Goal: Information Seeking & Learning: Learn about a topic

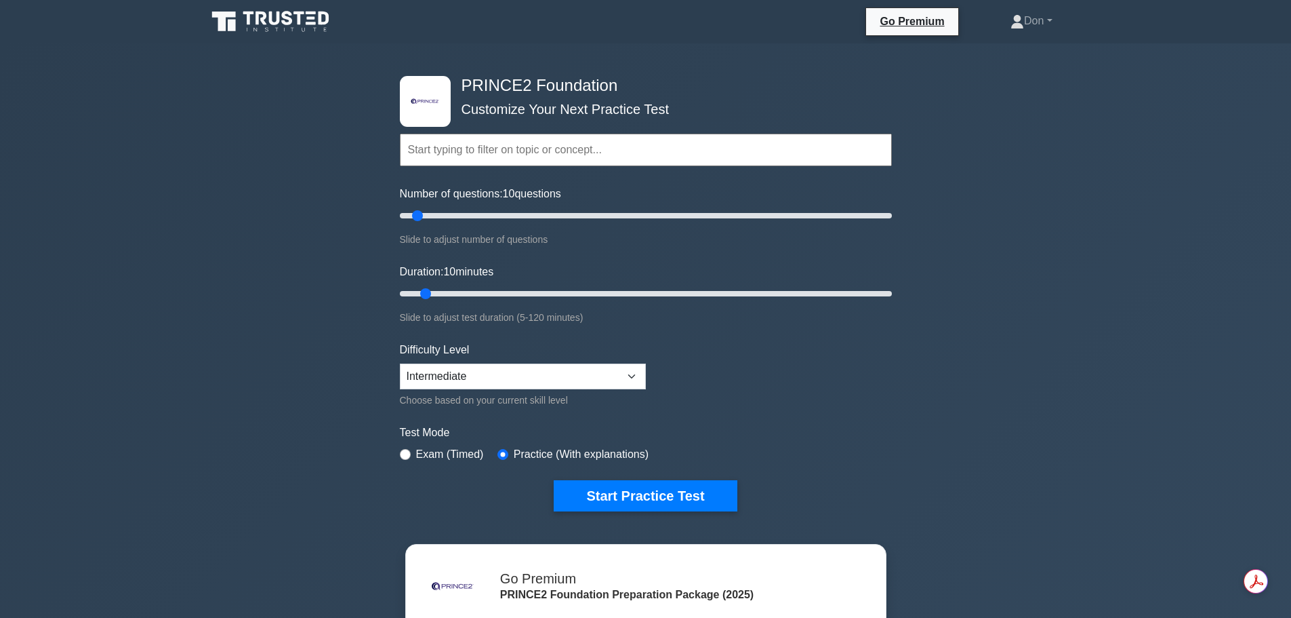
click at [704, 186] on div "Number of questions: 10 questions Slide to adjust number of questions" at bounding box center [646, 217] width 492 height 62
click at [502, 149] on input "text" at bounding box center [646, 150] width 492 height 33
drag, startPoint x: 416, startPoint y: 216, endPoint x: 443, endPoint y: 216, distance: 27.1
type input "20"
click at [443, 216] on input "Number of questions: 20 questions" at bounding box center [646, 215] width 492 height 16
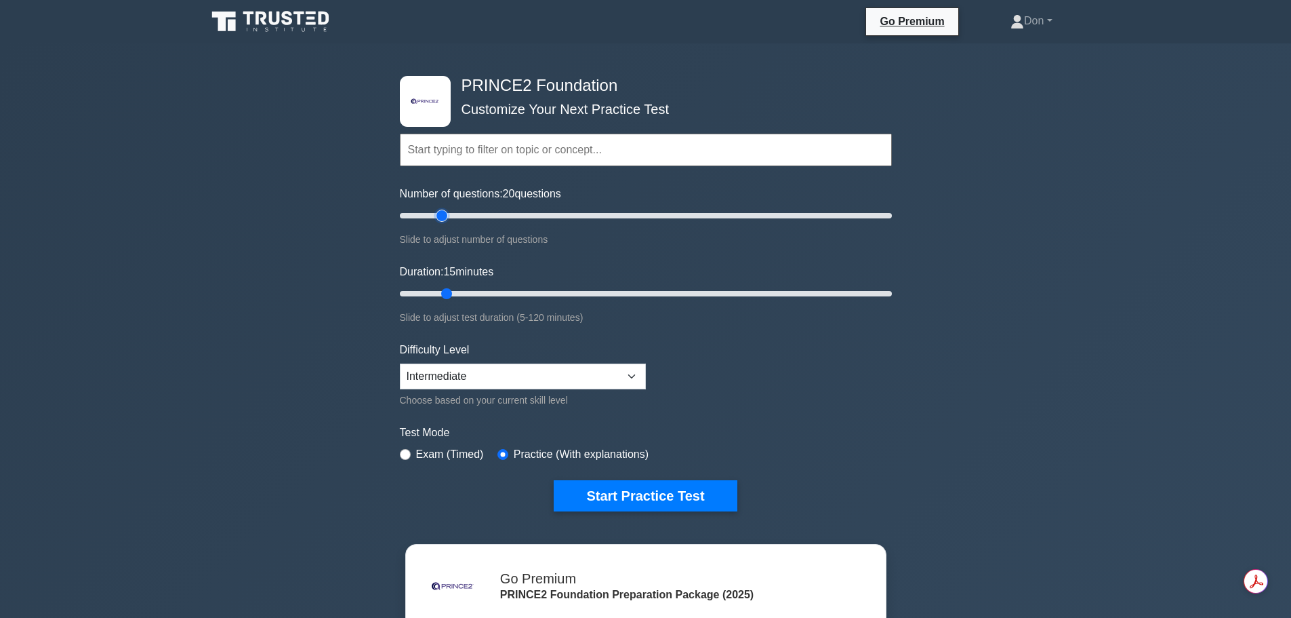
drag, startPoint x: 426, startPoint y: 294, endPoint x: 438, endPoint y: 293, distance: 11.5
type input "15"
click at [438, 293] on input "Duration: 15 minutes" at bounding box center [646, 293] width 492 height 16
click at [407, 449] on input "radio" at bounding box center [405, 454] width 11 height 11
radio input "true"
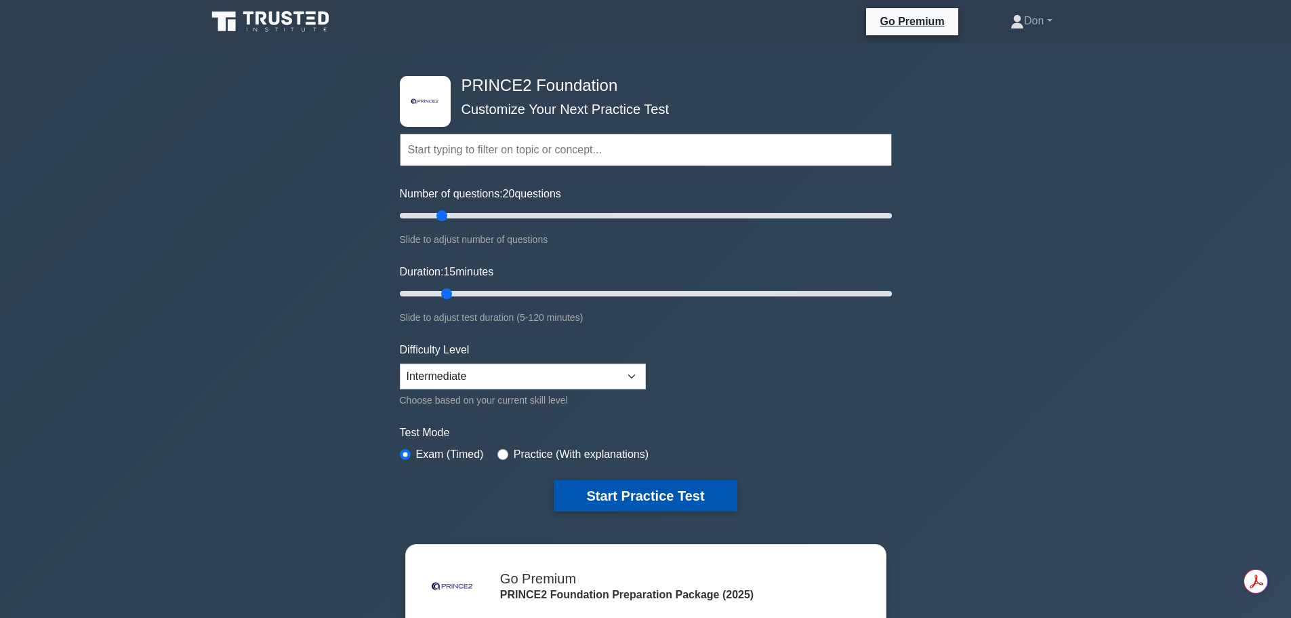
click at [704, 502] on button "Start Practice Test" at bounding box center [645, 495] width 183 height 31
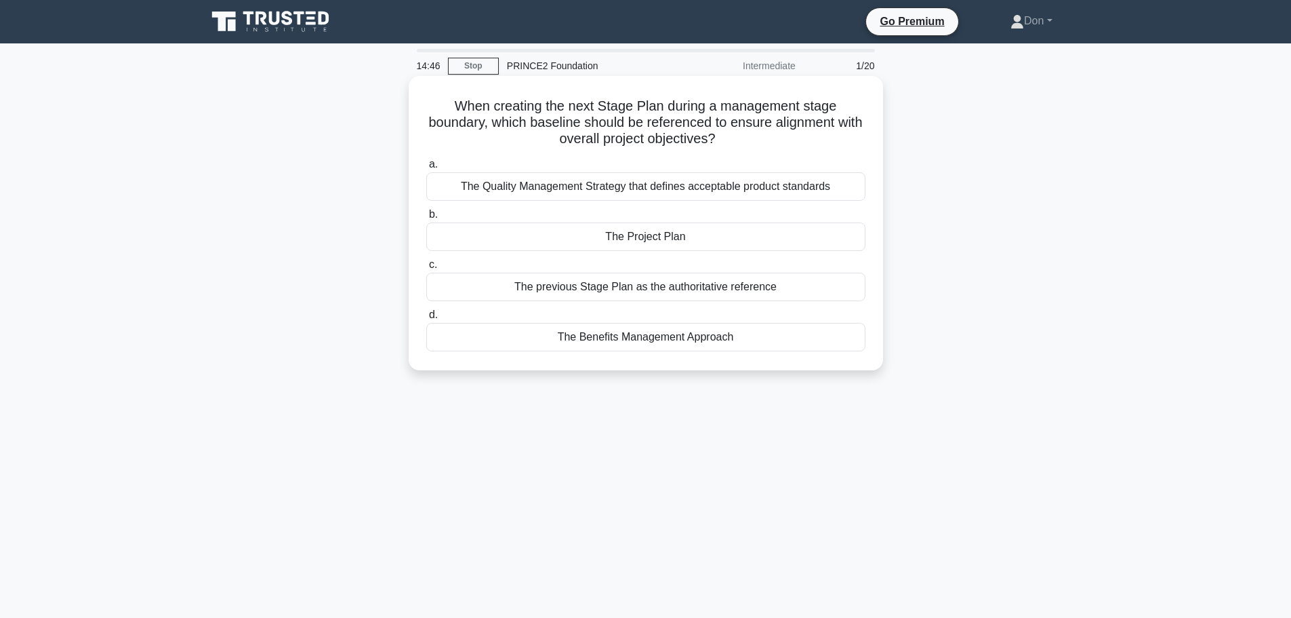
click at [615, 237] on div "The Project Plan" at bounding box center [645, 236] width 439 height 28
click at [426, 219] on input "b. The Project Plan" at bounding box center [426, 214] width 0 height 9
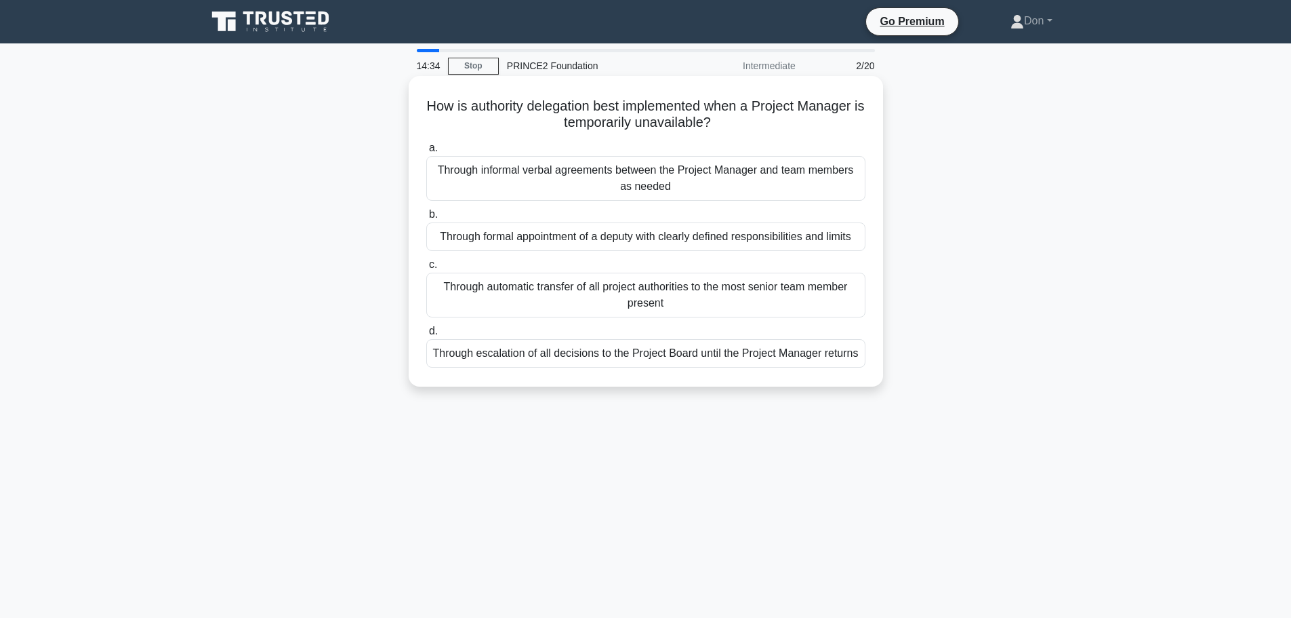
click at [615, 241] on div "Through formal appointment of a deputy with clearly defined responsibilities an…" at bounding box center [645, 236] width 439 height 28
click at [426, 219] on input "b. Through formal appointment of a deputy with clearly defined responsibilities…" at bounding box center [426, 214] width 0 height 9
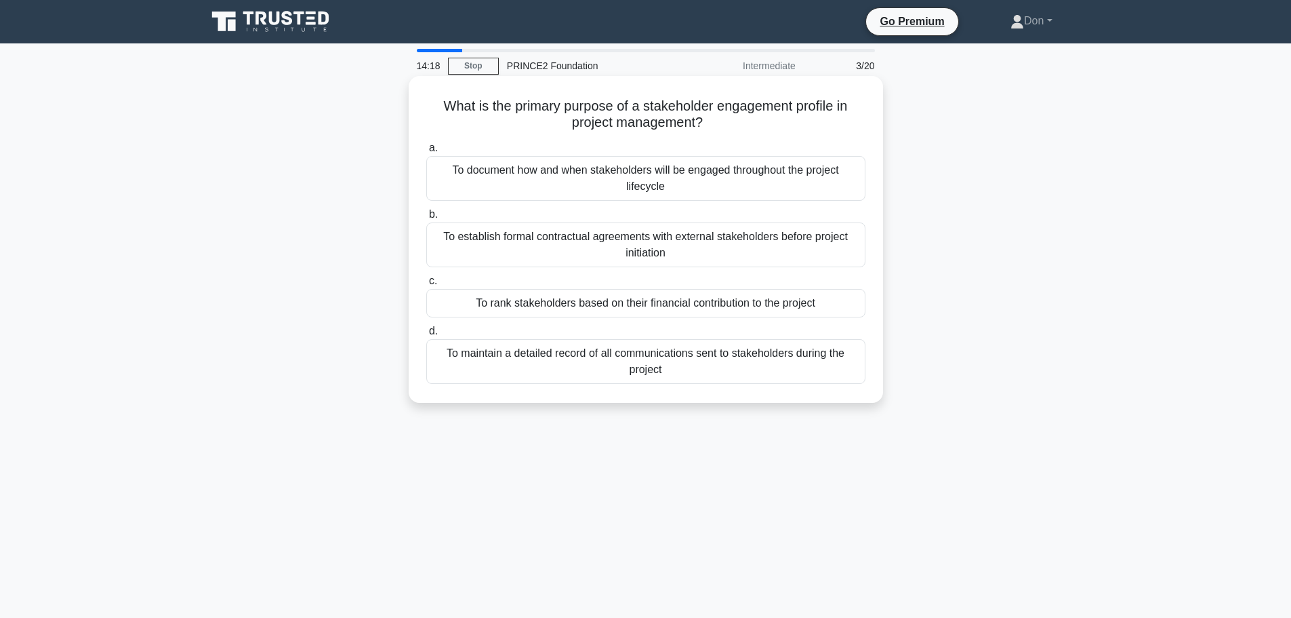
click at [574, 174] on div "To document how and when stakeholders will be engaged throughout the project li…" at bounding box center [645, 178] width 439 height 45
click at [426, 153] on input "a. To document how and when stakeholders will be engaged throughout the project…" at bounding box center [426, 148] width 0 height 9
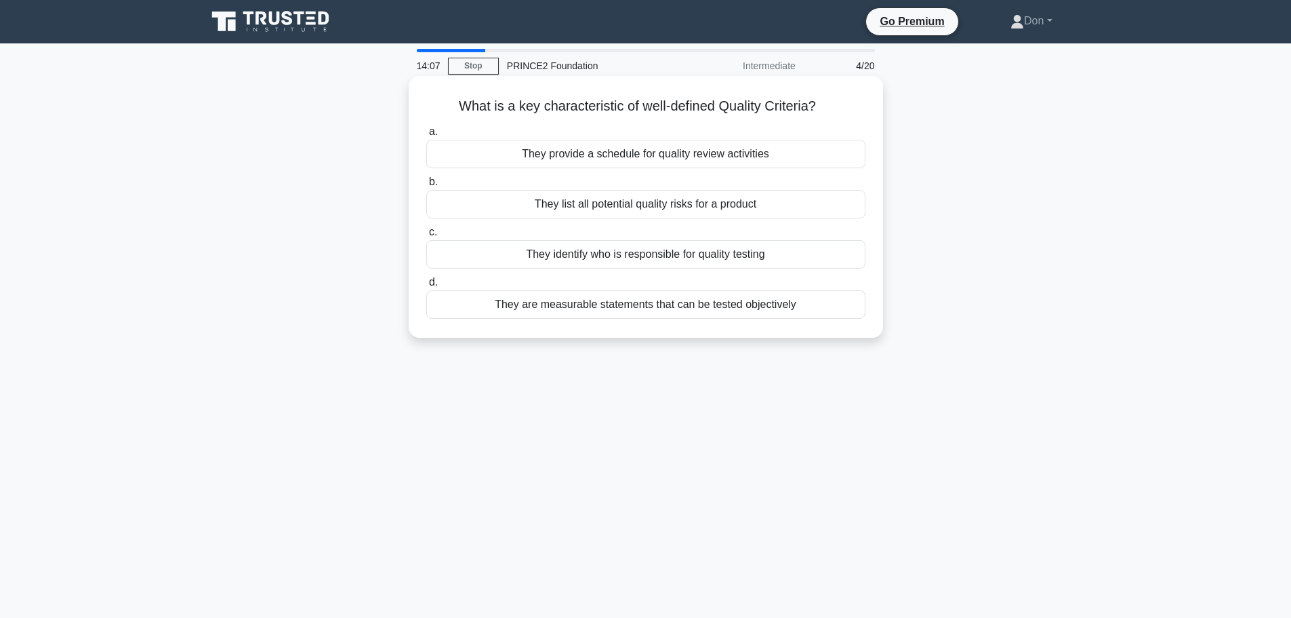
click at [649, 308] on div "They are measurable statements that can be tested objectively" at bounding box center [645, 304] width 439 height 28
click at [426, 287] on input "d. They are measurable statements that can be tested objectively" at bounding box center [426, 282] width 0 height 9
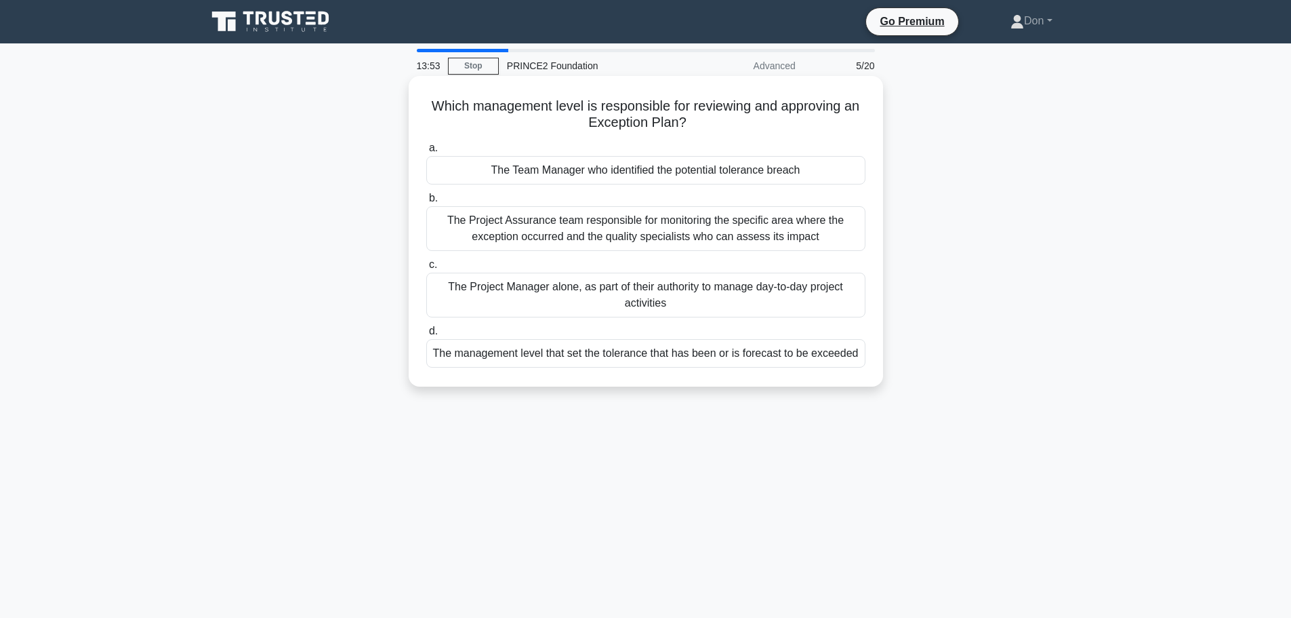
click at [634, 359] on div "The management level that set the tolerance that has been or is forecast to be …" at bounding box center [645, 353] width 439 height 28
click at [426, 336] on input "d. The management level that set the tolerance that has been or is forecast to …" at bounding box center [426, 331] width 0 height 9
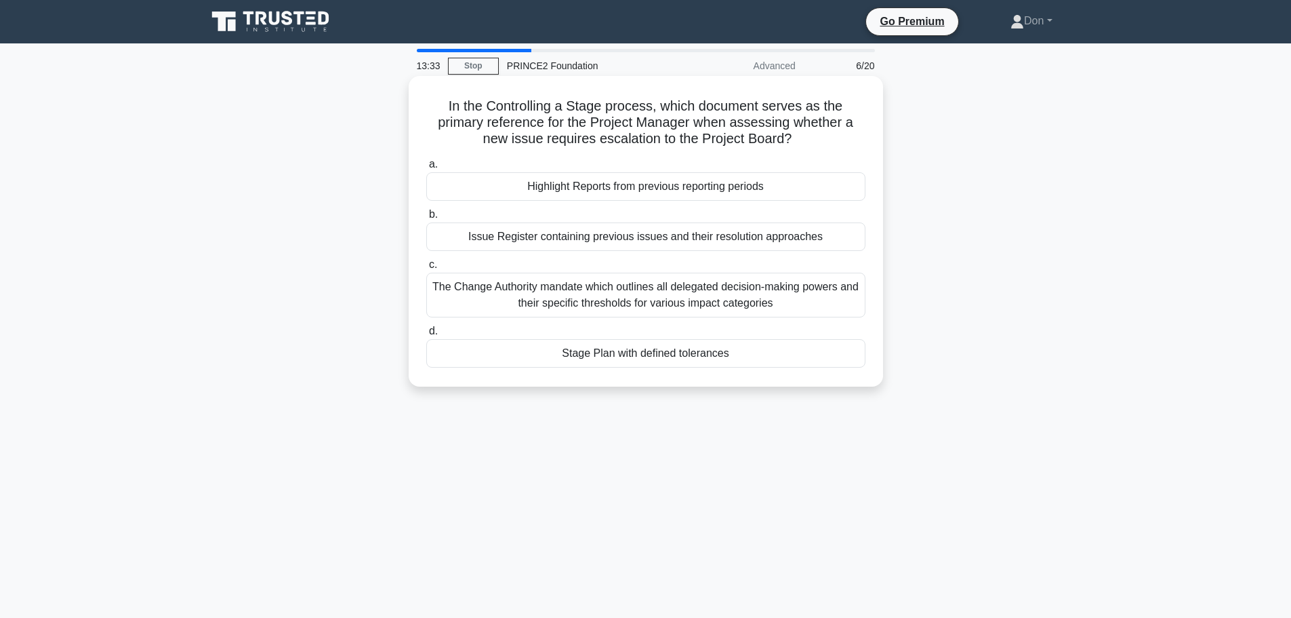
click at [576, 361] on div "Stage Plan with defined tolerances" at bounding box center [645, 353] width 439 height 28
click at [426, 336] on input "d. Stage Plan with defined tolerances" at bounding box center [426, 331] width 0 height 9
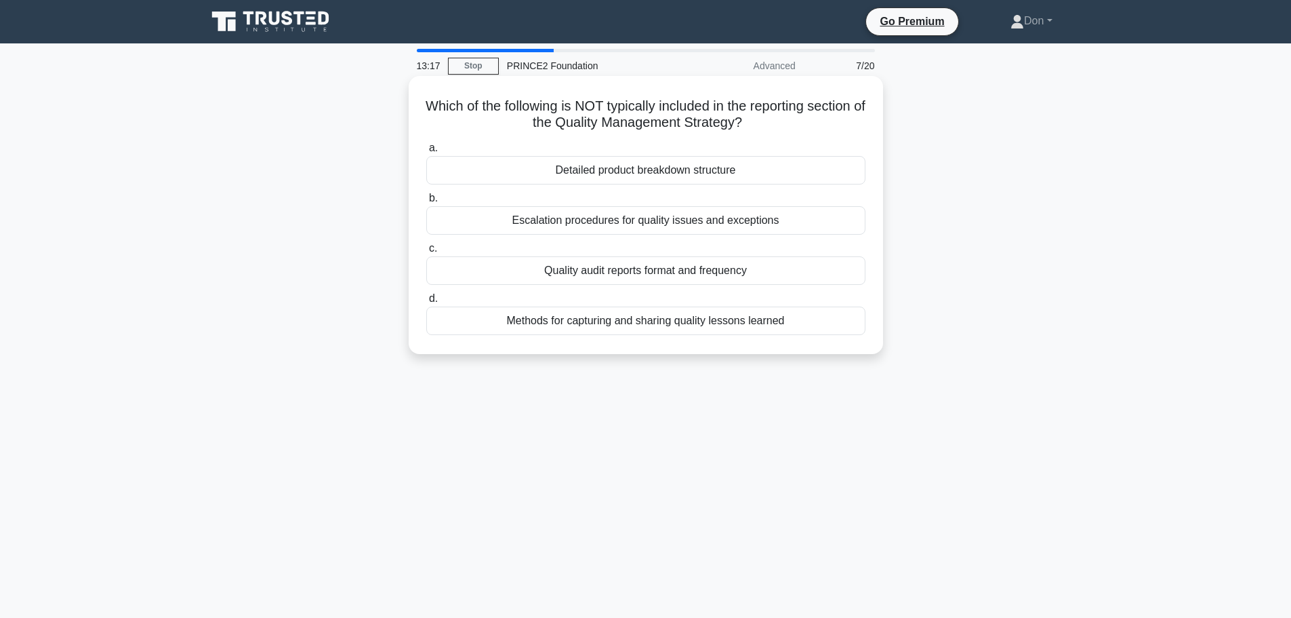
click at [580, 176] on div "Detailed product breakdown structure" at bounding box center [645, 170] width 439 height 28
click at [426, 153] on input "a. Detailed product breakdown structure" at bounding box center [426, 148] width 0 height 9
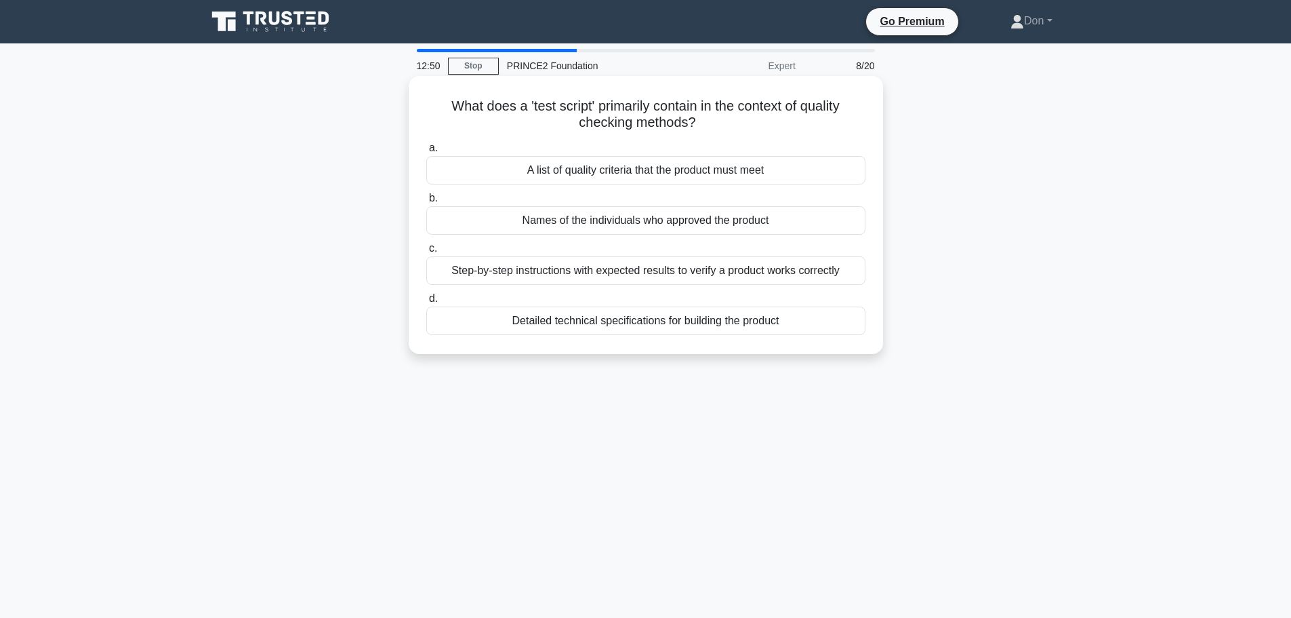
click at [738, 268] on div "Step-by-step instructions with expected results to verify a product works corre…" at bounding box center [645, 270] width 439 height 28
click at [426, 253] on input "c. Step-by-step instructions with expected results to verify a product works co…" at bounding box center [426, 248] width 0 height 9
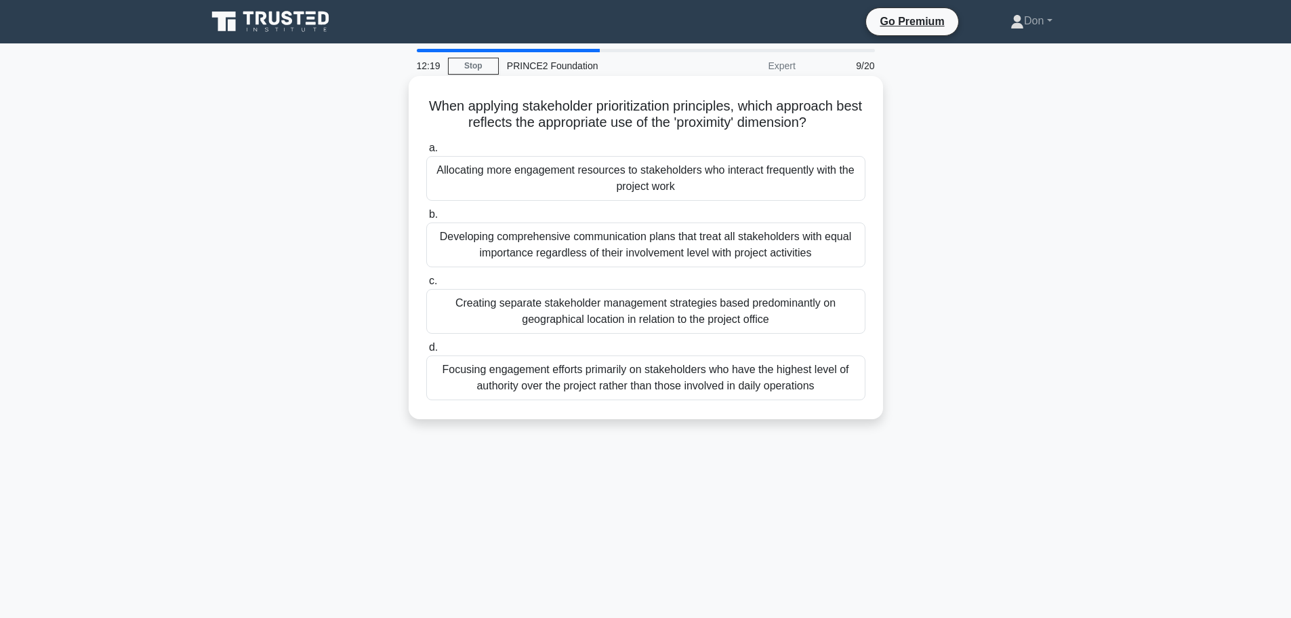
click at [693, 178] on div "Allocating more engagement resources to stakeholders who interact frequently wi…" at bounding box center [645, 178] width 439 height 45
click at [426, 153] on input "a. Allocating more engagement resources to stakeholders who interact frequently…" at bounding box center [426, 148] width 0 height 9
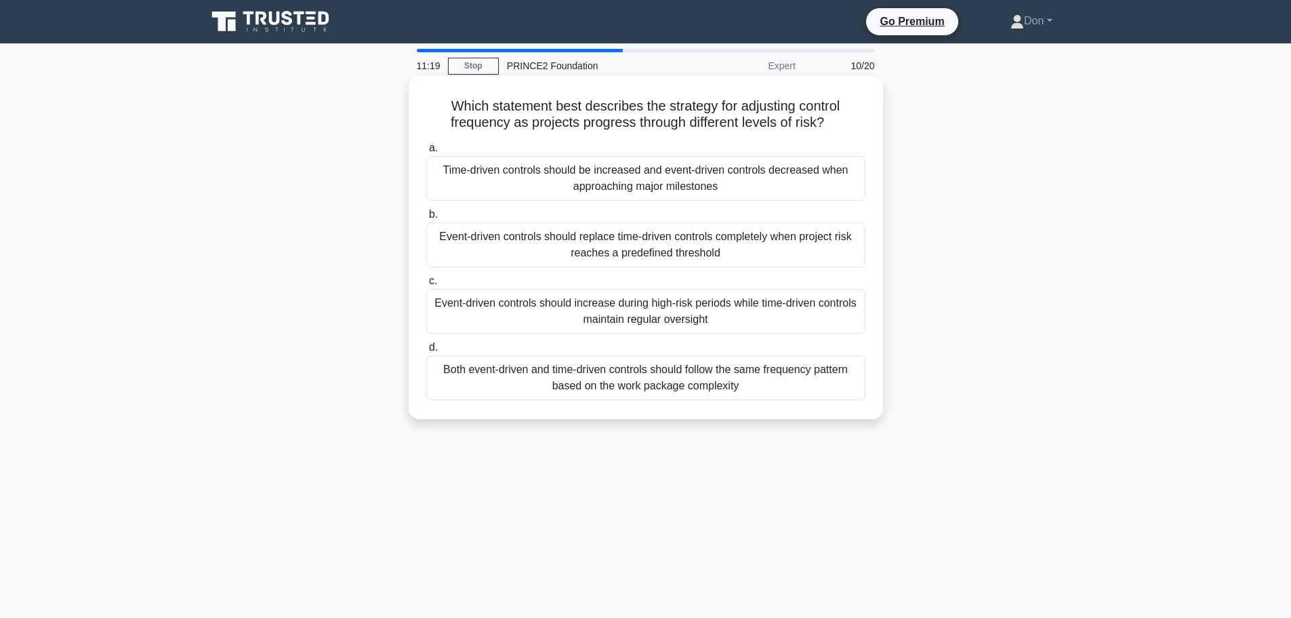
click at [522, 386] on div "Both event-driven and time-driven controls should follow the same frequency pat…" at bounding box center [645, 377] width 439 height 45
click at [426, 352] on input "d. Both event-driven and time-driven controls should follow the same frequency …" at bounding box center [426, 347] width 0 height 9
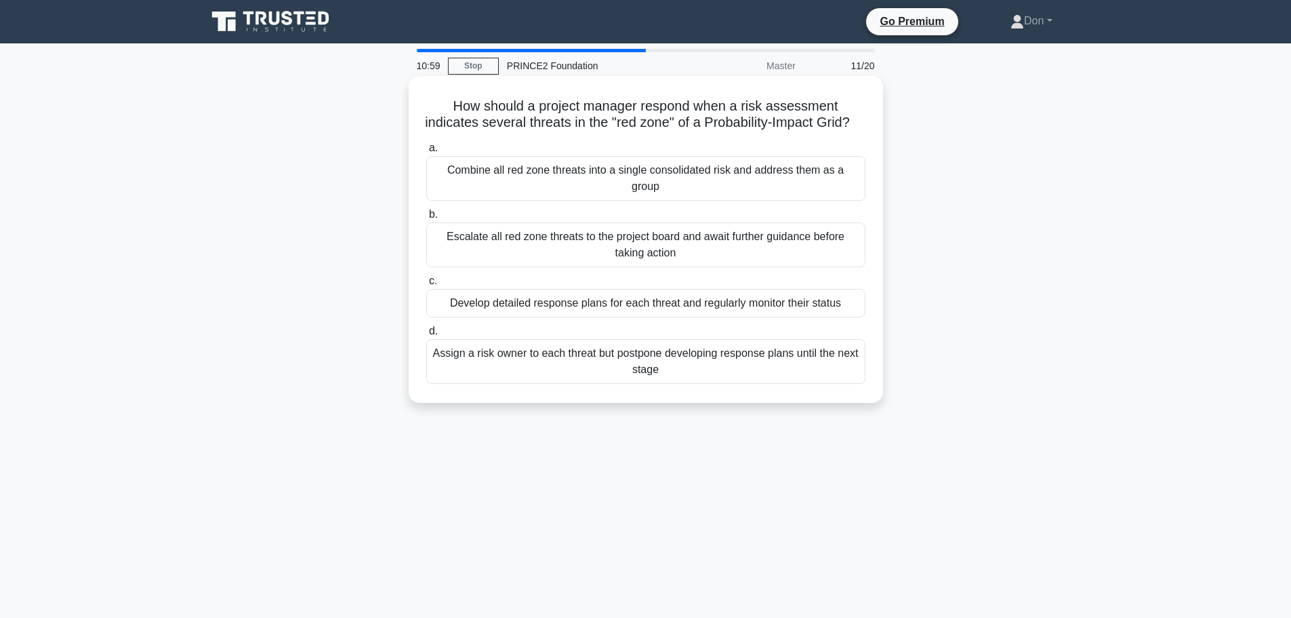
click at [570, 309] on div "Develop detailed response plans for each threat and regularly monitor their sta…" at bounding box center [645, 303] width 439 height 28
click at [426, 285] on input "c. Develop detailed response plans for each threat and regularly monitor their …" at bounding box center [426, 281] width 0 height 9
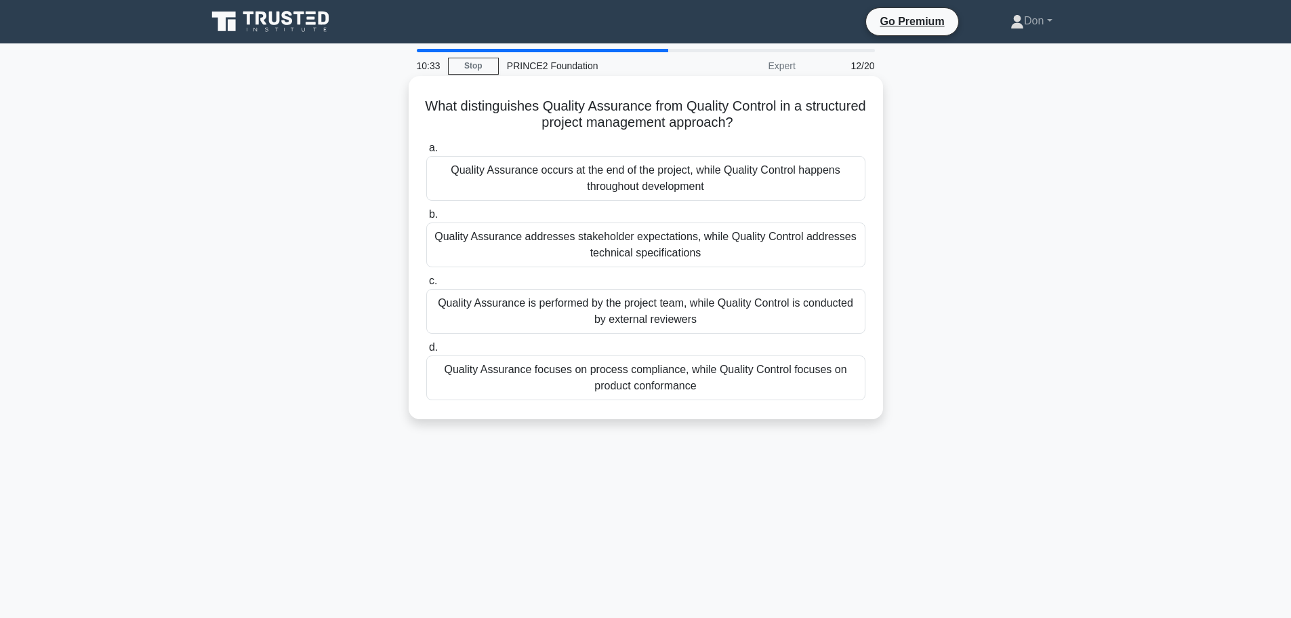
click at [810, 180] on div "Quality Assurance occurs at the end of the project, while Quality Control happe…" at bounding box center [645, 178] width 439 height 45
click at [426, 153] on input "a. Quality Assurance occurs at the end of the project, while Quality Control ha…" at bounding box center [426, 148] width 0 height 9
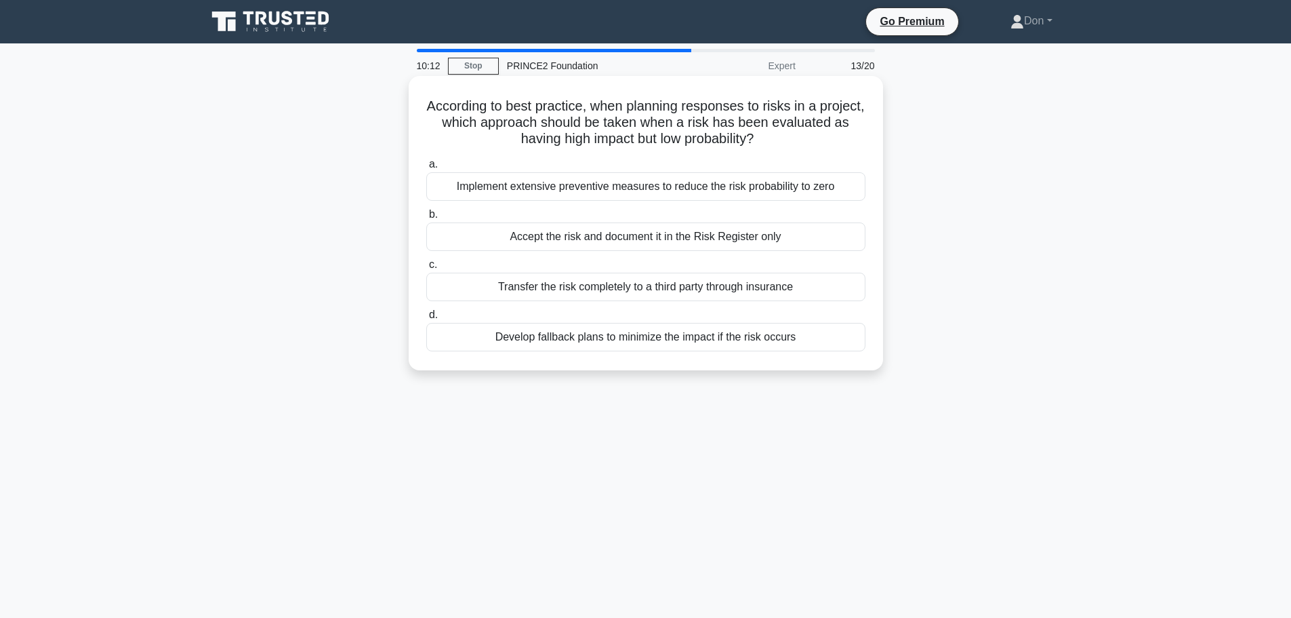
click at [753, 334] on div "Develop fallback plans to minimize the impact if the risk occurs" at bounding box center [645, 337] width 439 height 28
click at [426, 319] on input "d. Develop fallback plans to minimize the impact if the risk occurs" at bounding box center [426, 314] width 0 height 9
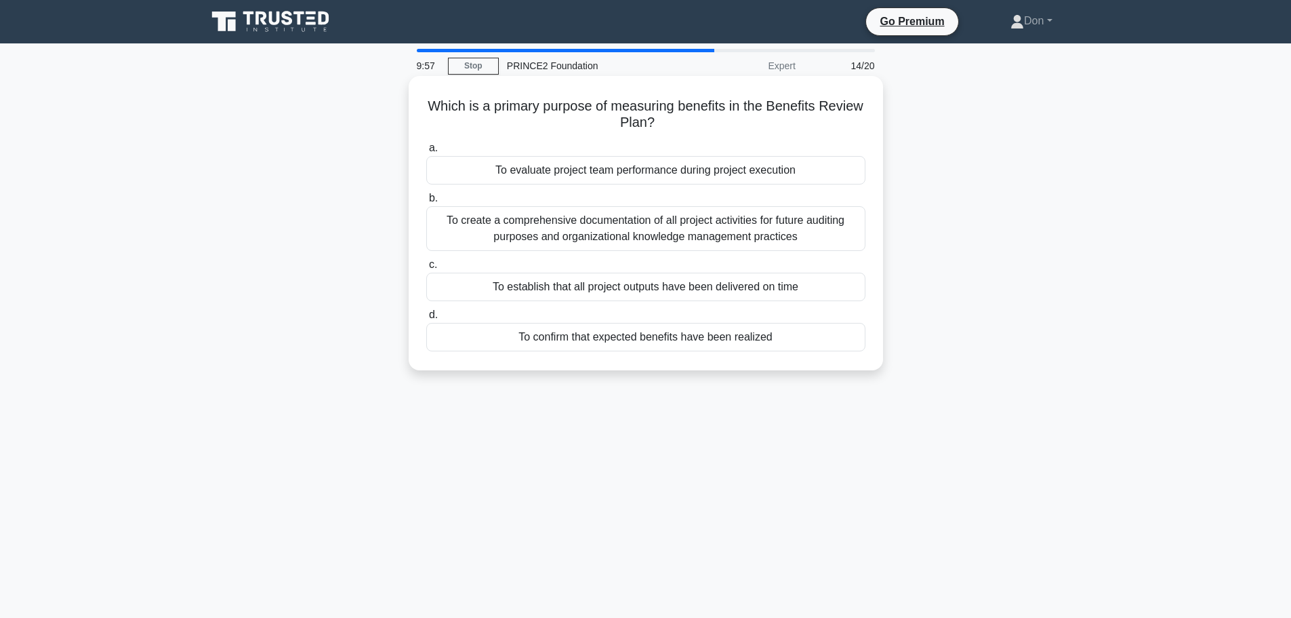
click at [737, 344] on div "To confirm that expected benefits have been realized" at bounding box center [645, 337] width 439 height 28
click at [426, 319] on input "d. To confirm that expected benefits have been realized" at bounding box center [426, 314] width 0 height 9
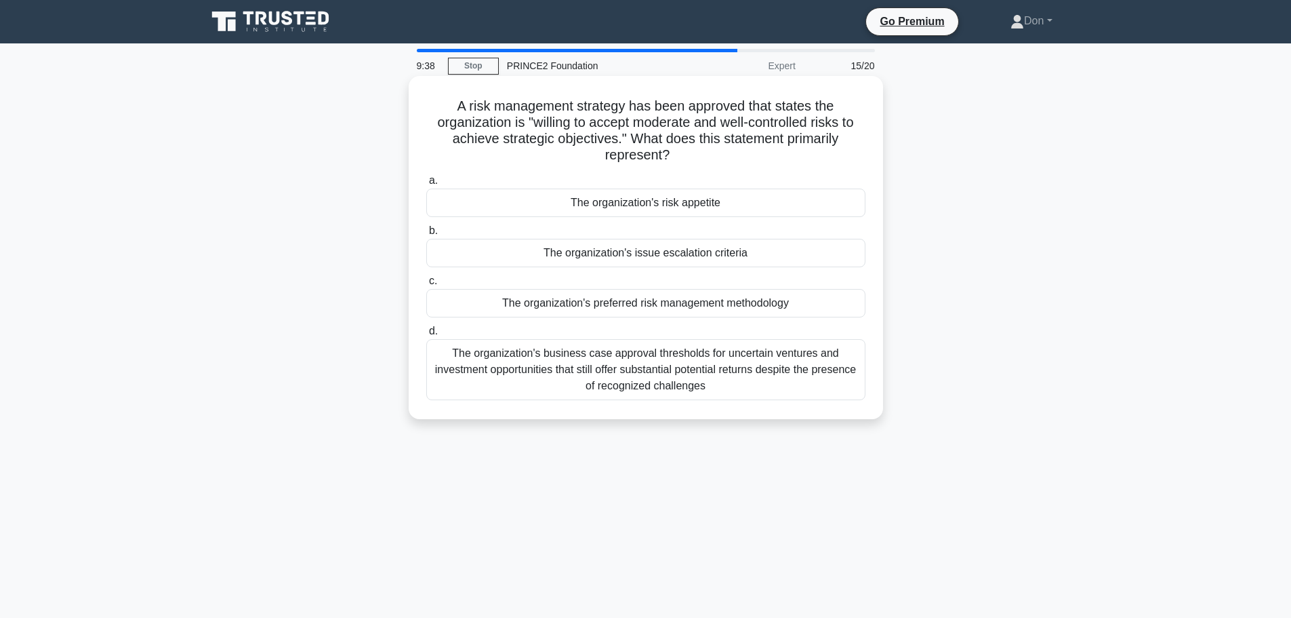
click at [679, 384] on div "The organization's business case approval thresholds for uncertain ventures and…" at bounding box center [645, 369] width 439 height 61
click at [426, 336] on input "d. The organization's business case approval thresholds for uncertain ventures …" at bounding box center [426, 331] width 0 height 9
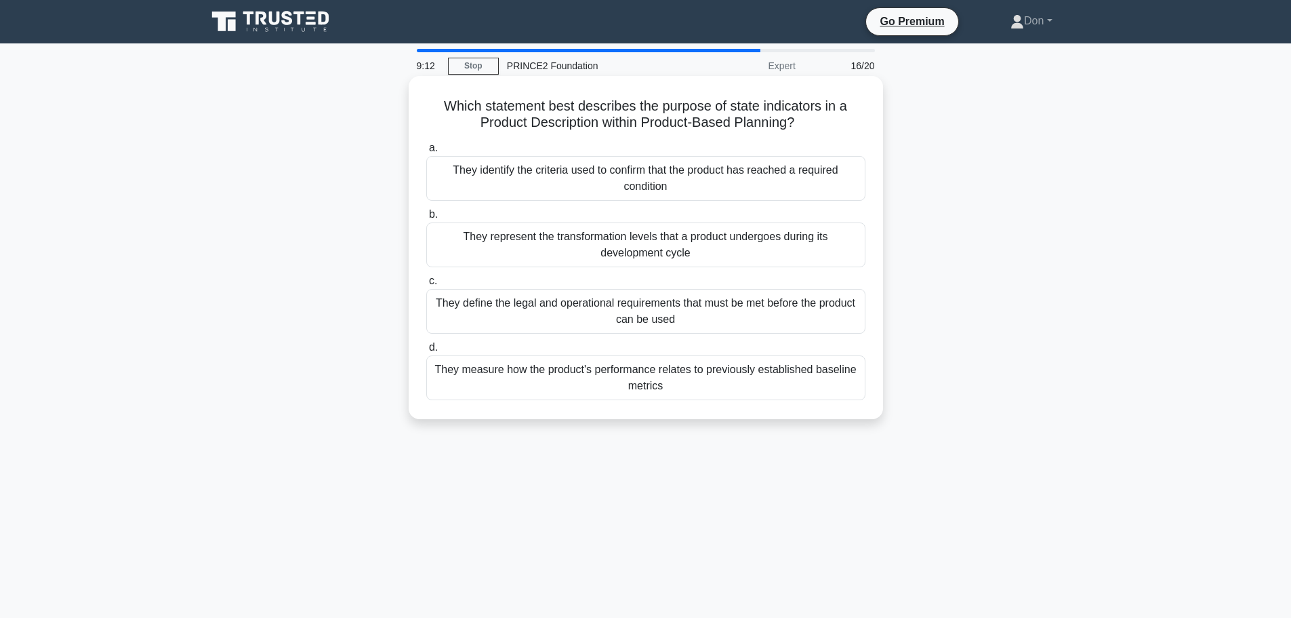
click at [702, 174] on div "They identify the criteria used to confirm that the product has reached a requi…" at bounding box center [645, 178] width 439 height 45
click at [426, 153] on input "a. They identify the criteria used to confirm that the product has reached a re…" at bounding box center [426, 148] width 0 height 9
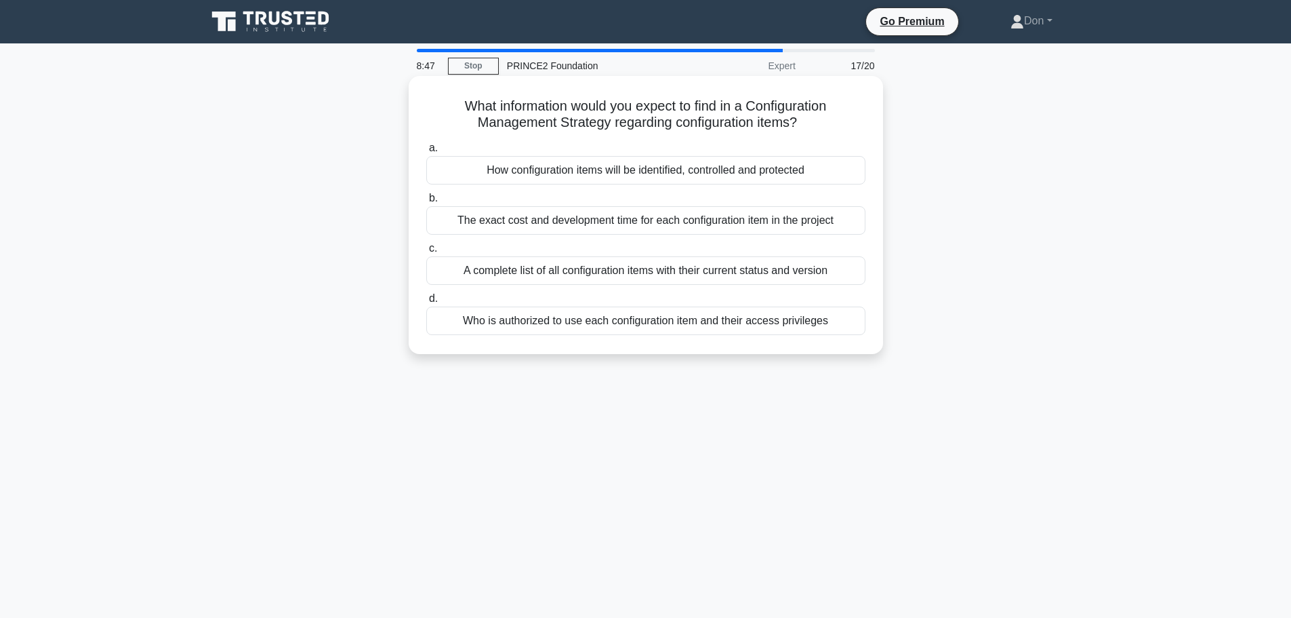
click at [687, 273] on div "A complete list of all configuration items with their current status and version" at bounding box center [645, 270] width 439 height 28
click at [426, 253] on input "c. A complete list of all configuration items with their current status and ver…" at bounding box center [426, 248] width 0 height 9
click at [613, 172] on div "Formal mandate authorized by the corporate/programme management" at bounding box center [645, 170] width 439 height 28
click at [426, 153] on input "a. Formal mandate authorized by the corporate/programme management" at bounding box center [426, 148] width 0 height 9
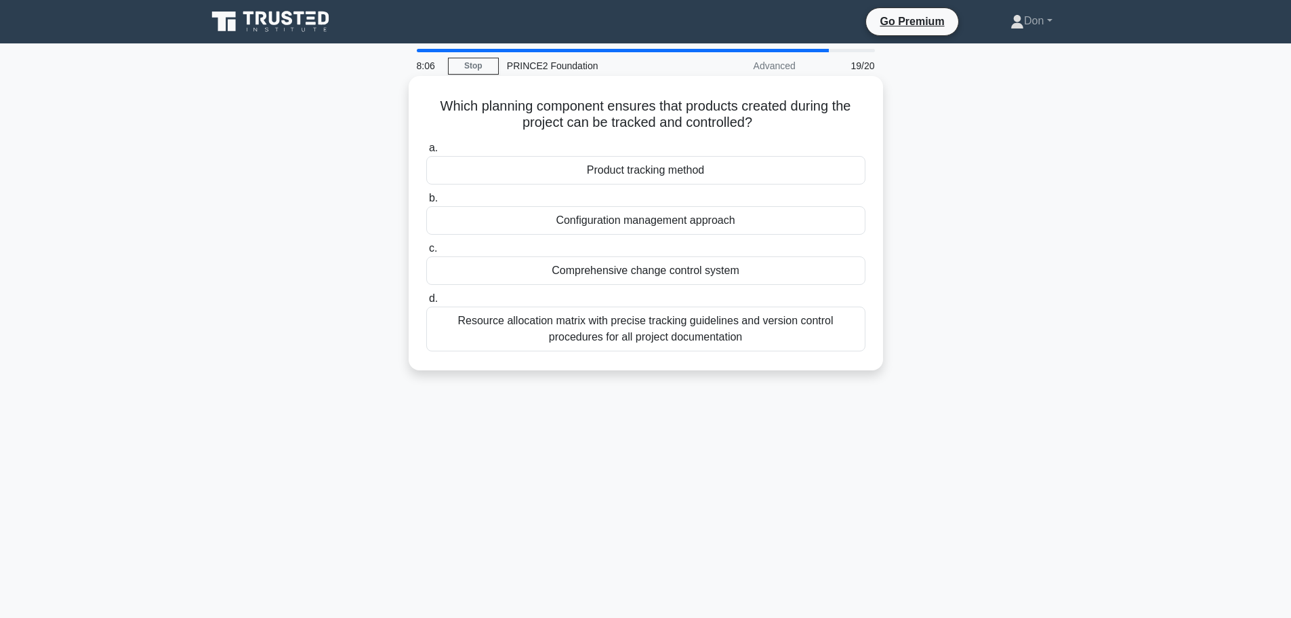
click at [664, 177] on div "Product tracking method" at bounding box center [645, 170] width 439 height 28
click at [426, 153] on input "a. Product tracking method" at bounding box center [426, 148] width 0 height 9
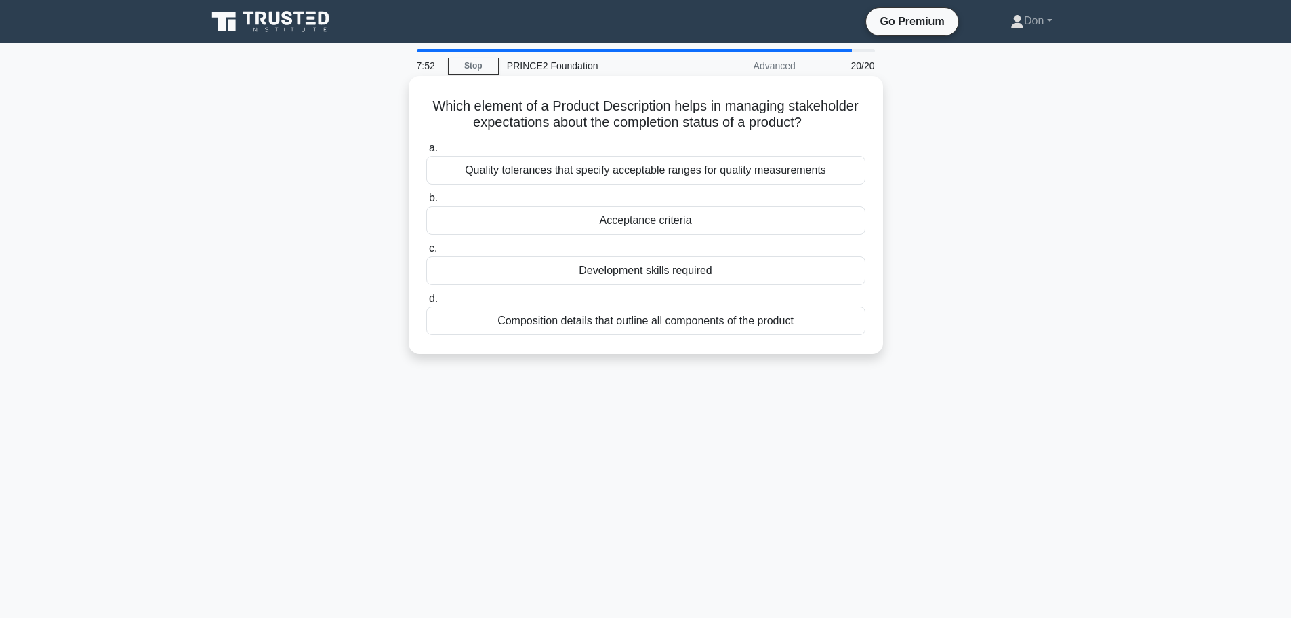
click at [702, 224] on div "Acceptance criteria" at bounding box center [645, 220] width 439 height 28
click at [426, 203] on input "b. Acceptance criteria" at bounding box center [426, 198] width 0 height 9
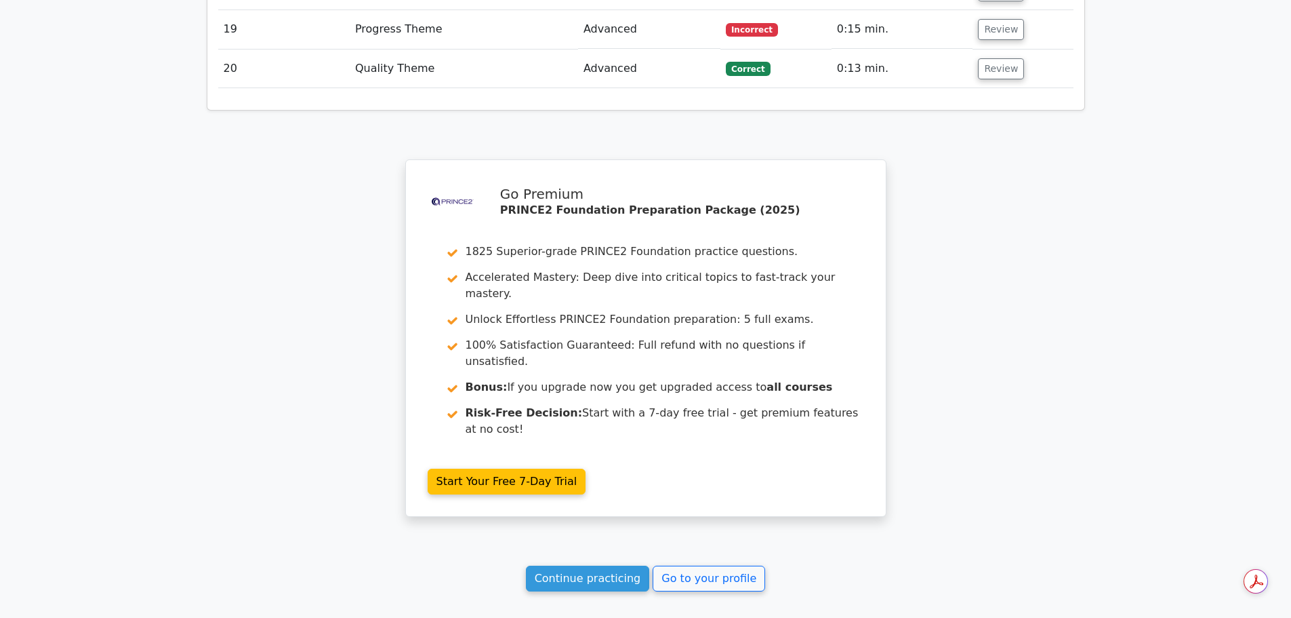
scroll to position [2419, 0]
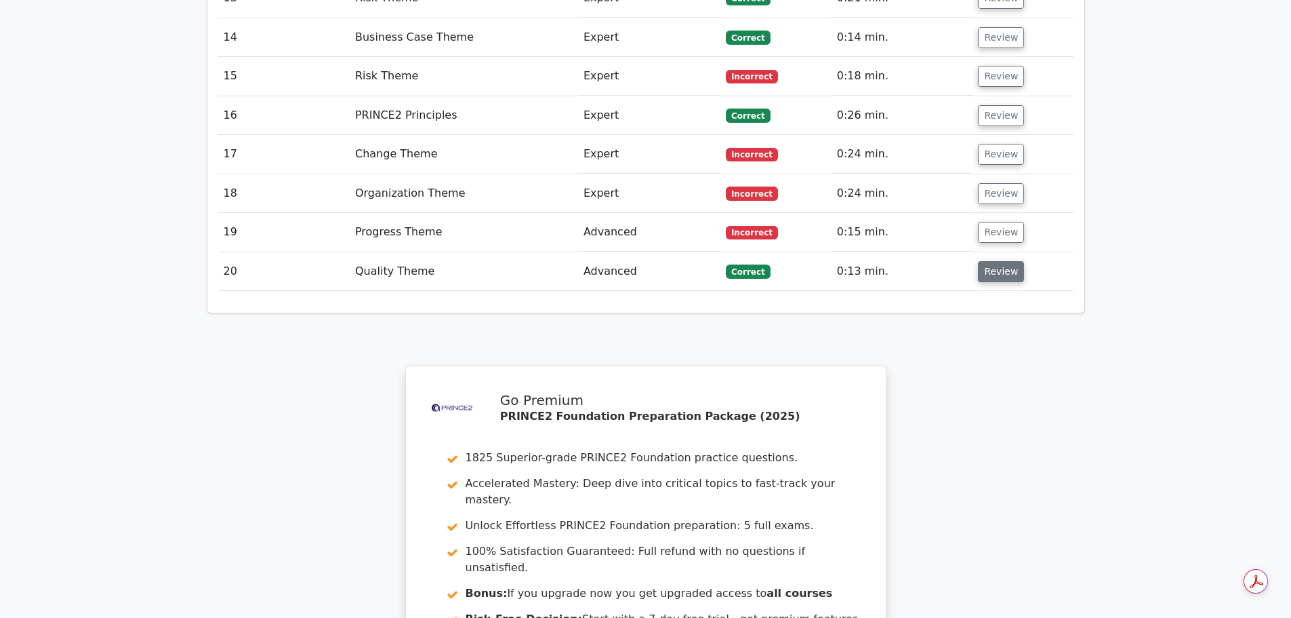
click at [988, 261] on button "Review" at bounding box center [1001, 271] width 46 height 21
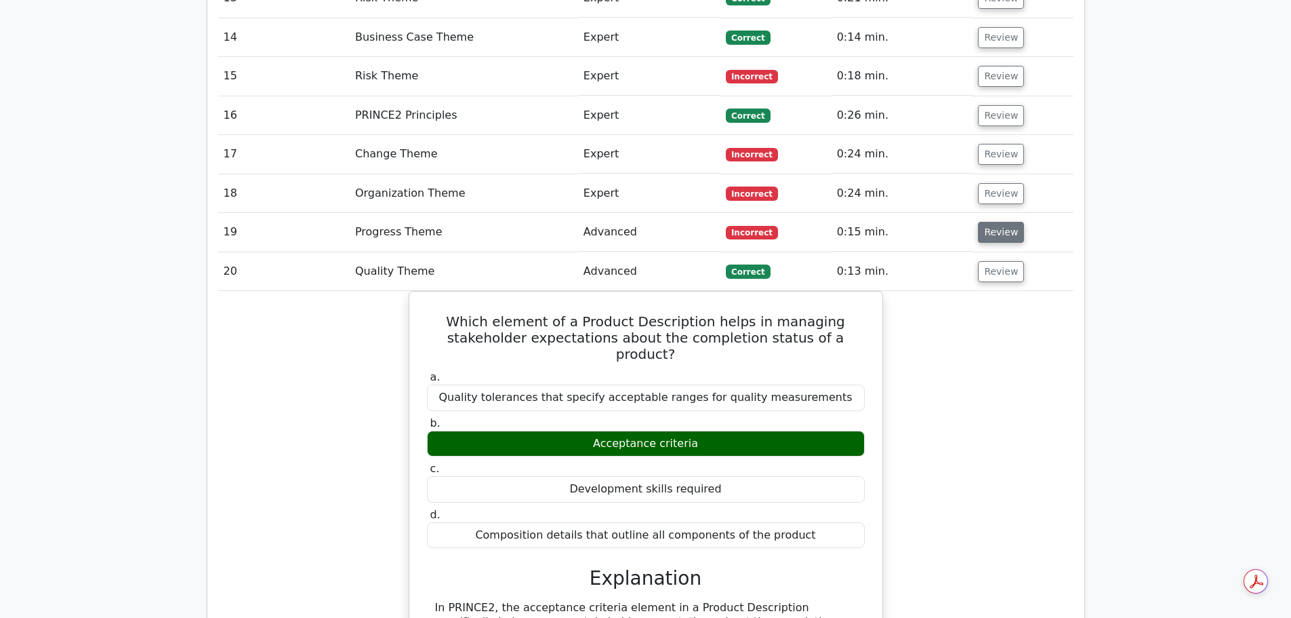
click at [992, 222] on button "Review" at bounding box center [1001, 232] width 46 height 21
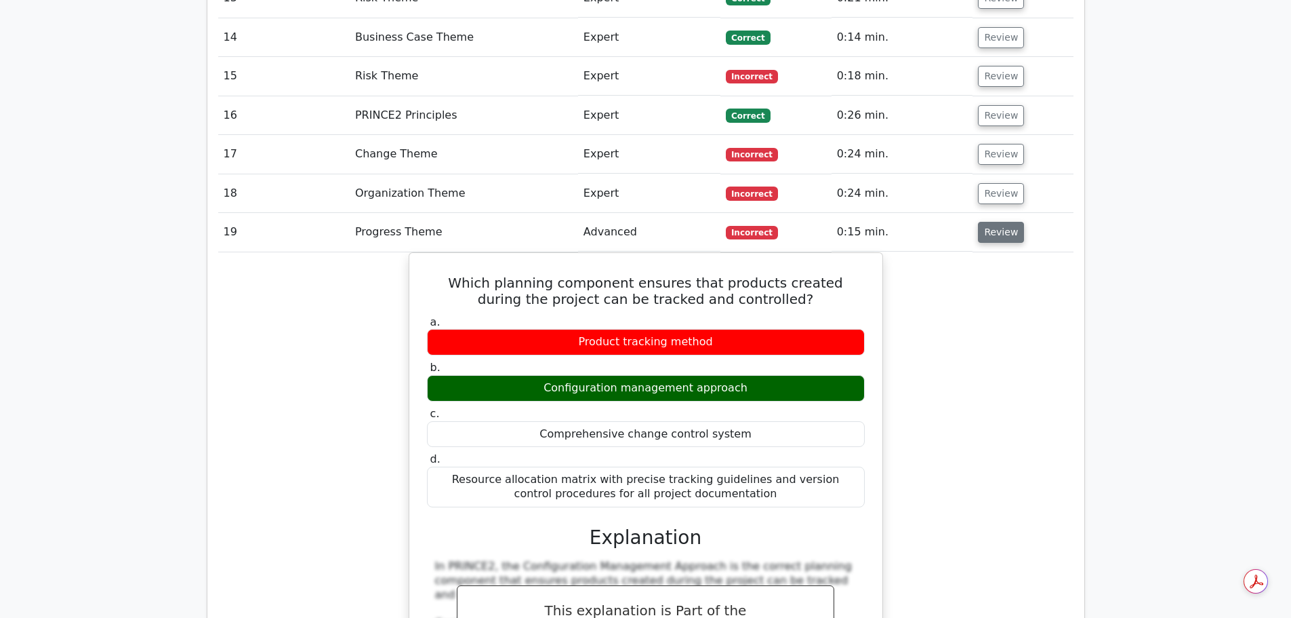
click at [990, 222] on button "Review" at bounding box center [1001, 232] width 46 height 21
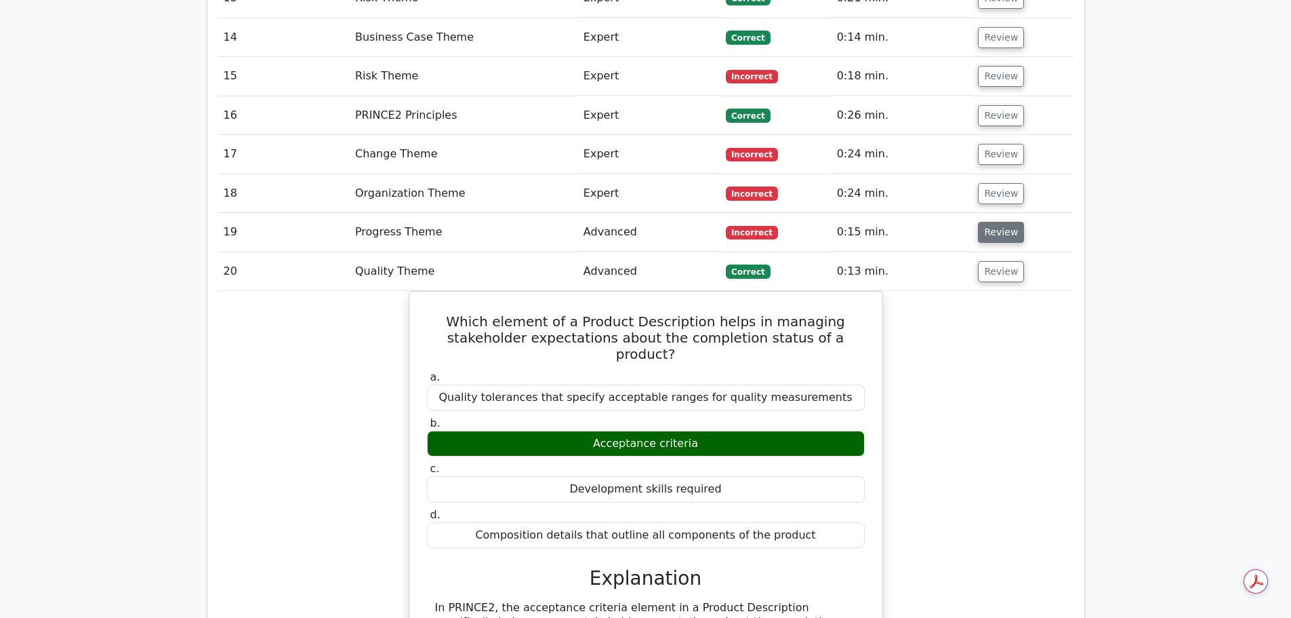
click at [990, 222] on button "Review" at bounding box center [1001, 232] width 46 height 21
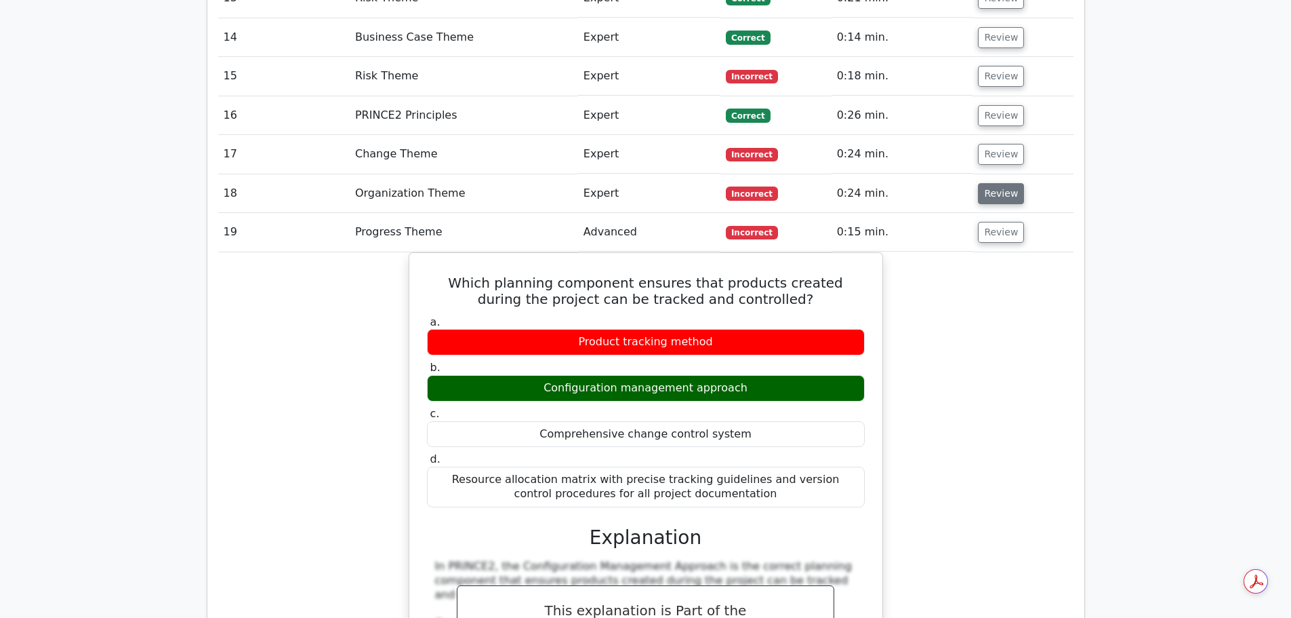
click at [995, 183] on button "Review" at bounding box center [1001, 193] width 46 height 21
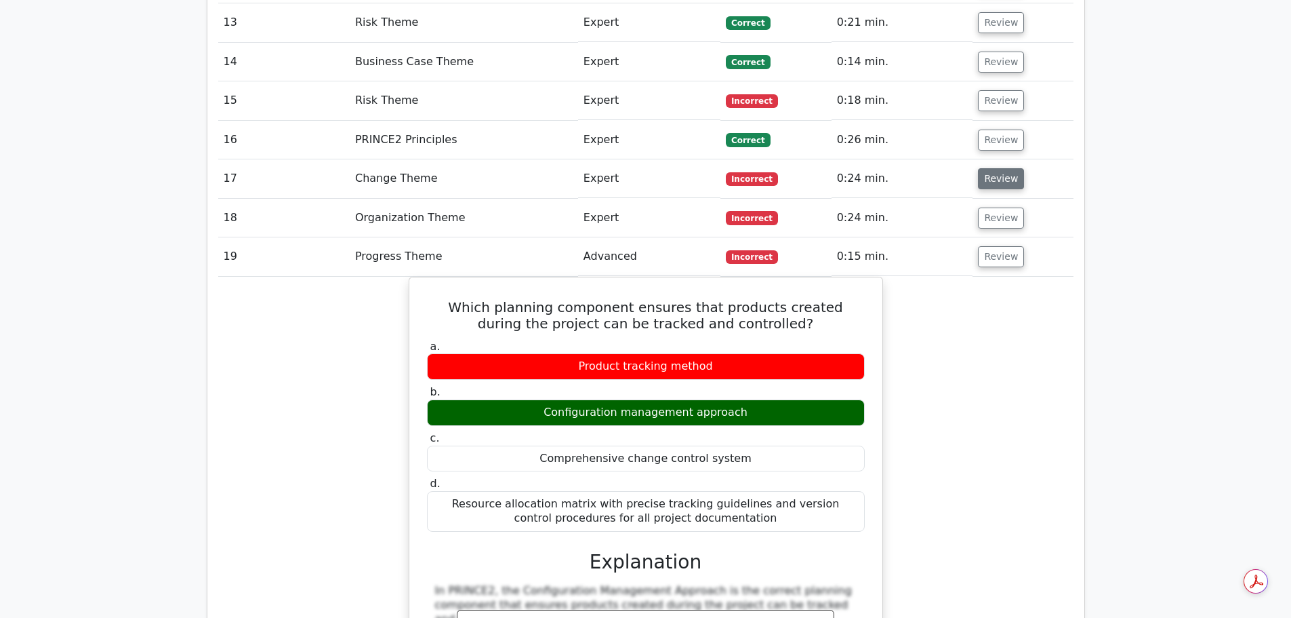
scroll to position [2351, 0]
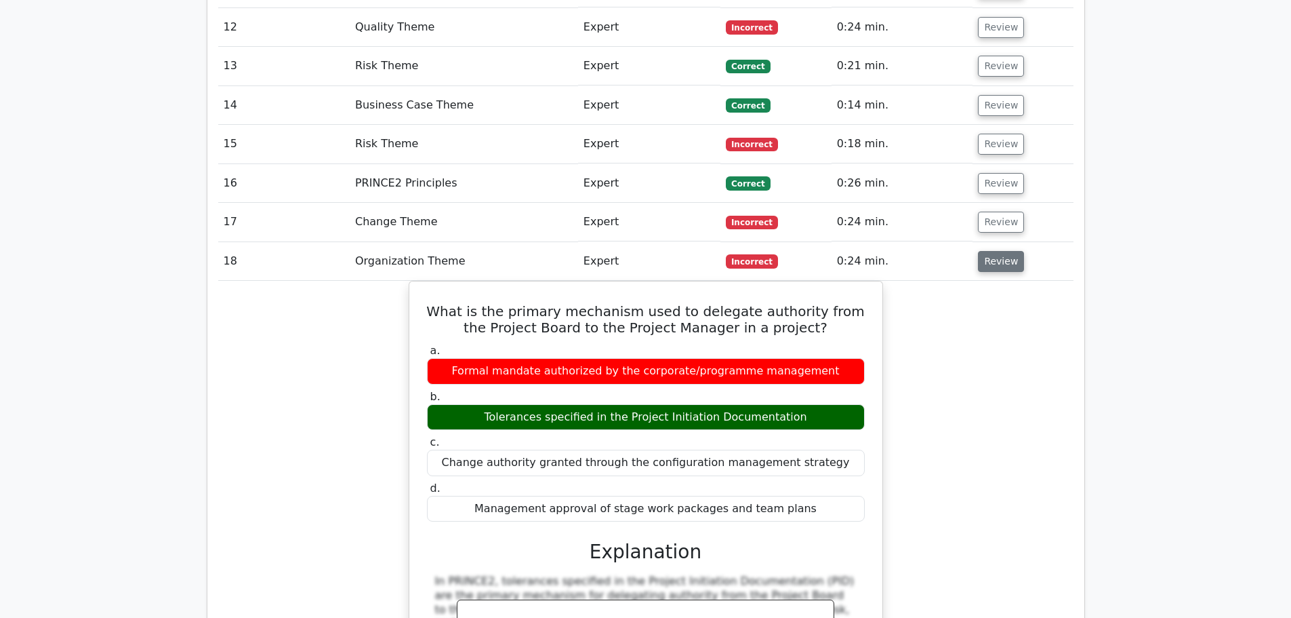
click at [994, 251] on button "Review" at bounding box center [1001, 261] width 46 height 21
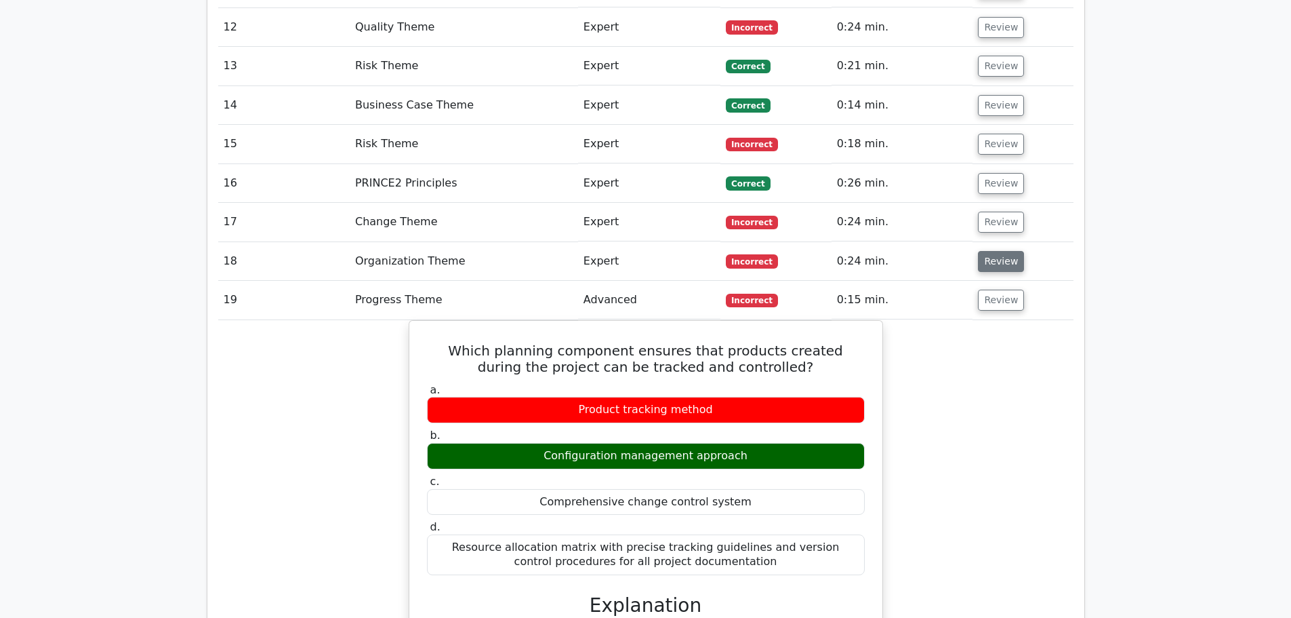
click at [996, 251] on button "Review" at bounding box center [1001, 261] width 46 height 21
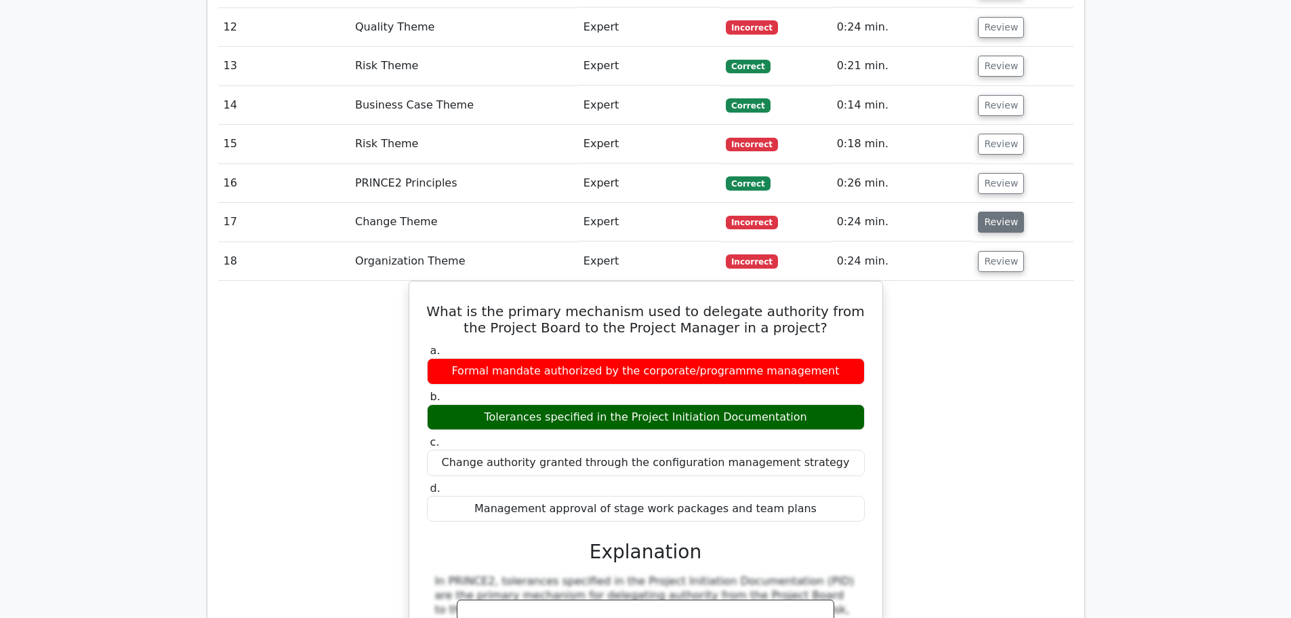
click at [999, 211] on button "Review" at bounding box center [1001, 221] width 46 height 21
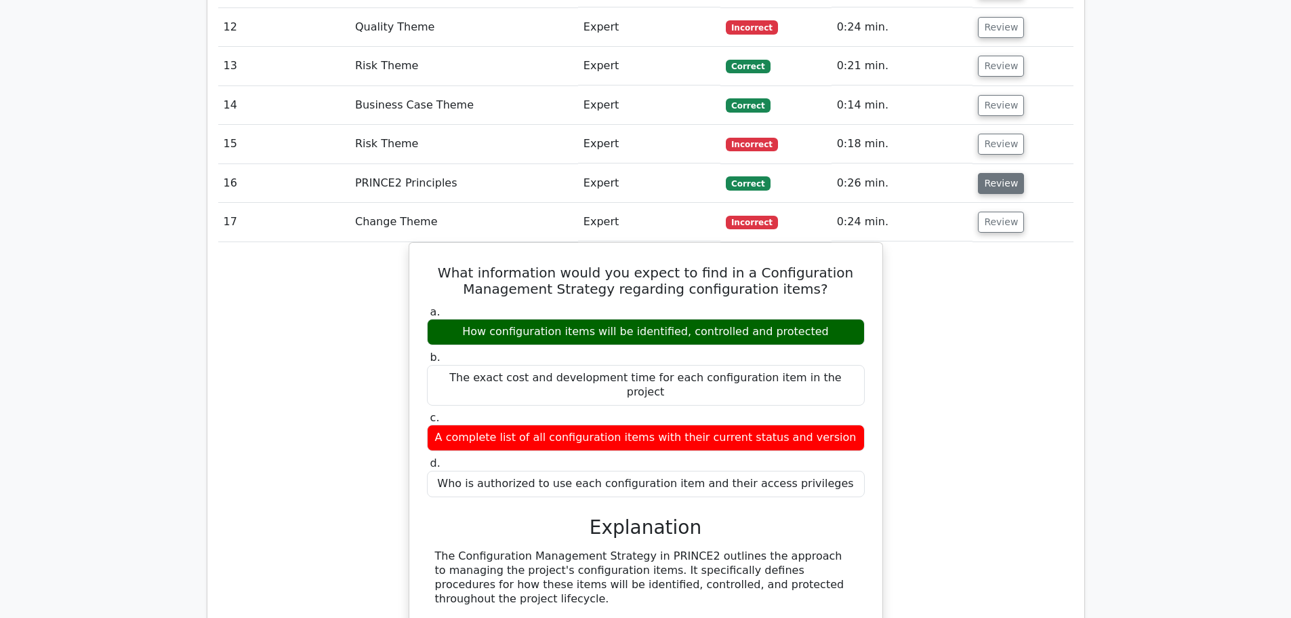
click at [1003, 173] on button "Review" at bounding box center [1001, 183] width 46 height 21
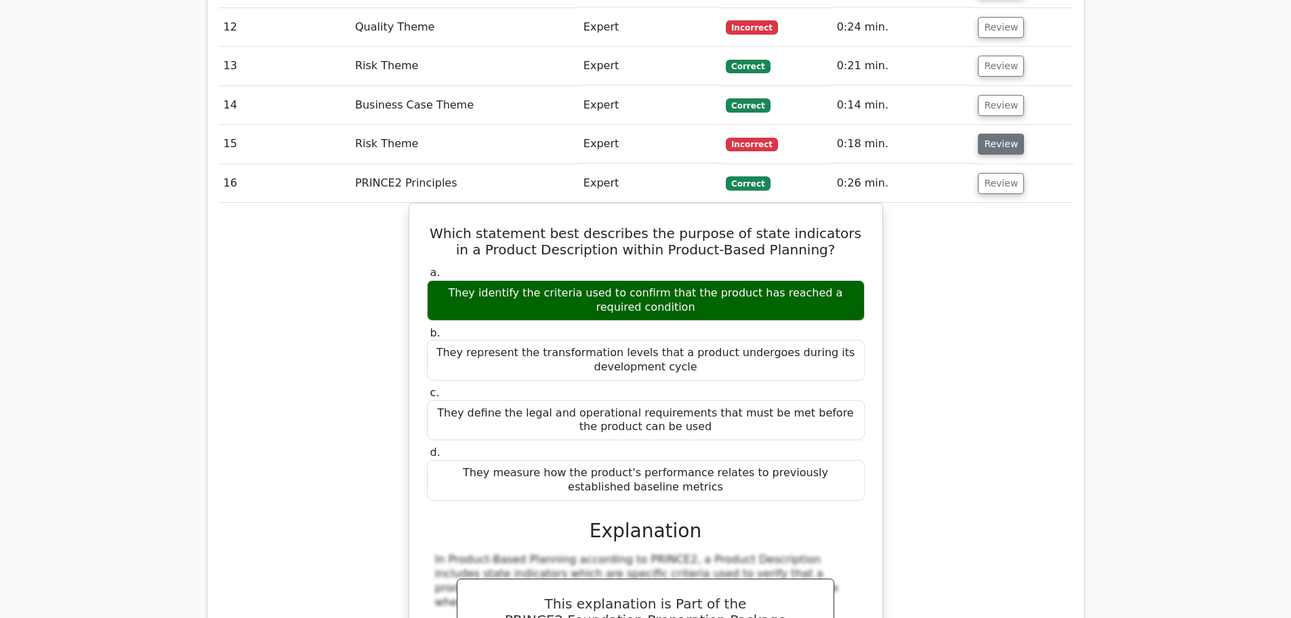
click at [1005, 134] on button "Review" at bounding box center [1001, 144] width 46 height 21
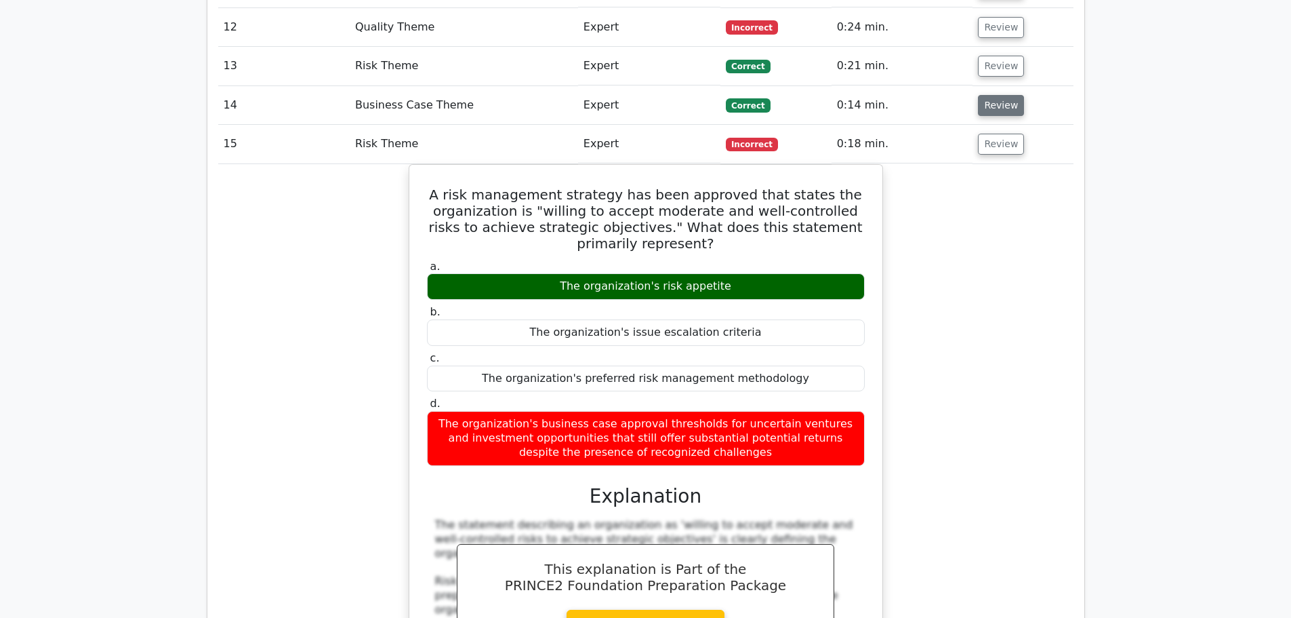
click at [1005, 95] on button "Review" at bounding box center [1001, 105] width 46 height 21
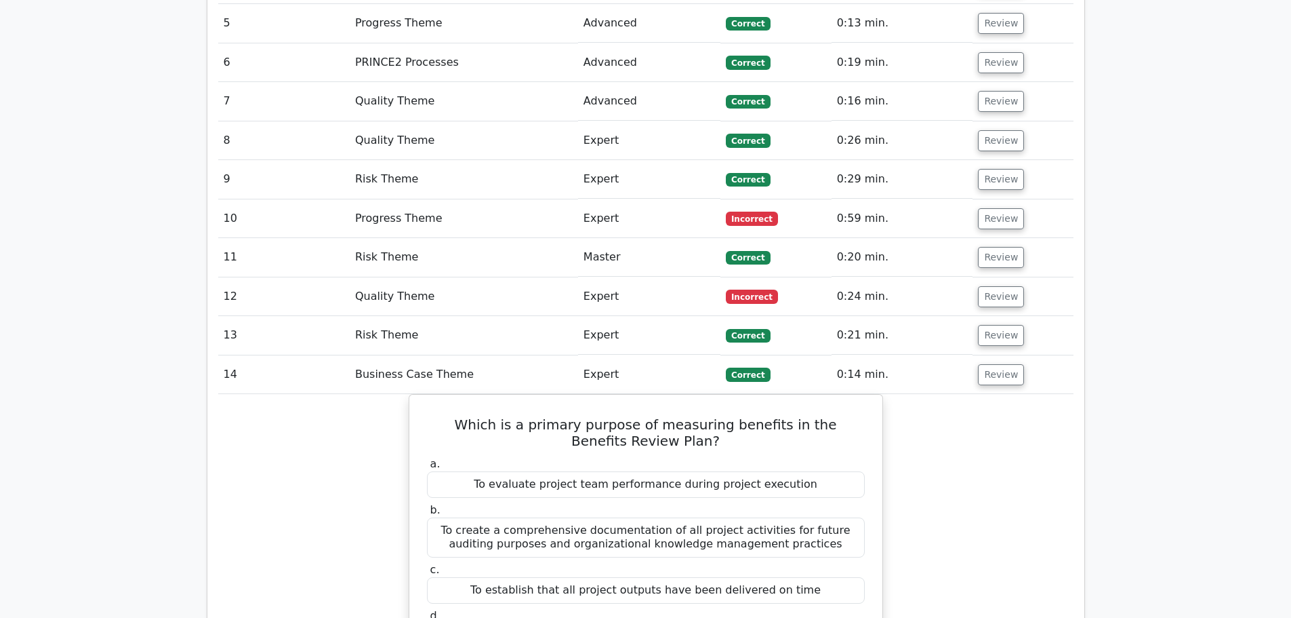
scroll to position [2080, 0]
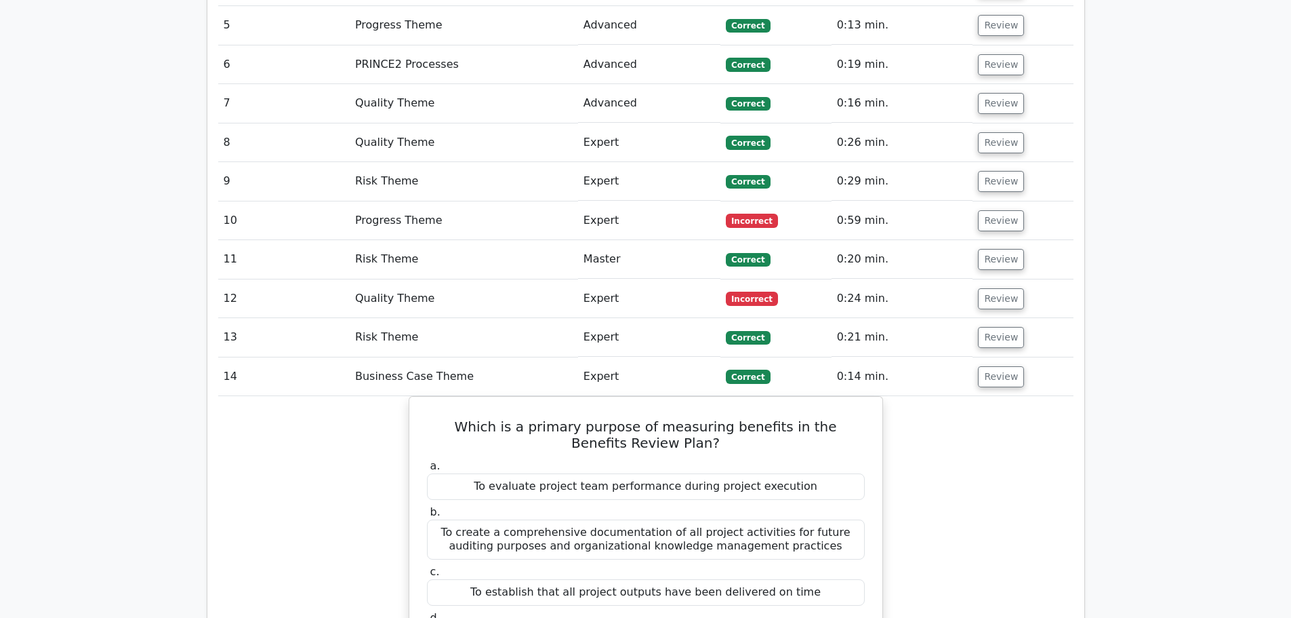
drag, startPoint x: 994, startPoint y: 275, endPoint x: 992, endPoint y: 263, distance: 12.5
click at [993, 327] on button "Review" at bounding box center [1001, 337] width 46 height 21
click at [991, 288] on button "Review" at bounding box center [1001, 298] width 46 height 21
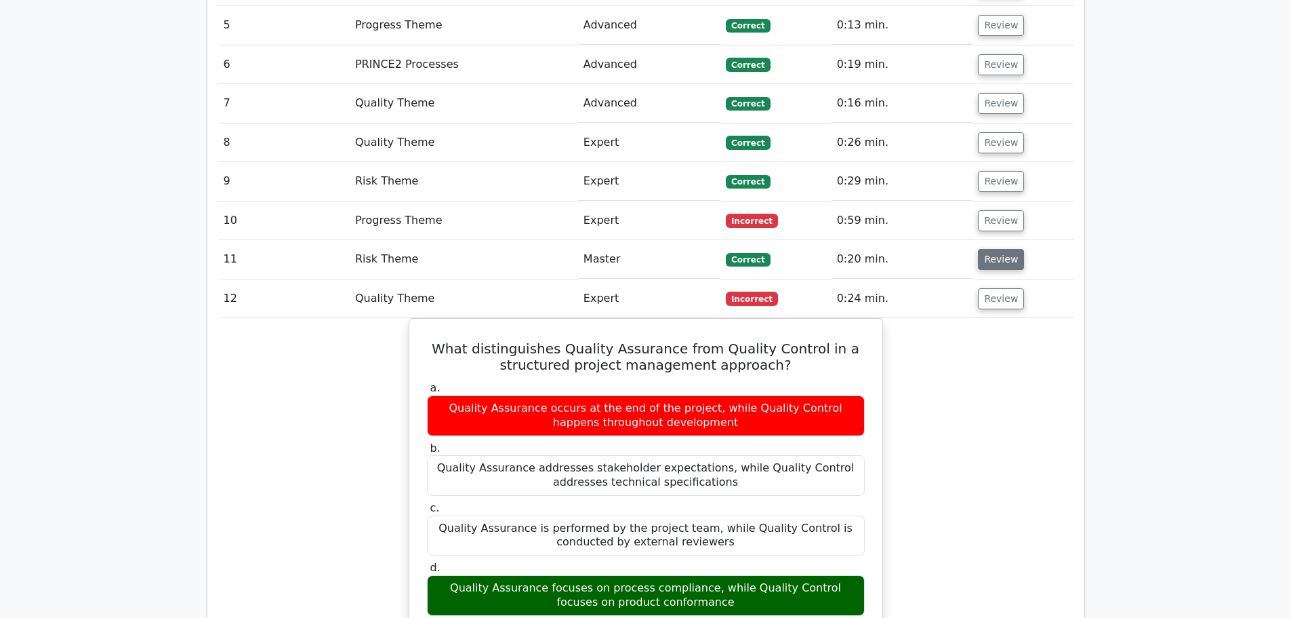
click at [994, 249] on button "Review" at bounding box center [1001, 259] width 46 height 21
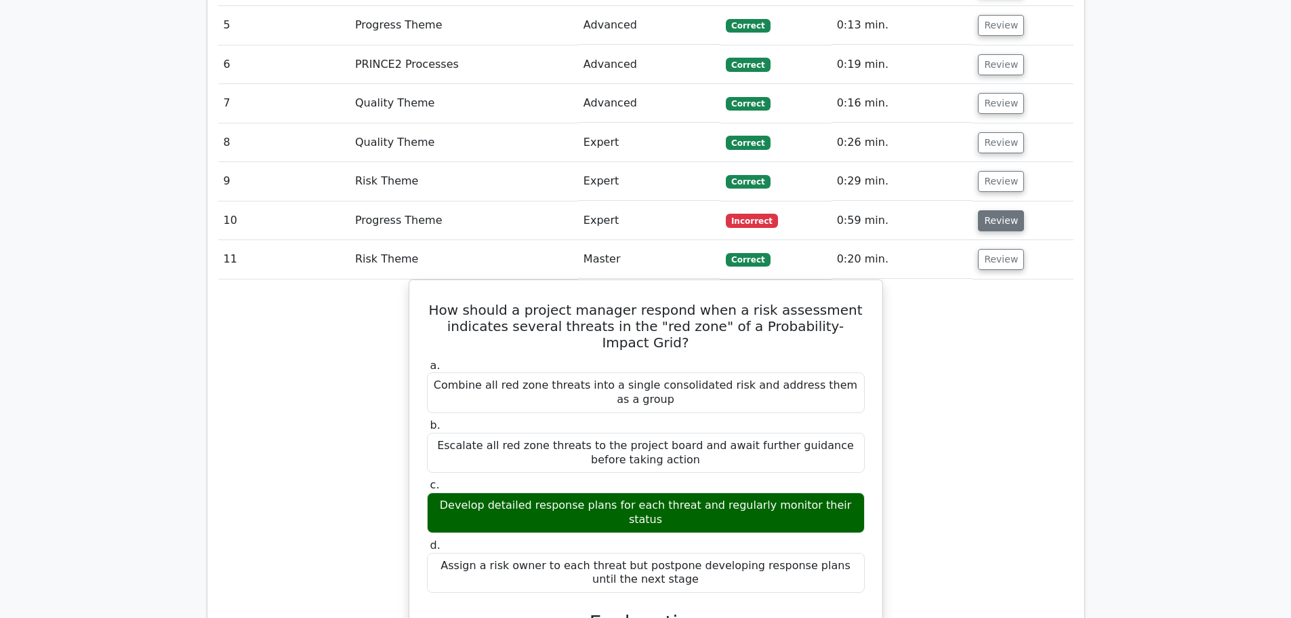
click at [994, 210] on button "Review" at bounding box center [1001, 220] width 46 height 21
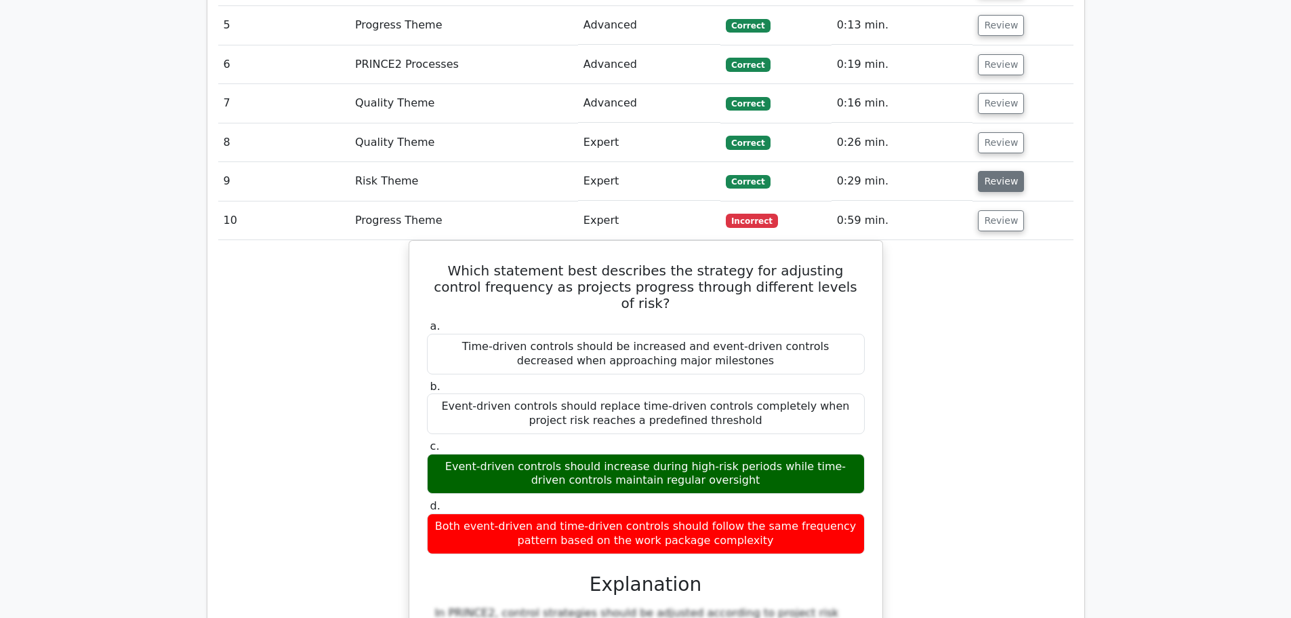
click at [994, 171] on button "Review" at bounding box center [1001, 181] width 46 height 21
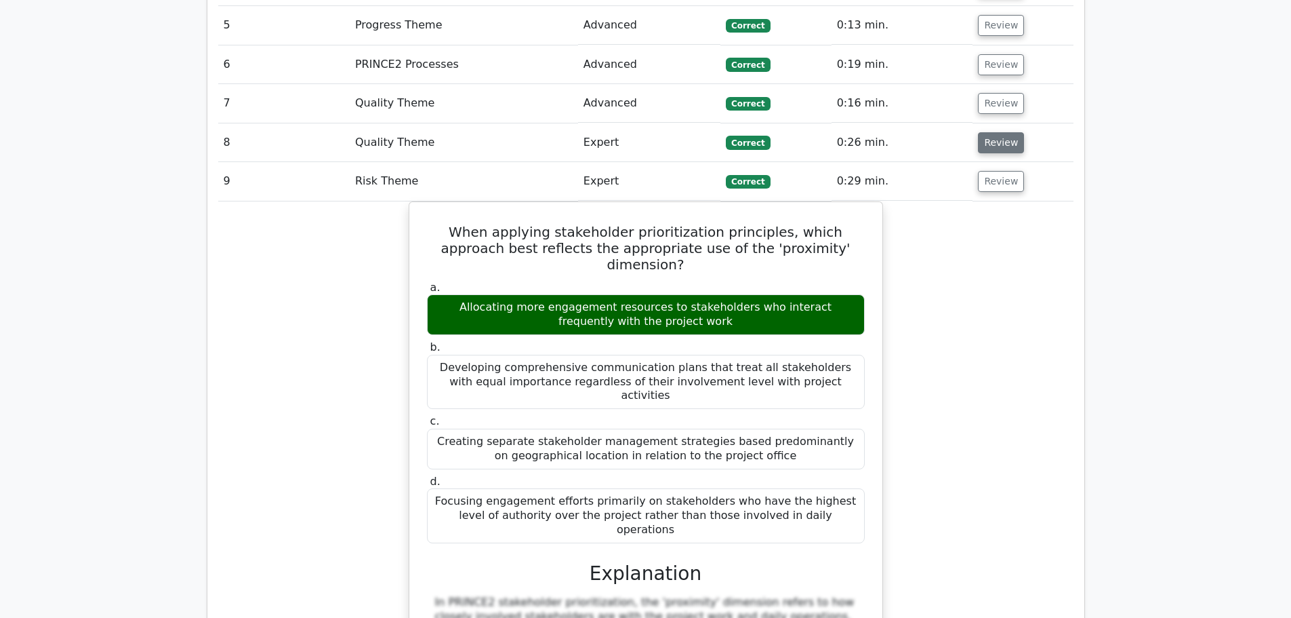
click at [997, 132] on button "Review" at bounding box center [1001, 142] width 46 height 21
click at [999, 93] on button "Review" at bounding box center [1001, 103] width 46 height 21
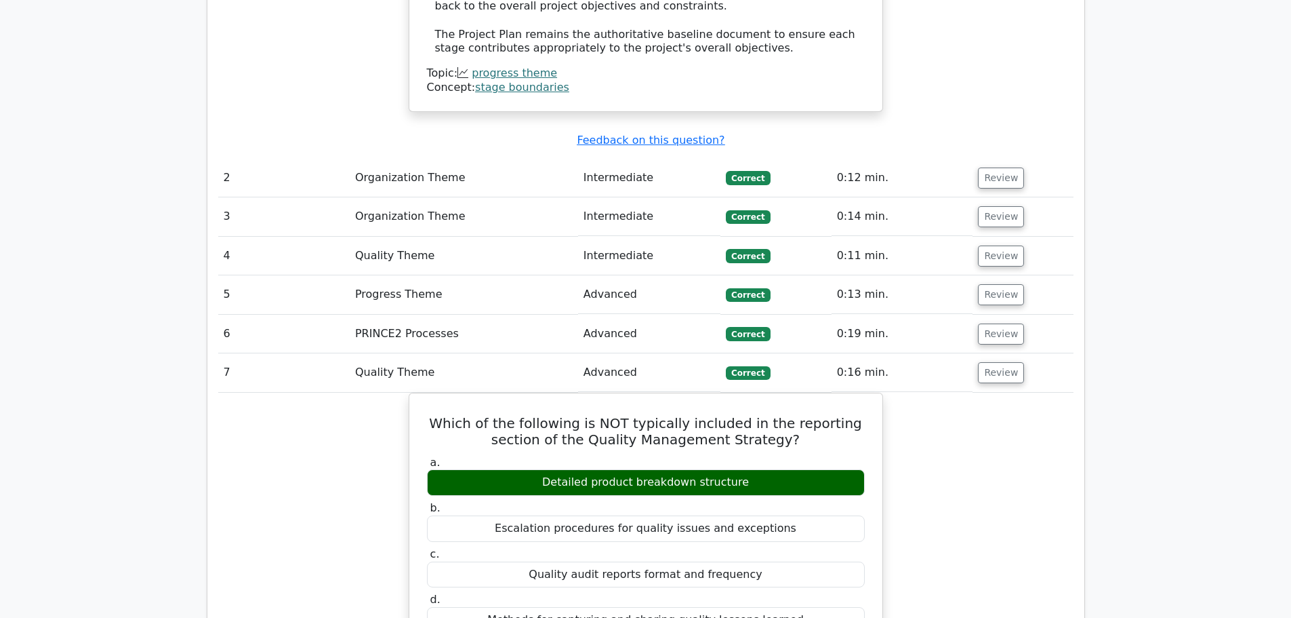
scroll to position [1808, 0]
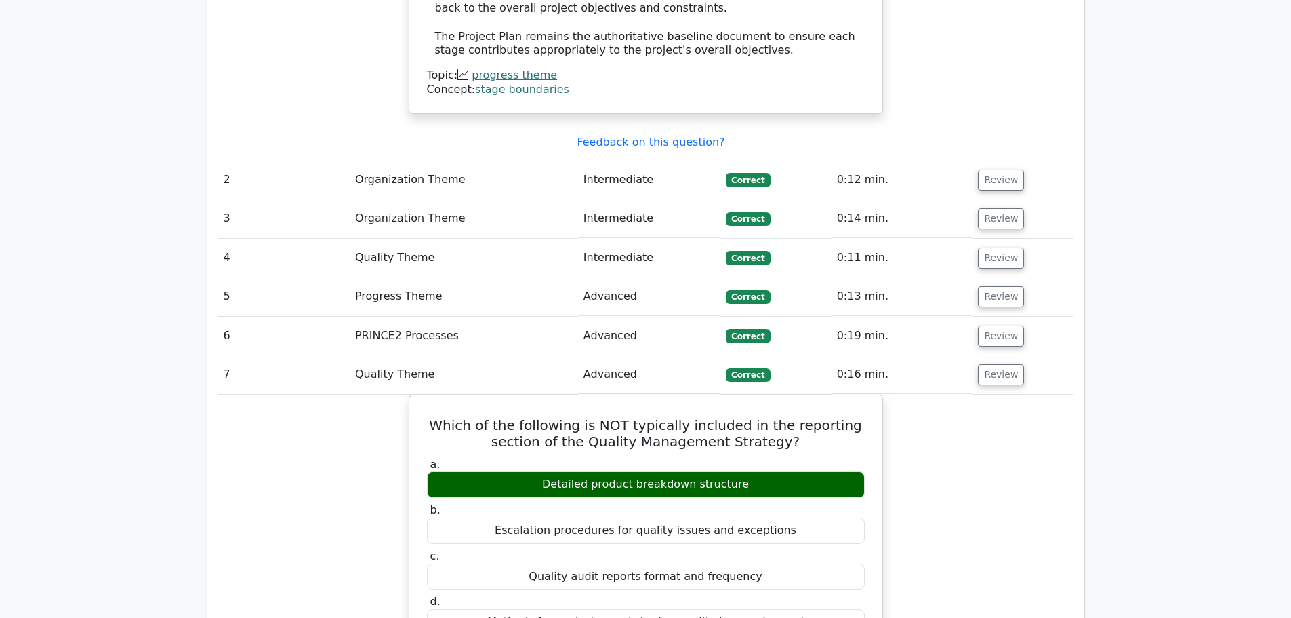
drag, startPoint x: 996, startPoint y: 276, endPoint x: 996, endPoint y: 262, distance: 13.6
click at [996, 325] on button "Review" at bounding box center [1001, 335] width 46 height 21
click at [996, 286] on button "Review" at bounding box center [1001, 296] width 46 height 21
drag, startPoint x: 998, startPoint y: 192, endPoint x: 1002, endPoint y: 181, distance: 11.4
click at [999, 247] on button "Review" at bounding box center [1001, 257] width 46 height 21
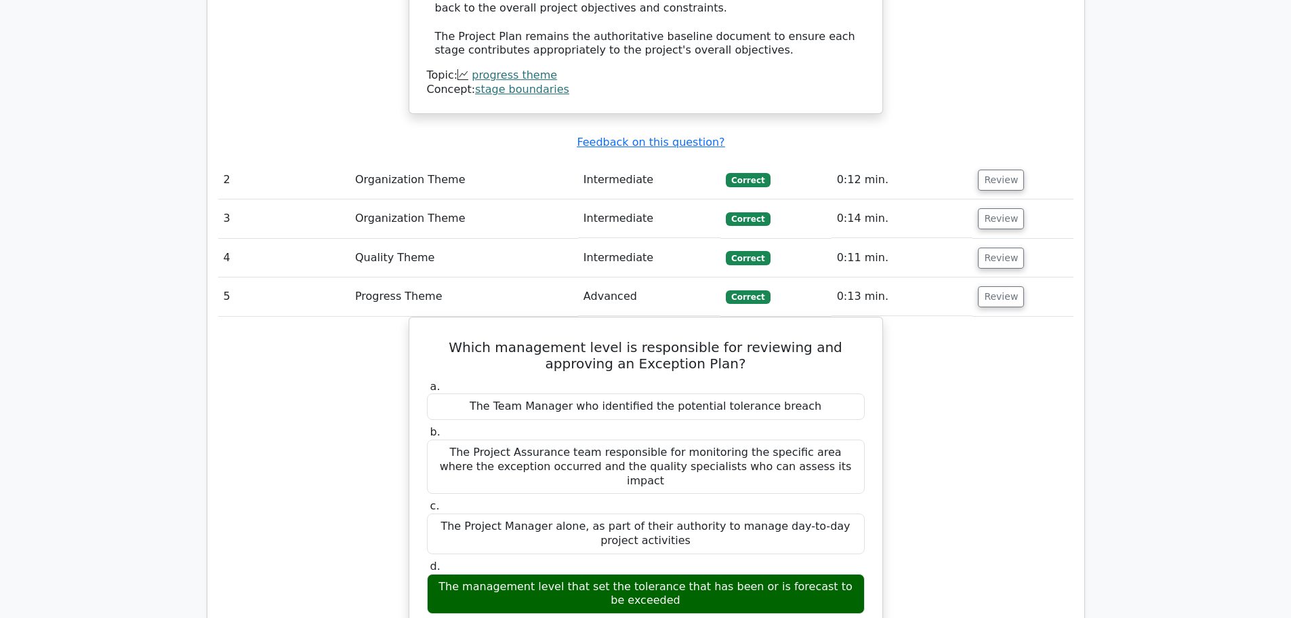
drag, startPoint x: 1005, startPoint y: 156, endPoint x: 1007, endPoint y: 134, distance: 21.7
click at [1005, 208] on button "Review" at bounding box center [1001, 218] width 46 height 21
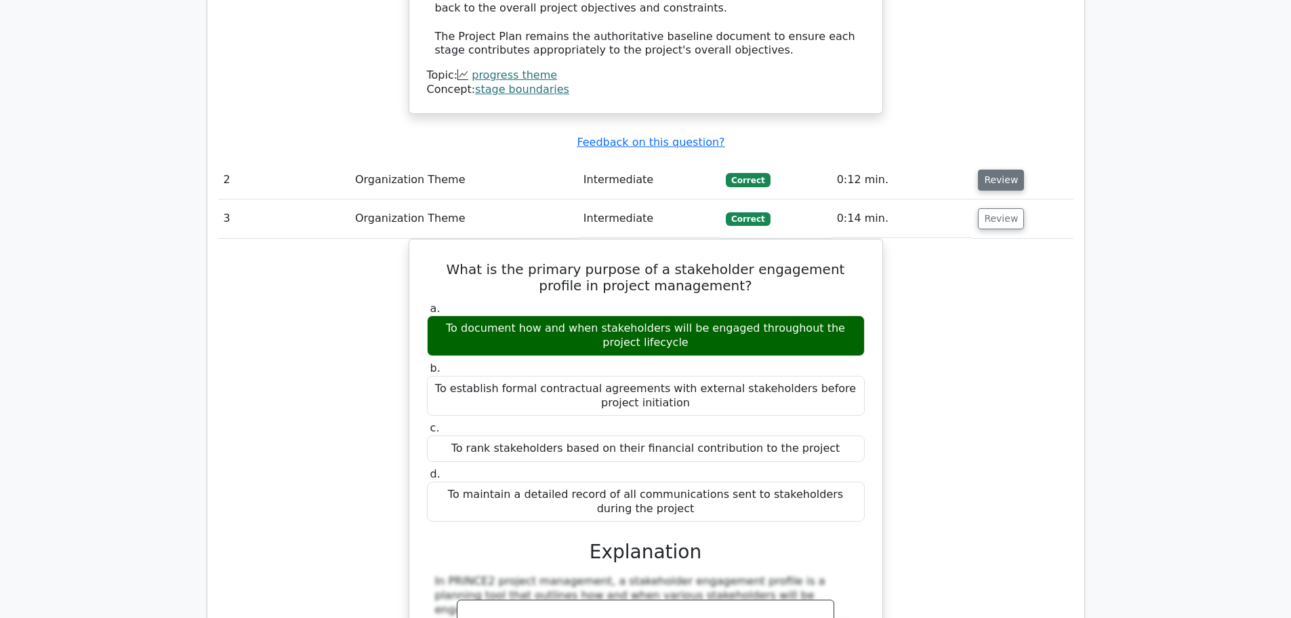
click at [1007, 169] on button "Review" at bounding box center [1001, 179] width 46 height 21
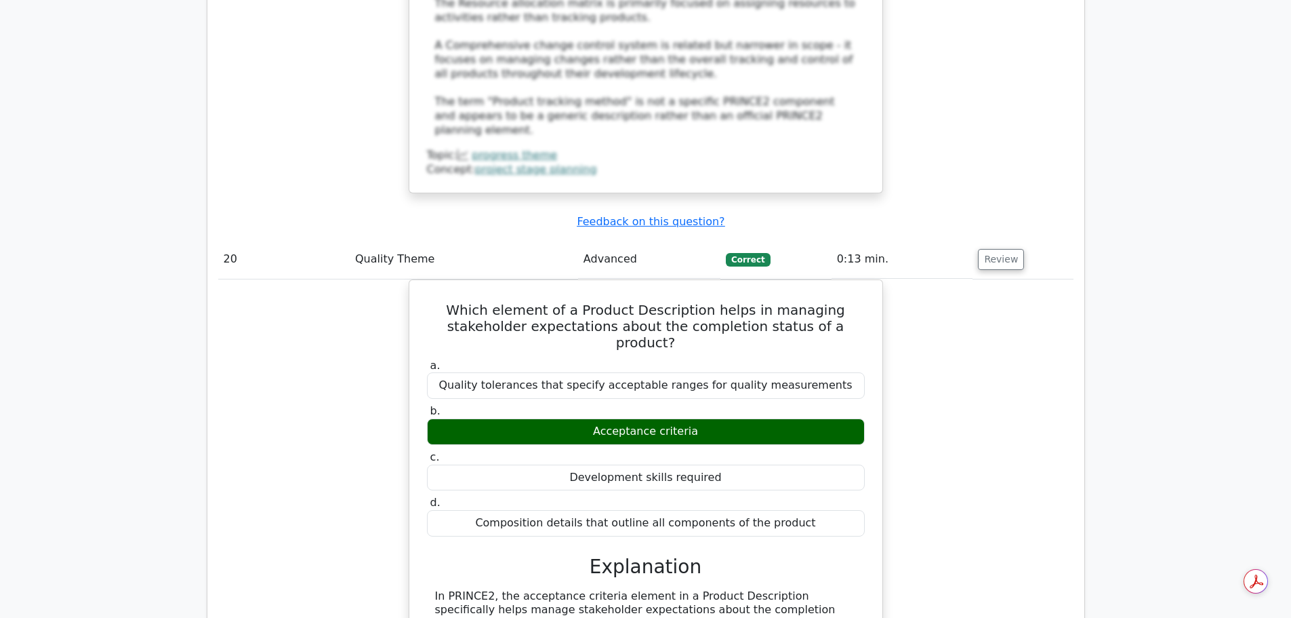
scroll to position [15716, 0]
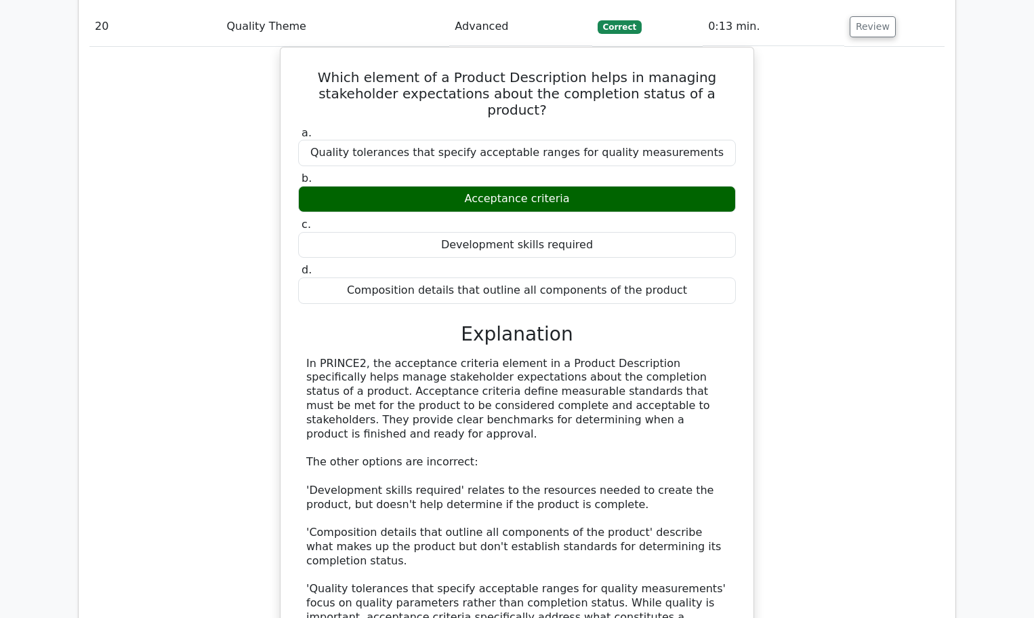
drag, startPoint x: 1291, startPoint y: 586, endPoint x: 1174, endPoint y: 314, distance: 295.8
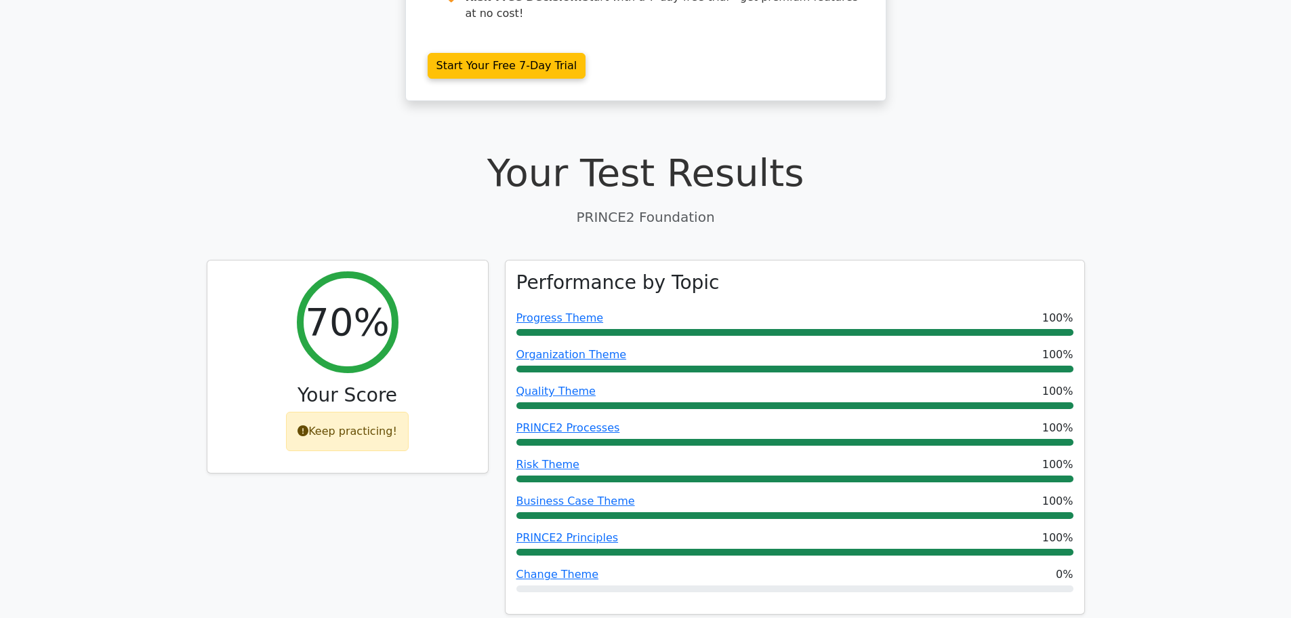
scroll to position [209, 0]
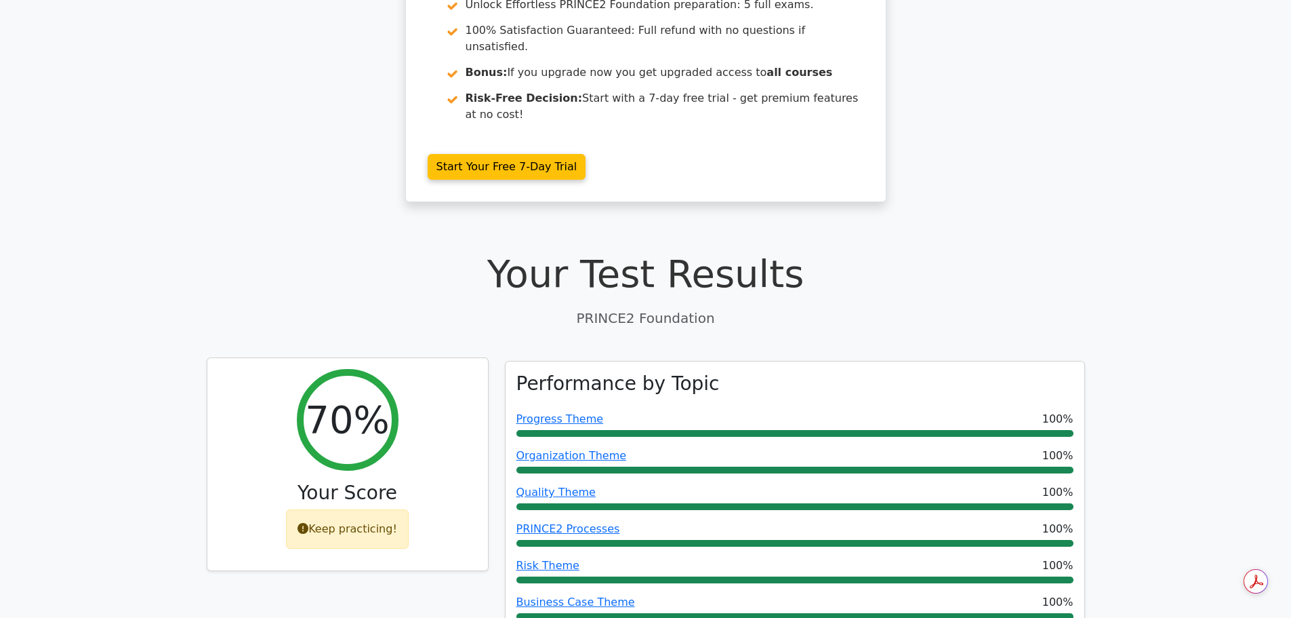
click at [307, 523] on icon at bounding box center [303, 528] width 11 height 11
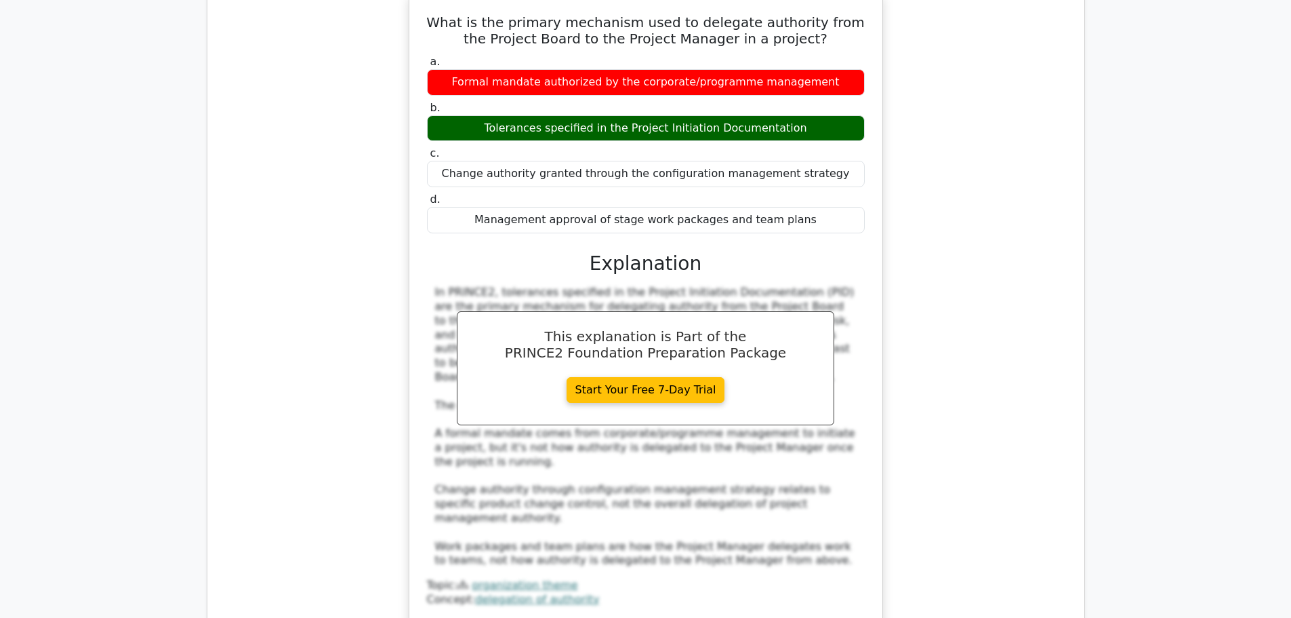
scroll to position [15716, 0]
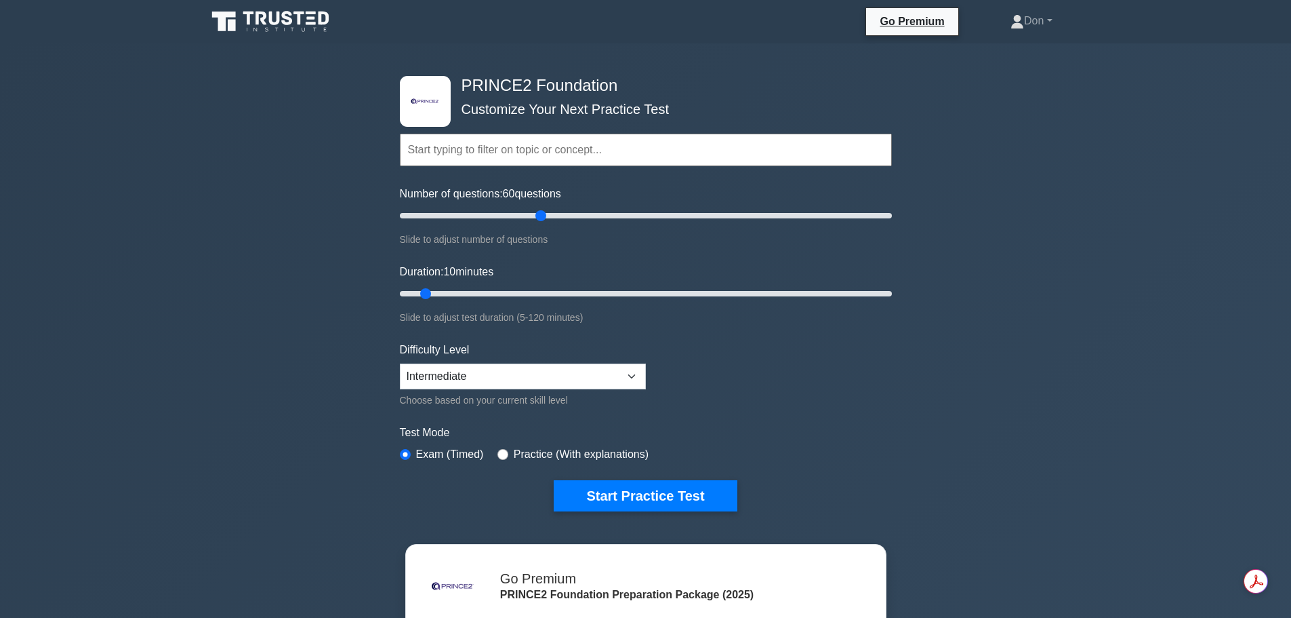
drag, startPoint x: 420, startPoint y: 214, endPoint x: 542, endPoint y: 218, distance: 121.4
type input "60"
click at [542, 218] on input "Number of questions: 60 questions" at bounding box center [646, 215] width 492 height 16
drag, startPoint x: 430, startPoint y: 295, endPoint x: 549, endPoint y: 299, distance: 119.4
type input "40"
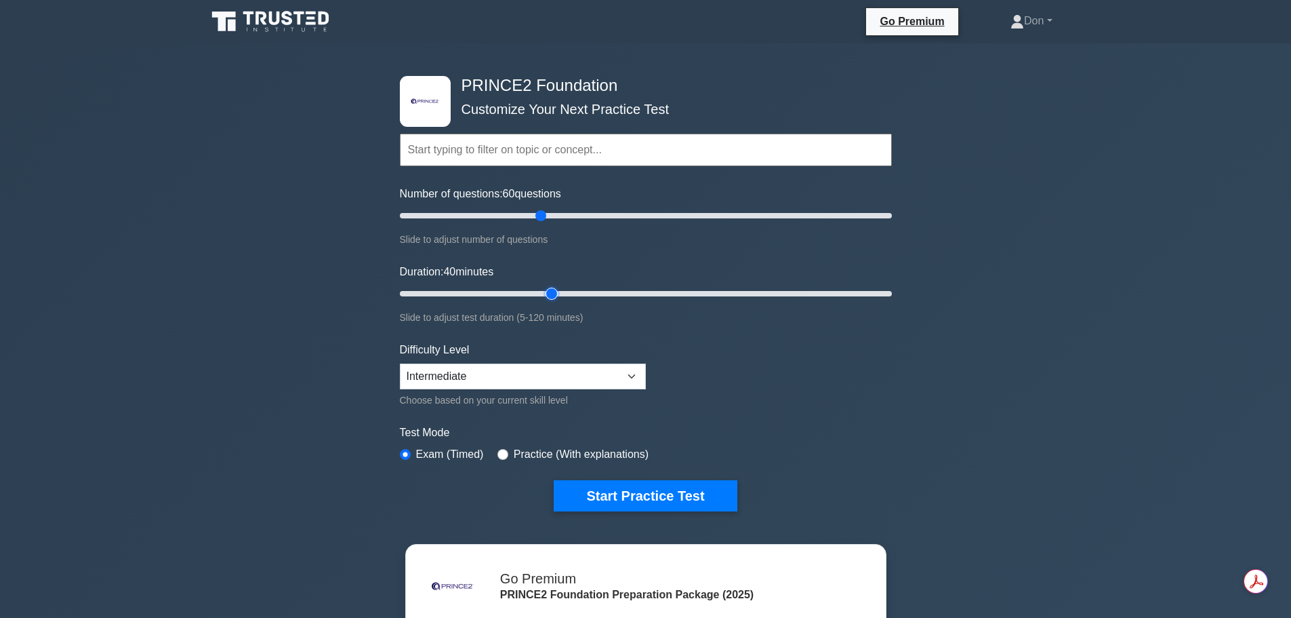
click at [549, 299] on input "Duration: 40 minutes" at bounding box center [646, 293] width 492 height 16
click at [677, 506] on button "Start Practice Test" at bounding box center [645, 495] width 183 height 31
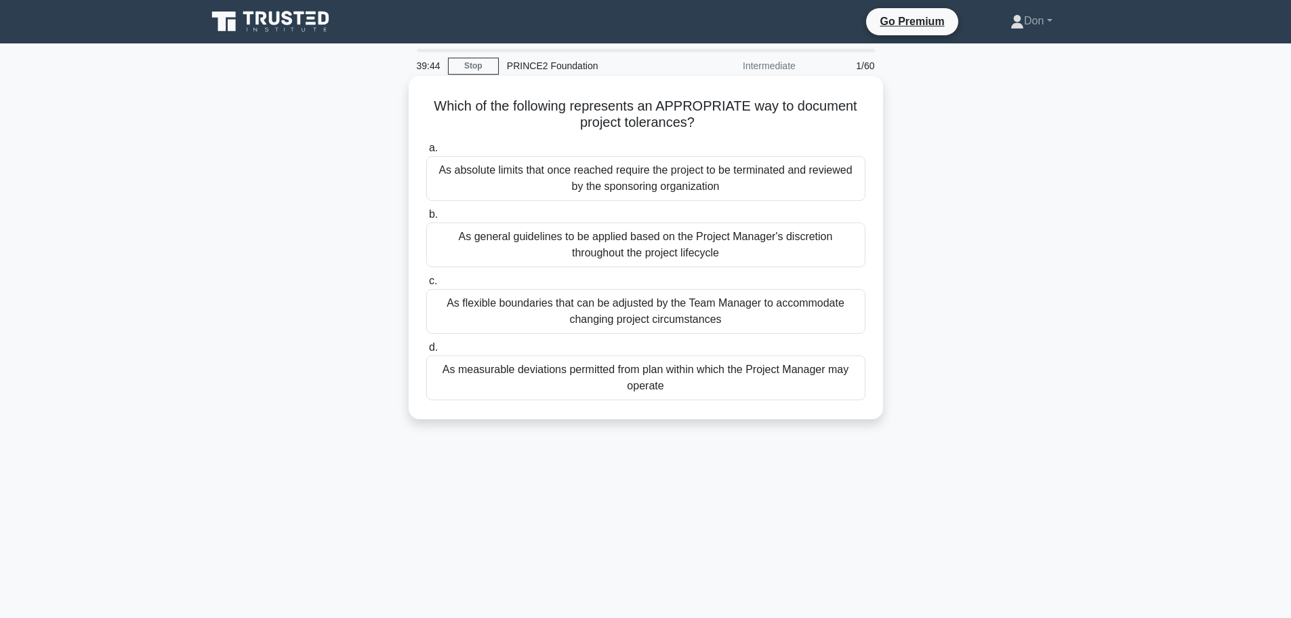
click at [738, 378] on div "As measurable deviations permitted from plan within which the Project Manager m…" at bounding box center [645, 377] width 439 height 45
click at [426, 352] on input "d. As measurable deviations permitted from plan within which the Project Manage…" at bounding box center [426, 347] width 0 height 9
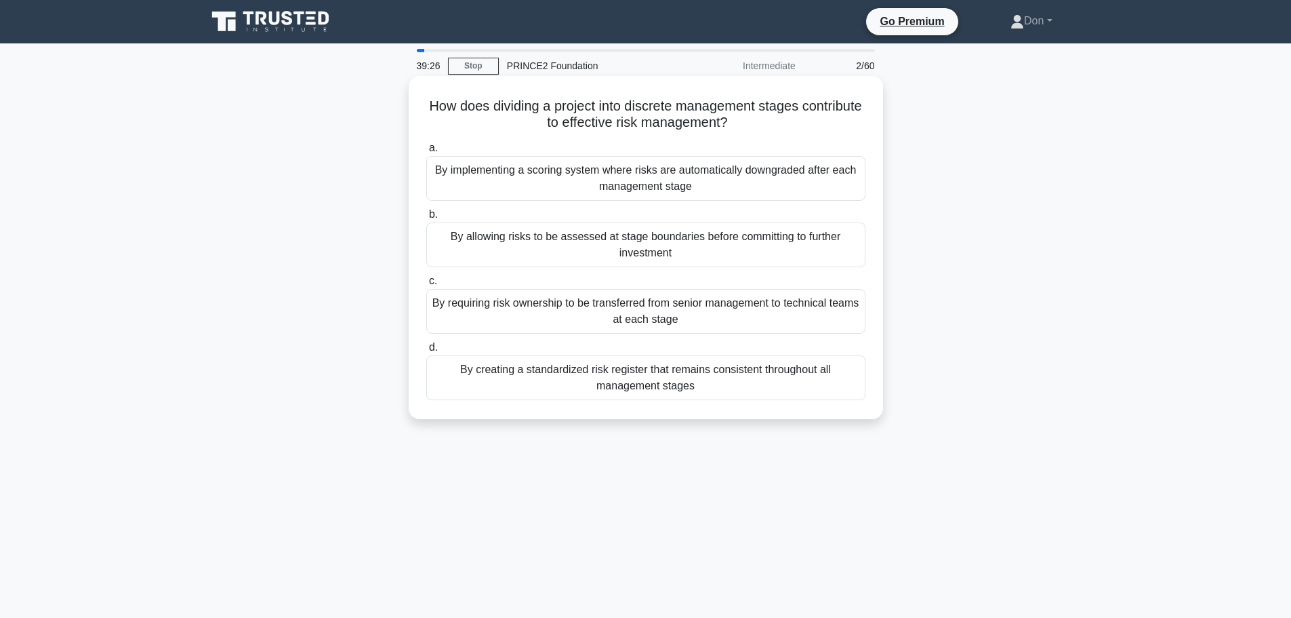
click at [594, 239] on div "By allowing risks to be assessed at stage boundaries before committing to furth…" at bounding box center [645, 244] width 439 height 45
click at [426, 219] on input "b. By allowing risks to be assessed at stage boundaries before committing to fu…" at bounding box center [426, 214] width 0 height 9
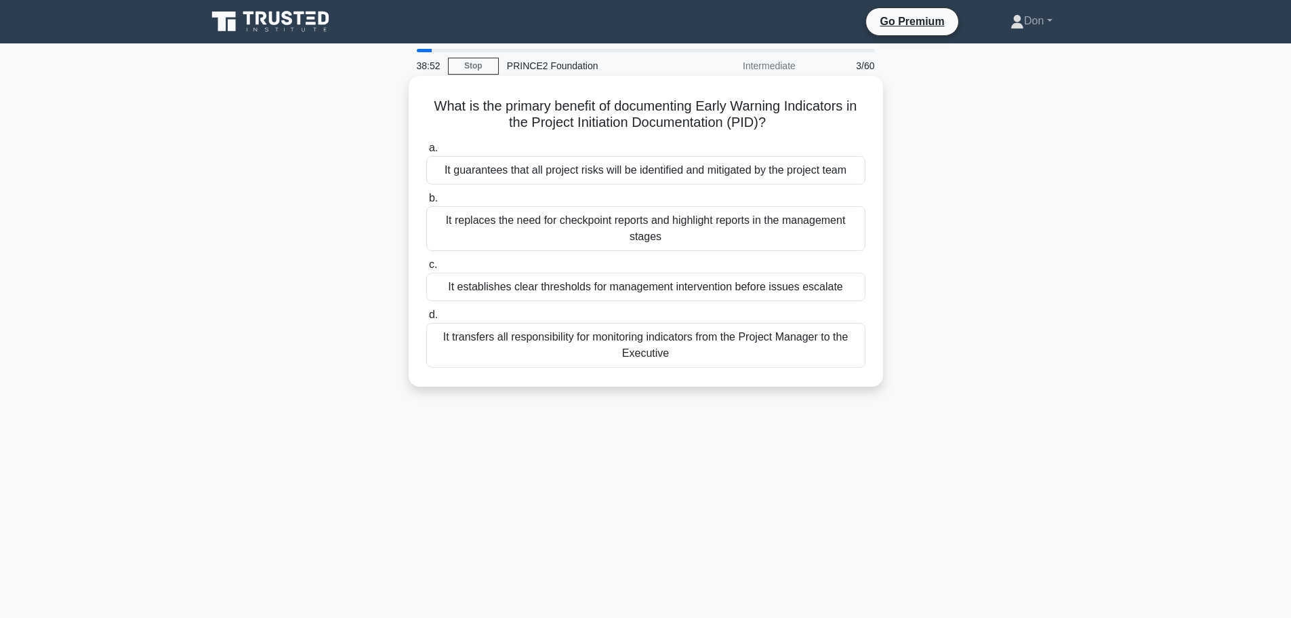
click at [647, 287] on div "It establishes clear thresholds for management intervention before issues escal…" at bounding box center [645, 286] width 439 height 28
click at [426, 269] on input "c. It establishes clear thresholds for management intervention before issues es…" at bounding box center [426, 264] width 0 height 9
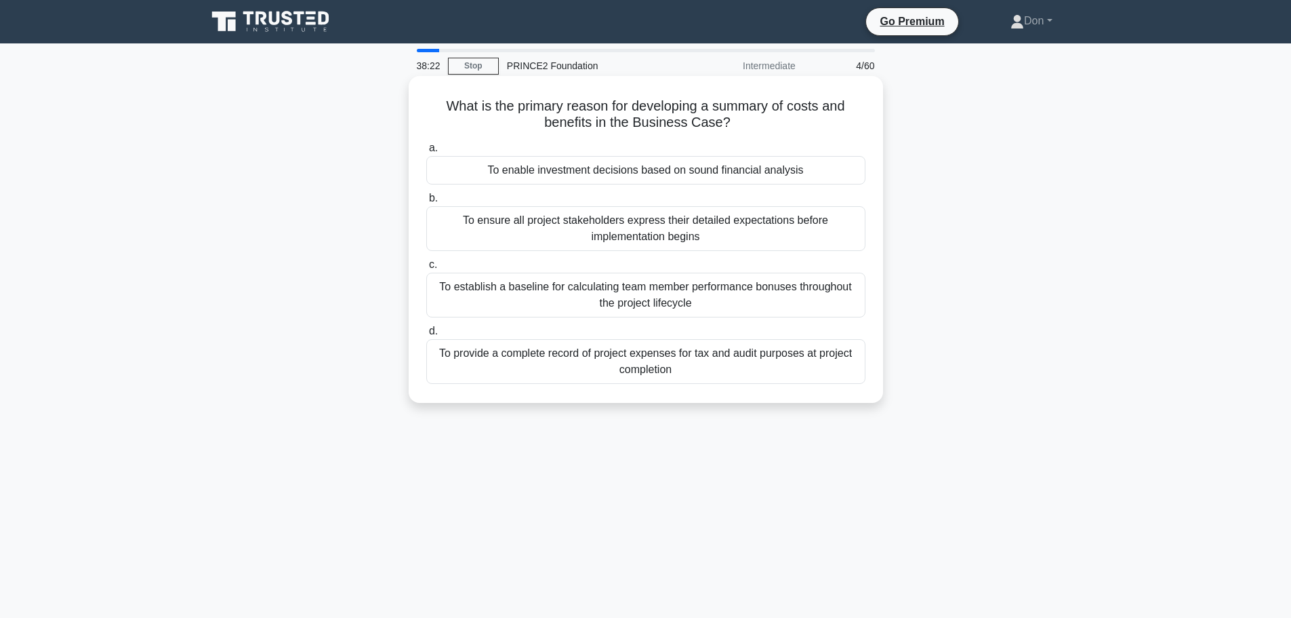
click at [721, 167] on div "To enable investment decisions based on sound financial analysis" at bounding box center [645, 170] width 439 height 28
click at [426, 153] on input "a. To enable investment decisions based on sound financial analysis" at bounding box center [426, 148] width 0 height 9
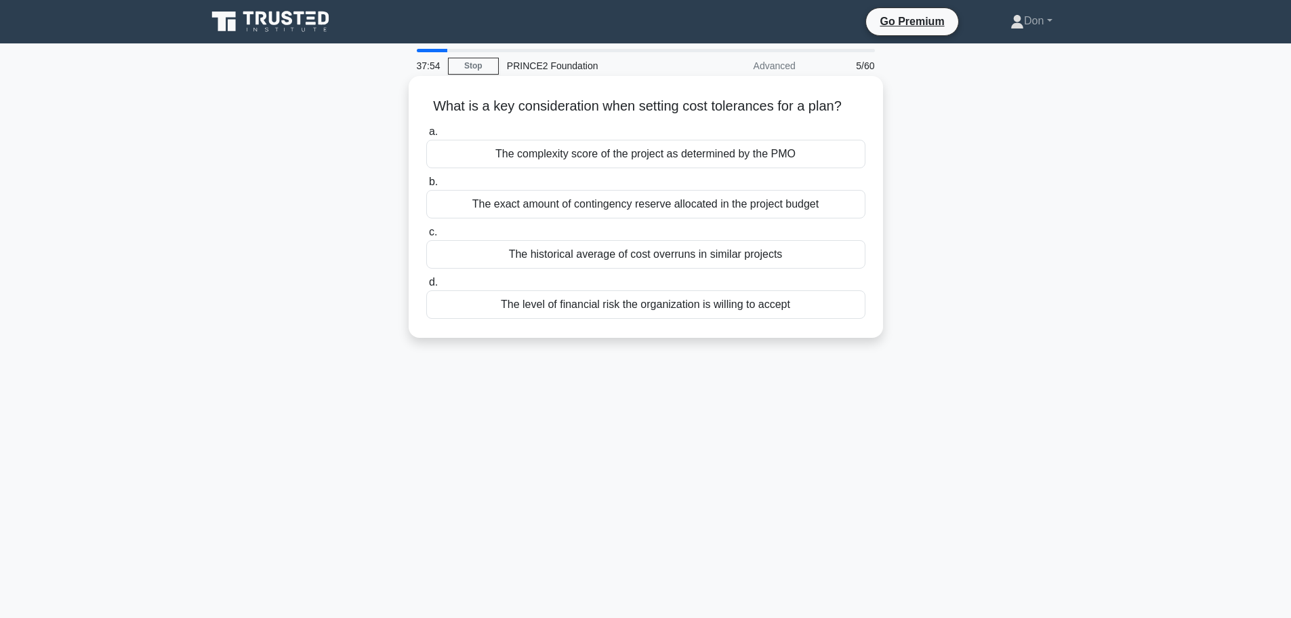
click at [641, 306] on div "The level of financial risk the organization is willing to accept" at bounding box center [645, 304] width 439 height 28
click at [426, 287] on input "d. The level of financial risk the organization is willing to accept" at bounding box center [426, 282] width 0 height 9
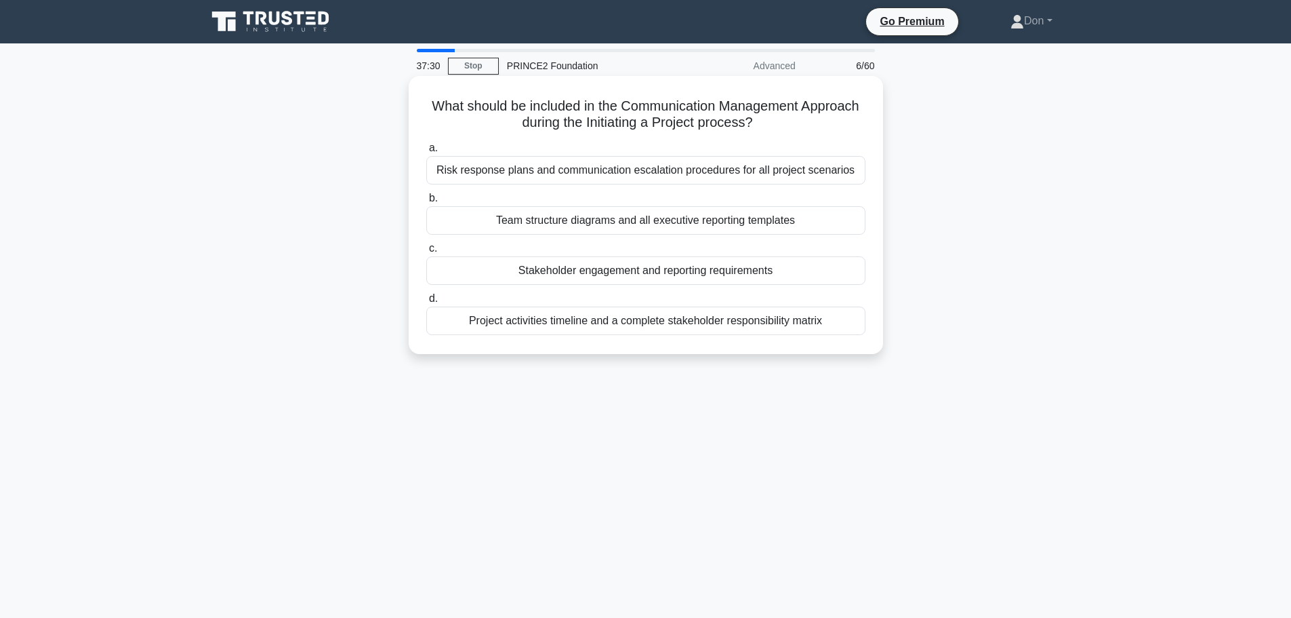
click at [644, 177] on div "Risk response plans and communication escalation procedures for all project sce…" at bounding box center [645, 170] width 439 height 28
click at [426, 153] on input "a. Risk response plans and communication escalation procedures for all project …" at bounding box center [426, 148] width 0 height 9
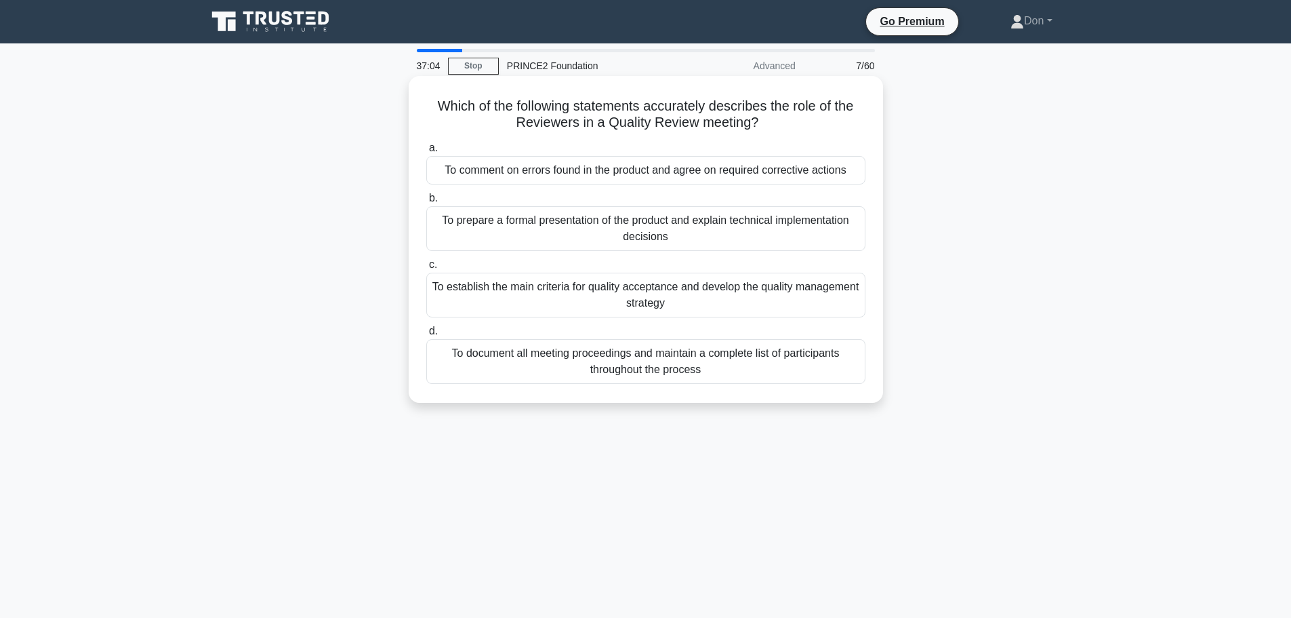
click at [748, 300] on div "To establish the main criteria for quality acceptance and develop the quality m…" at bounding box center [645, 294] width 439 height 45
click at [426, 269] on input "c. To establish the main criteria for quality acceptance and develop the qualit…" at bounding box center [426, 264] width 0 height 9
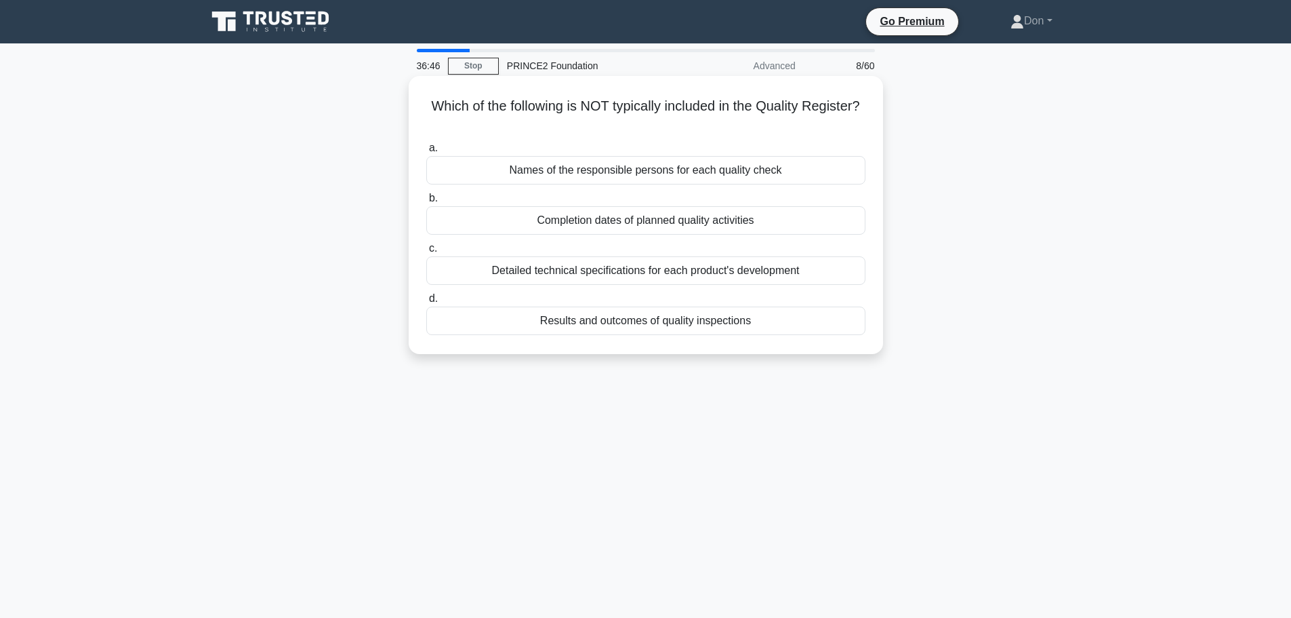
click at [651, 275] on div "Detailed technical specifications for each product's development" at bounding box center [645, 270] width 439 height 28
click at [426, 253] on input "c. Detailed technical specifications for each product's development" at bounding box center [426, 248] width 0 height 9
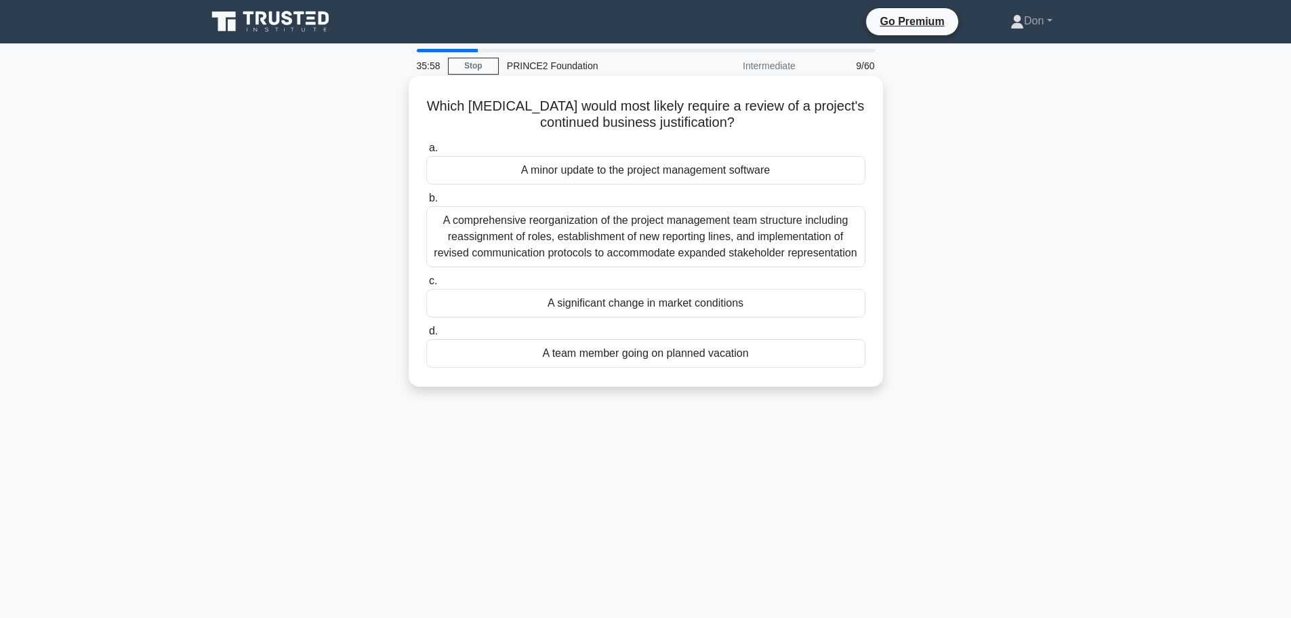
click at [590, 308] on div "A significant change in market conditions" at bounding box center [645, 303] width 439 height 28
click at [426, 285] on input "c. A significant change in market conditions" at bounding box center [426, 281] width 0 height 9
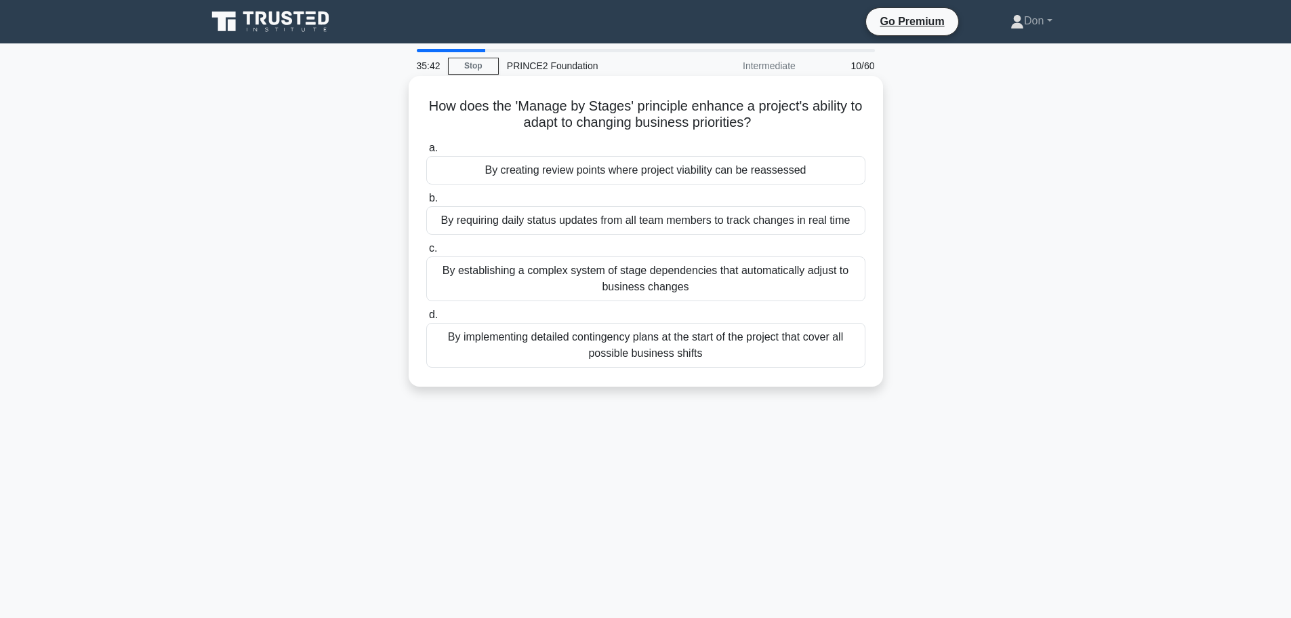
click at [698, 176] on div "By creating review points where project viability can be reassessed" at bounding box center [645, 170] width 439 height 28
click at [426, 153] on input "a. By creating review points where project viability can be reassessed" at bounding box center [426, 148] width 0 height 9
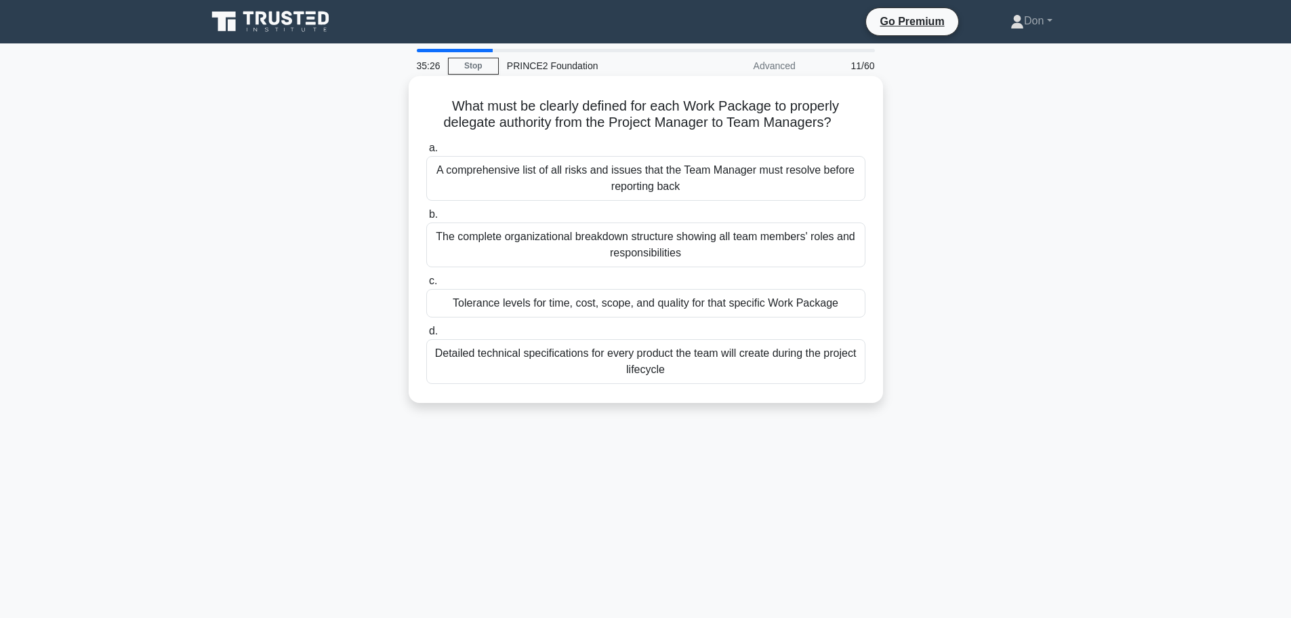
click at [563, 303] on div "Tolerance levels for time, cost, scope, and quality for that specific Work Pack…" at bounding box center [645, 303] width 439 height 28
click at [426, 285] on input "c. Tolerance levels for time, cost, scope, and quality for that specific Work P…" at bounding box center [426, 281] width 0 height 9
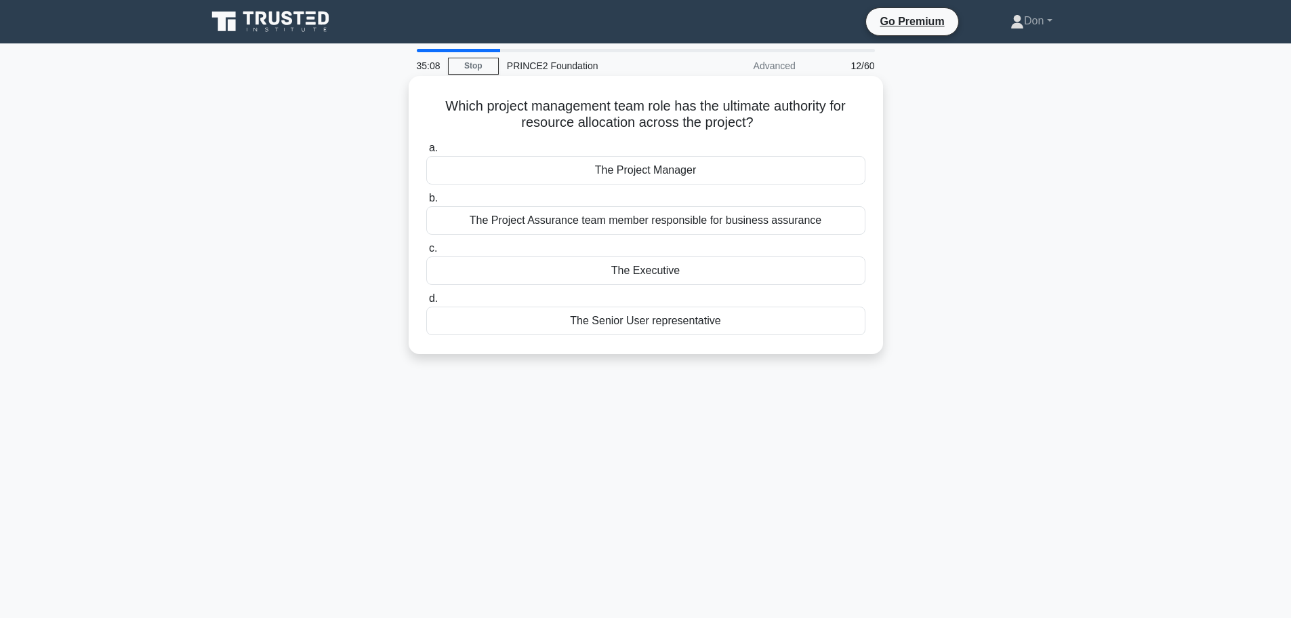
click at [686, 274] on div "The Executive" at bounding box center [645, 270] width 439 height 28
click at [426, 253] on input "c. The Executive" at bounding box center [426, 248] width 0 height 9
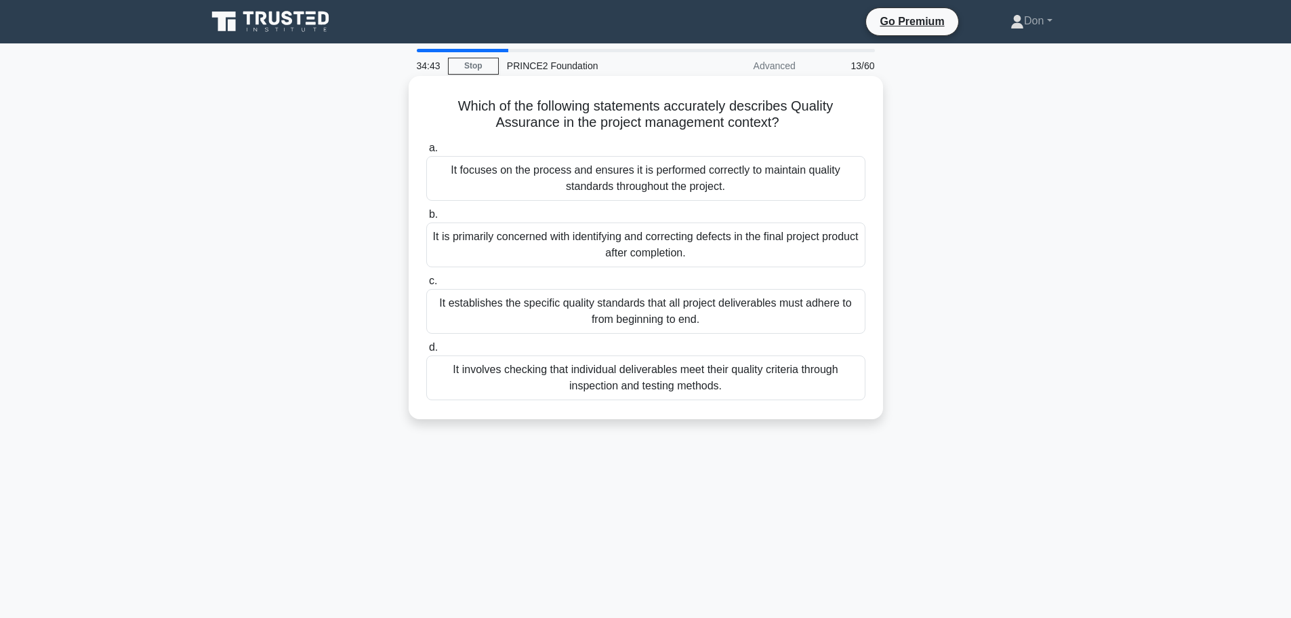
click at [773, 307] on div "It establishes the specific quality standards that all project deliverables mus…" at bounding box center [645, 311] width 439 height 45
click at [426, 285] on input "c. It establishes the specific quality standards that all project deliverables …" at bounding box center [426, 281] width 0 height 9
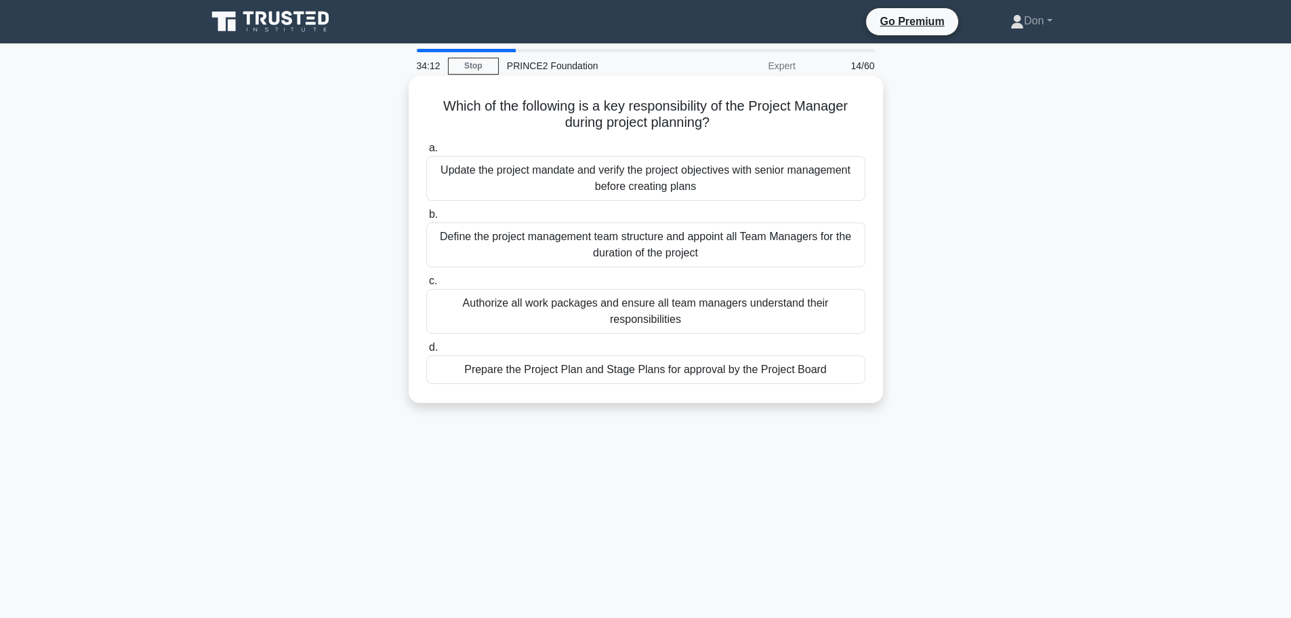
click at [746, 374] on div "Prepare the Project Plan and Stage Plans for approval by the Project Board" at bounding box center [645, 369] width 439 height 28
click at [426, 352] on input "d. Prepare the Project Plan and Stage Plans for approval by the Project Board" at bounding box center [426, 347] width 0 height 9
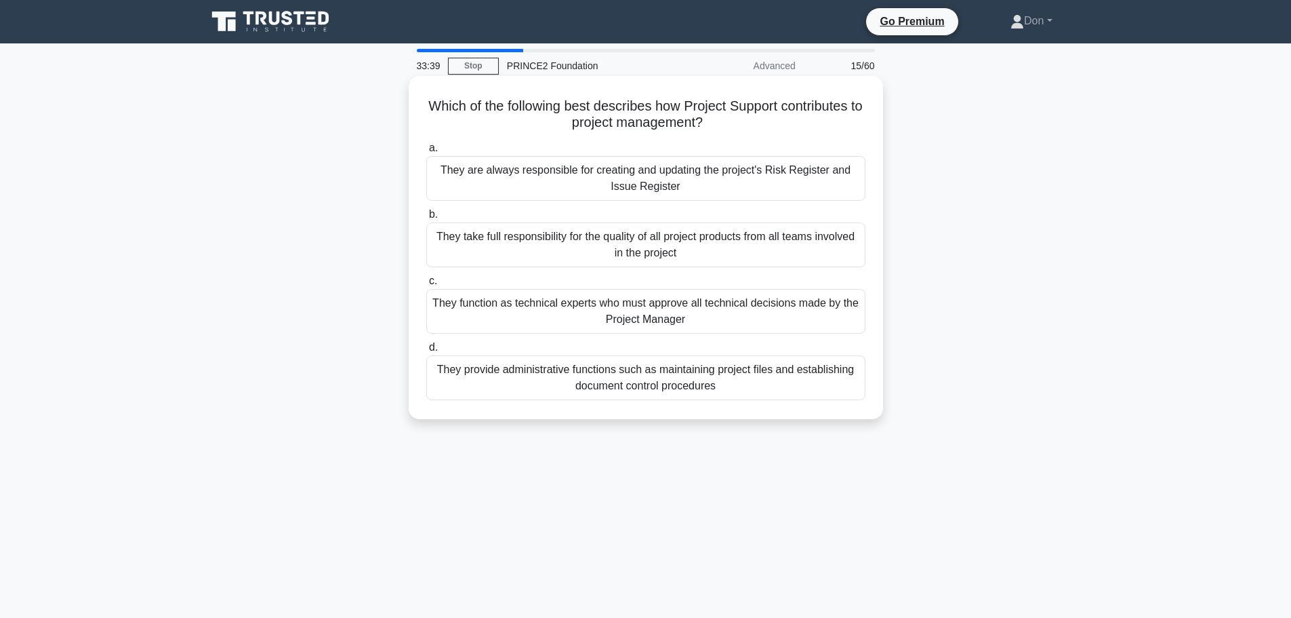
click at [681, 384] on div "They provide administrative functions such as maintaining project files and est…" at bounding box center [645, 377] width 439 height 45
click at [426, 352] on input "d. They provide administrative functions such as maintaining project files and …" at bounding box center [426, 347] width 0 height 9
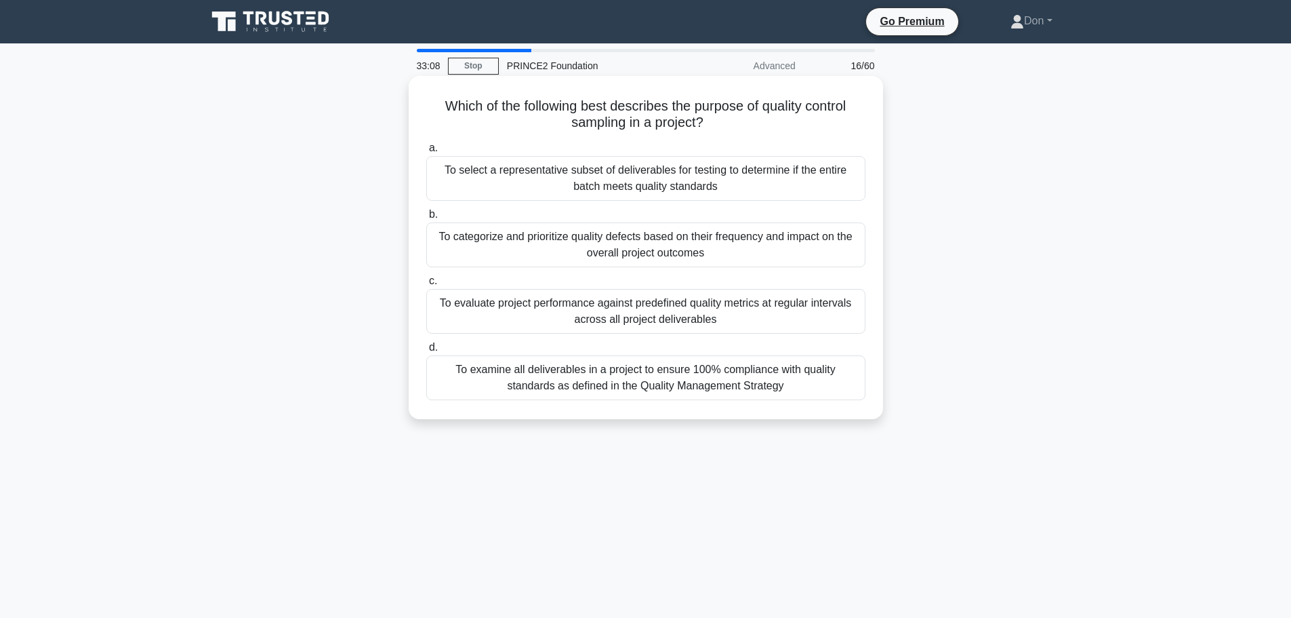
click at [800, 180] on div "To select a representative subset of deliverables for testing to determine if t…" at bounding box center [645, 178] width 439 height 45
click at [426, 153] on input "a. To select a representative subset of deliverables for testing to determine i…" at bounding box center [426, 148] width 0 height 9
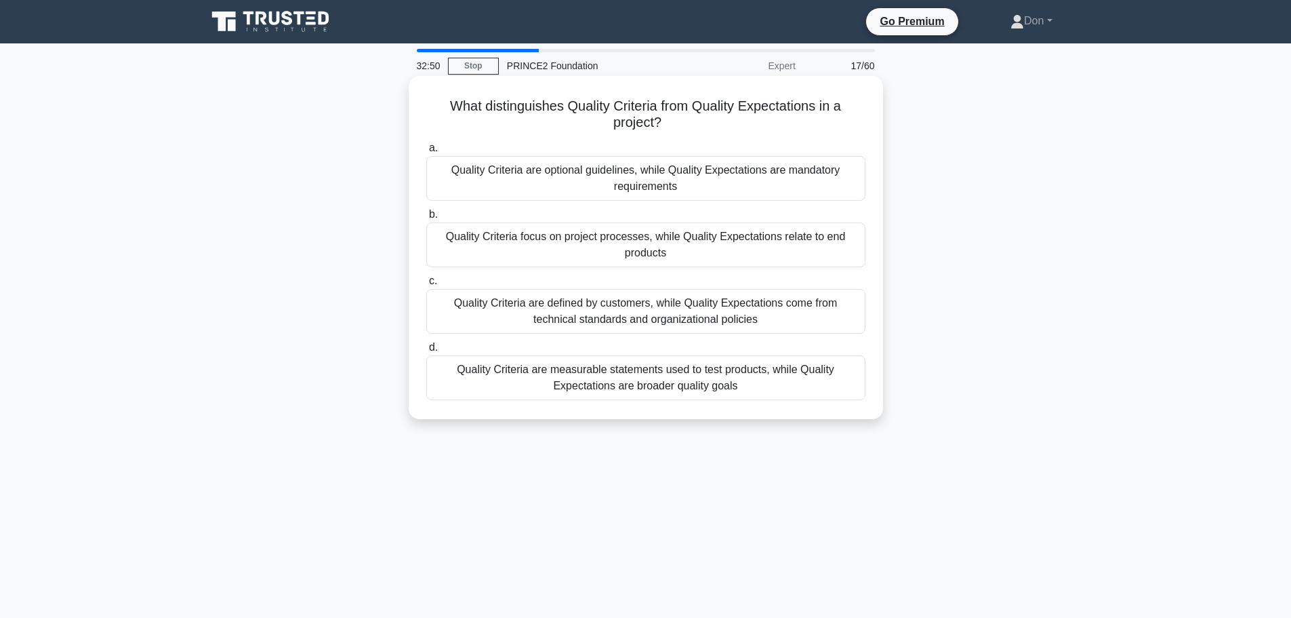
click at [716, 386] on div "Quality Criteria are measurable statements used to test products, while Quality…" at bounding box center [645, 377] width 439 height 45
click at [426, 352] on input "d. Quality Criteria are measurable statements used to test products, while Qual…" at bounding box center [426, 347] width 0 height 9
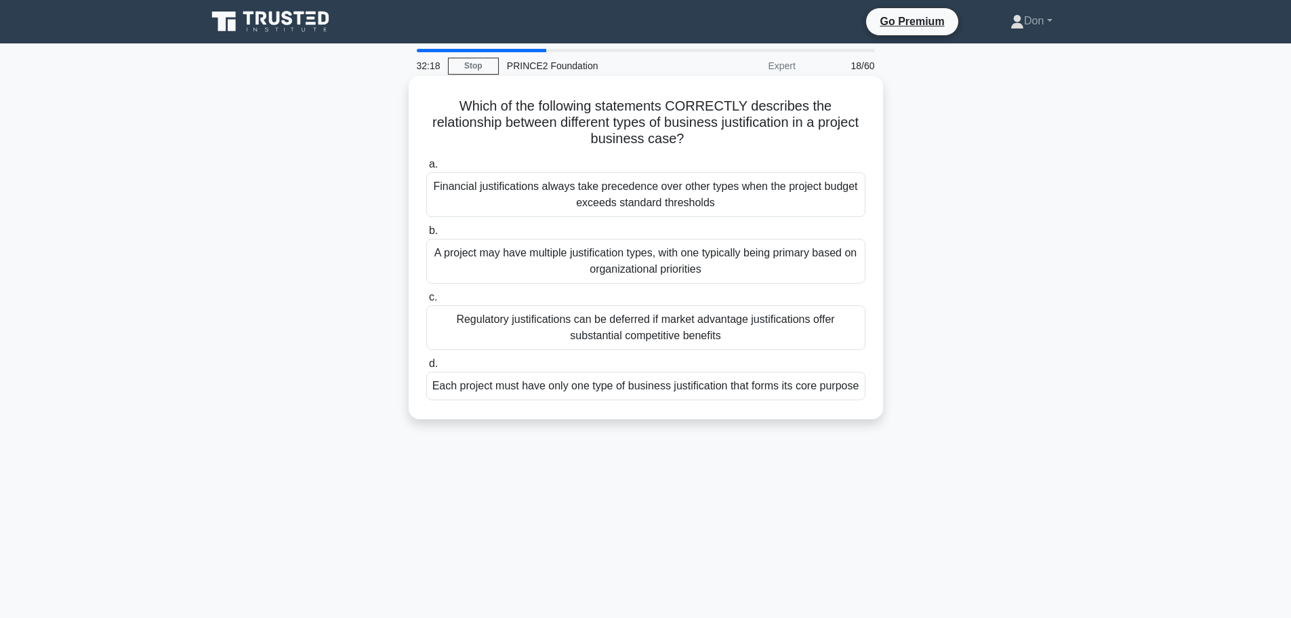
click at [765, 267] on div "A project may have multiple justification types, with one typically being prima…" at bounding box center [645, 261] width 439 height 45
click at [426, 235] on input "b. A project may have multiple justification types, with one typically being pr…" at bounding box center [426, 230] width 0 height 9
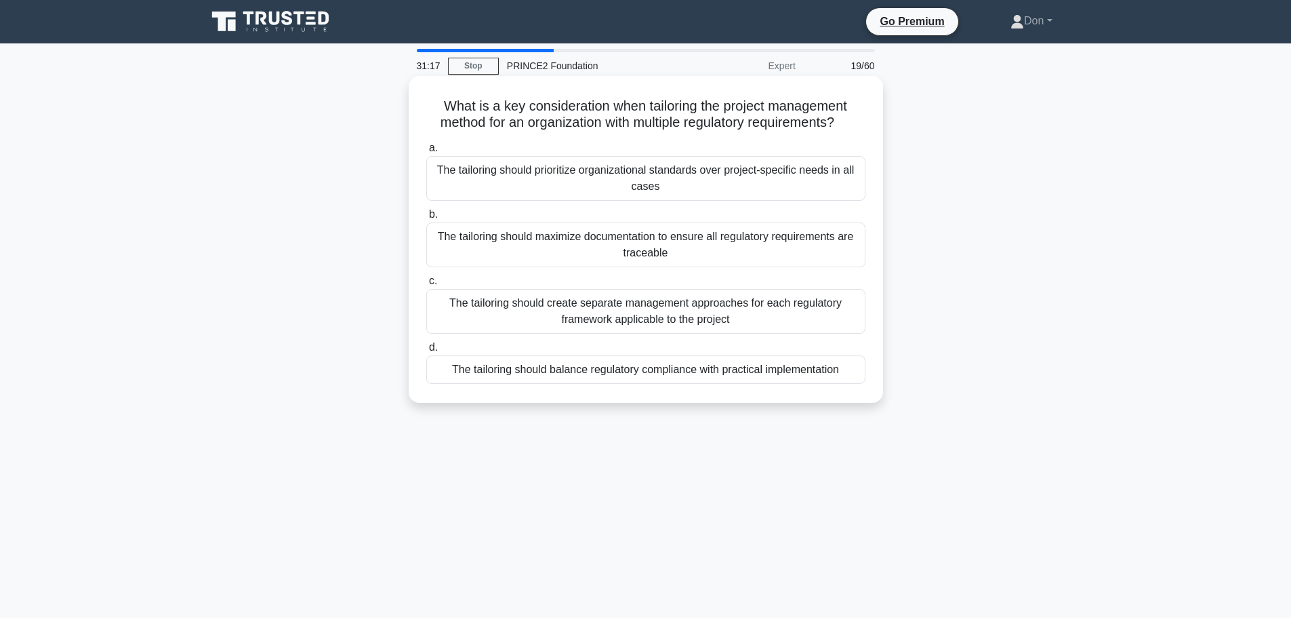
click at [727, 315] on div "The tailoring should create separate management approaches for each regulatory …" at bounding box center [645, 311] width 439 height 45
click at [426, 285] on input "c. The tailoring should create separate management approaches for each regulato…" at bounding box center [426, 281] width 0 height 9
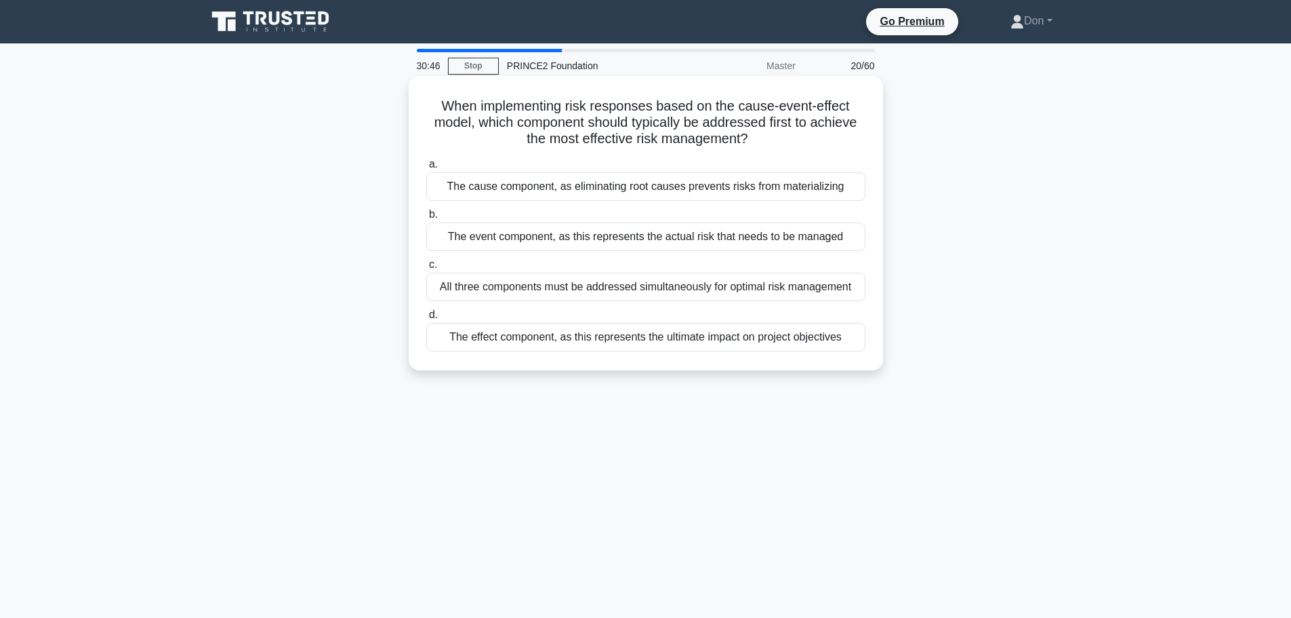
click at [641, 190] on div "The cause component, as eliminating root causes prevents risks from materializi…" at bounding box center [645, 186] width 439 height 28
click at [426, 169] on input "a. The cause component, as eliminating root causes prevents risks from material…" at bounding box center [426, 164] width 0 height 9
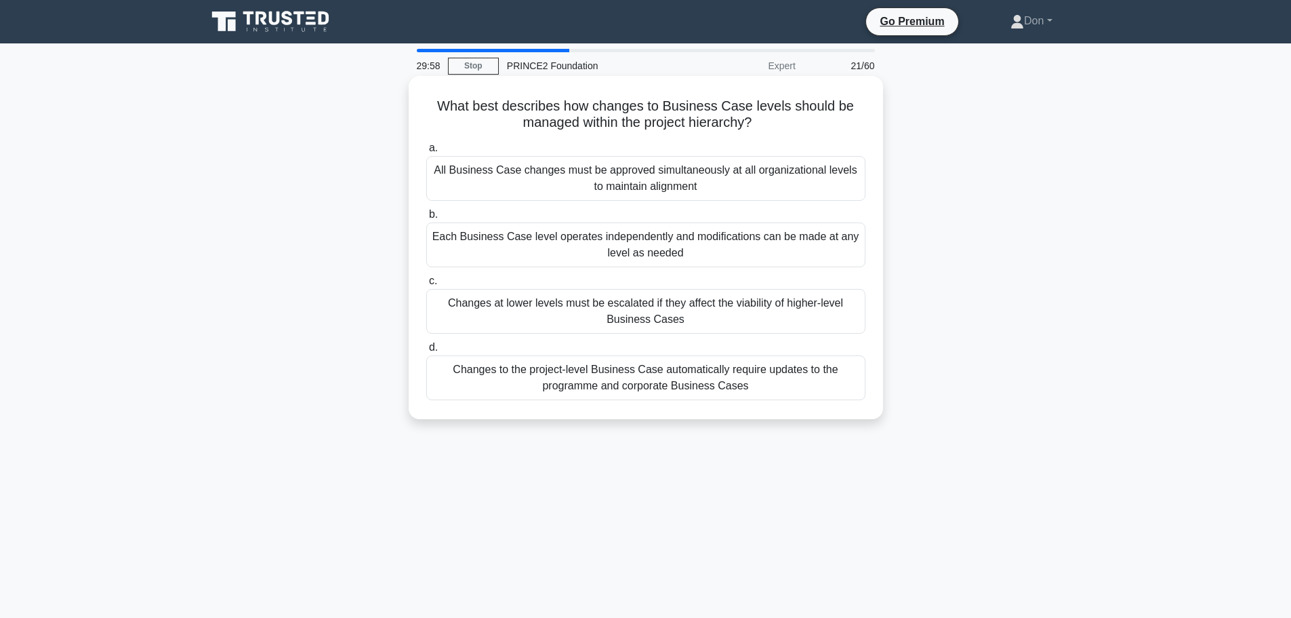
click at [685, 306] on div "Changes at lower levels must be escalated if they affect the viability of highe…" at bounding box center [645, 311] width 439 height 45
click at [426, 285] on input "c. Changes at lower levels must be escalated if they affect the viability of hi…" at bounding box center [426, 281] width 0 height 9
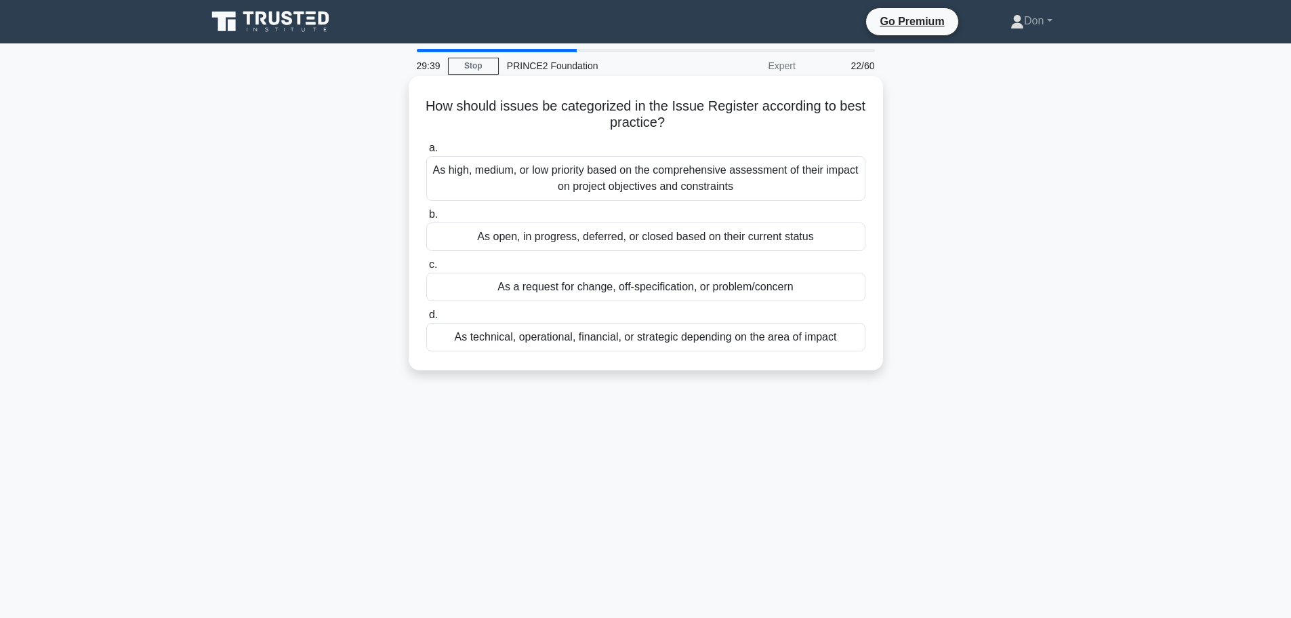
click at [641, 185] on div "As high, medium, or low priority based on the comprehensive assessment of their…" at bounding box center [645, 178] width 439 height 45
click at [426, 153] on input "a. As high, medium, or low priority based on the comprehensive assessment of th…" at bounding box center [426, 148] width 0 height 9
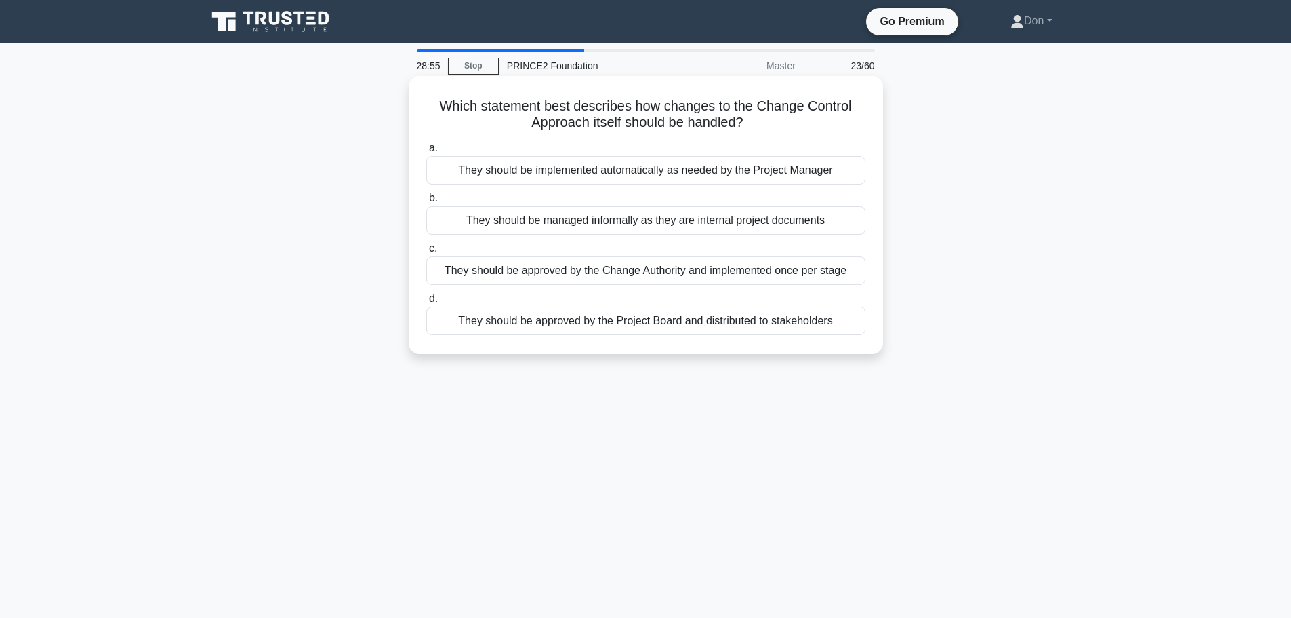
click at [588, 325] on div "They should be approved by the Project Board and distributed to stakeholders" at bounding box center [645, 320] width 439 height 28
click at [426, 303] on input "d. They should be approved by the Project Board and distributed to stakeholders" at bounding box center [426, 298] width 0 height 9
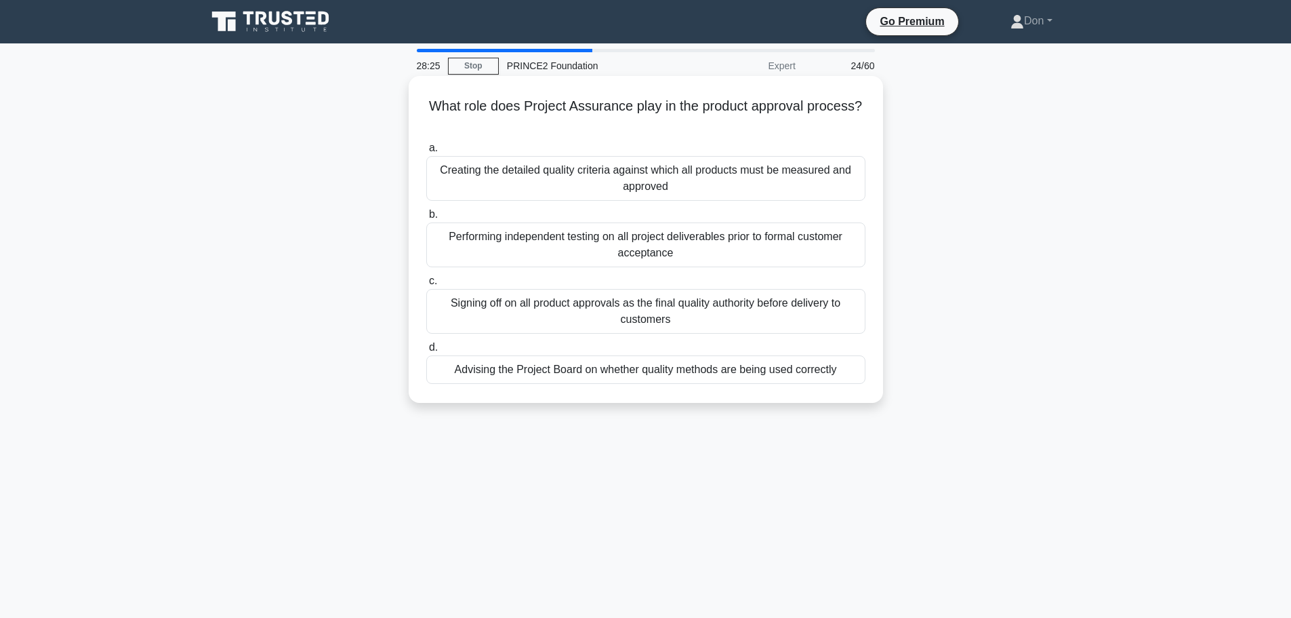
click at [573, 184] on div "Creating the detailed quality criteria against which all products must be measu…" at bounding box center [645, 178] width 439 height 45
click at [426, 153] on input "a. Creating the detailed quality criteria against which all products must be me…" at bounding box center [426, 148] width 0 height 9
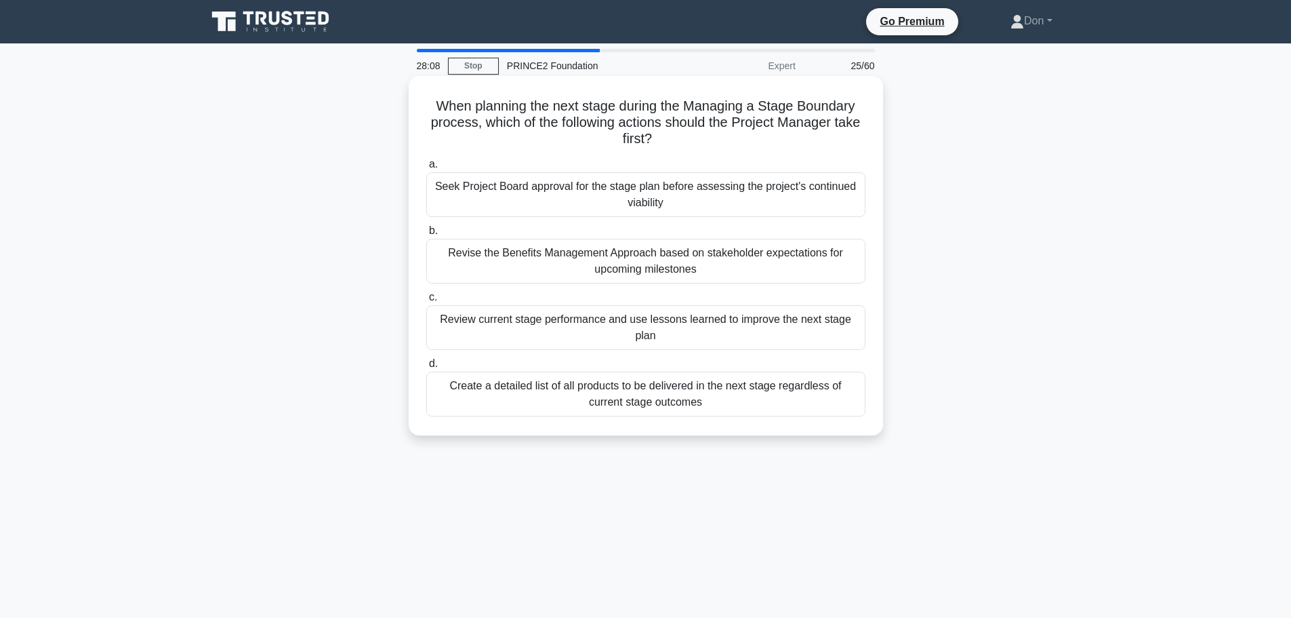
click at [527, 327] on div "Review current stage performance and use lessons learned to improve the next st…" at bounding box center [645, 327] width 439 height 45
click at [426, 302] on input "c. Review current stage performance and use lessons learned to improve the next…" at bounding box center [426, 297] width 0 height 9
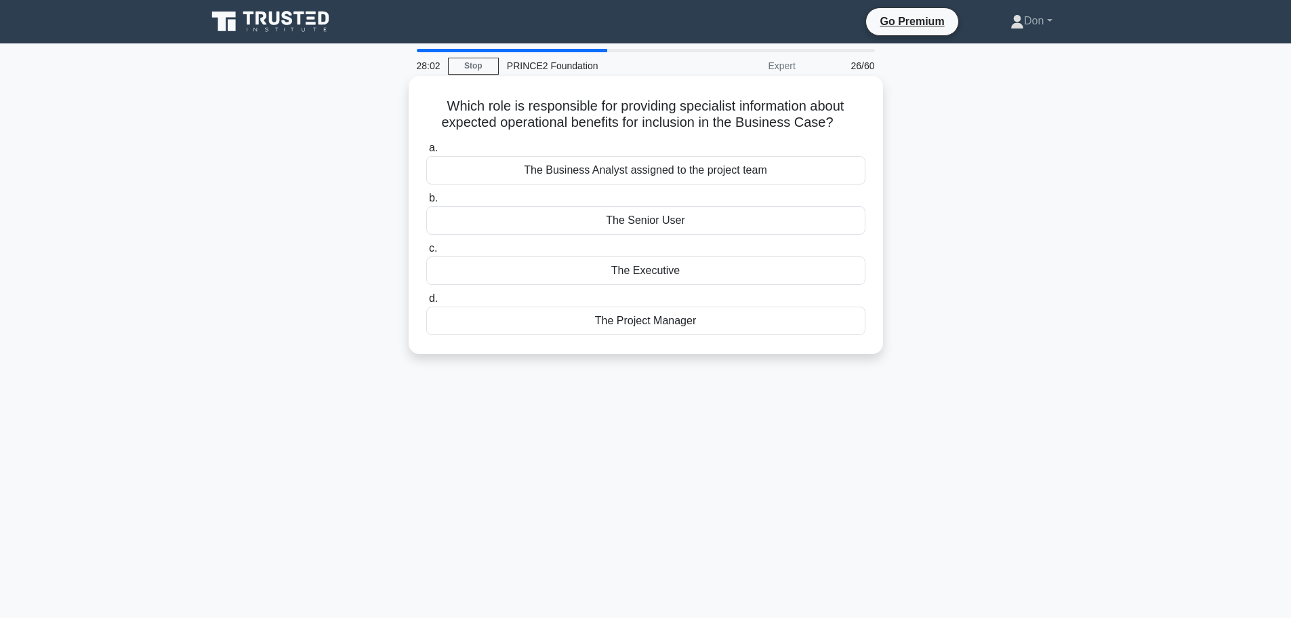
click at [686, 226] on div "The Senior User" at bounding box center [645, 220] width 439 height 28
click at [426, 203] on input "b. The Senior User" at bounding box center [426, 198] width 0 height 9
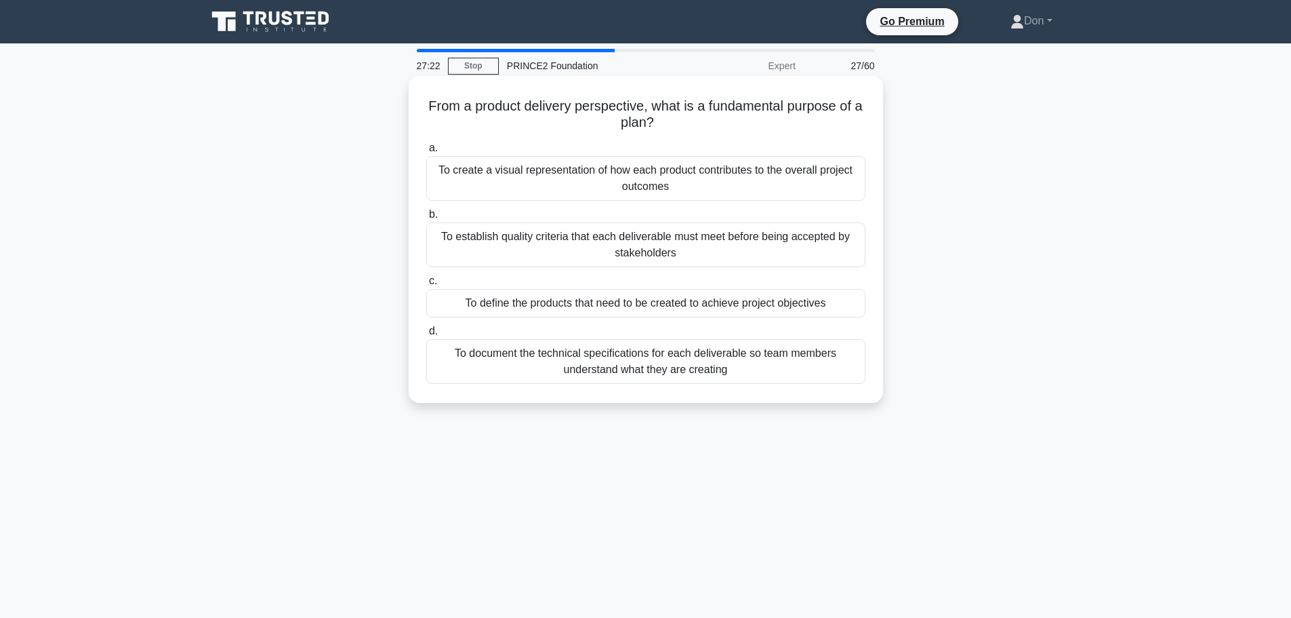
click at [569, 302] on div "To define the products that need to be created to achieve project objectives" at bounding box center [645, 303] width 439 height 28
click at [426, 285] on input "c. To define the products that need to be created to achieve project objectives" at bounding box center [426, 281] width 0 height 9
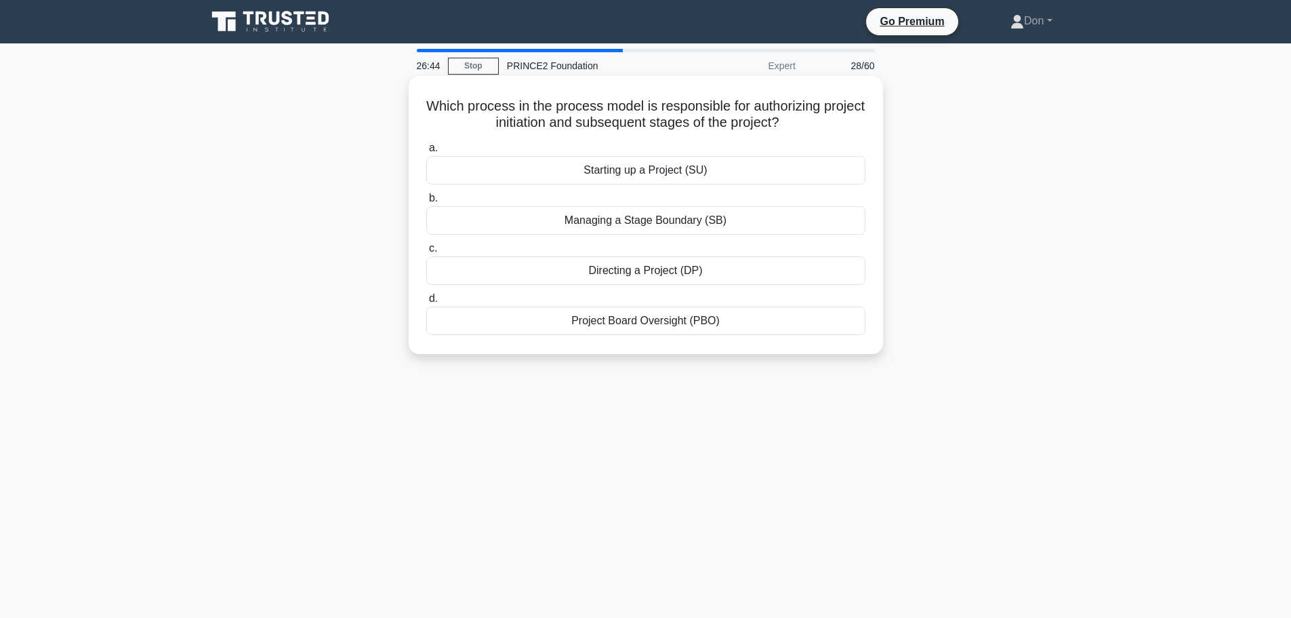
click at [670, 167] on div "Starting up a Project (SU)" at bounding box center [645, 170] width 439 height 28
click at [426, 153] on input "a. Starting up a Project (SU)" at bounding box center [426, 148] width 0 height 9
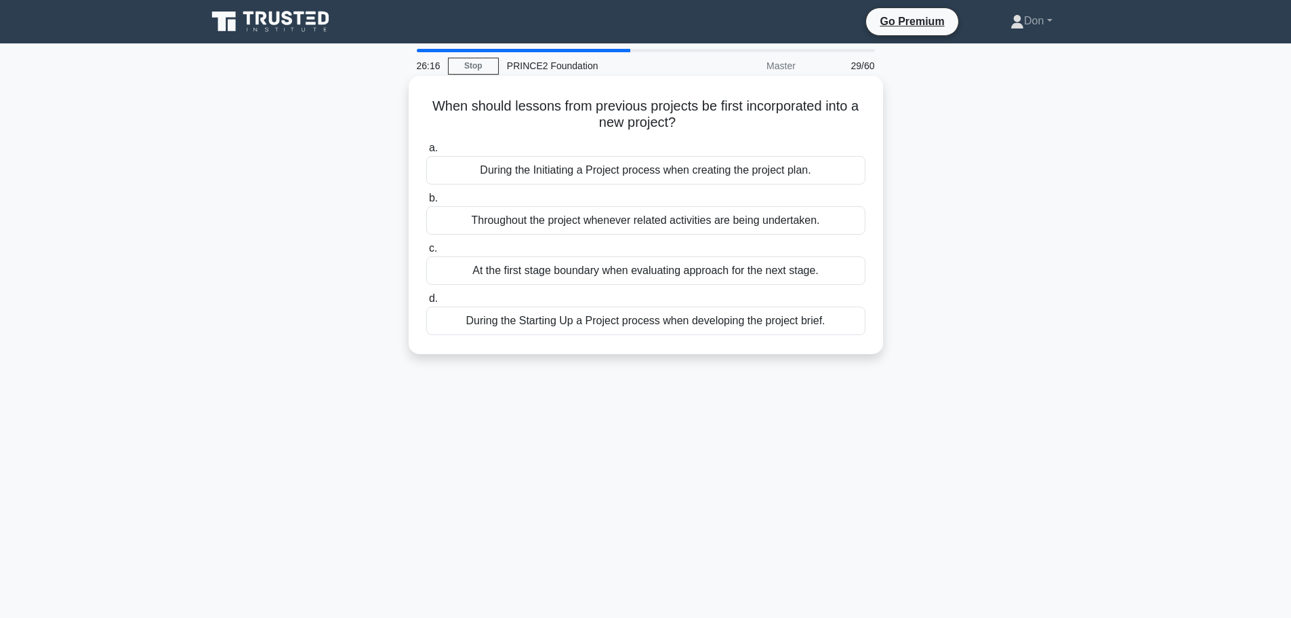
click at [772, 174] on div "During the Initiating a Project process when creating the project plan." at bounding box center [645, 170] width 439 height 28
click at [426, 153] on input "a. During the Initiating a Project process when creating the project plan." at bounding box center [426, 148] width 0 height 9
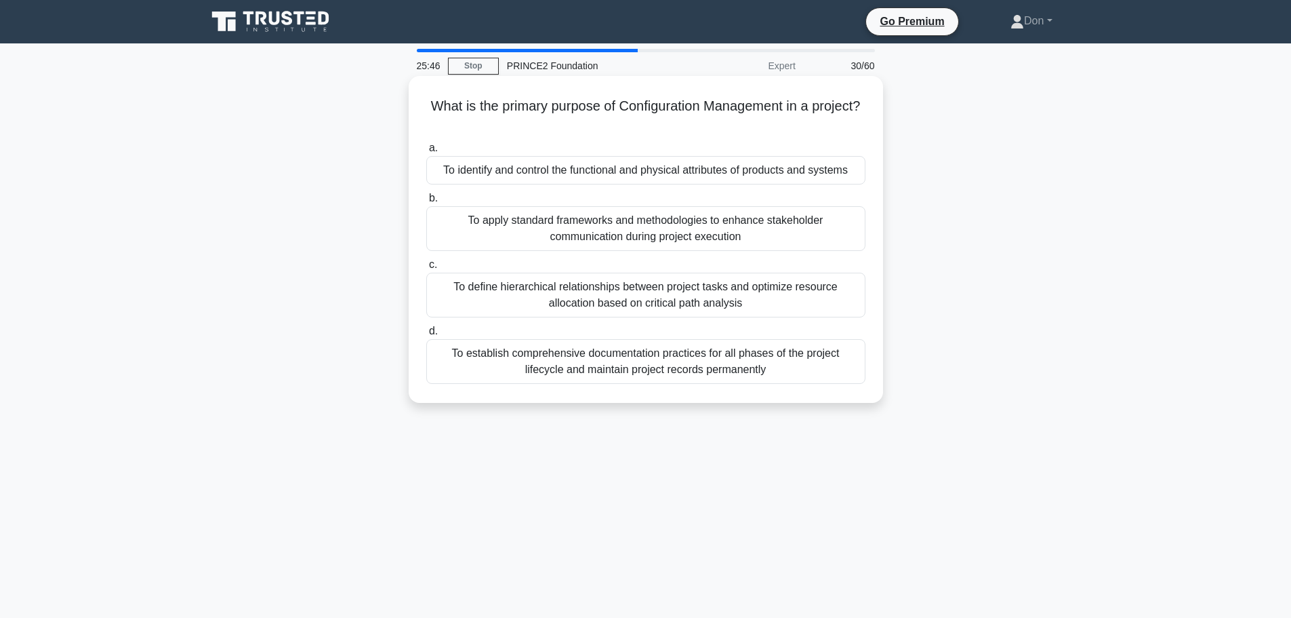
click at [827, 176] on div "To identify and control the functional and physical attributes of products and …" at bounding box center [645, 170] width 439 height 28
click at [426, 153] on input "a. To identify and control the functional and physical attributes of products a…" at bounding box center [426, 148] width 0 height 9
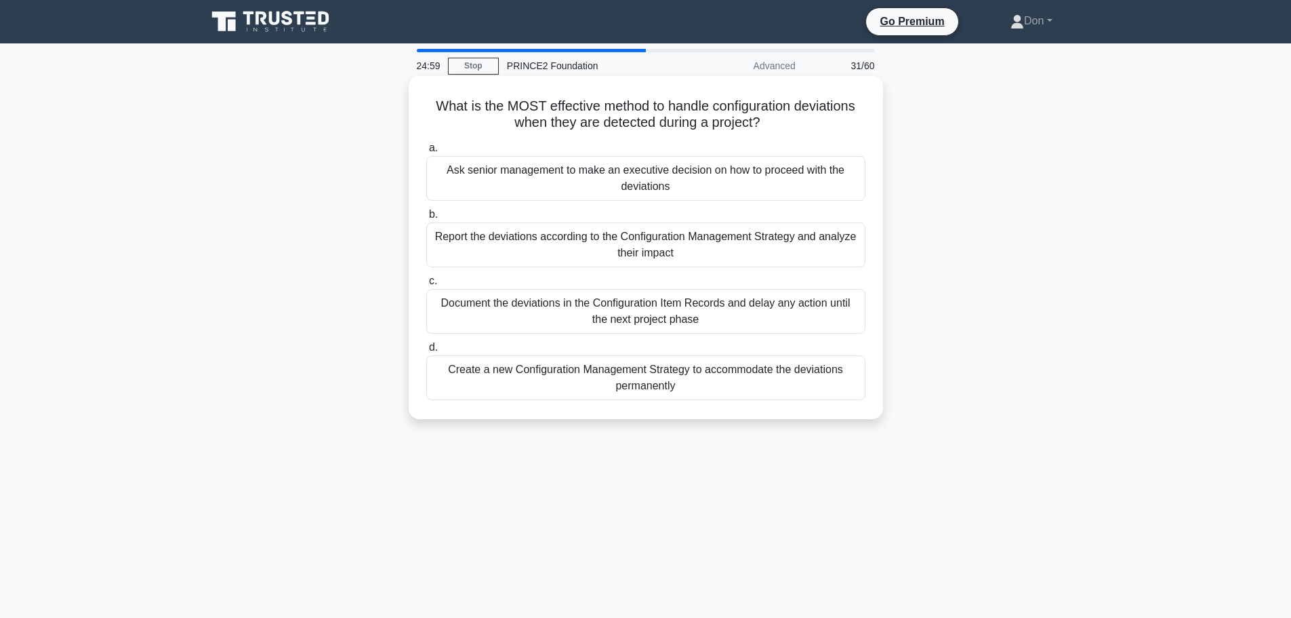
click at [524, 245] on div "Report the deviations according to the Configuration Management Strategy and an…" at bounding box center [645, 244] width 439 height 45
click at [426, 219] on input "b. Report the deviations according to the Configuration Management Strategy and…" at bounding box center [426, 214] width 0 height 9
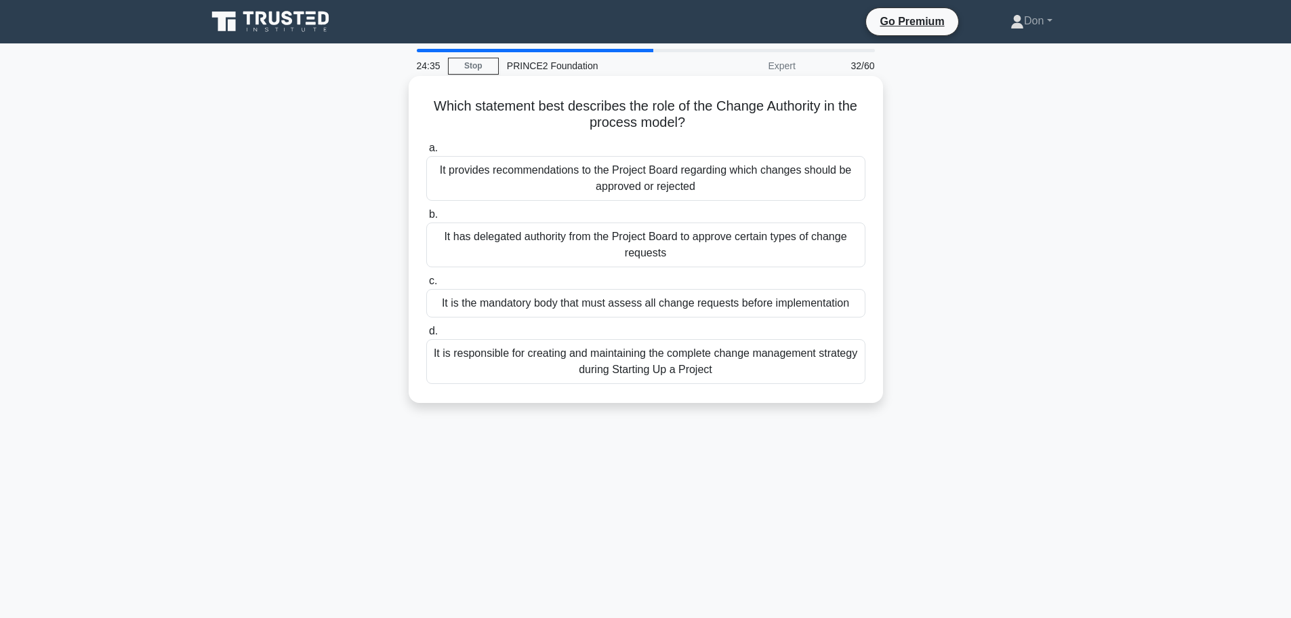
click at [780, 249] on div "It has delegated authority from the Project Board to approve certain types of c…" at bounding box center [645, 244] width 439 height 45
click at [426, 219] on input "b. It has delegated authority from the Project Board to approve certain types o…" at bounding box center [426, 214] width 0 height 9
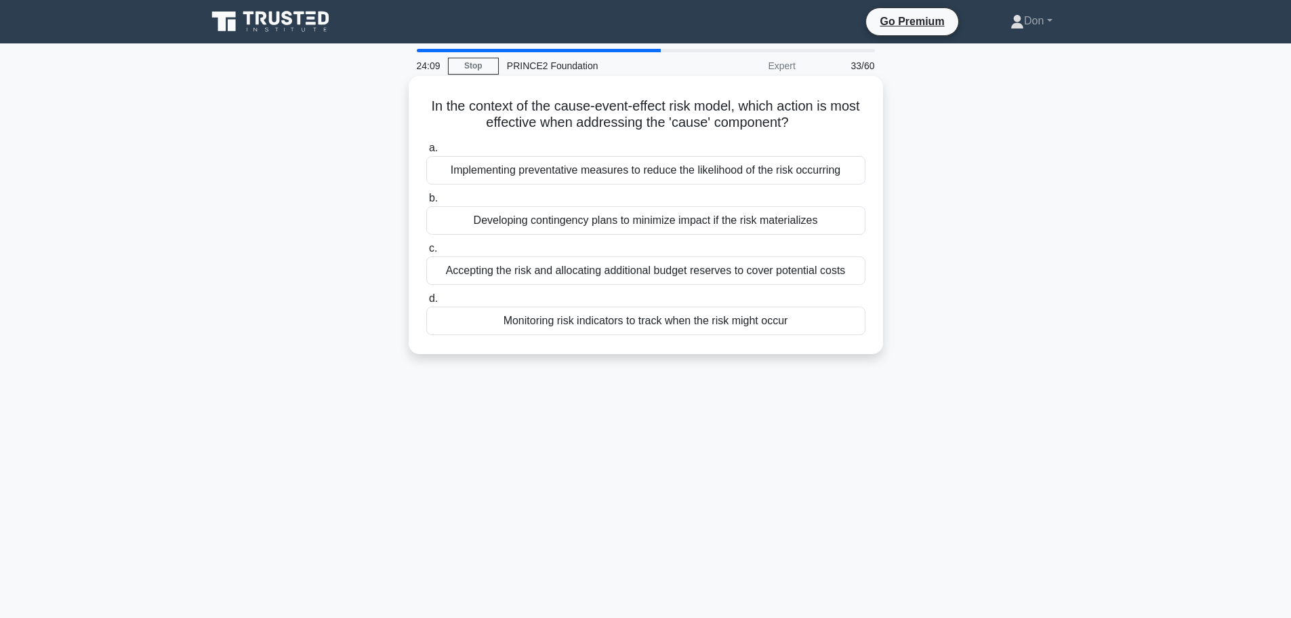
click at [834, 171] on div "Implementing preventative measures to reduce the likelihood of the risk occurri…" at bounding box center [645, 170] width 439 height 28
click at [426, 153] on input "a. Implementing preventative measures to reduce the likelihood of the risk occu…" at bounding box center [426, 148] width 0 height 9
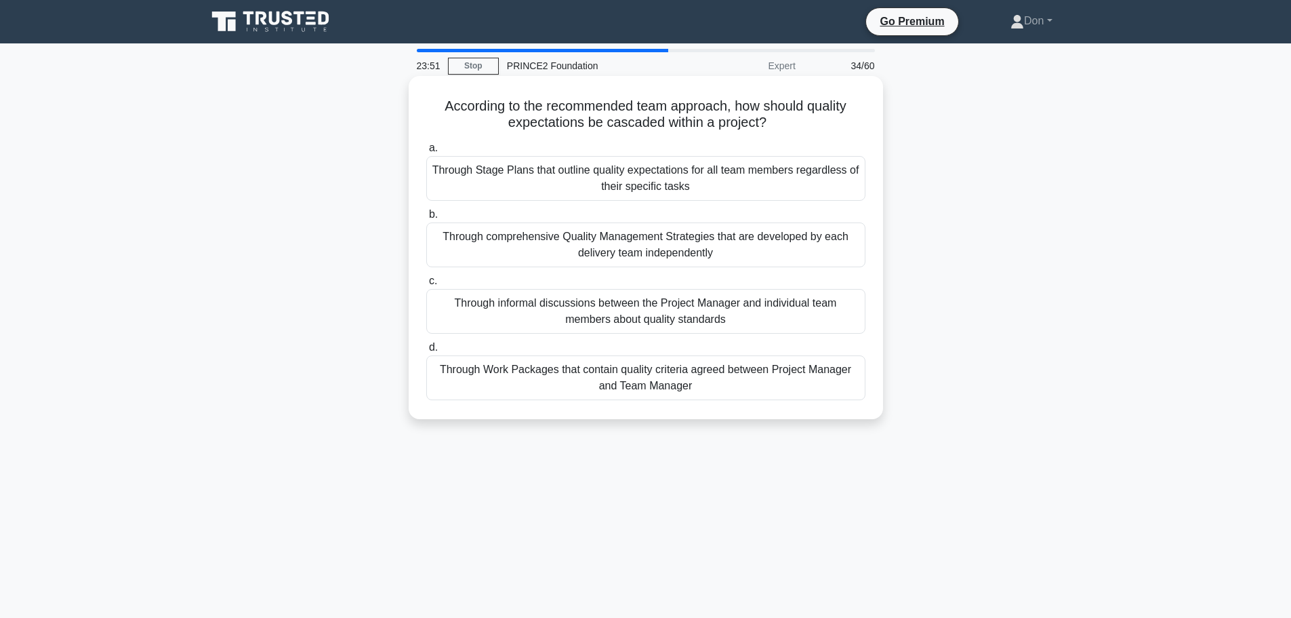
click at [734, 382] on div "Through Work Packages that contain quality criteria agreed between Project Mana…" at bounding box center [645, 377] width 439 height 45
click at [426, 352] on input "d. Through Work Packages that contain quality criteria agreed between Project M…" at bounding box center [426, 347] width 0 height 9
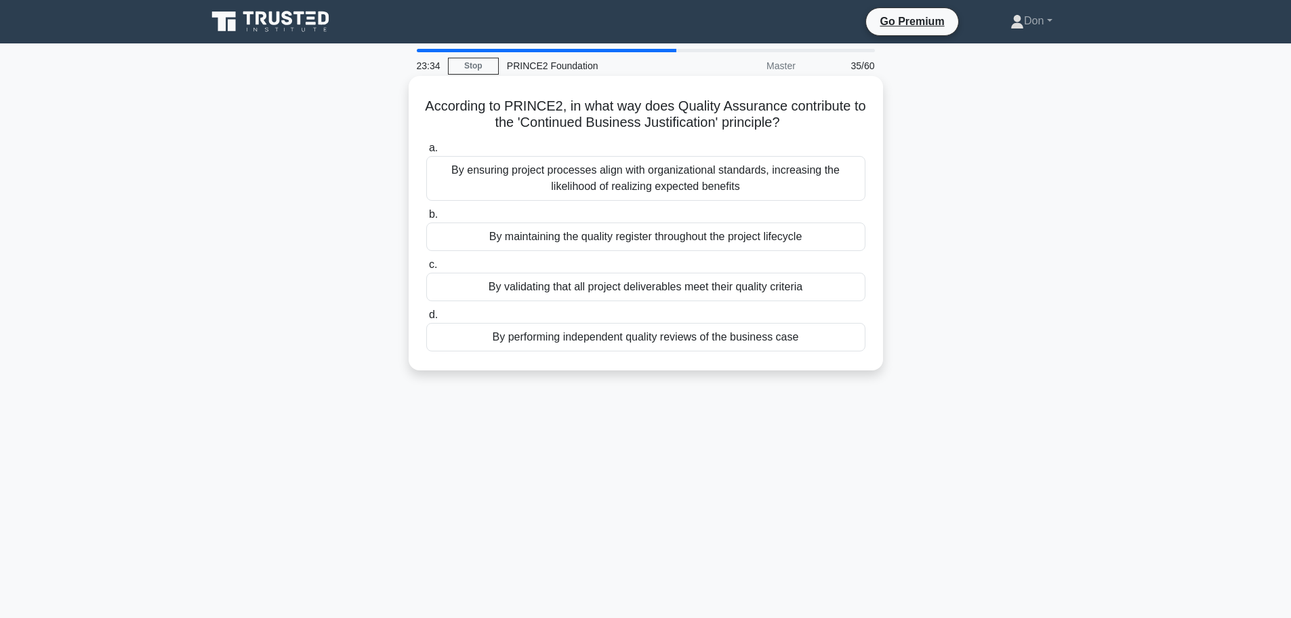
click at [556, 287] on div "By validating that all project deliverables meet their quality criteria" at bounding box center [645, 286] width 439 height 28
click at [426, 269] on input "c. By validating that all project deliverables meet their quality criteria" at bounding box center [426, 264] width 0 height 9
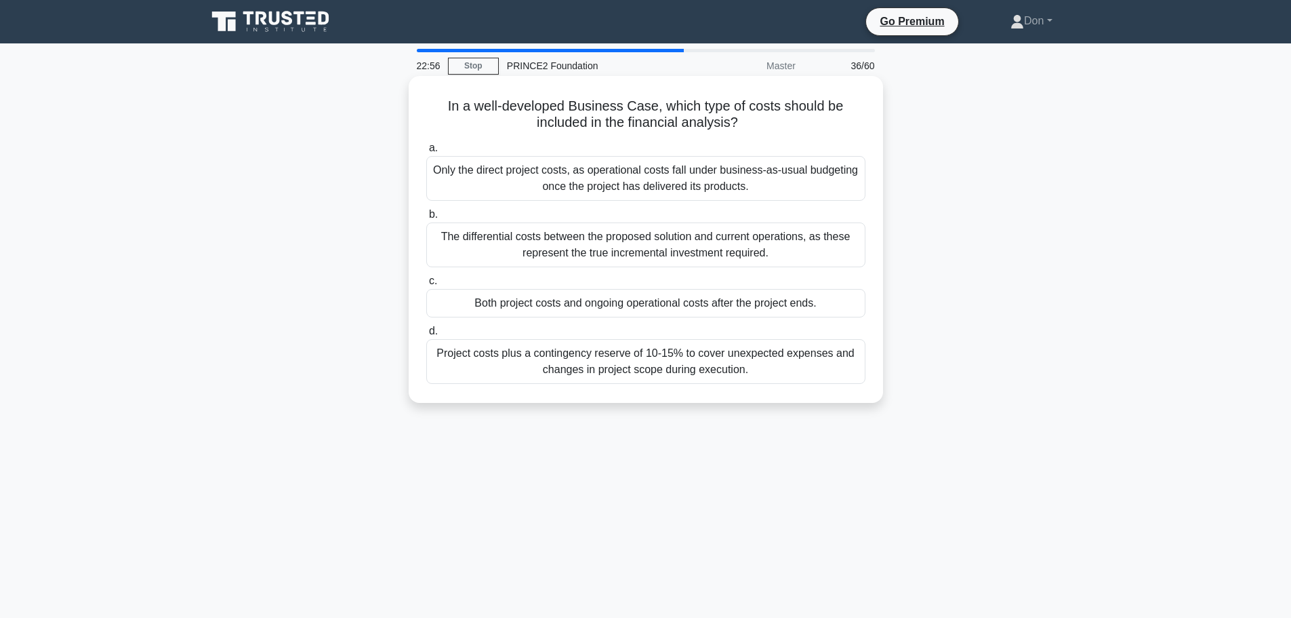
click at [555, 301] on div "Both project costs and ongoing operational costs after the project ends." at bounding box center [645, 303] width 439 height 28
click at [426, 285] on input "c. Both project costs and ongoing operational costs after the project ends." at bounding box center [426, 281] width 0 height 9
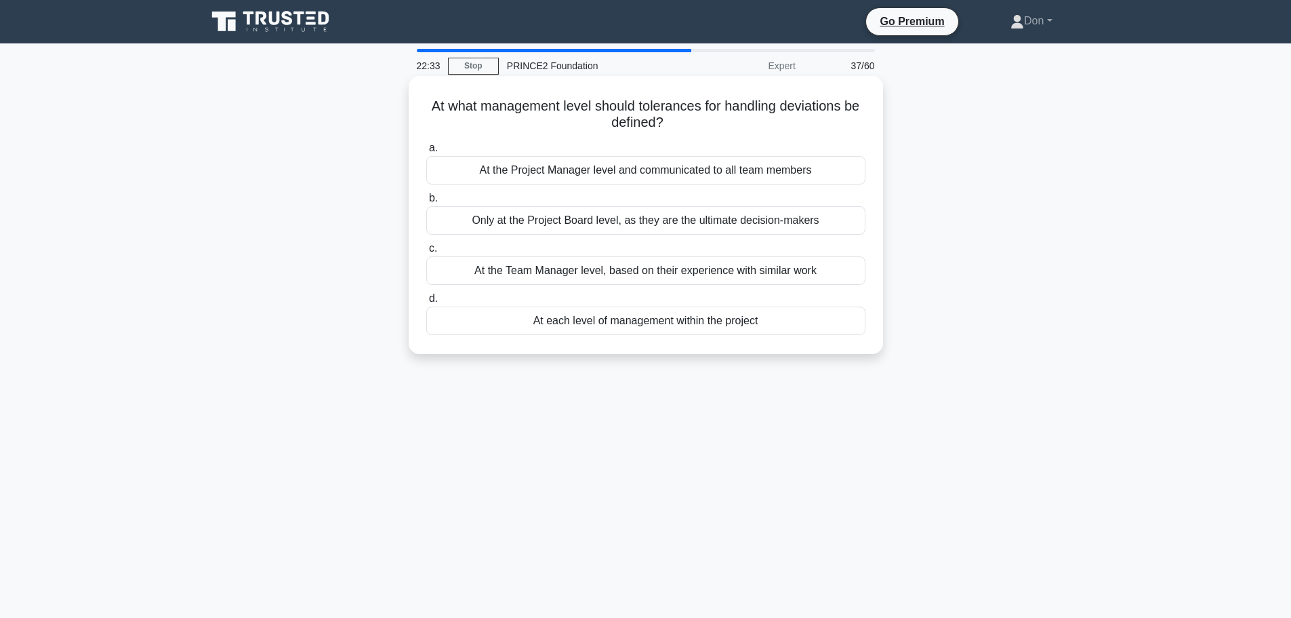
click at [623, 323] on div "At each level of management within the project" at bounding box center [645, 320] width 439 height 28
click at [426, 303] on input "d. At each level of management within the project" at bounding box center [426, 298] width 0 height 9
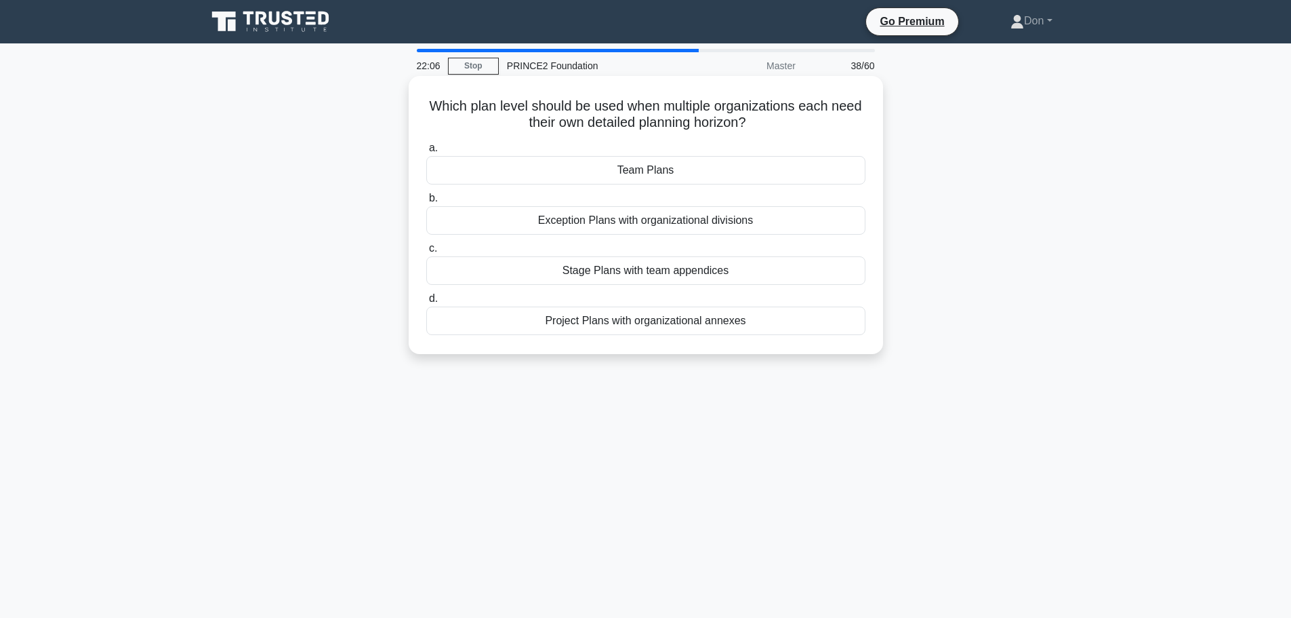
click at [653, 324] on div "Project Plans with organizational annexes" at bounding box center [645, 320] width 439 height 28
click at [426, 303] on input "d. Project Plans with organizational annexes" at bounding box center [426, 298] width 0 height 9
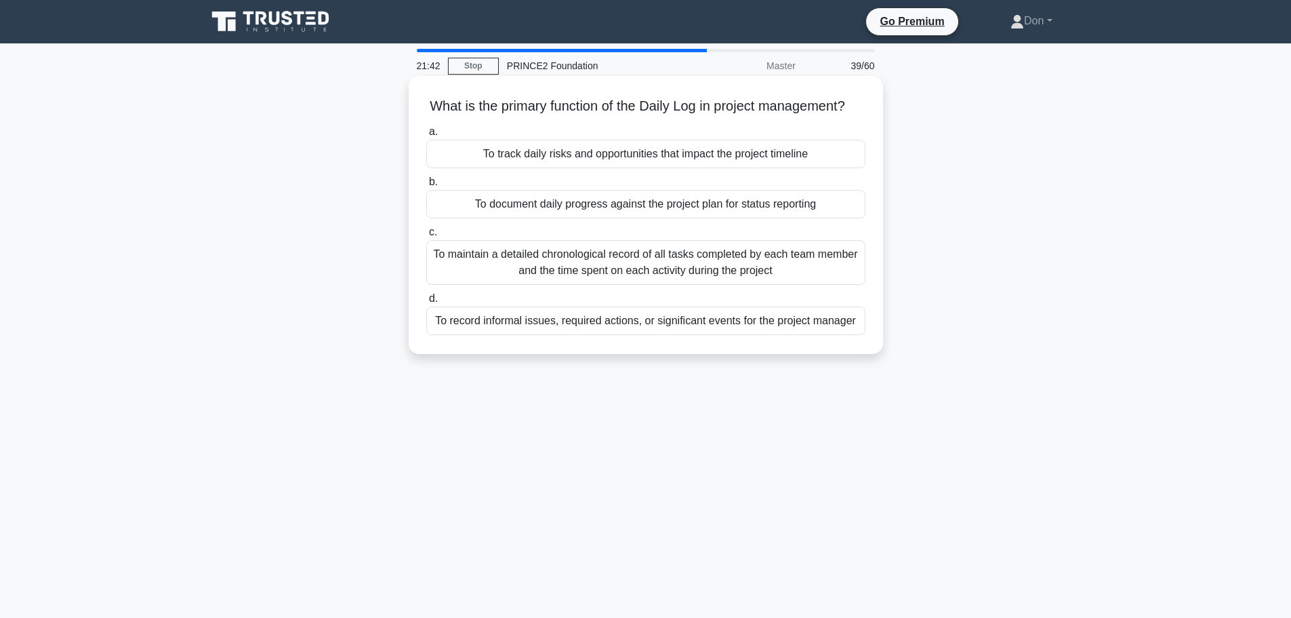
click at [627, 335] on div "To record informal issues, required actions, or significant events for the proj…" at bounding box center [645, 320] width 439 height 28
click at [426, 303] on input "d. To record informal issues, required actions, or significant events for the p…" at bounding box center [426, 298] width 0 height 9
click at [485, 210] on div "Conducting regular quality checks to minimize defects" at bounding box center [645, 204] width 439 height 28
click at [426, 186] on input "b. Conducting regular quality checks to minimize defects" at bounding box center [426, 182] width 0 height 9
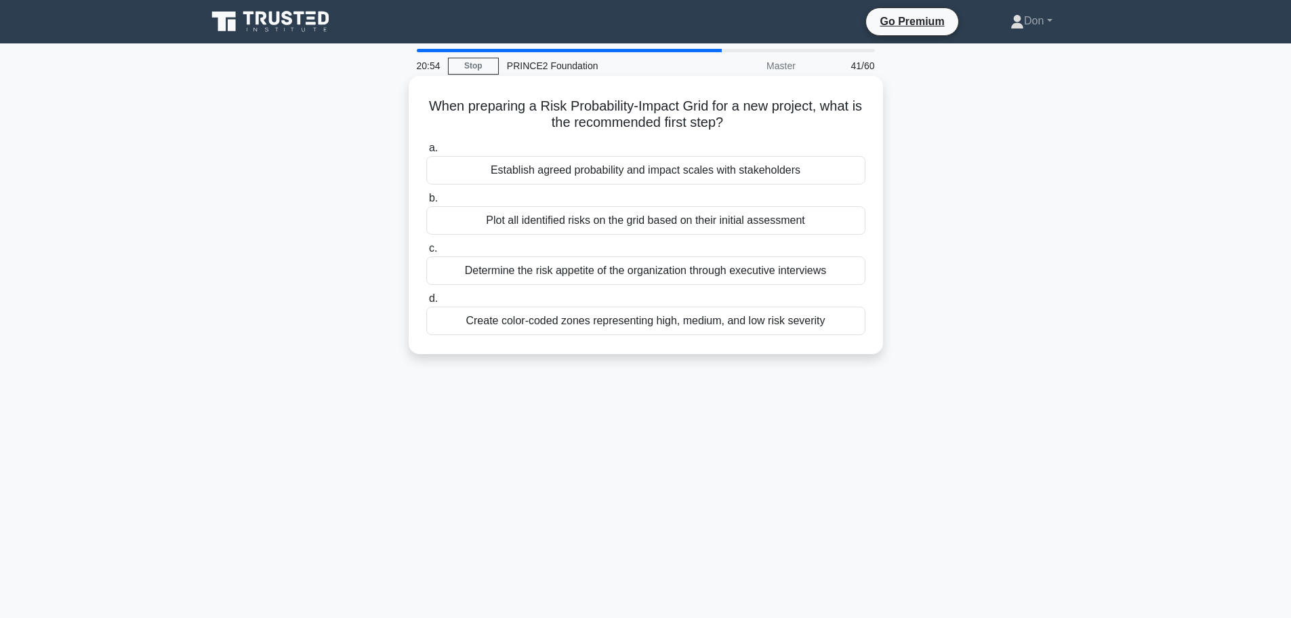
click at [655, 216] on div "Plot all identified risks on the grid based on their initial assessment" at bounding box center [645, 220] width 439 height 28
click at [426, 203] on input "b. Plot all identified risks on the grid based on their initial assessment" at bounding box center [426, 198] width 0 height 9
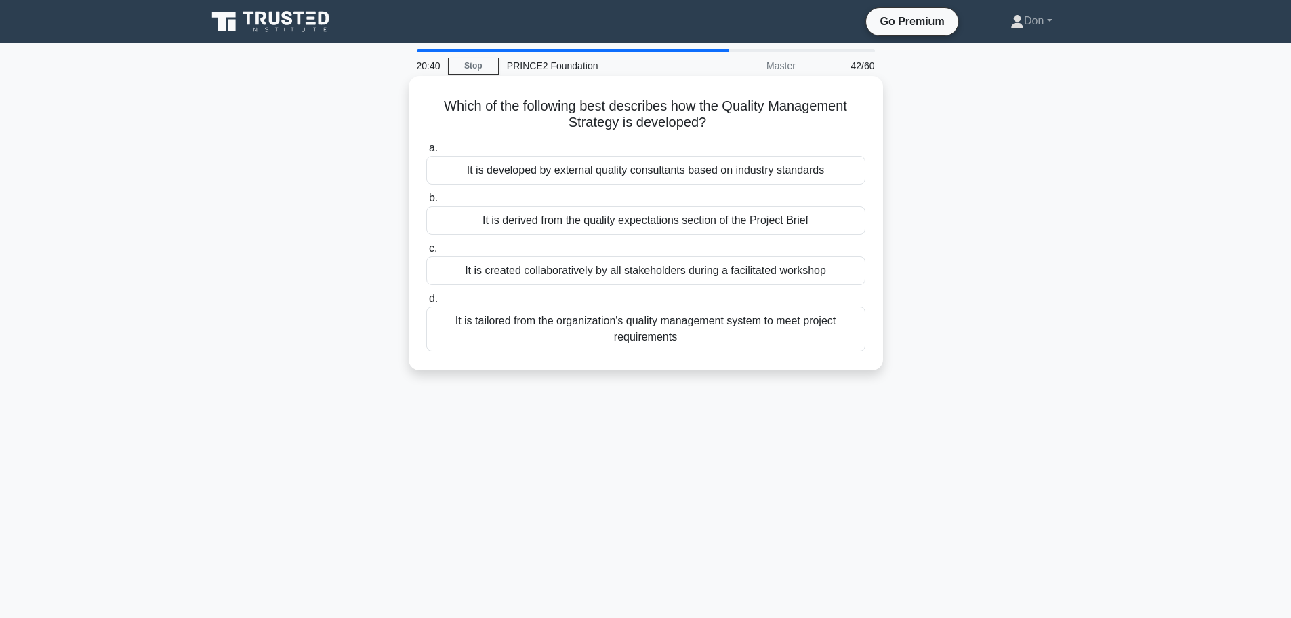
click at [649, 226] on div "It is derived from the quality expectations section of the Project Brief" at bounding box center [645, 220] width 439 height 28
click at [426, 203] on input "b. It is derived from the quality expectations section of the Project Brief" at bounding box center [426, 198] width 0 height 9
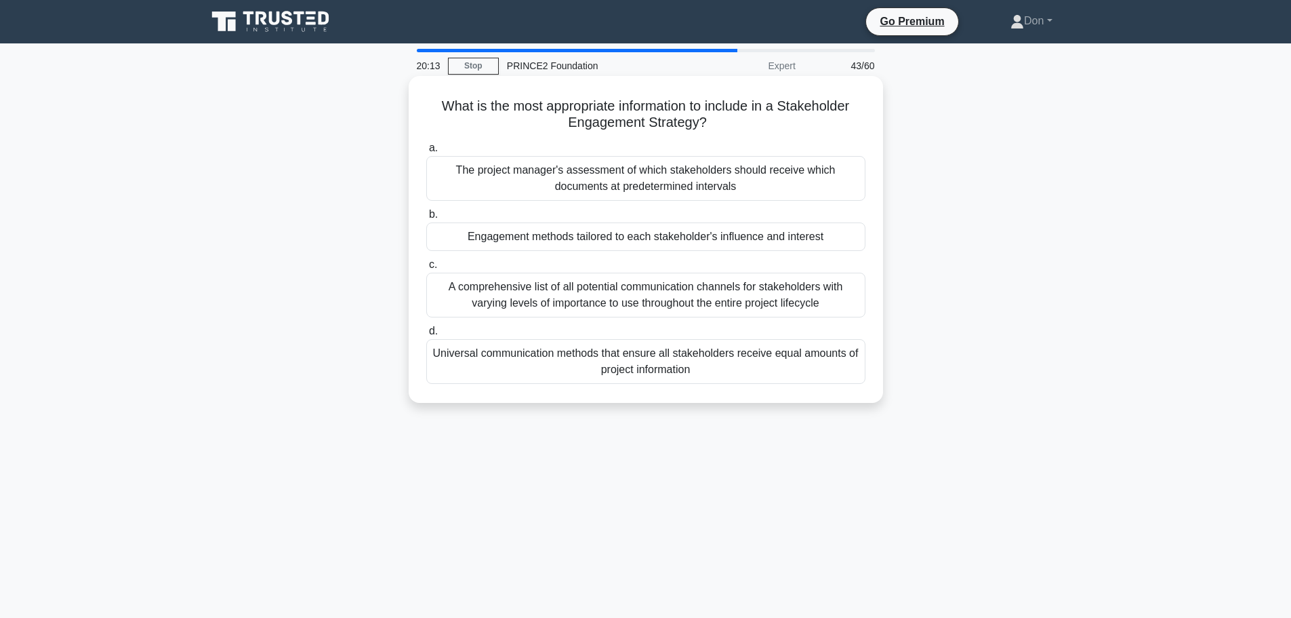
click at [699, 235] on div "Engagement methods tailored to each stakeholder's influence and interest" at bounding box center [645, 236] width 439 height 28
click at [426, 219] on input "b. Engagement methods tailored to each stakeholder's influence and interest" at bounding box center [426, 214] width 0 height 9
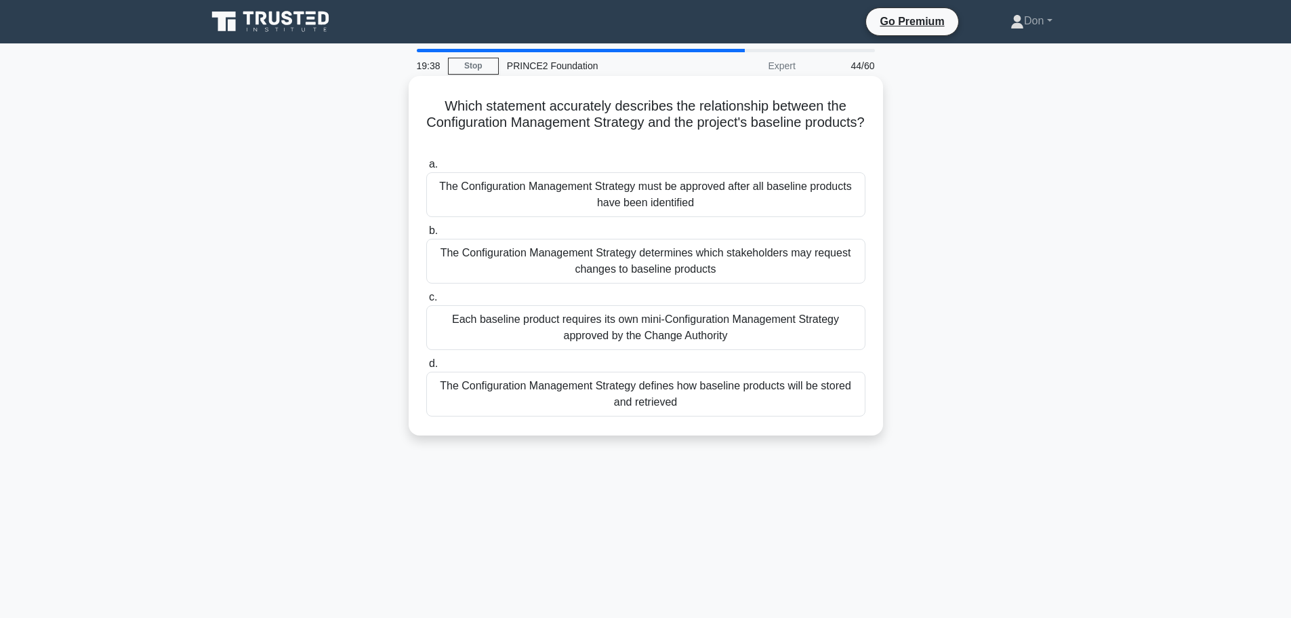
click at [718, 201] on div "The Configuration Management Strategy must be approved after all baseline produ…" at bounding box center [645, 194] width 439 height 45
click at [426, 169] on input "a. The Configuration Management Strategy must be approved after all baseline pr…" at bounding box center [426, 164] width 0 height 9
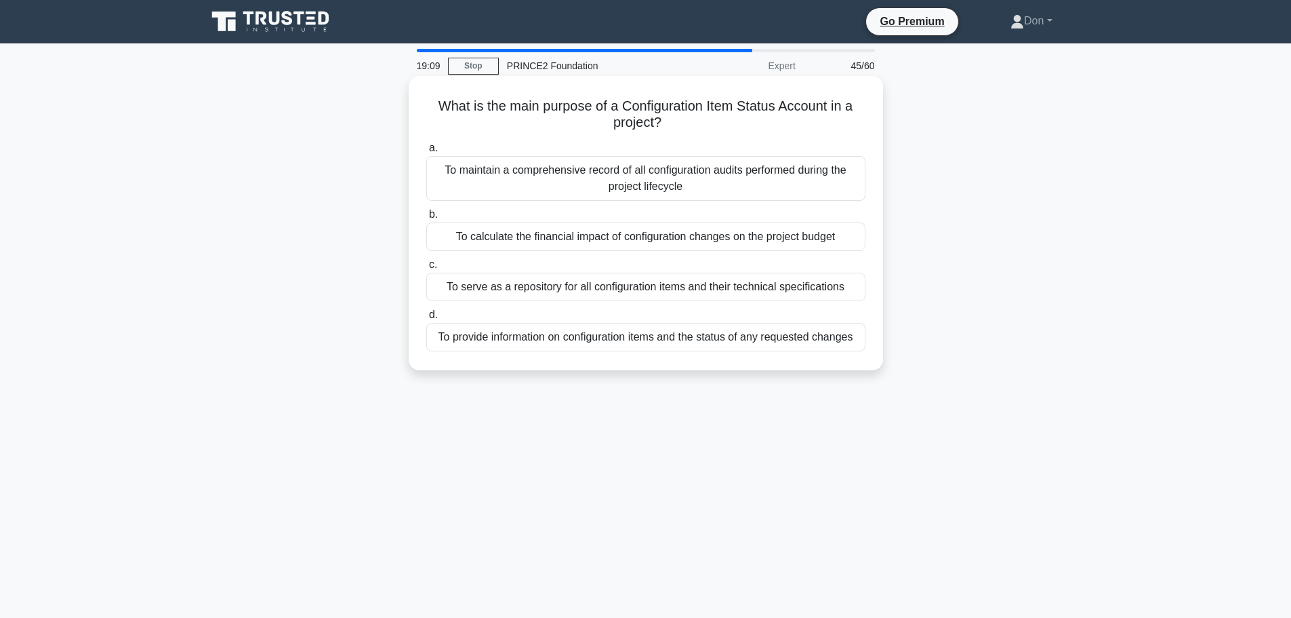
click at [561, 340] on div "To provide information on configuration items and the status of any requested c…" at bounding box center [645, 337] width 439 height 28
click at [426, 319] on input "d. To provide information on configuration items and the status of any requeste…" at bounding box center [426, 314] width 0 height 9
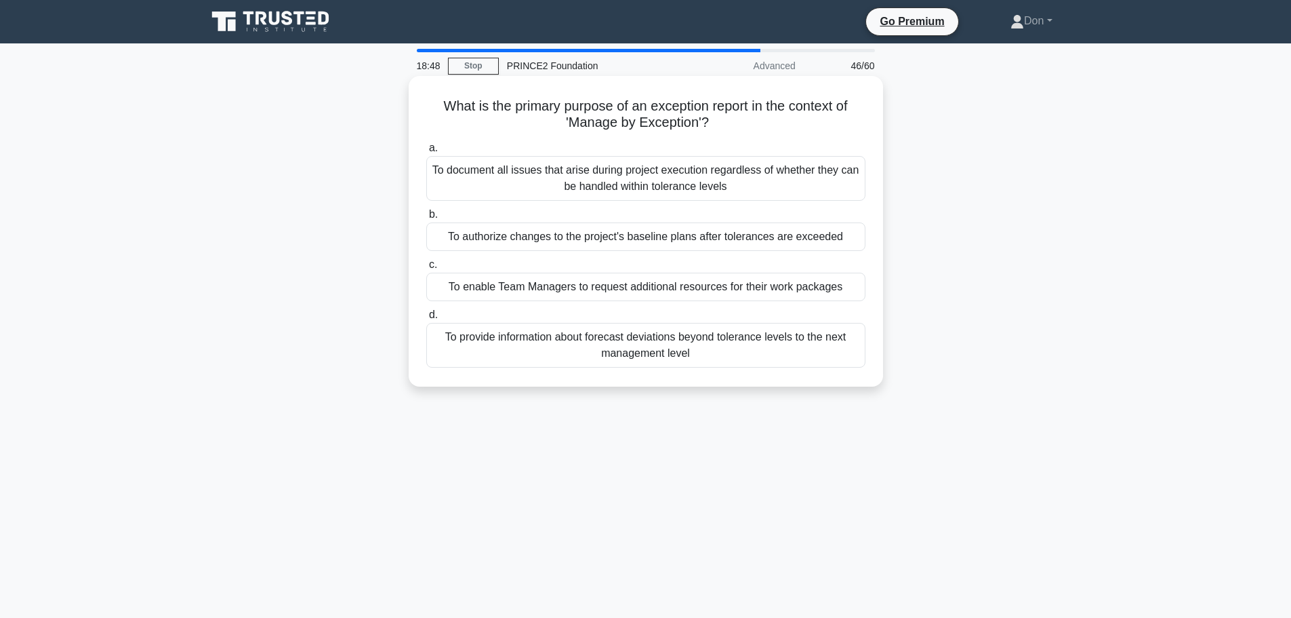
click at [526, 361] on div "To provide information about forecast deviations beyond tolerance levels to the…" at bounding box center [645, 345] width 439 height 45
click at [426, 319] on input "d. To provide information about forecast deviations beyond tolerance levels to …" at bounding box center [426, 314] width 0 height 9
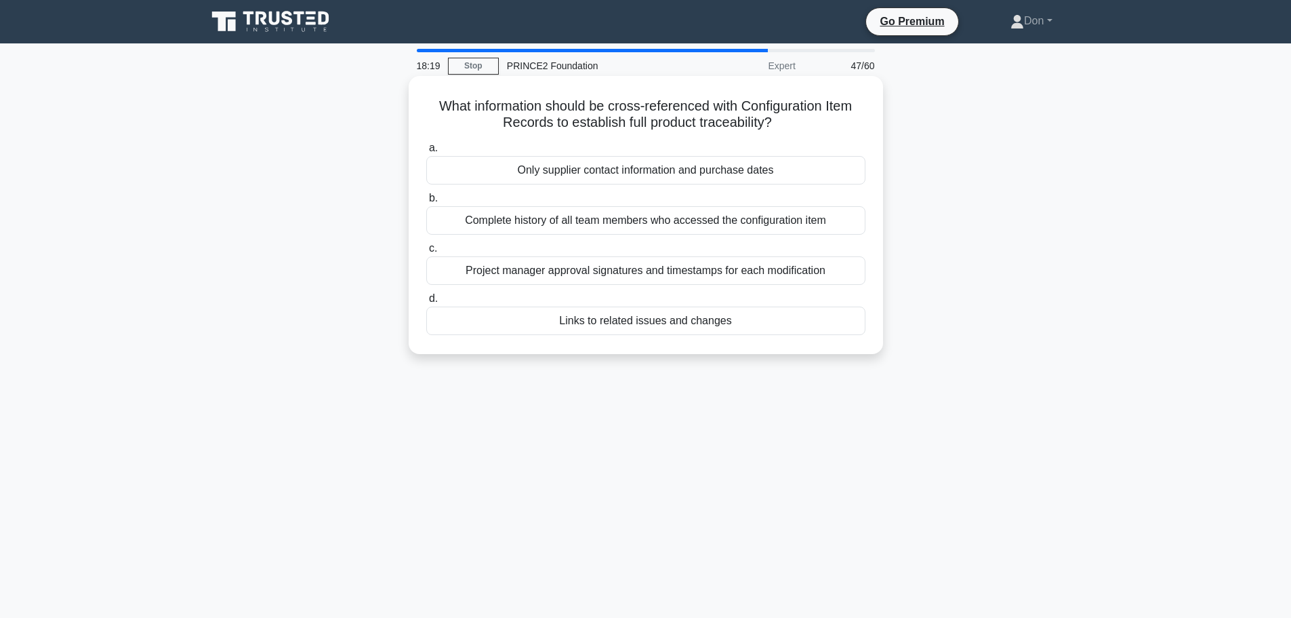
click at [578, 315] on div "Links to related issues and changes" at bounding box center [645, 320] width 439 height 28
click at [426, 303] on input "d. Links to related issues and changes" at bounding box center [426, 298] width 0 height 9
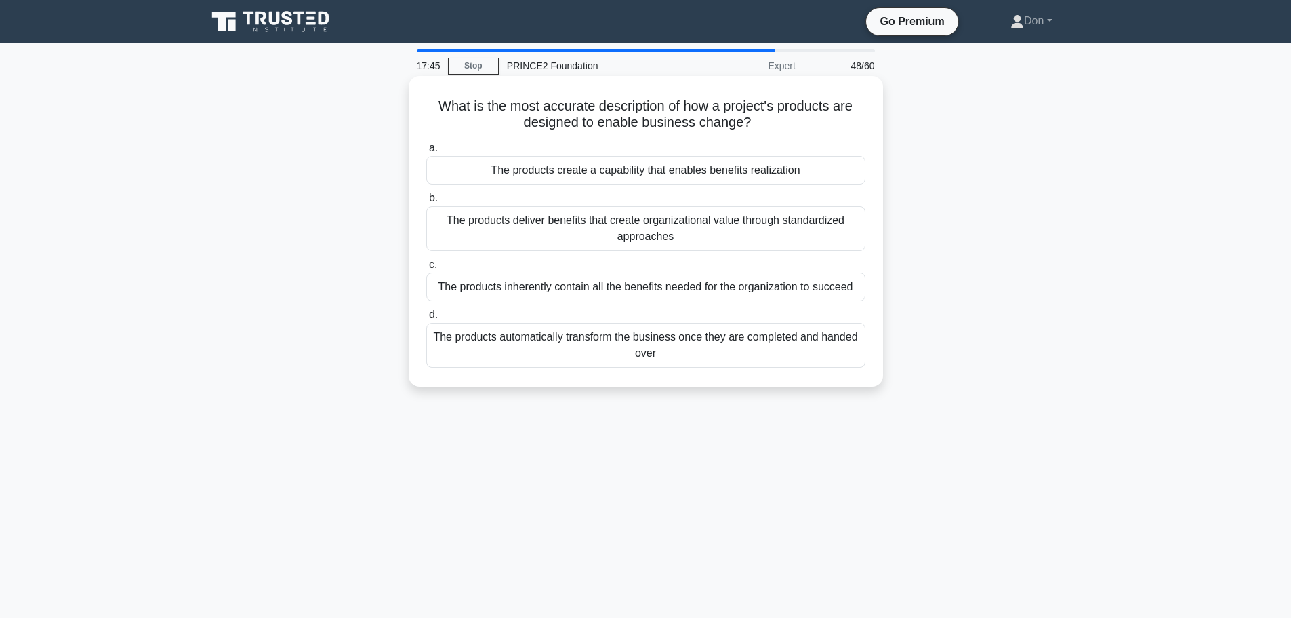
click at [612, 240] on div "The products deliver benefits that create organizational value through standard…" at bounding box center [645, 228] width 439 height 45
click at [426, 203] on input "b. The products deliver benefits that create organizational value through stand…" at bounding box center [426, 198] width 0 height 9
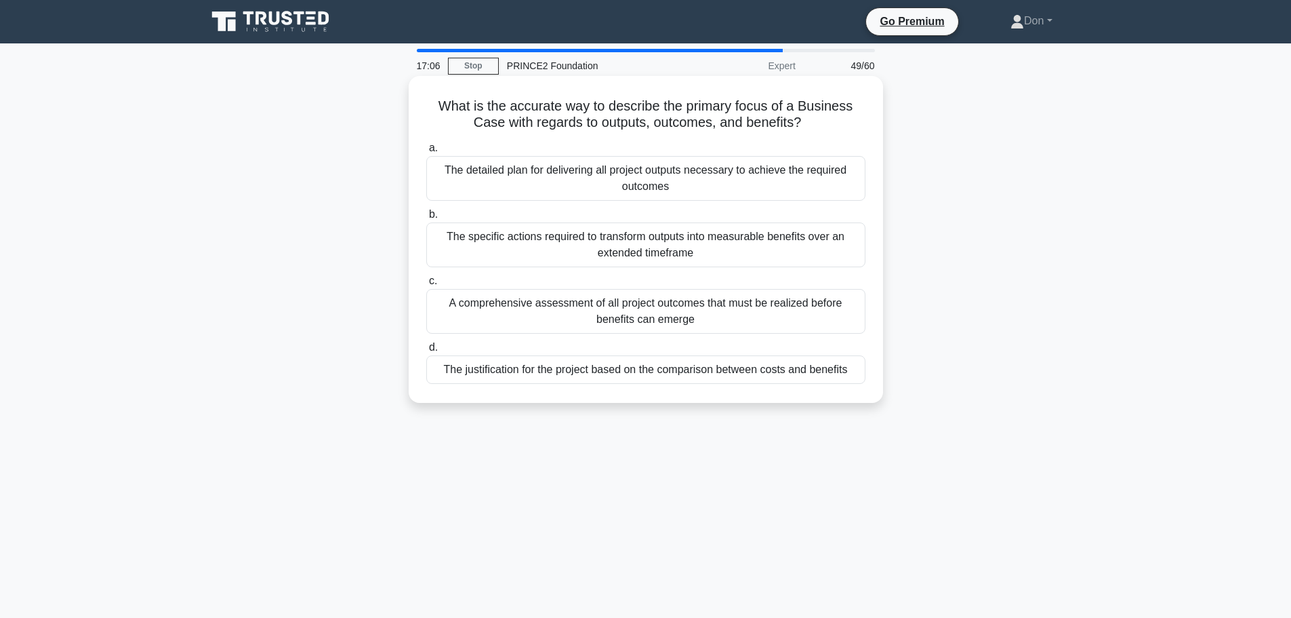
click at [769, 312] on div "A comprehensive assessment of all project outcomes that must be realized before…" at bounding box center [645, 311] width 439 height 45
click at [426, 285] on input "c. A comprehensive assessment of all project outcomes that must be realized bef…" at bounding box center [426, 281] width 0 height 9
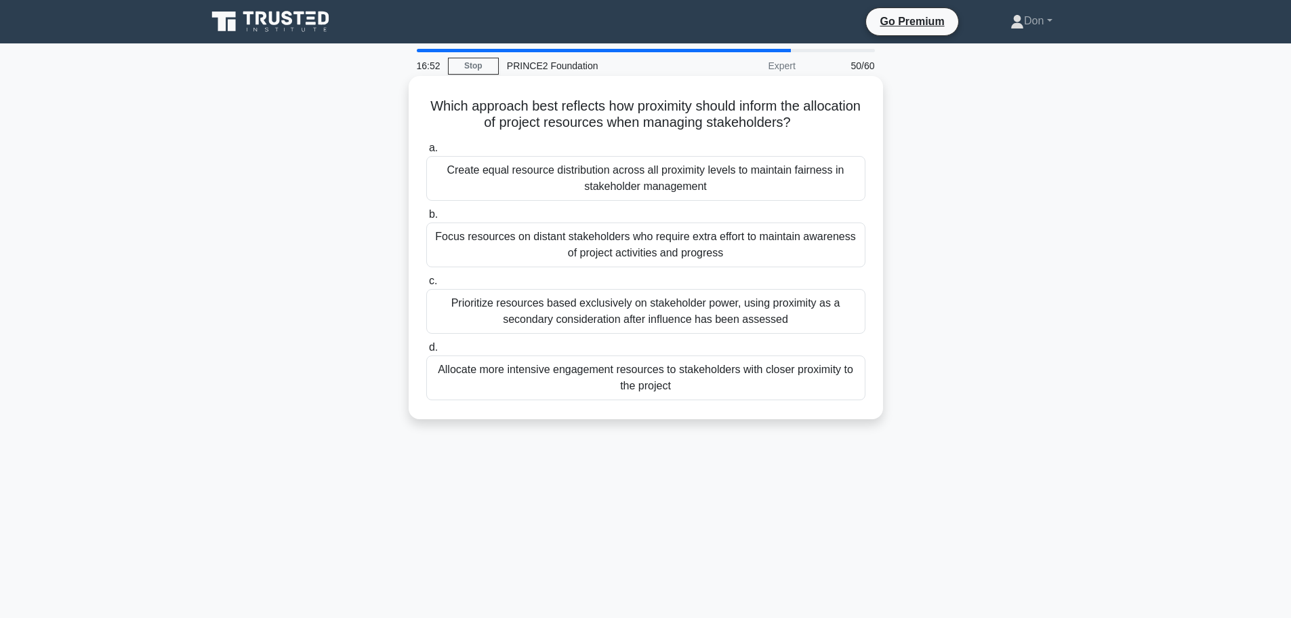
click at [681, 382] on div "Allocate more intensive engagement resources to stakeholders with closer proxim…" at bounding box center [645, 377] width 439 height 45
click at [426, 352] on input "d. Allocate more intensive engagement resources to stakeholders with closer pro…" at bounding box center [426, 347] width 0 height 9
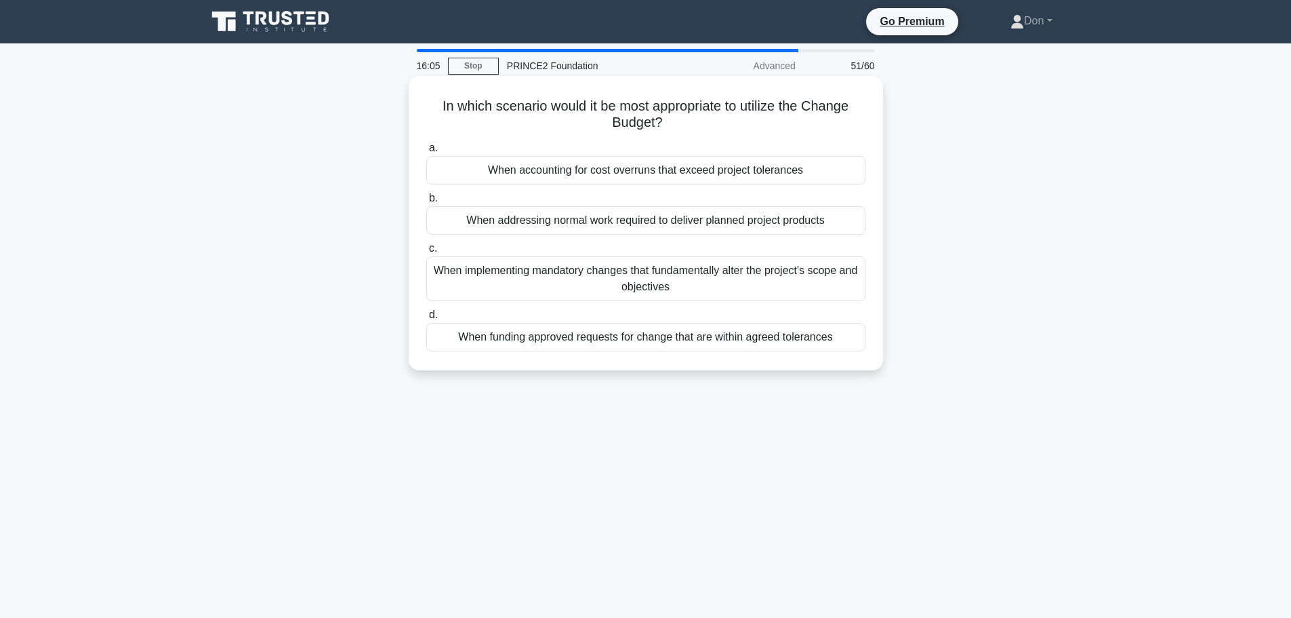
click at [502, 168] on div "When accounting for cost overruns that exceed project tolerances" at bounding box center [645, 170] width 439 height 28
click at [426, 153] on input "a. When accounting for cost overruns that exceed project tolerances" at bounding box center [426, 148] width 0 height 9
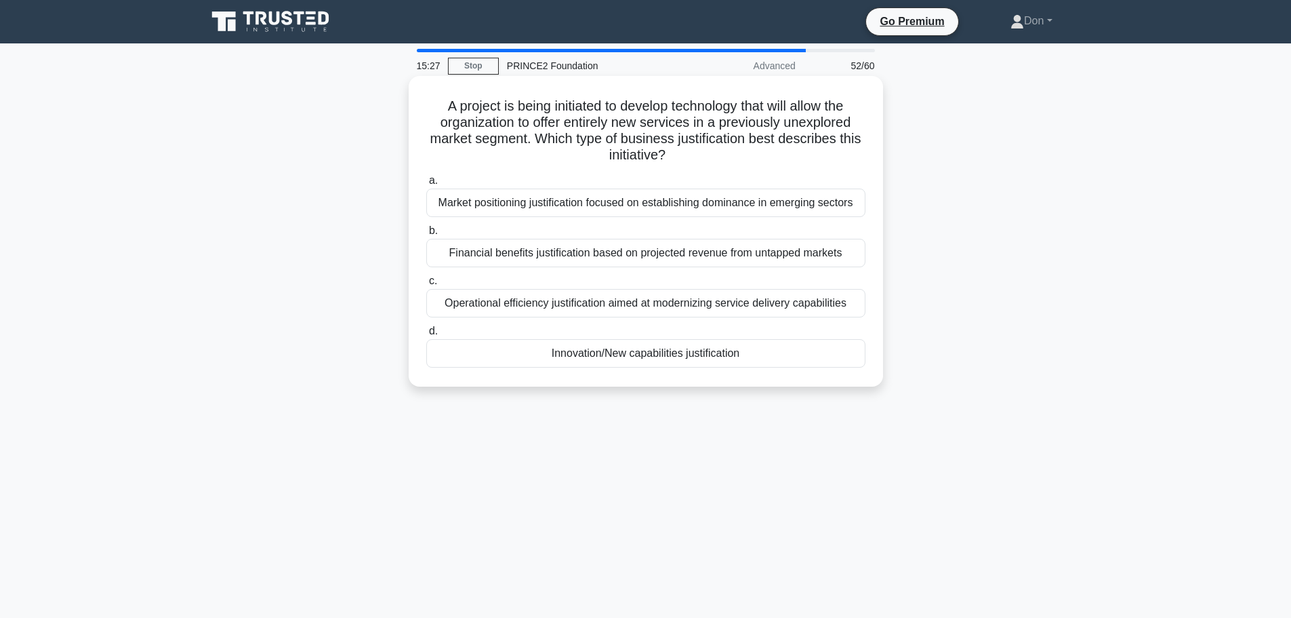
click at [595, 205] on div "Market positioning justification focused on establishing dominance in emerging …" at bounding box center [645, 202] width 439 height 28
click at [426, 185] on input "a. Market positioning justification focused on establishing dominance in emergi…" at bounding box center [426, 180] width 0 height 9
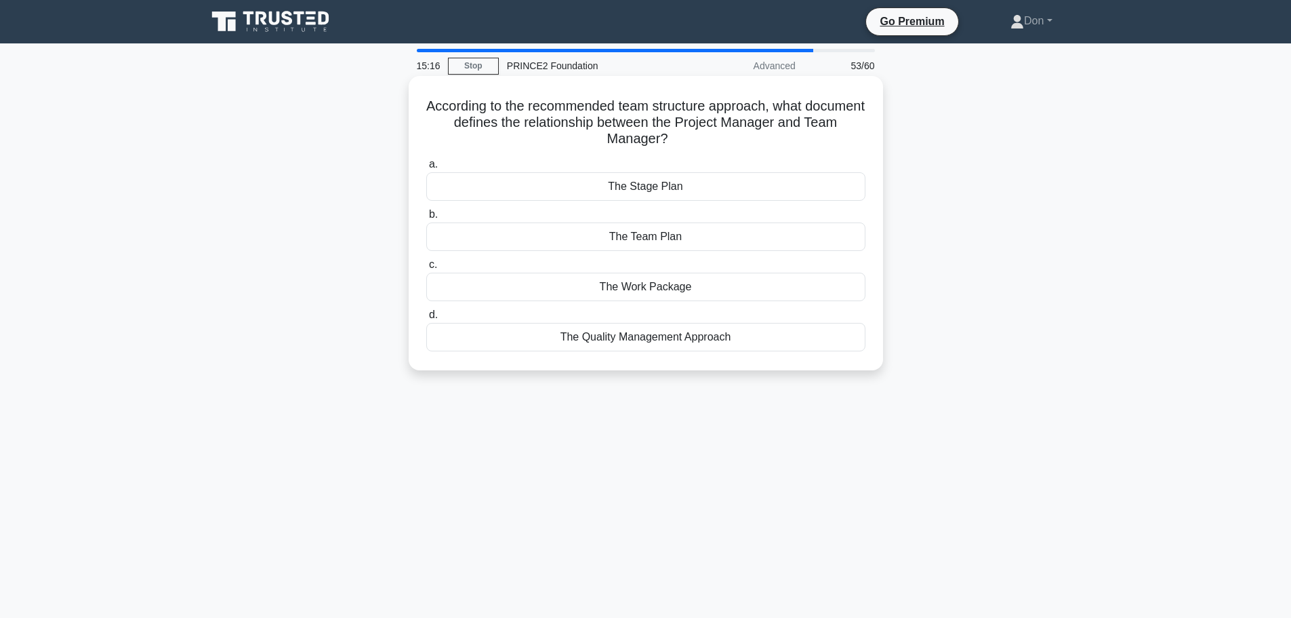
click at [704, 286] on div "The Work Package" at bounding box center [645, 286] width 439 height 28
click at [426, 269] on input "c. The Work Package" at bounding box center [426, 264] width 0 height 9
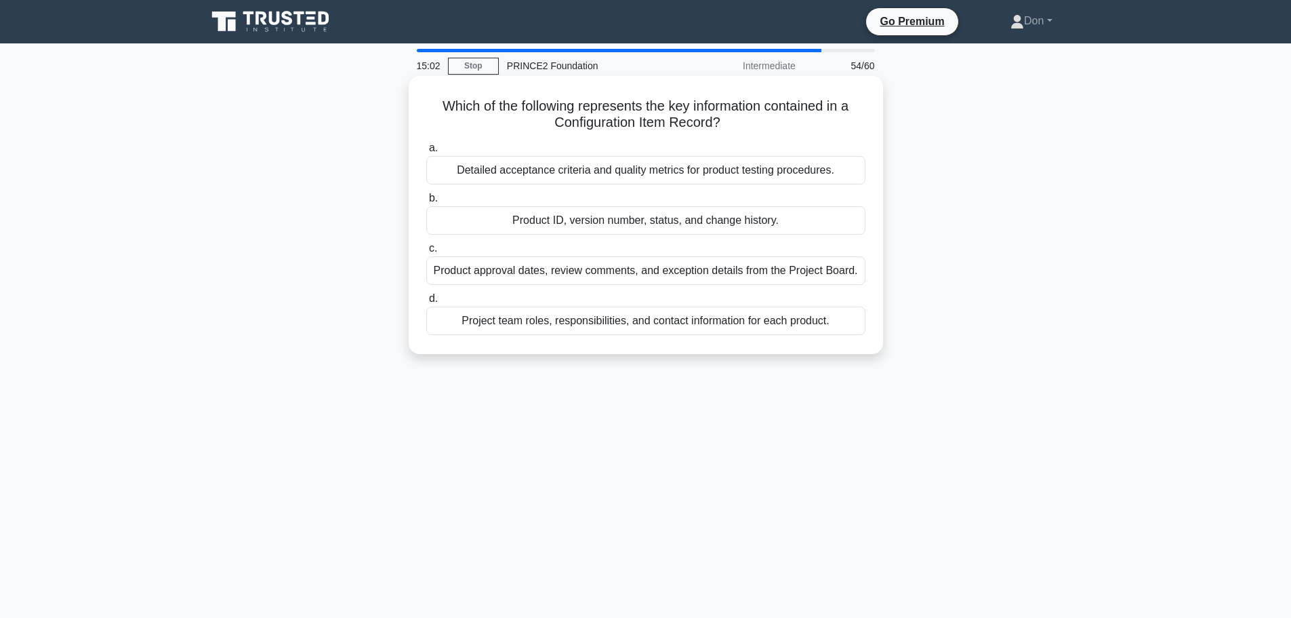
click at [792, 224] on div "Product ID, version number, status, and change history." at bounding box center [645, 220] width 439 height 28
click at [426, 203] on input "b. Product ID, version number, status, and change history." at bounding box center [426, 198] width 0 height 9
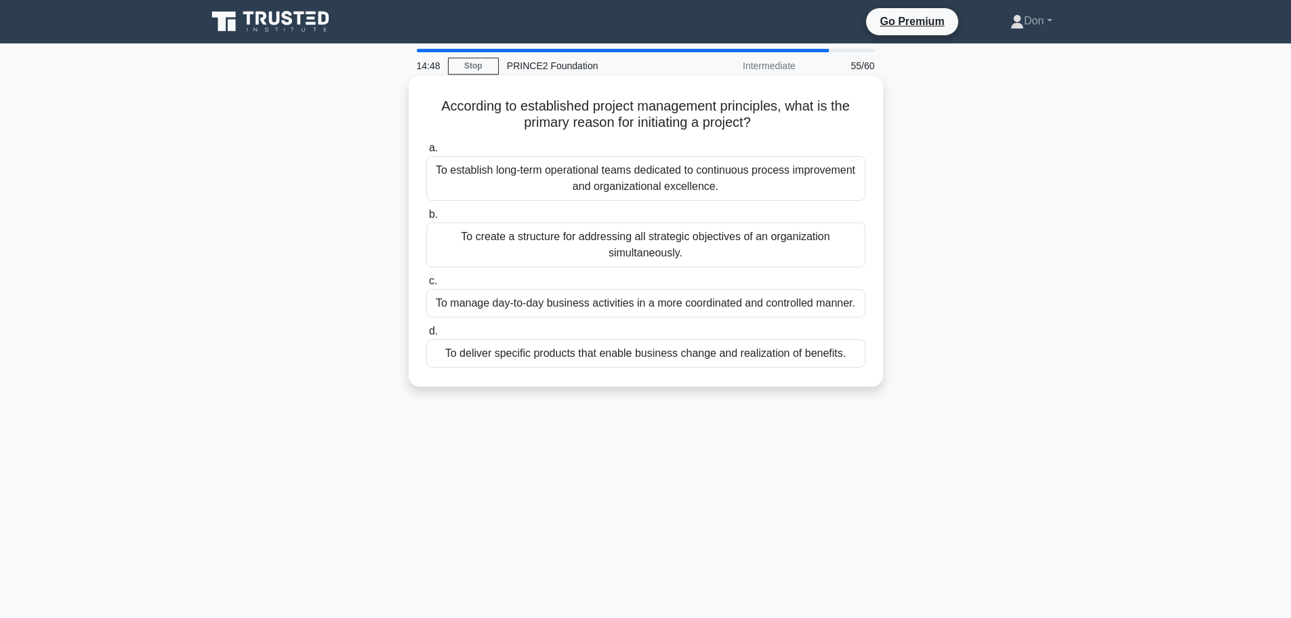
click at [599, 358] on div "To deliver specific products that enable business change and realization of ben…" at bounding box center [645, 353] width 439 height 28
click at [426, 336] on input "d. To deliver specific products that enable business change and realization of …" at bounding box center [426, 331] width 0 height 9
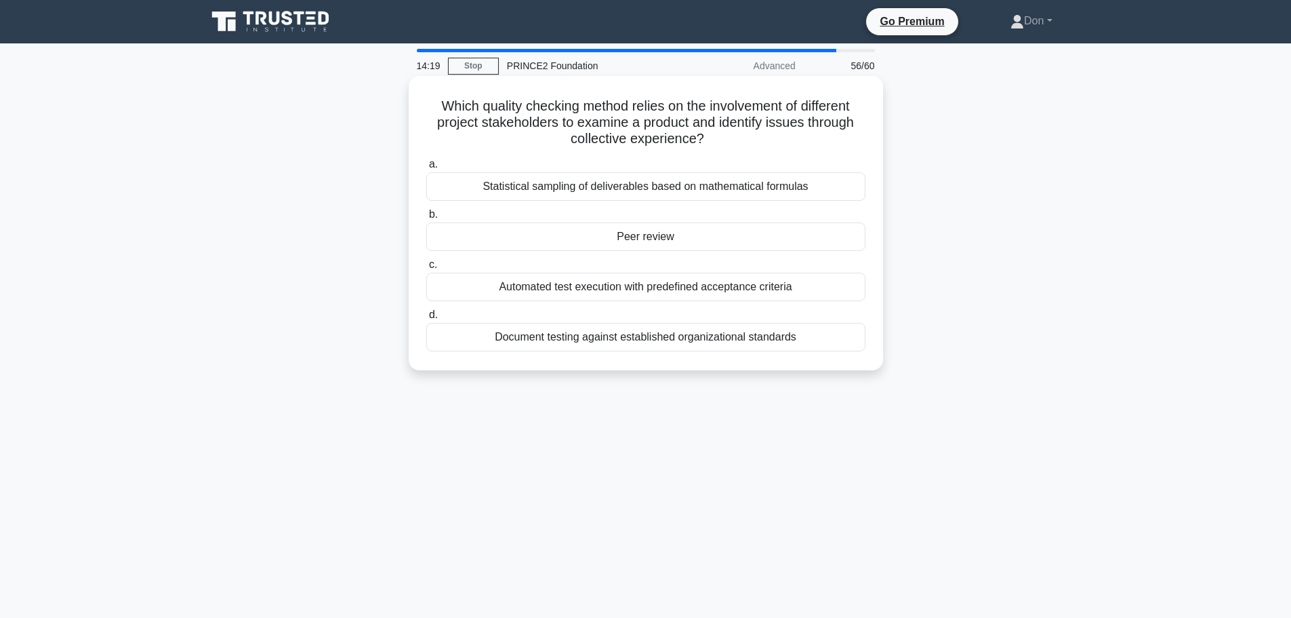
click at [648, 238] on div "Peer review" at bounding box center [645, 236] width 439 height 28
click at [426, 219] on input "b. Peer review" at bounding box center [426, 214] width 0 height 9
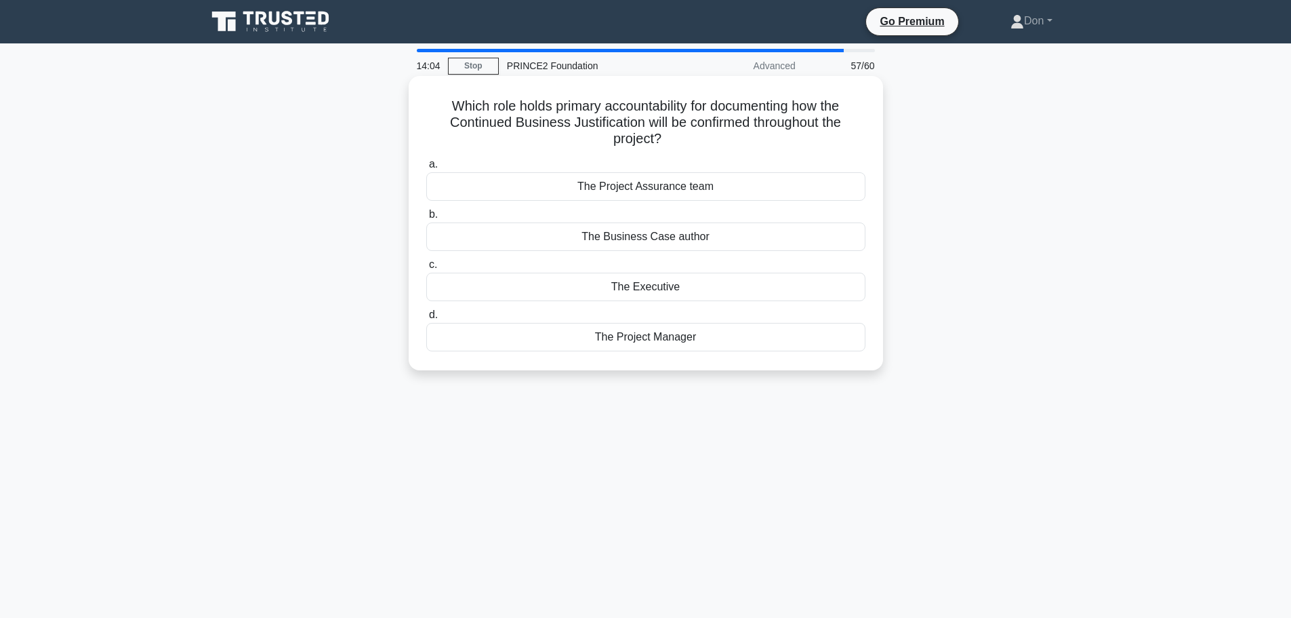
click at [647, 239] on div "The Business Case author" at bounding box center [645, 236] width 439 height 28
click at [426, 219] on input "b. The Business Case author" at bounding box center [426, 214] width 0 height 9
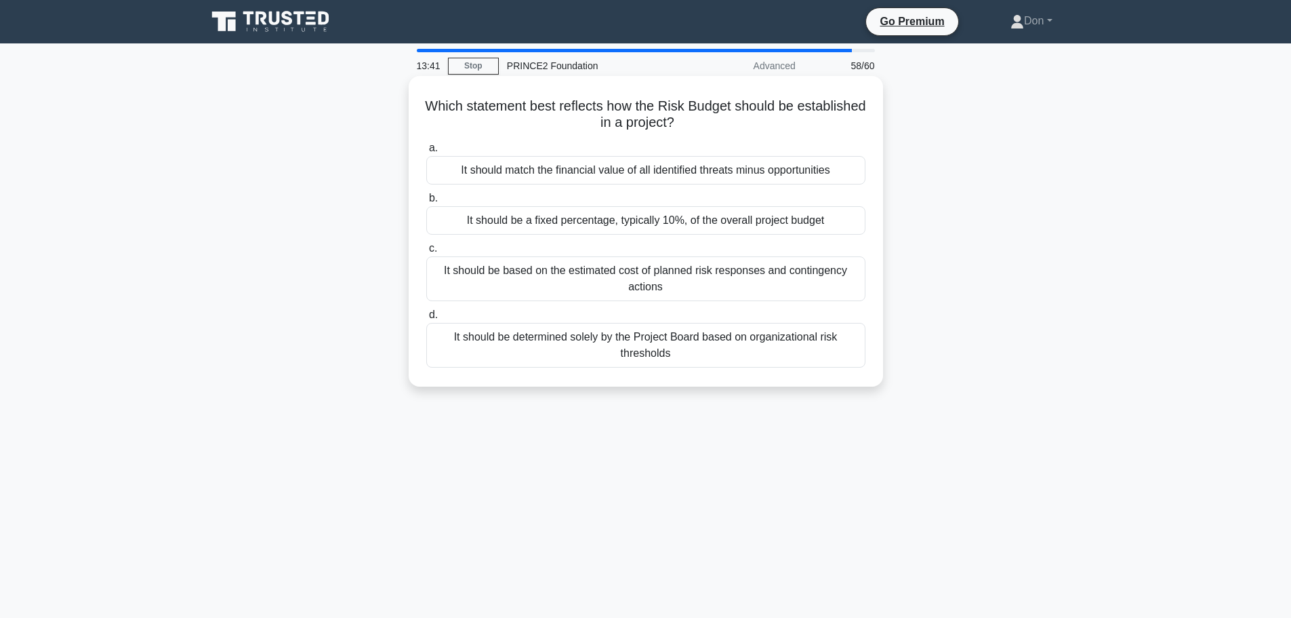
click at [740, 224] on div "It should be a fixed percentage, typically 10%, of the overall project budget" at bounding box center [645, 220] width 439 height 28
click at [426, 203] on input "b. It should be a fixed percentage, typically 10%, of the overall project budget" at bounding box center [426, 198] width 0 height 9
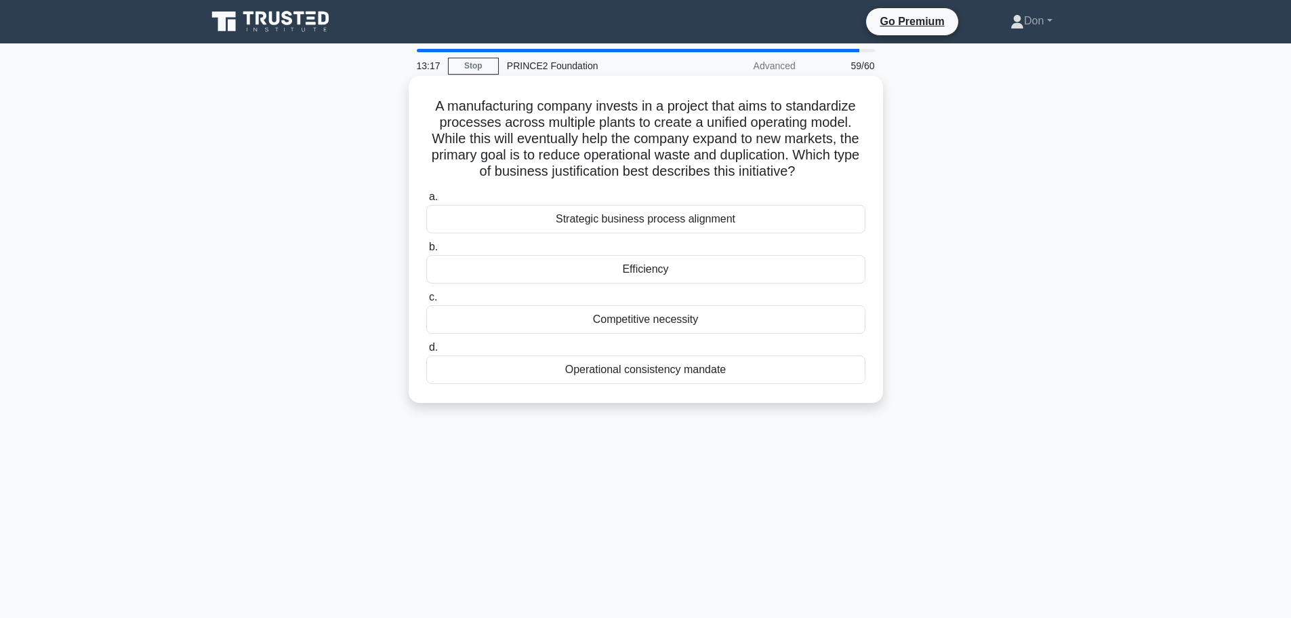
click at [626, 268] on div "Efficiency" at bounding box center [645, 269] width 439 height 28
click at [426, 251] on input "b. Efficiency" at bounding box center [426, 247] width 0 height 9
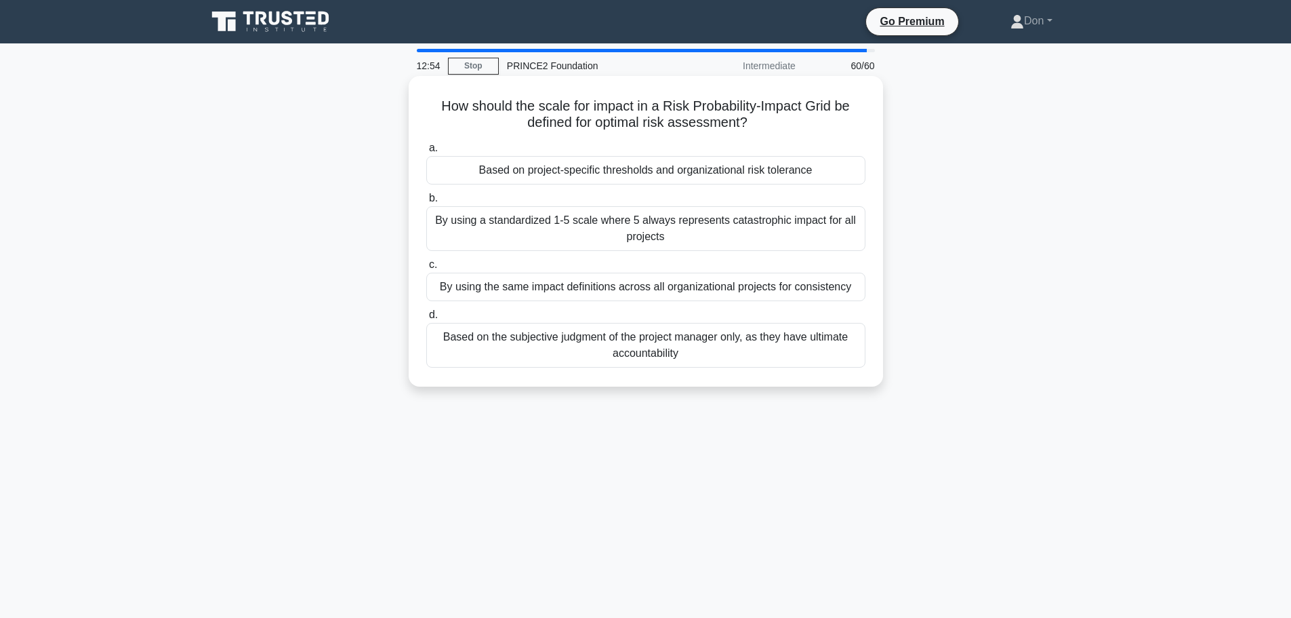
click at [639, 167] on div "Based on project-specific thresholds and organizational risk tolerance" at bounding box center [645, 170] width 439 height 28
click at [426, 153] on input "a. Based on project-specific thresholds and organizational risk tolerance" at bounding box center [426, 148] width 0 height 9
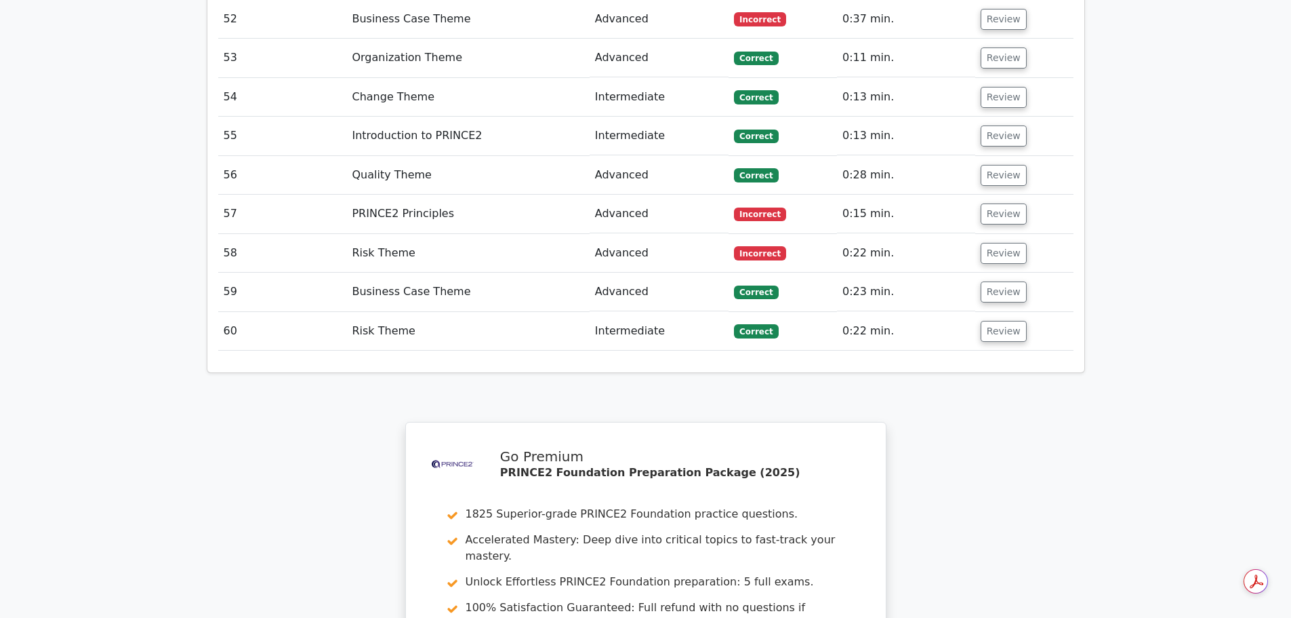
scroll to position [4203, 0]
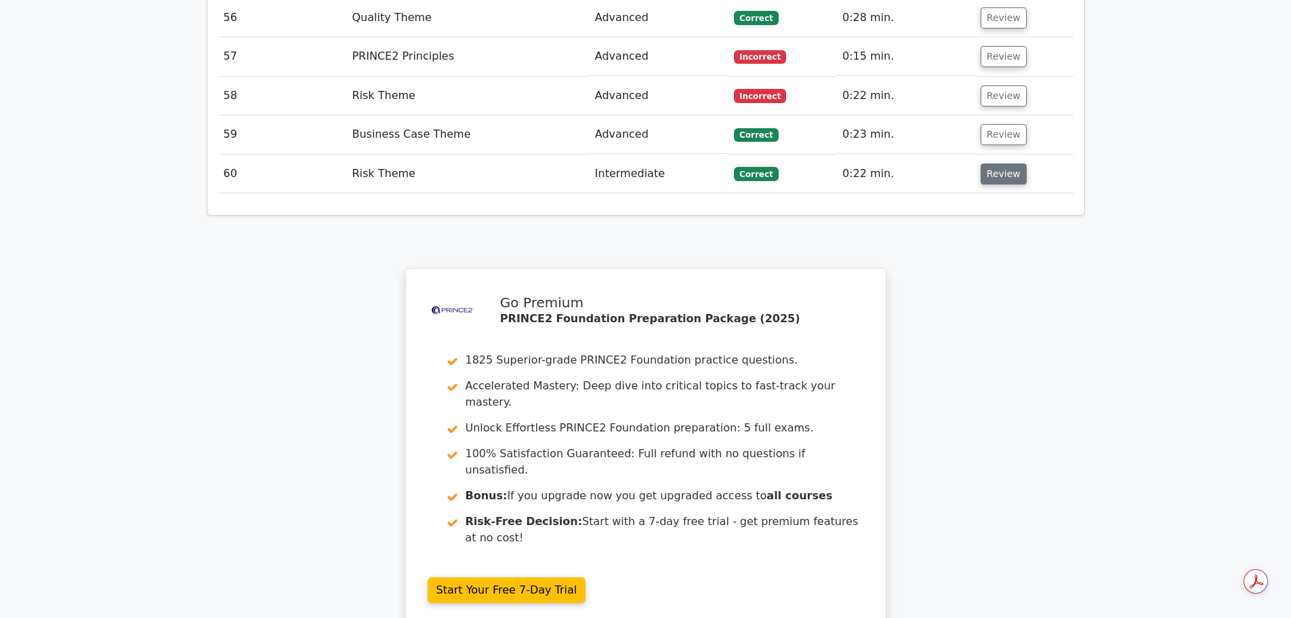
click at [992, 163] on button "Review" at bounding box center [1004, 173] width 46 height 21
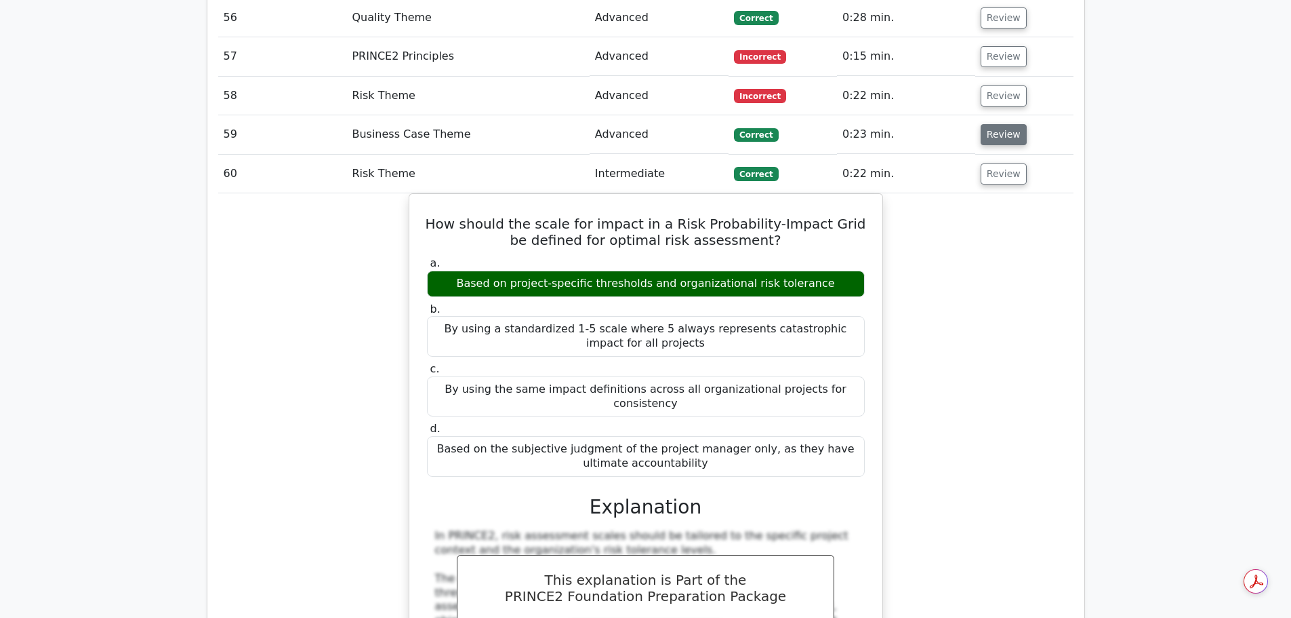
click at [1003, 124] on button "Review" at bounding box center [1004, 134] width 46 height 21
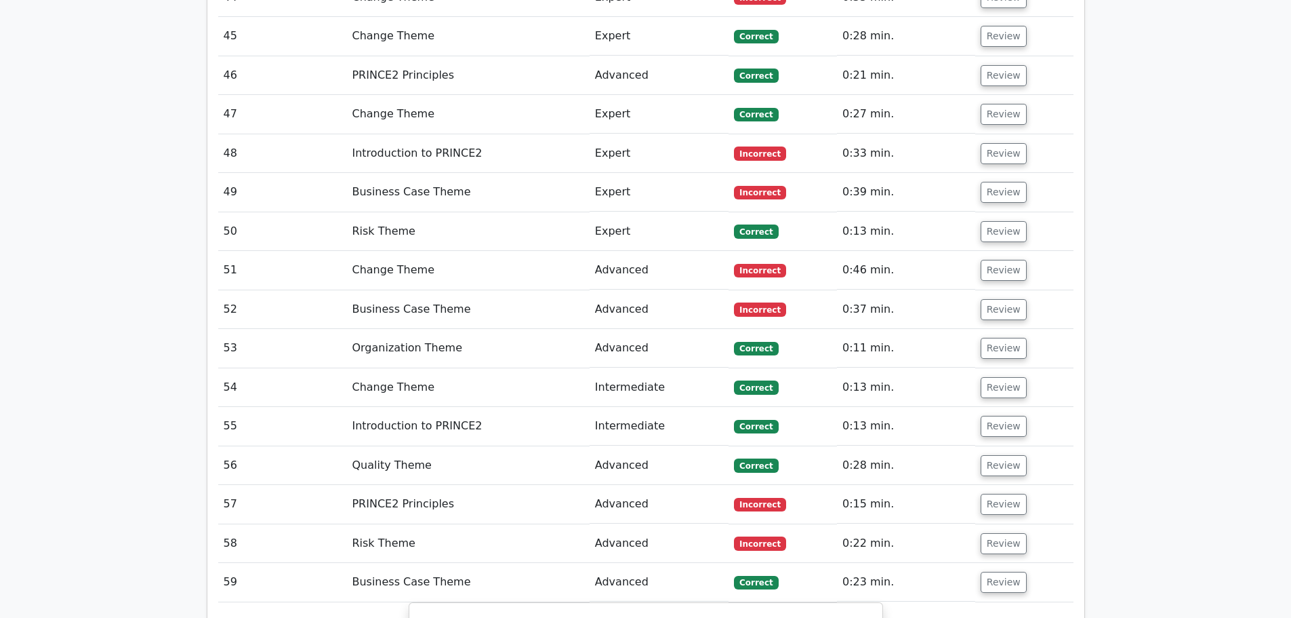
scroll to position [3728, 0]
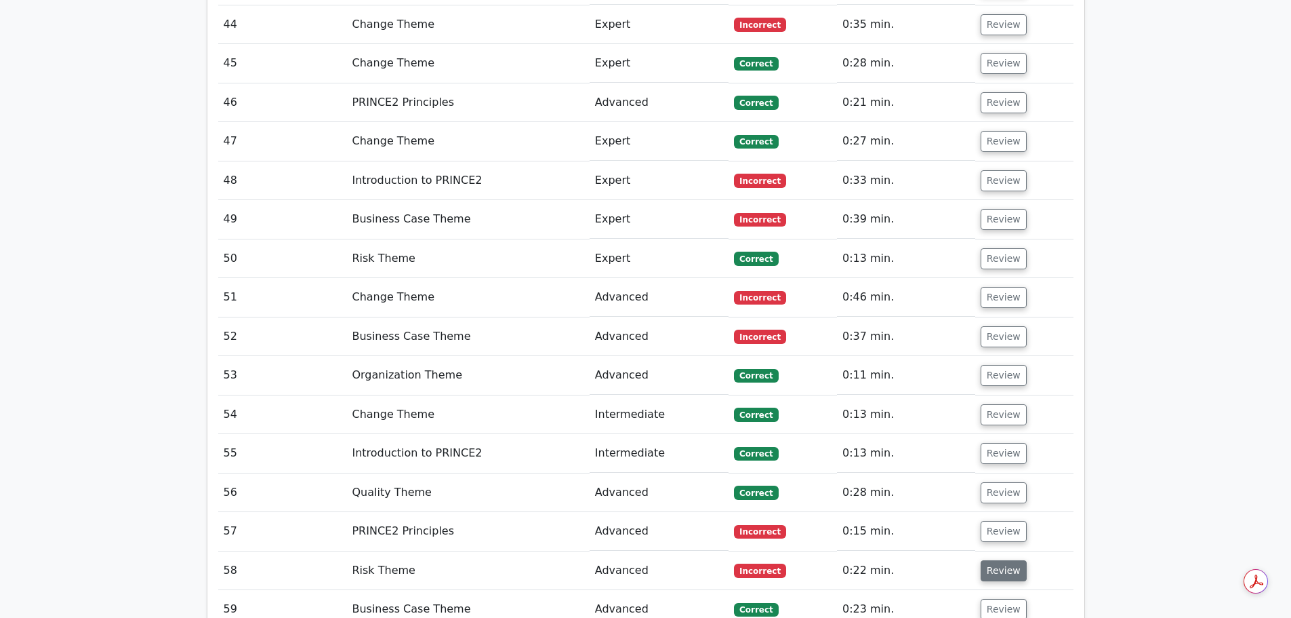
drag, startPoint x: 992, startPoint y: 456, endPoint x: 993, endPoint y: 443, distance: 13.0
click at [992, 560] on button "Review" at bounding box center [1004, 570] width 46 height 21
click at [1000, 521] on button "Review" at bounding box center [1004, 531] width 46 height 21
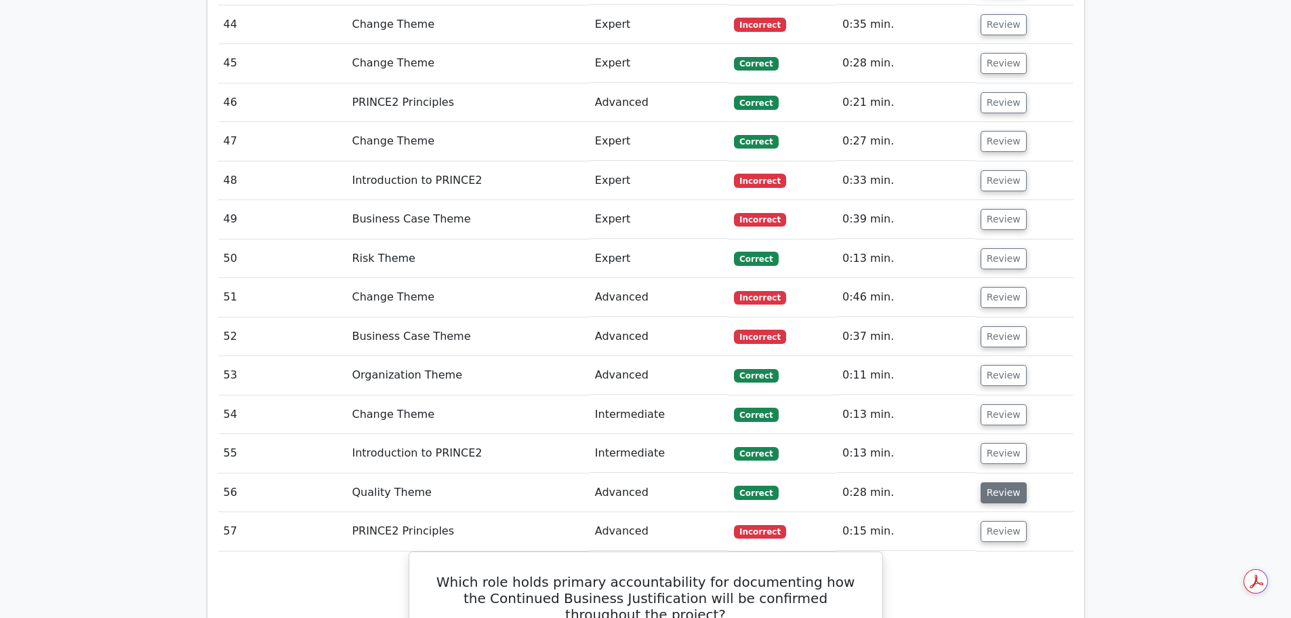
click at [998, 482] on button "Review" at bounding box center [1004, 492] width 46 height 21
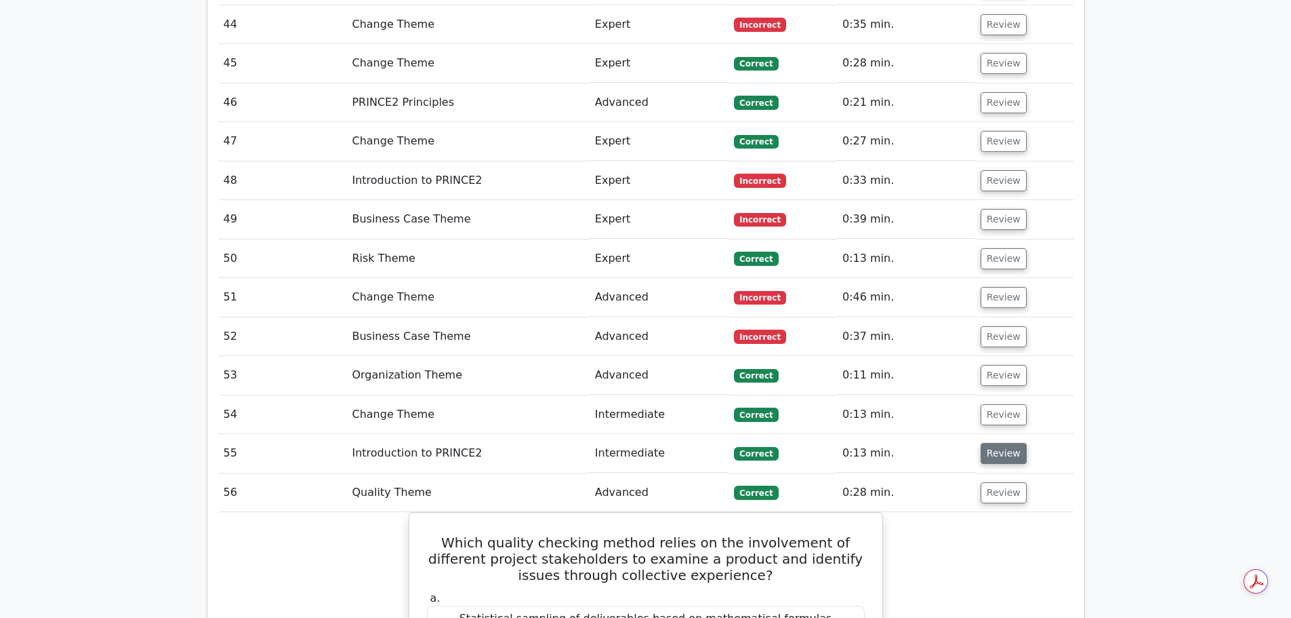
click at [998, 443] on button "Review" at bounding box center [1004, 453] width 46 height 21
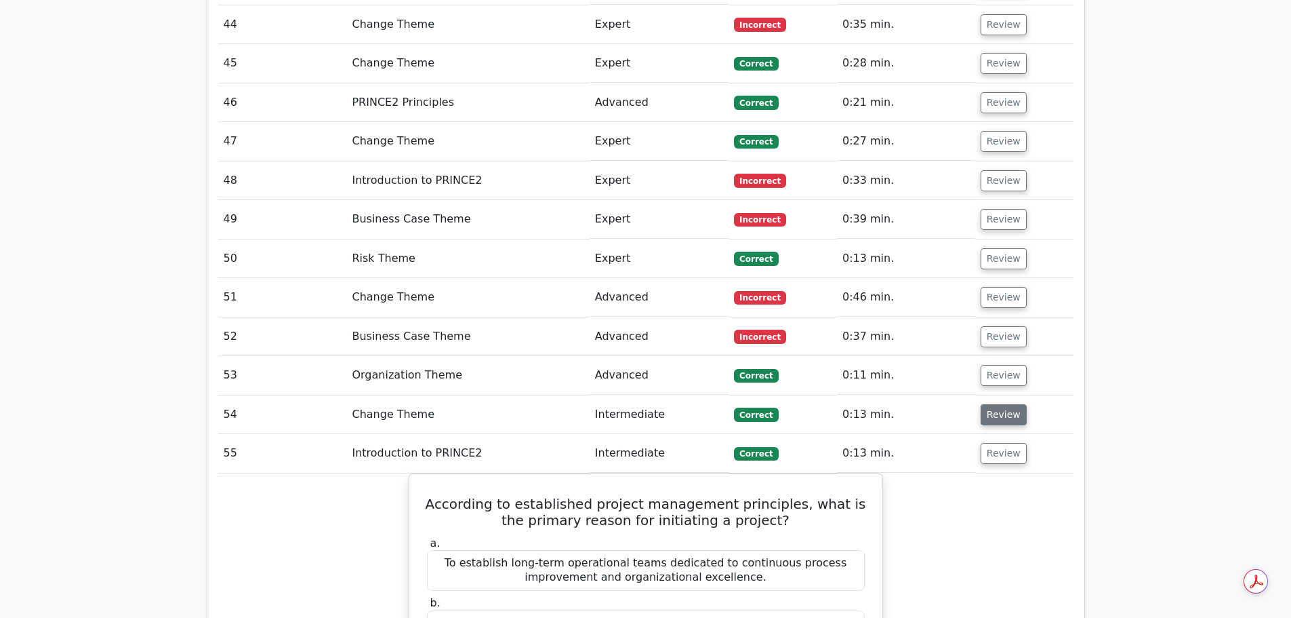
drag, startPoint x: 997, startPoint y: 296, endPoint x: 998, endPoint y: 286, distance: 10.3
click at [998, 404] on button "Review" at bounding box center [1004, 414] width 46 height 21
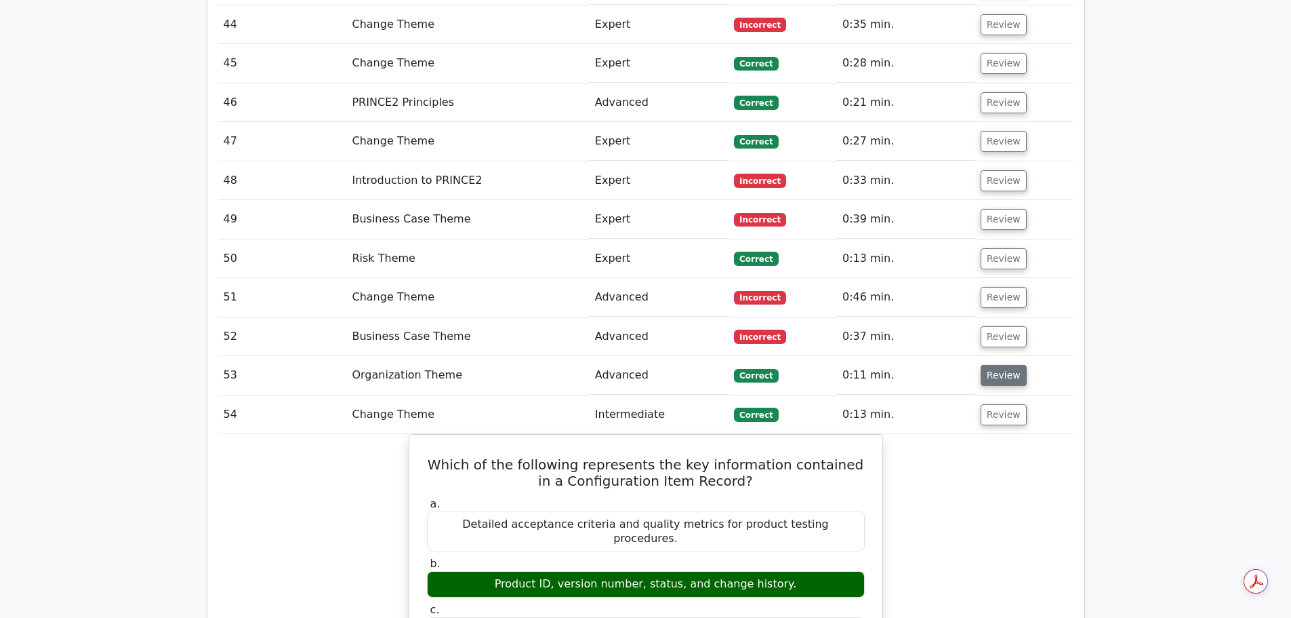
drag, startPoint x: 998, startPoint y: 260, endPoint x: 998, endPoint y: 251, distance: 8.1
click at [998, 365] on button "Review" at bounding box center [1004, 375] width 46 height 21
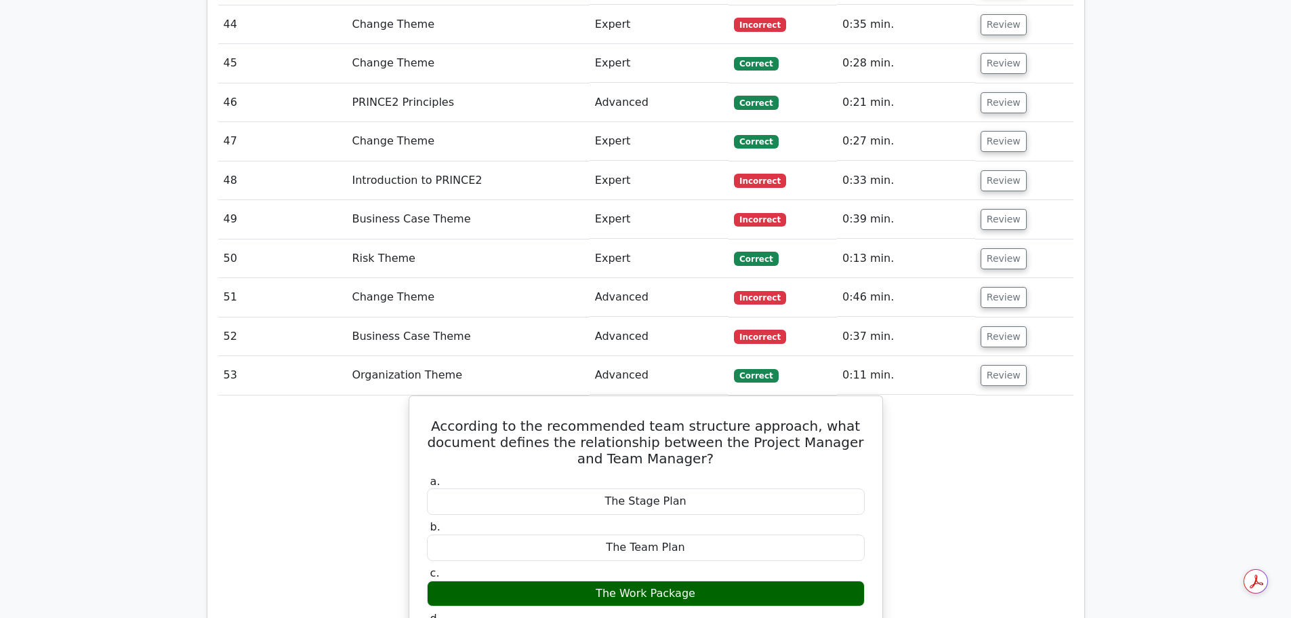
drag, startPoint x: 998, startPoint y: 221, endPoint x: 999, endPoint y: 196, distance: 25.1
click at [998, 326] on button "Review" at bounding box center [1004, 336] width 46 height 21
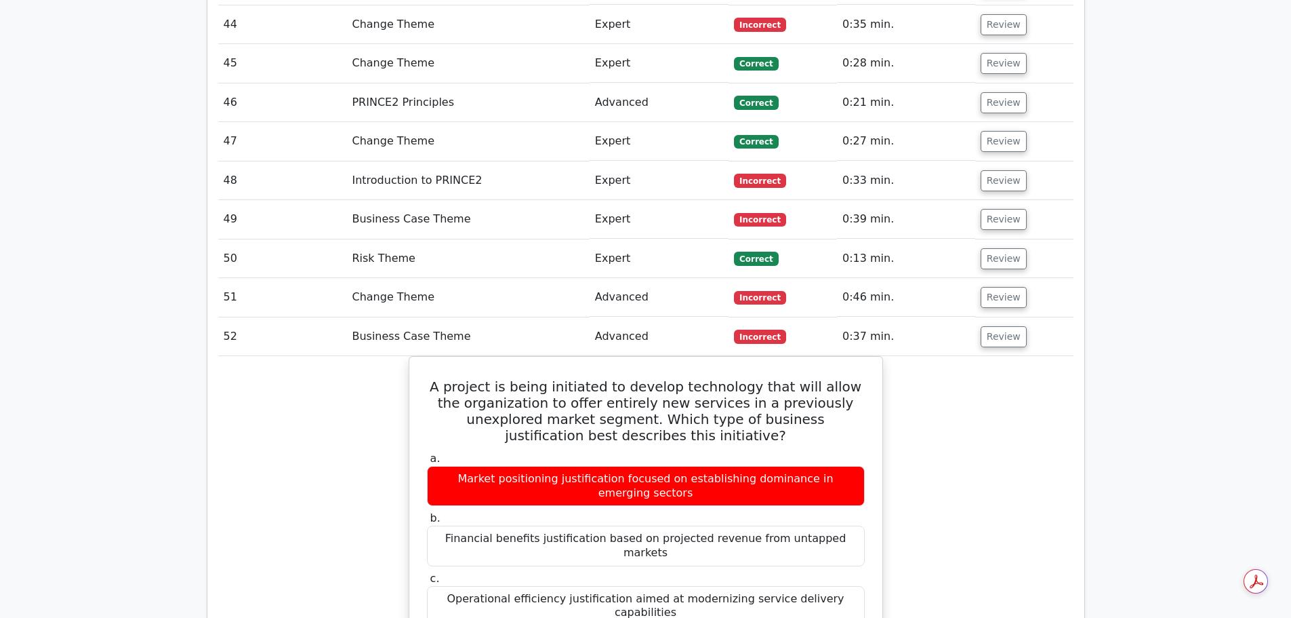
drag, startPoint x: 1001, startPoint y: 179, endPoint x: 998, endPoint y: 157, distance: 22.5
click at [1001, 287] on button "Review" at bounding box center [1004, 297] width 46 height 21
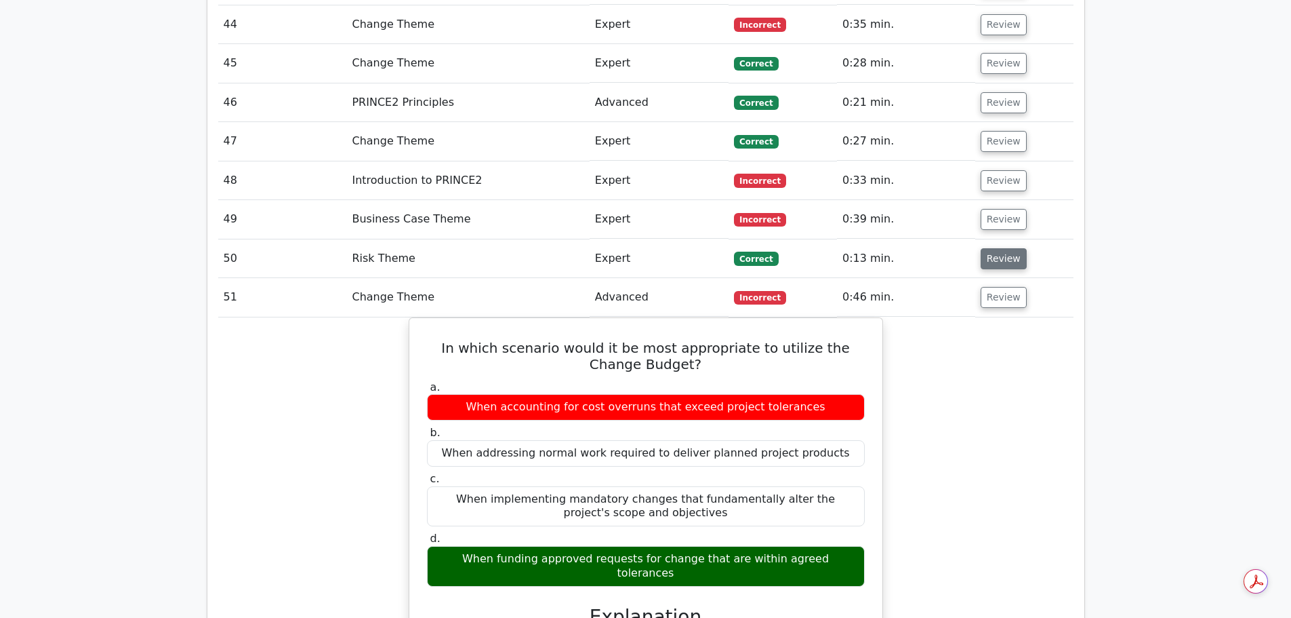
click at [999, 248] on button "Review" at bounding box center [1004, 258] width 46 height 21
drag, startPoint x: 998, startPoint y: 104, endPoint x: 999, endPoint y: 85, distance: 19.0
click at [998, 209] on button "Review" at bounding box center [1004, 219] width 46 height 21
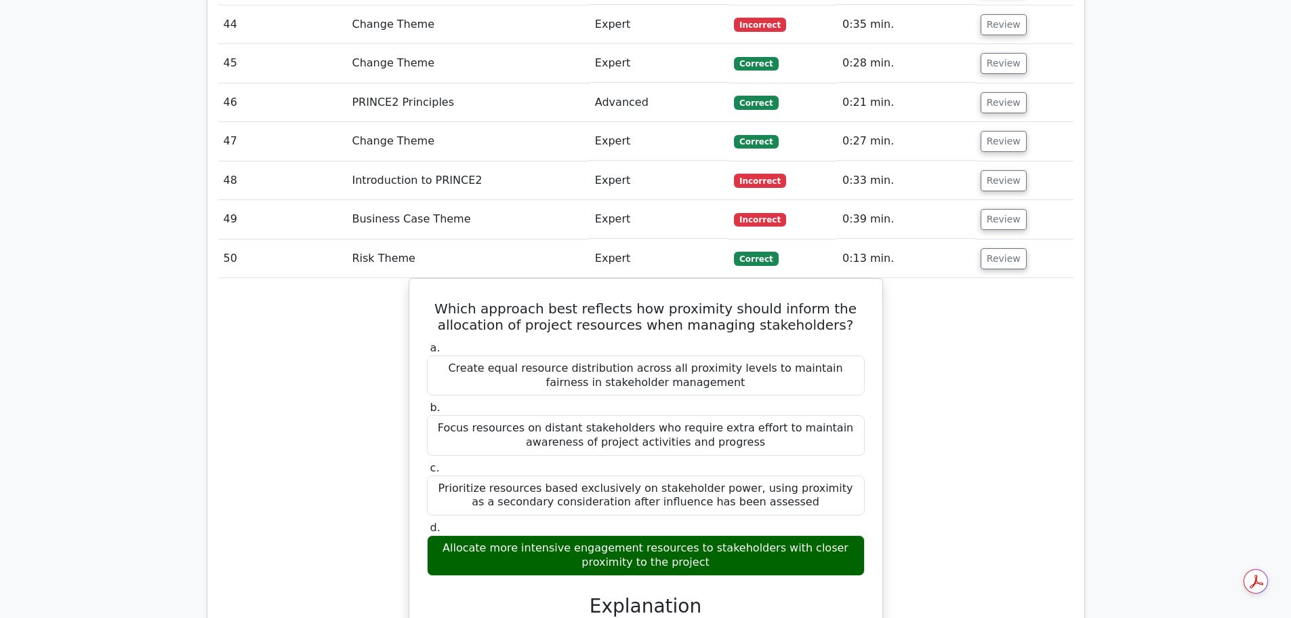
drag, startPoint x: 999, startPoint y: 58, endPoint x: 1001, endPoint y: 37, distance: 20.4
click at [999, 170] on button "Review" at bounding box center [1004, 180] width 46 height 21
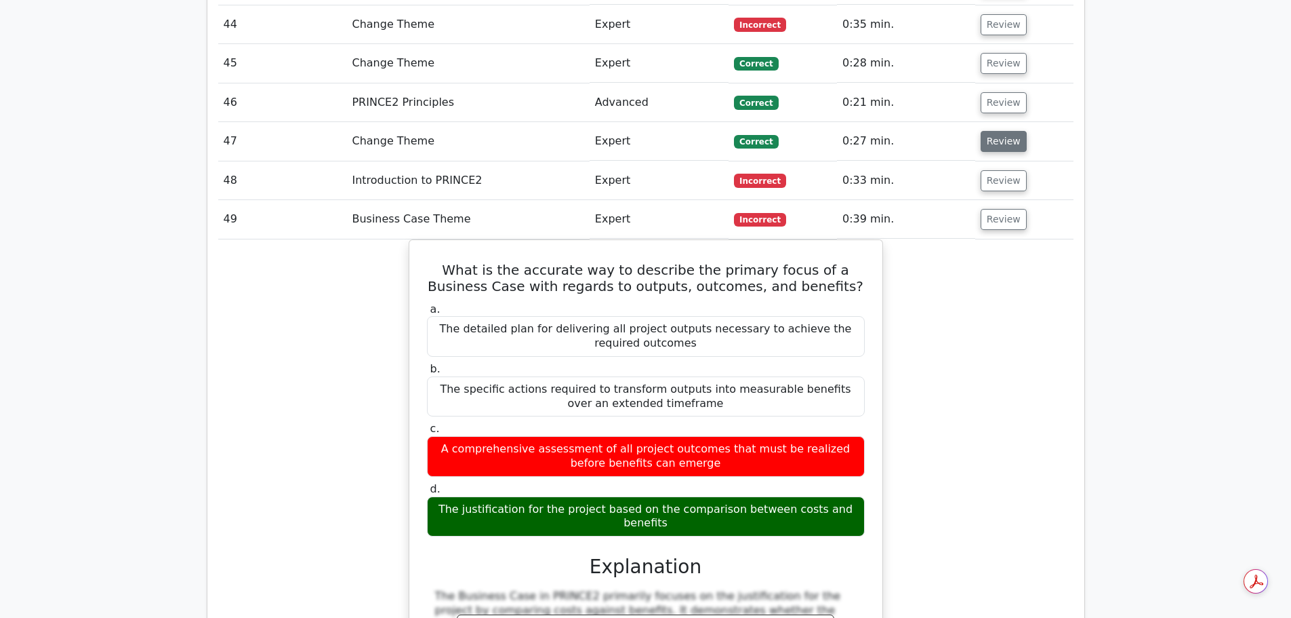
click at [1001, 131] on button "Review" at bounding box center [1004, 141] width 46 height 21
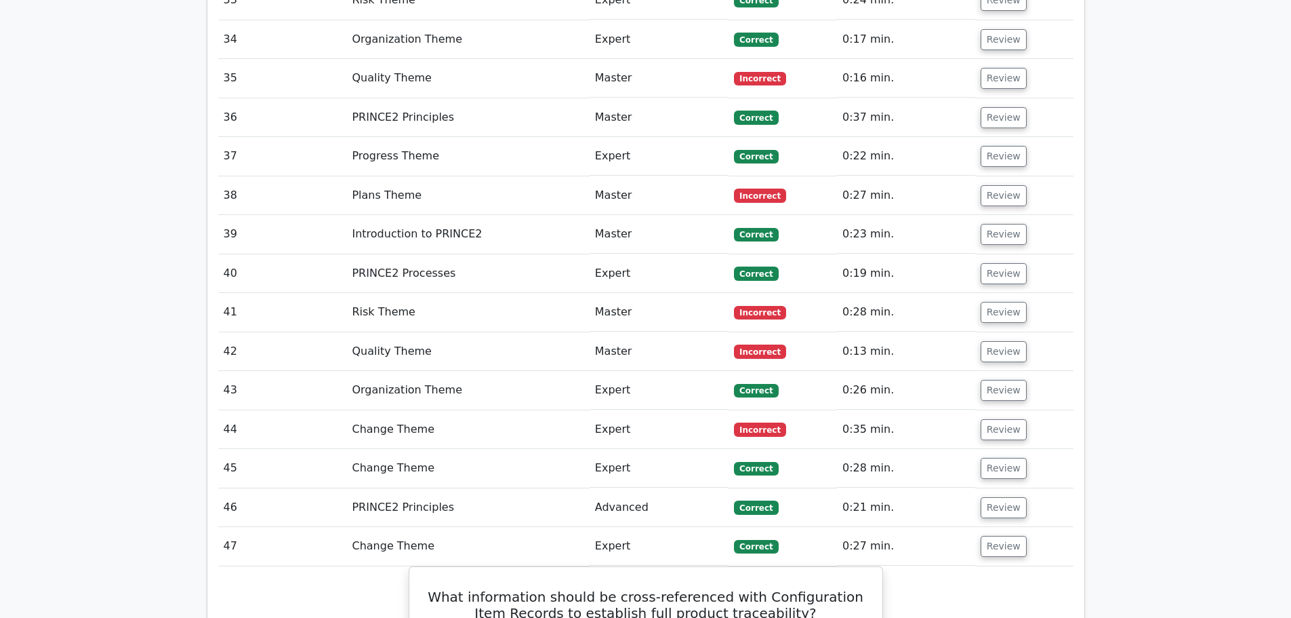
scroll to position [3321, 0]
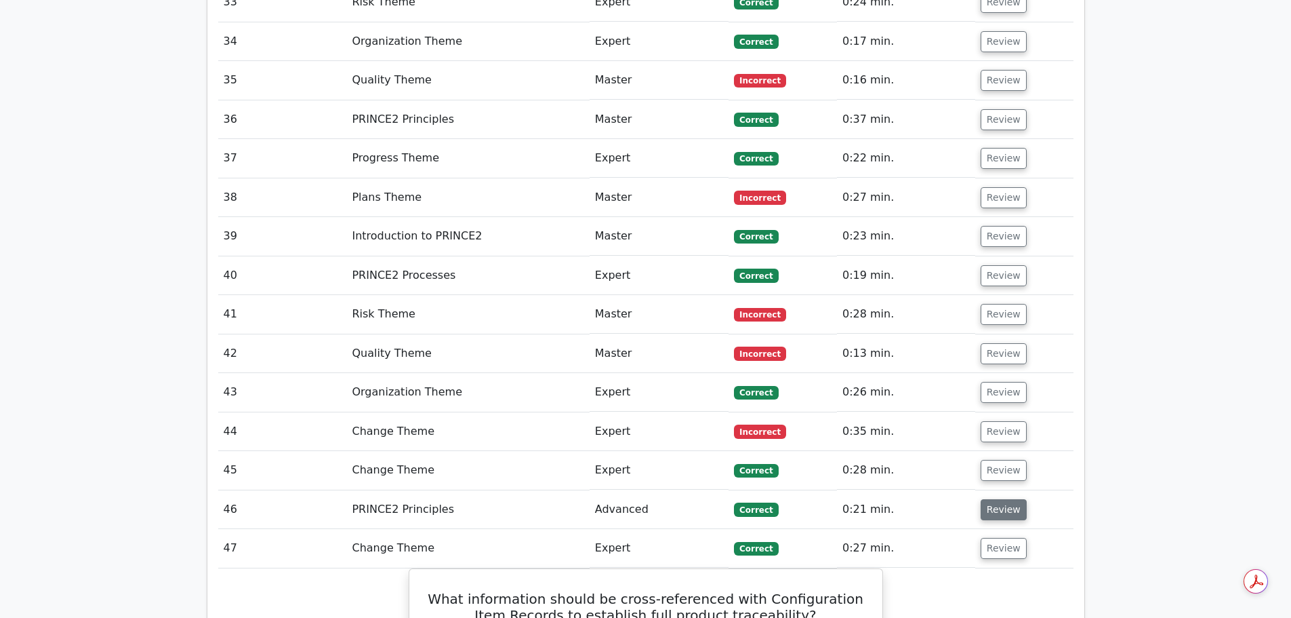
click at [994, 499] on button "Review" at bounding box center [1004, 509] width 46 height 21
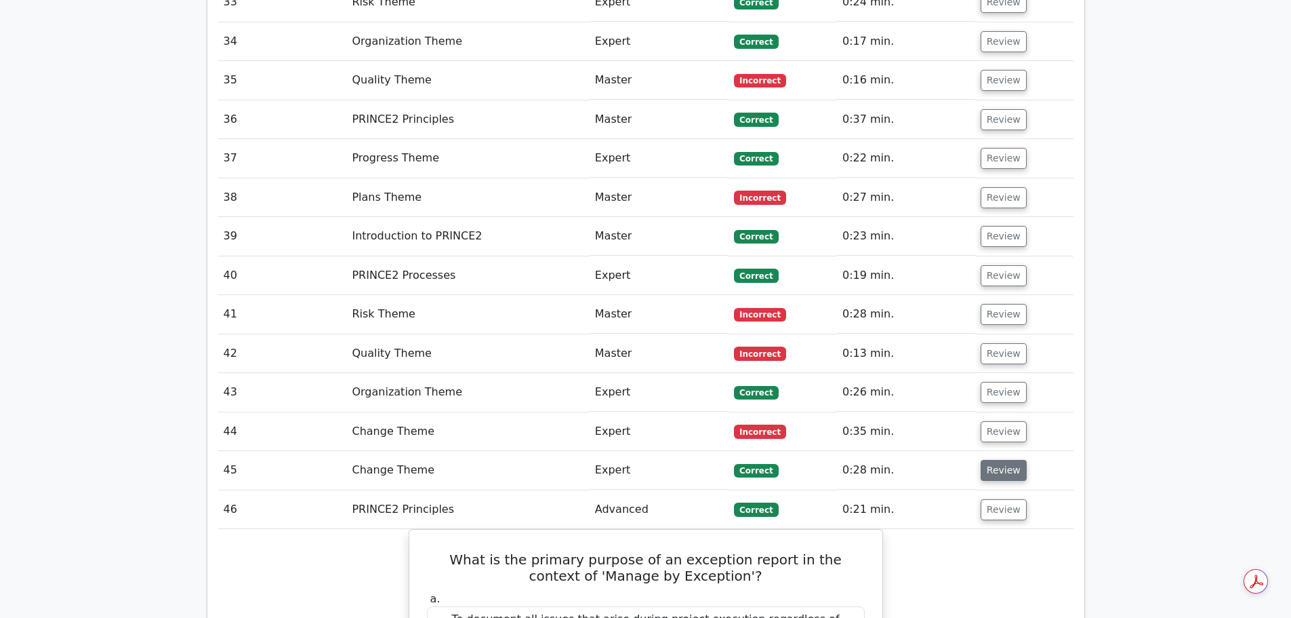
click at [991, 460] on button "Review" at bounding box center [1004, 470] width 46 height 21
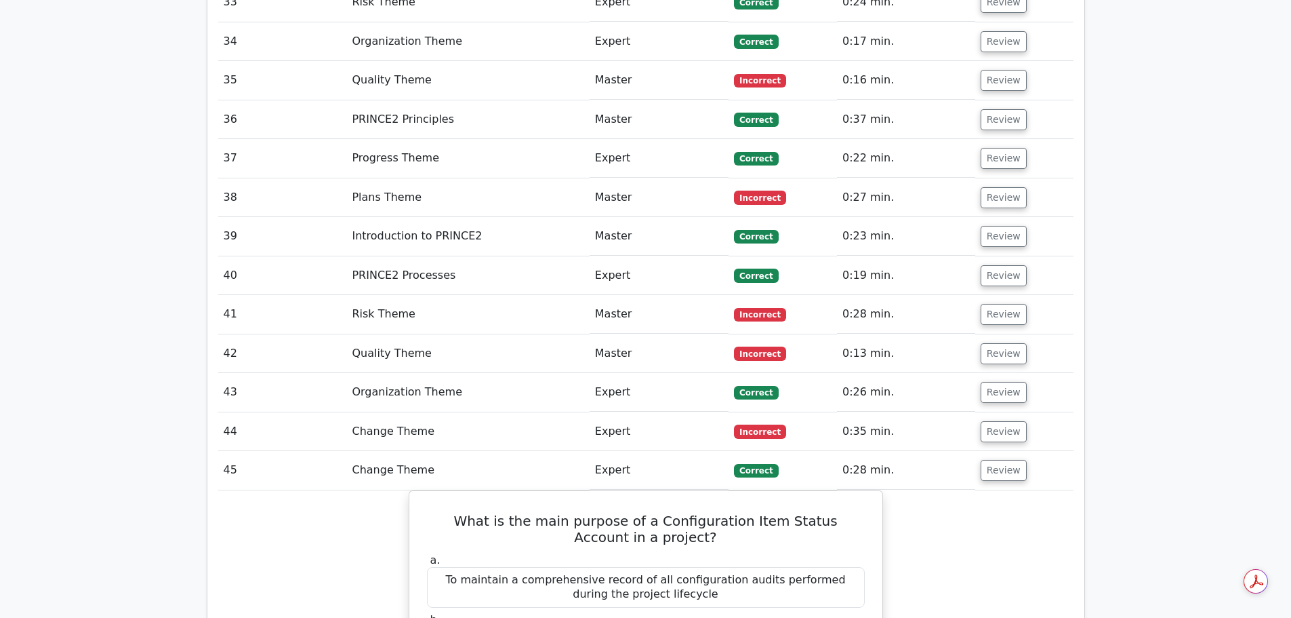
drag, startPoint x: 994, startPoint y: 315, endPoint x: 994, endPoint y: 298, distance: 17.6
click at [994, 421] on button "Review" at bounding box center [1004, 431] width 46 height 21
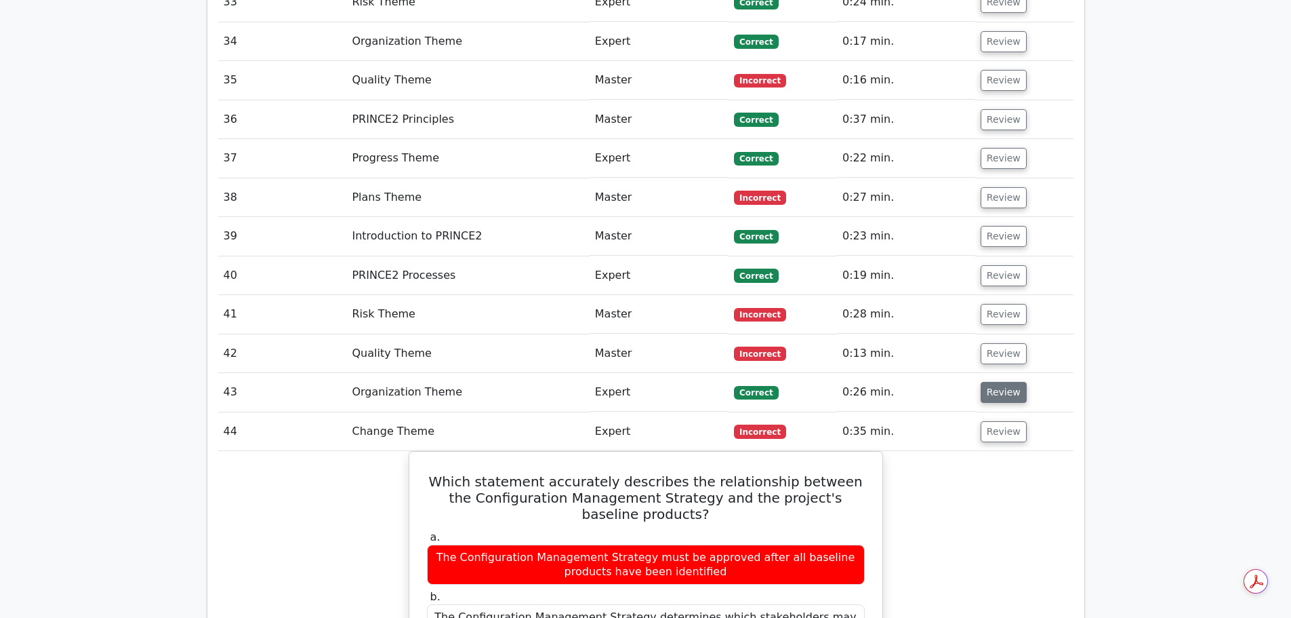
drag, startPoint x: 994, startPoint y: 274, endPoint x: 994, endPoint y: 266, distance: 8.2
click at [994, 382] on button "Review" at bounding box center [1004, 392] width 46 height 21
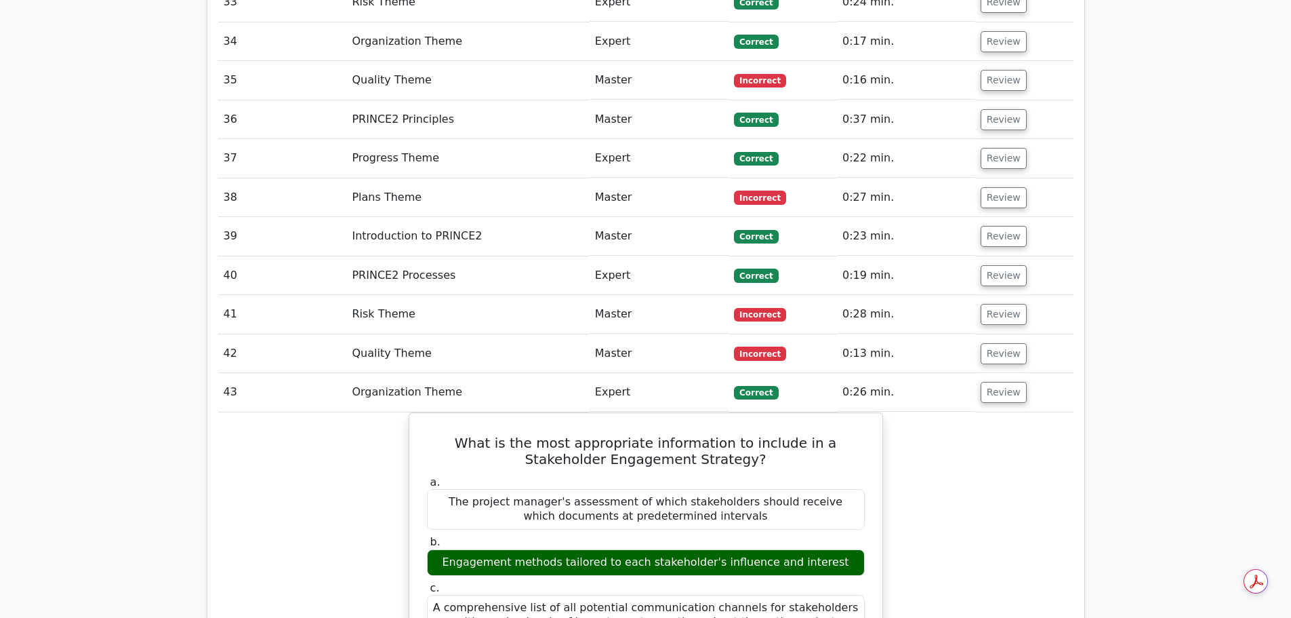
drag, startPoint x: 995, startPoint y: 233, endPoint x: 996, endPoint y: 223, distance: 10.3
click at [995, 343] on button "Review" at bounding box center [1004, 353] width 46 height 21
click at [1001, 304] on button "Review" at bounding box center [1004, 314] width 46 height 21
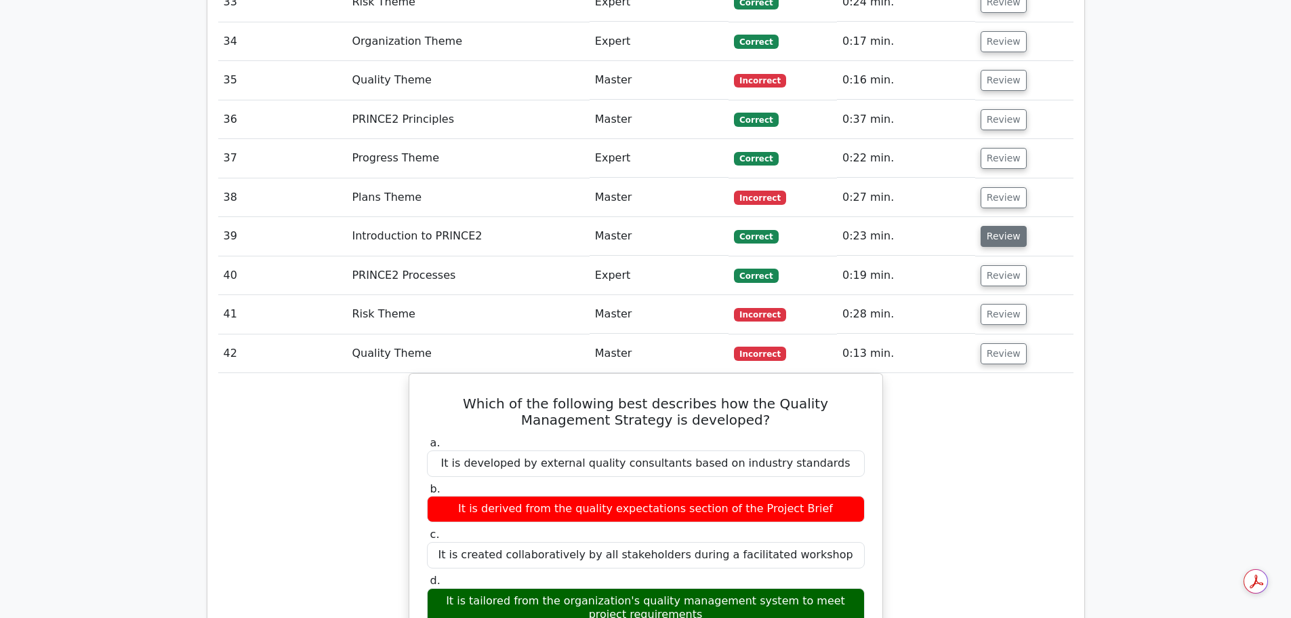
drag, startPoint x: 1001, startPoint y: 159, endPoint x: 1001, endPoint y: 127, distance: 32.5
click at [1001, 265] on button "Review" at bounding box center [1004, 275] width 46 height 21
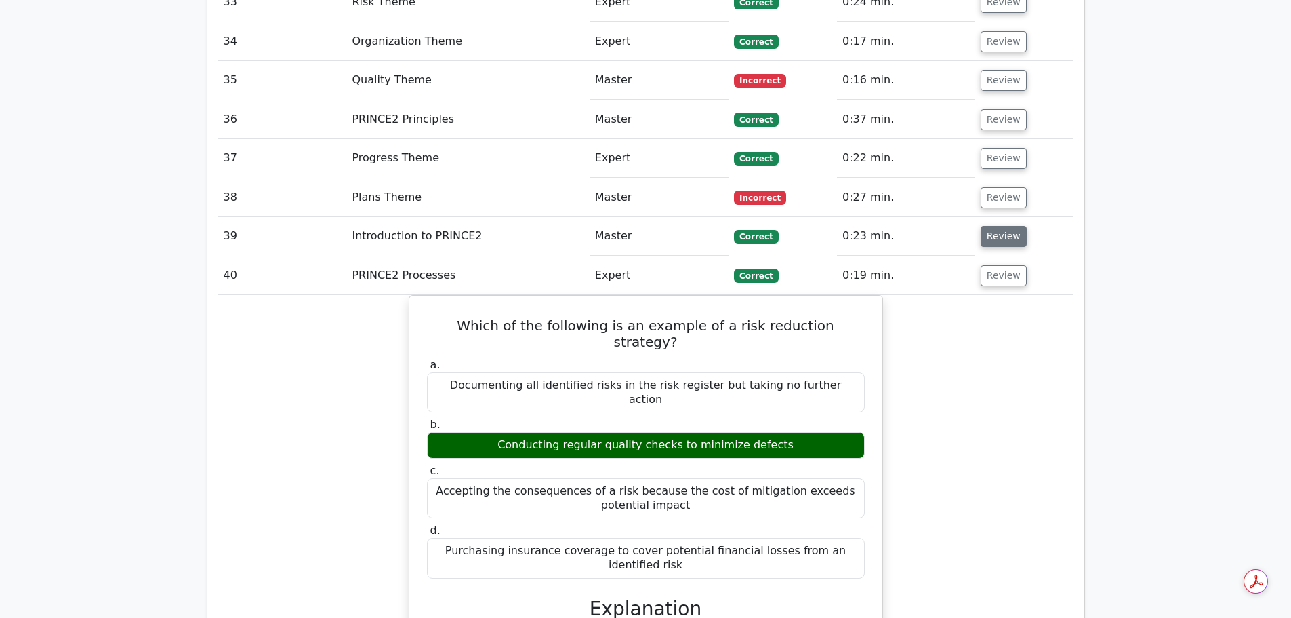
click at [998, 226] on button "Review" at bounding box center [1004, 236] width 46 height 21
click at [998, 187] on button "Review" at bounding box center [1004, 197] width 46 height 21
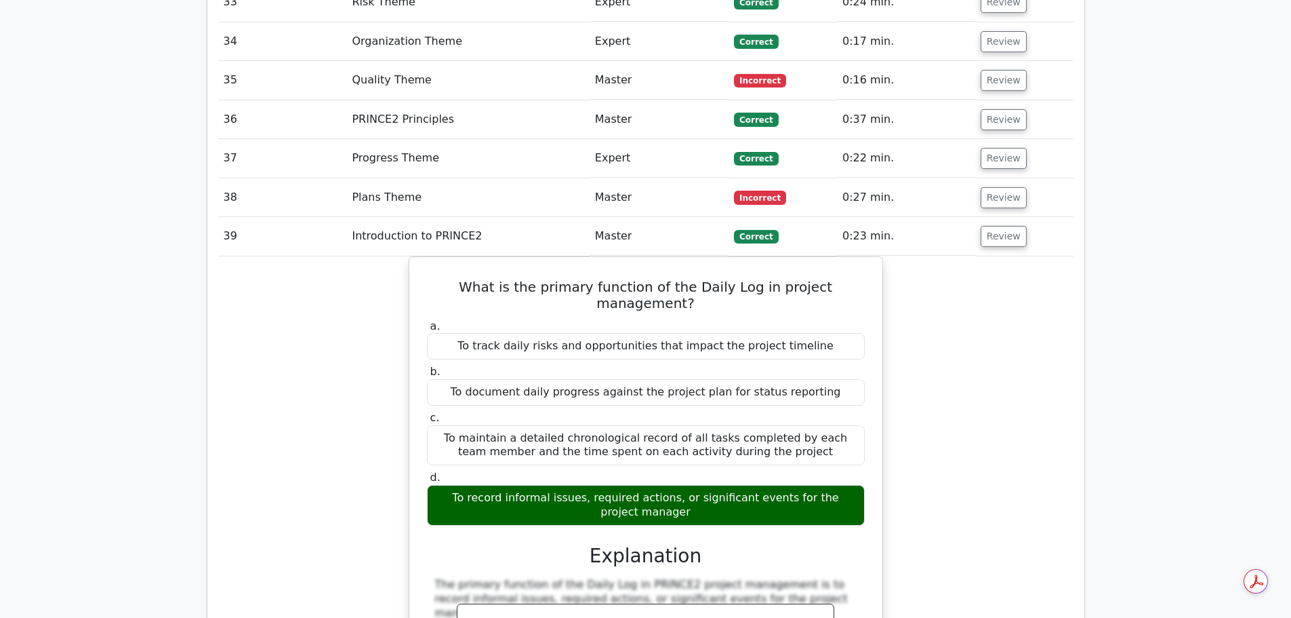
drag, startPoint x: 998, startPoint y: 38, endPoint x: 998, endPoint y: 15, distance: 23.0
click at [998, 148] on button "Review" at bounding box center [1004, 158] width 46 height 21
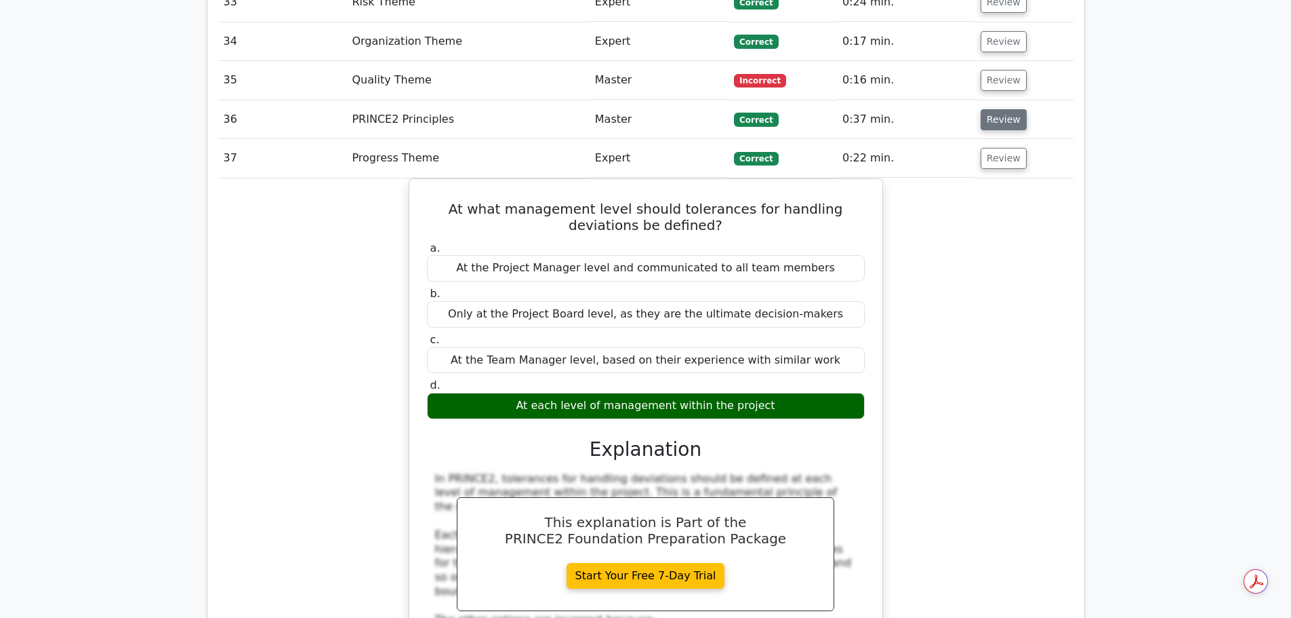
click at [998, 109] on button "Review" at bounding box center [1004, 119] width 46 height 21
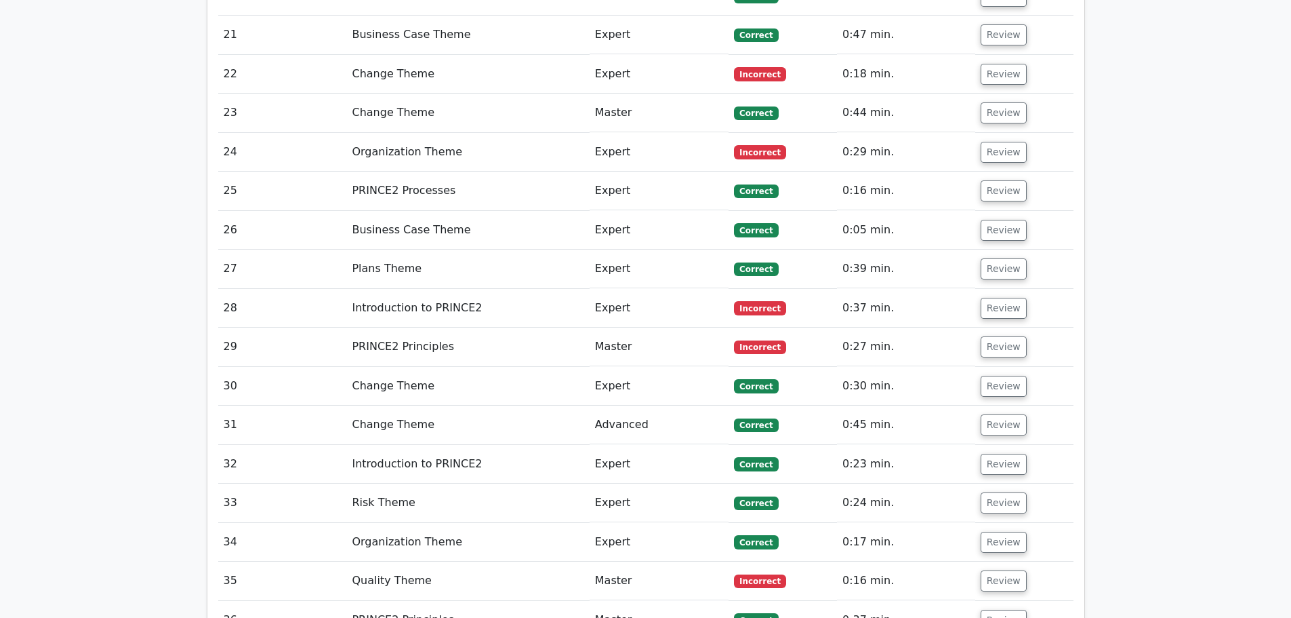
scroll to position [2779, 0]
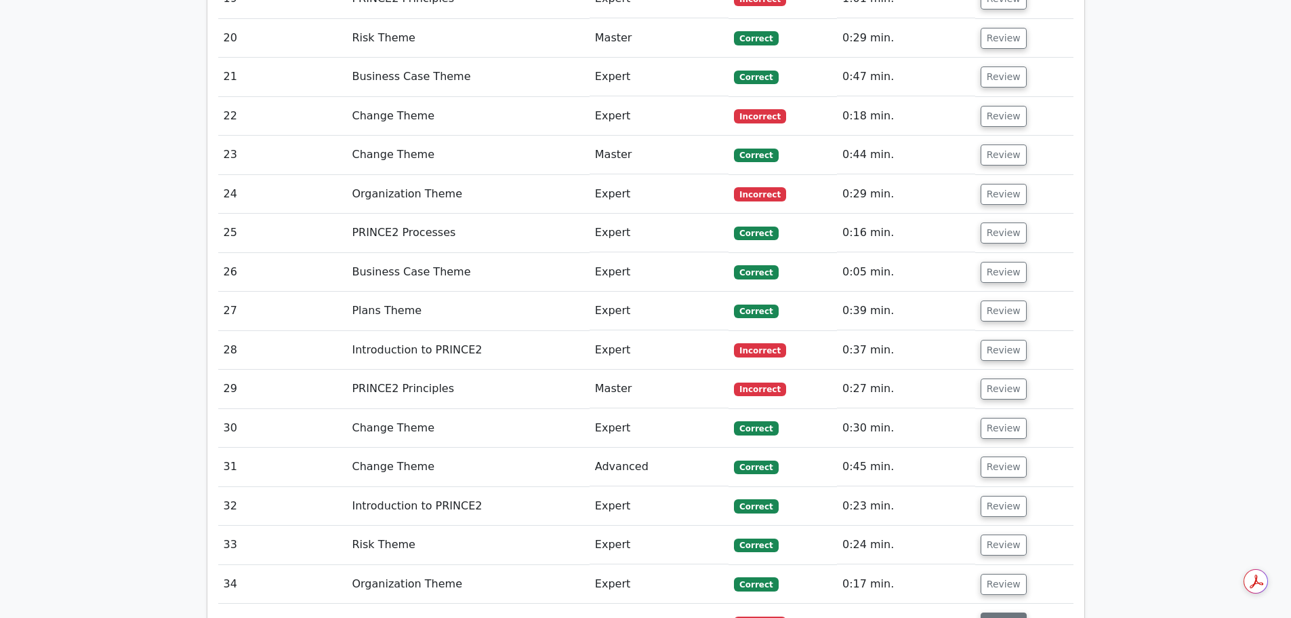
click at [984, 612] on button "Review" at bounding box center [1004, 622] width 46 height 21
drag, startPoint x: 994, startPoint y: 468, endPoint x: 992, endPoint y: 458, distance: 11.0
click at [994, 573] on button "Review" at bounding box center [1004, 583] width 46 height 21
click at [990, 534] on button "Review" at bounding box center [1004, 544] width 46 height 21
click at [994, 496] on button "Review" at bounding box center [1004, 506] width 46 height 21
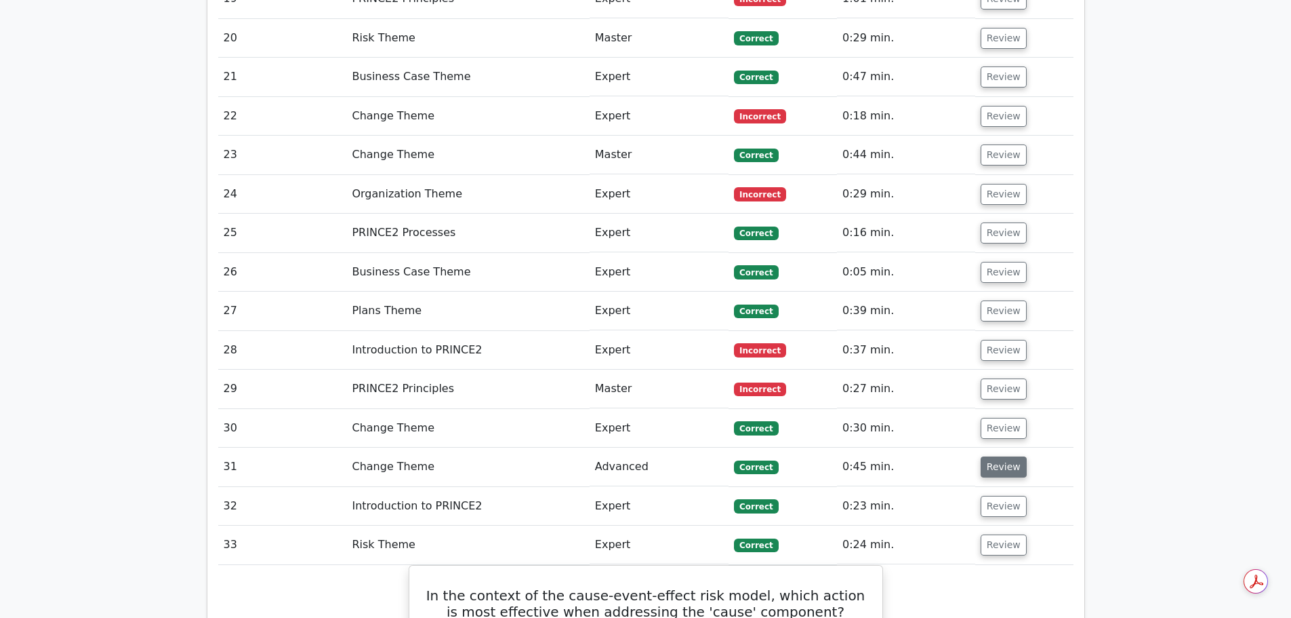
click at [997, 456] on button "Review" at bounding box center [1004, 466] width 46 height 21
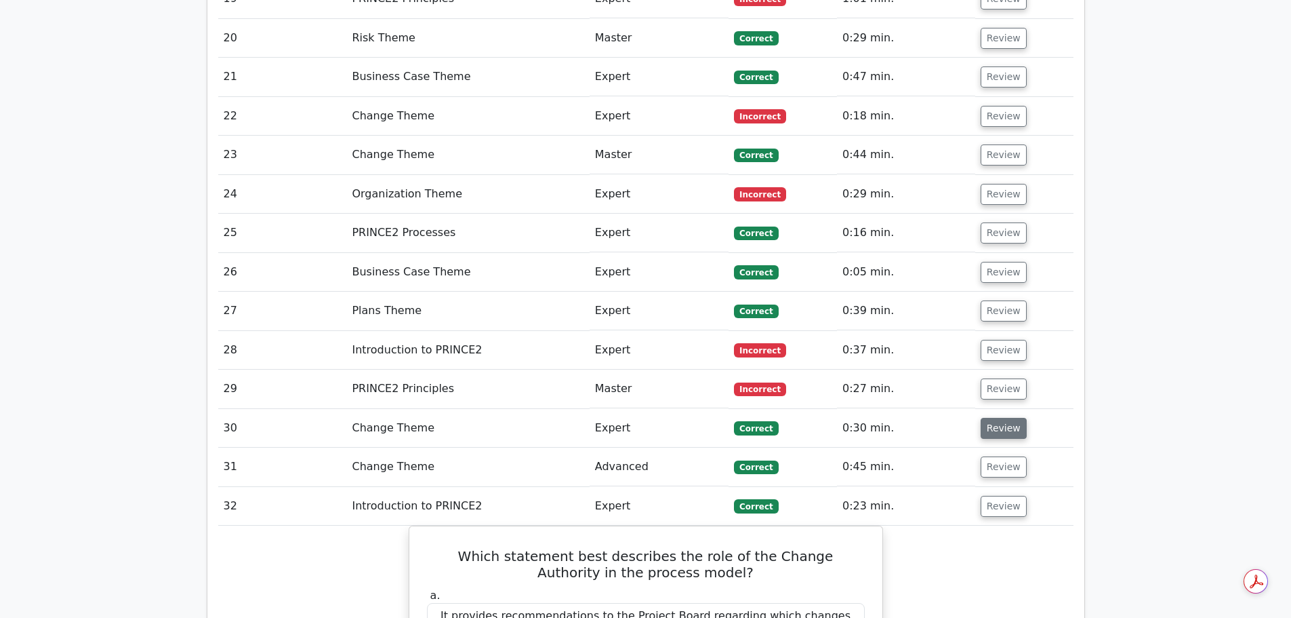
click at [1003, 418] on button "Review" at bounding box center [1004, 428] width 46 height 21
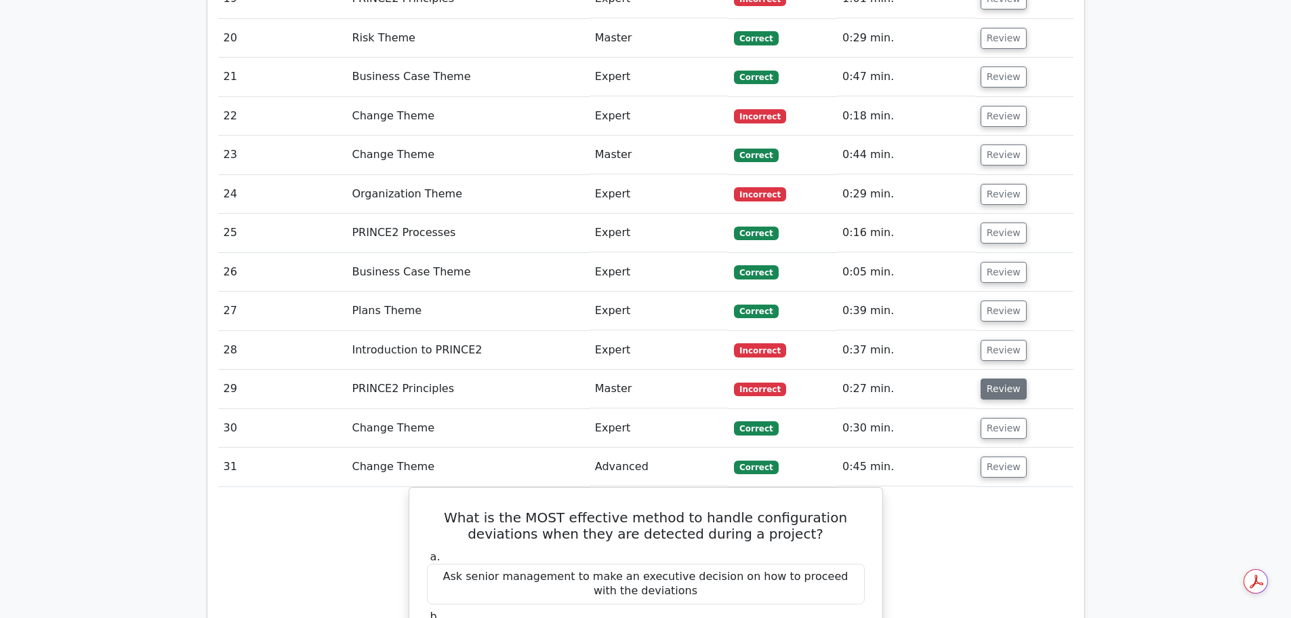
click at [1003, 378] on button "Review" at bounding box center [1004, 388] width 46 height 21
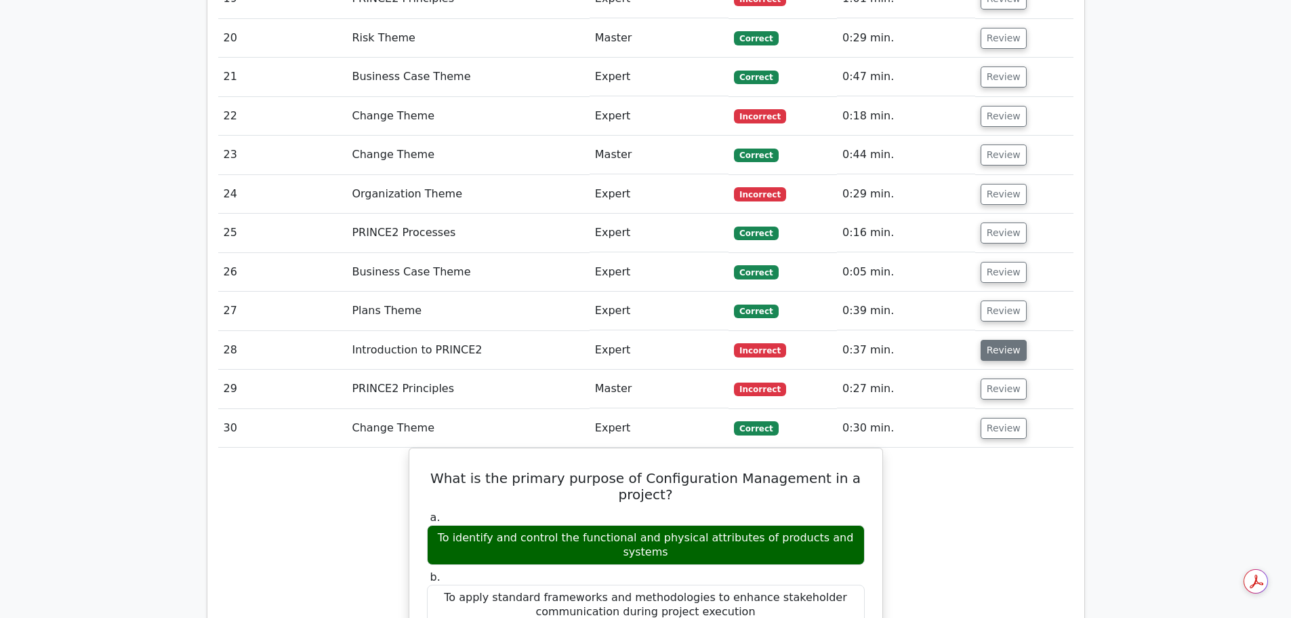
click at [998, 340] on button "Review" at bounding box center [1004, 350] width 46 height 21
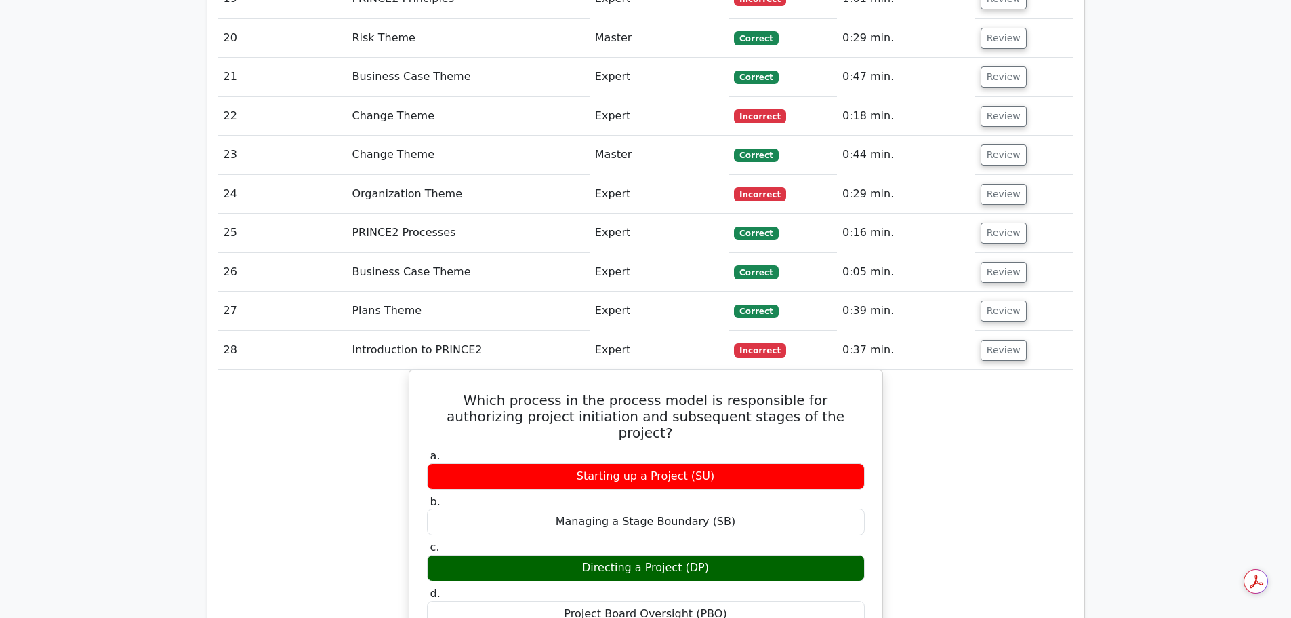
click at [998, 291] on td "Review" at bounding box center [1024, 310] width 98 height 39
drag, startPoint x: 995, startPoint y: 193, endPoint x: 999, endPoint y: 179, distance: 14.8
click at [995, 300] on button "Review" at bounding box center [1004, 310] width 46 height 21
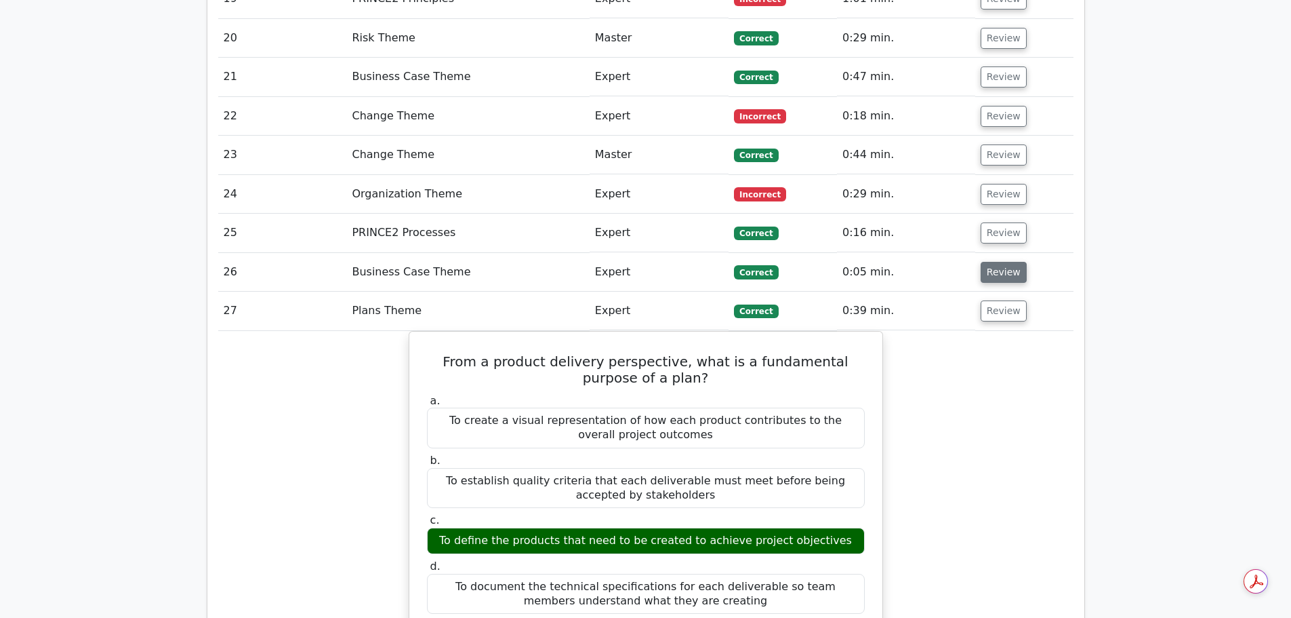
click at [1003, 262] on button "Review" at bounding box center [1004, 272] width 46 height 21
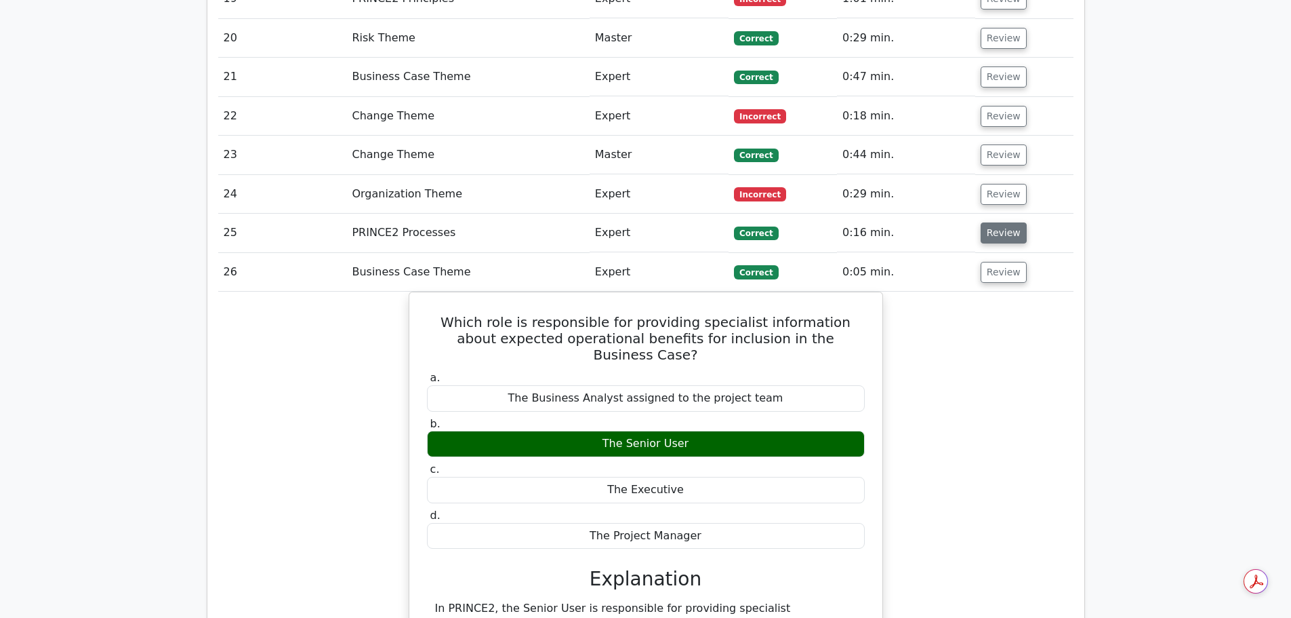
drag, startPoint x: 1003, startPoint y: 113, endPoint x: 1004, endPoint y: 82, distance: 30.5
click at [1003, 222] on button "Review" at bounding box center [1004, 232] width 46 height 21
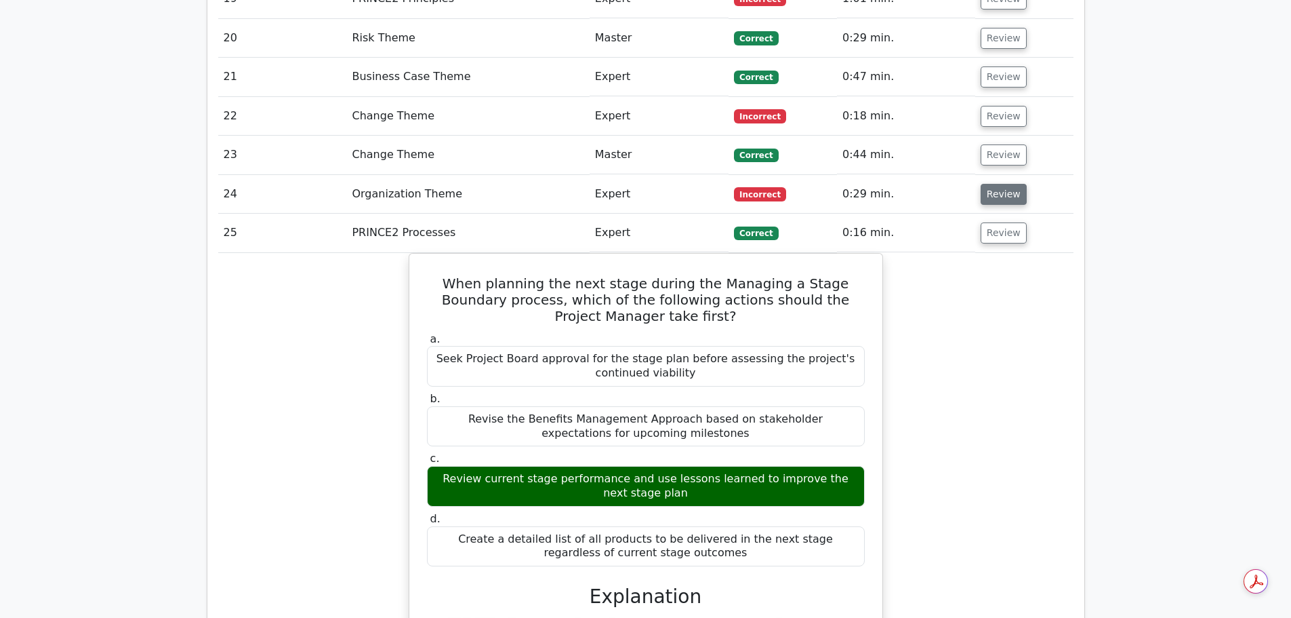
click at [1004, 184] on button "Review" at bounding box center [1004, 194] width 46 height 21
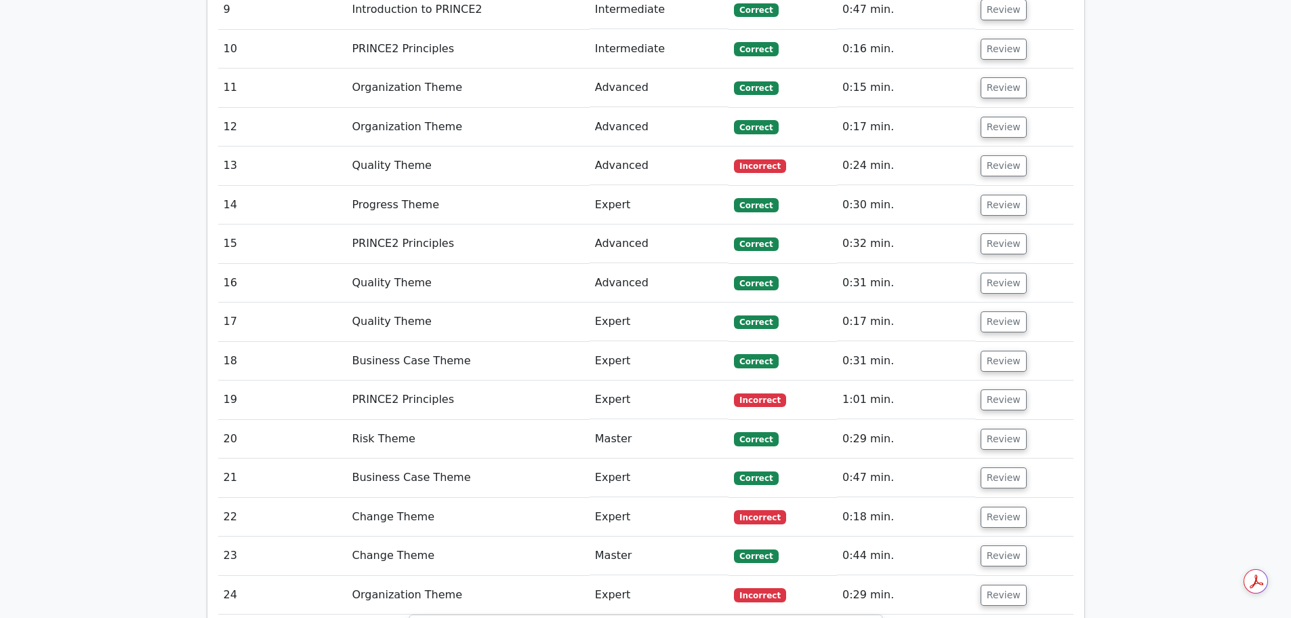
scroll to position [2372, 0]
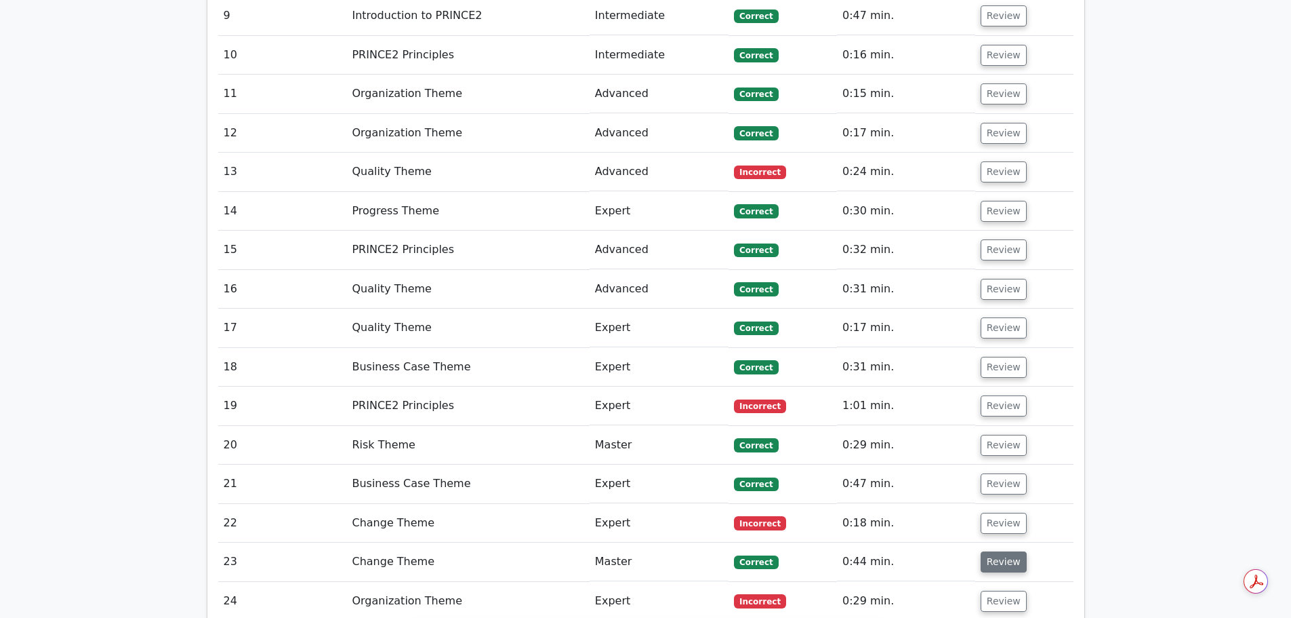
click at [994, 551] on button "Review" at bounding box center [1004, 561] width 46 height 21
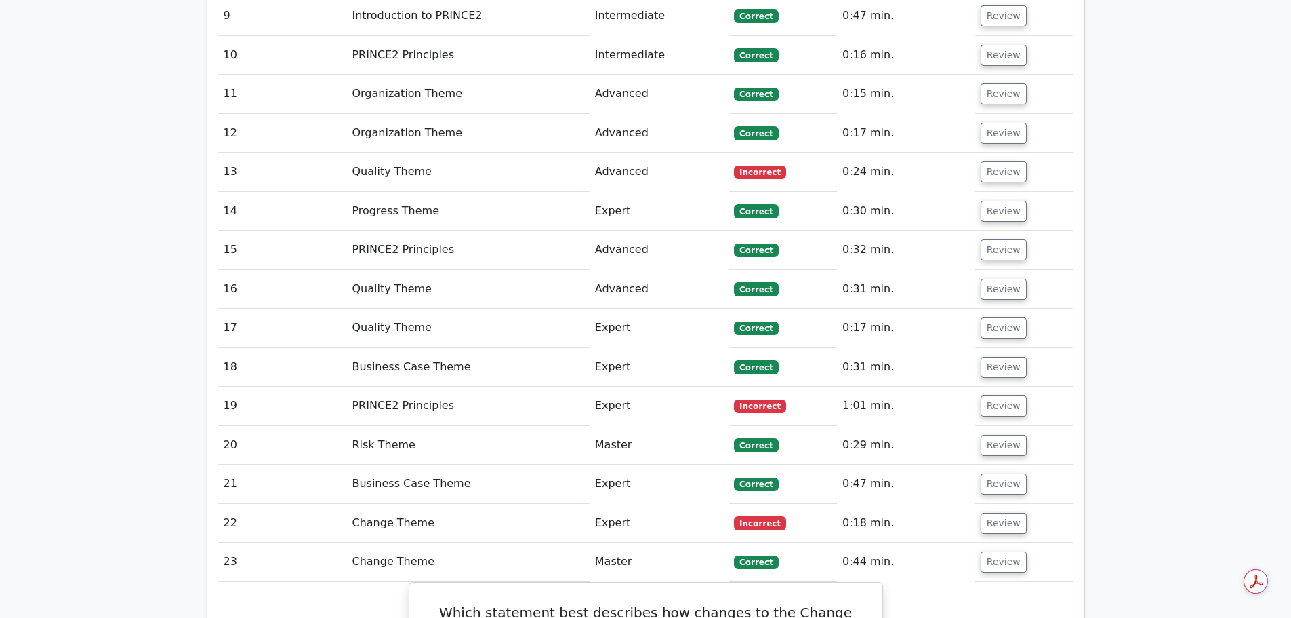
drag, startPoint x: 995, startPoint y: 403, endPoint x: 1000, endPoint y: 378, distance: 26.3
click at [996, 512] on button "Review" at bounding box center [1004, 522] width 46 height 21
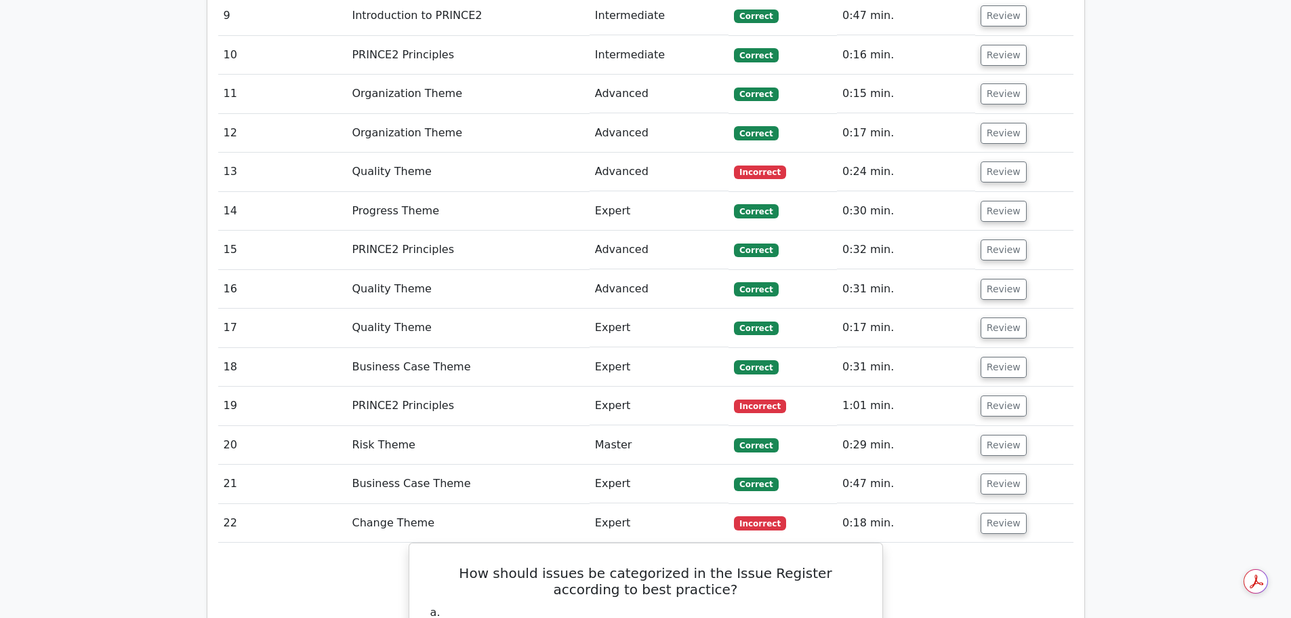
drag, startPoint x: 1003, startPoint y: 366, endPoint x: 1004, endPoint y: 351, distance: 15.0
click at [1003, 473] on button "Review" at bounding box center [1004, 483] width 46 height 21
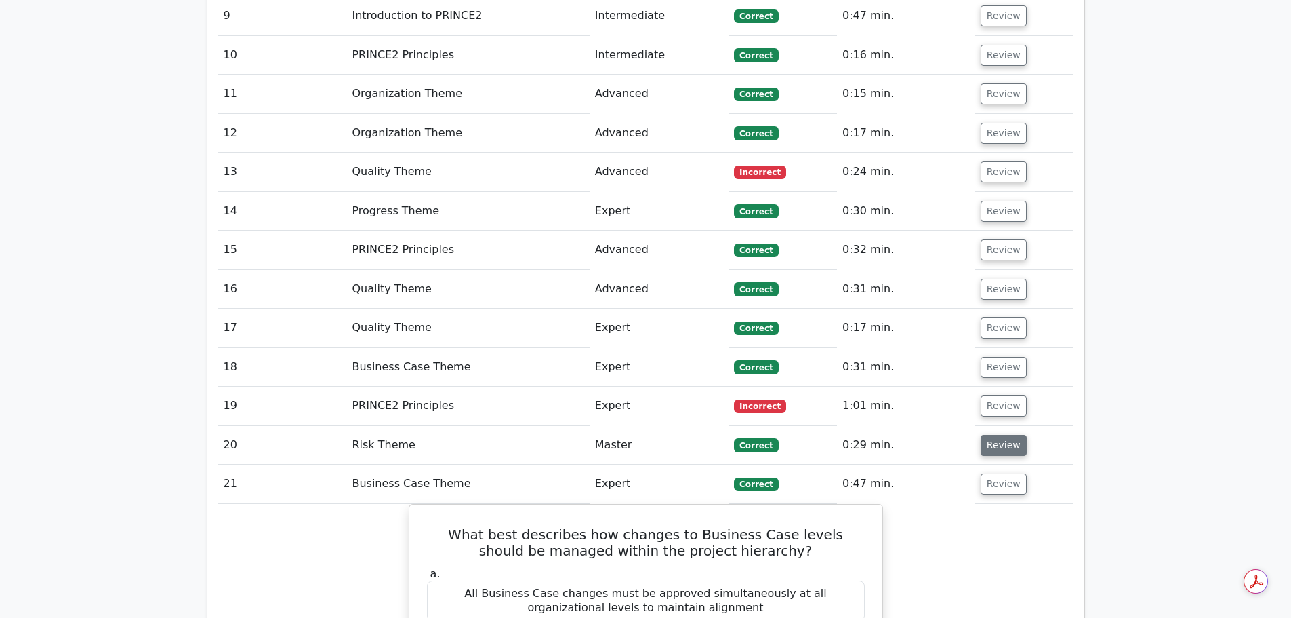
click at [1003, 434] on button "Review" at bounding box center [1004, 444] width 46 height 21
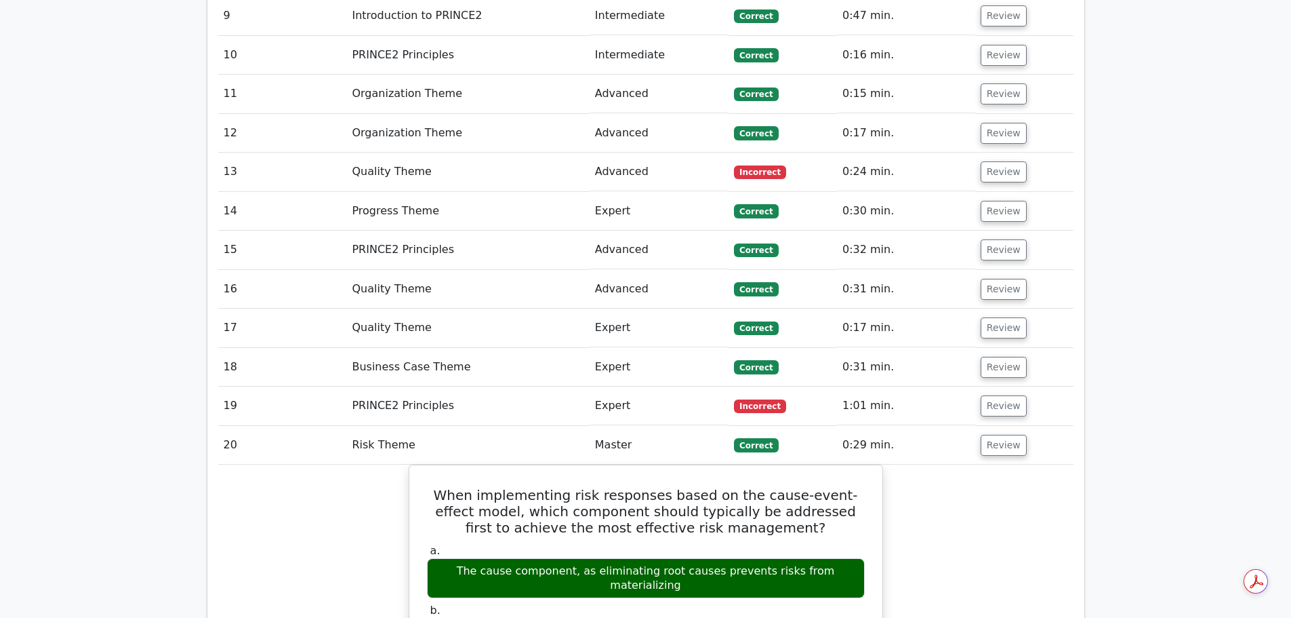
drag, startPoint x: 1003, startPoint y: 288, endPoint x: 1004, endPoint y: 271, distance: 17.0
click at [1003, 395] on button "Review" at bounding box center [1004, 405] width 46 height 21
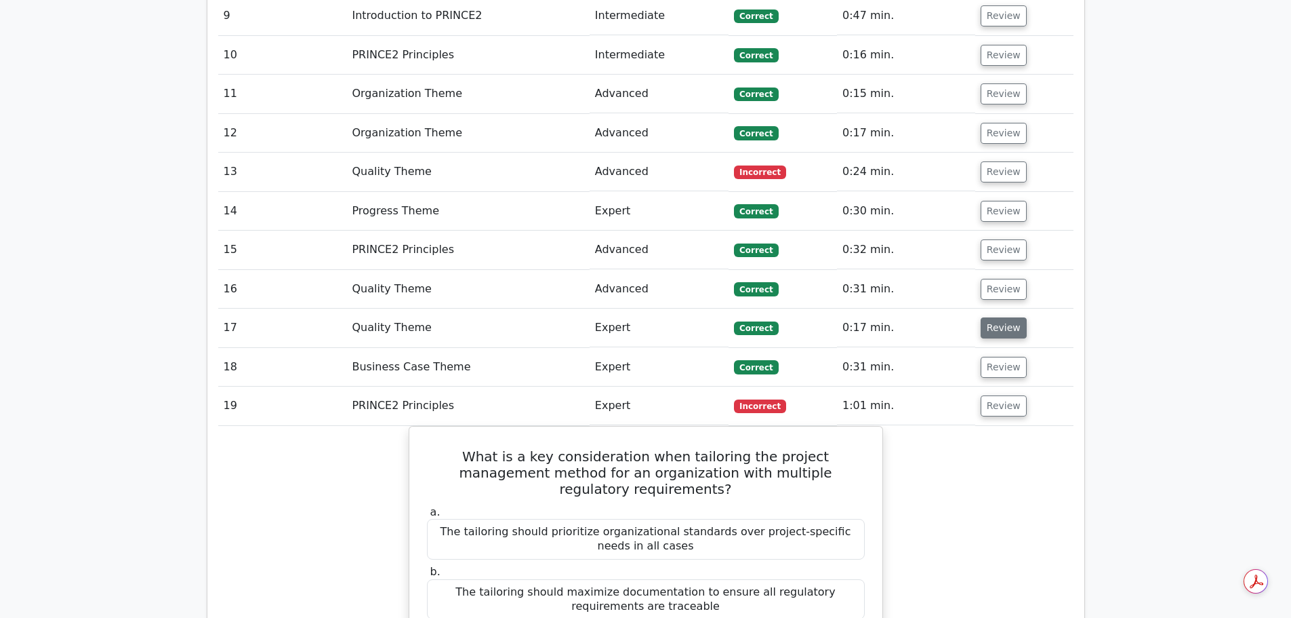
drag, startPoint x: 1003, startPoint y: 251, endPoint x: 1000, endPoint y: 212, distance: 39.4
click at [1003, 357] on button "Review" at bounding box center [1004, 367] width 46 height 21
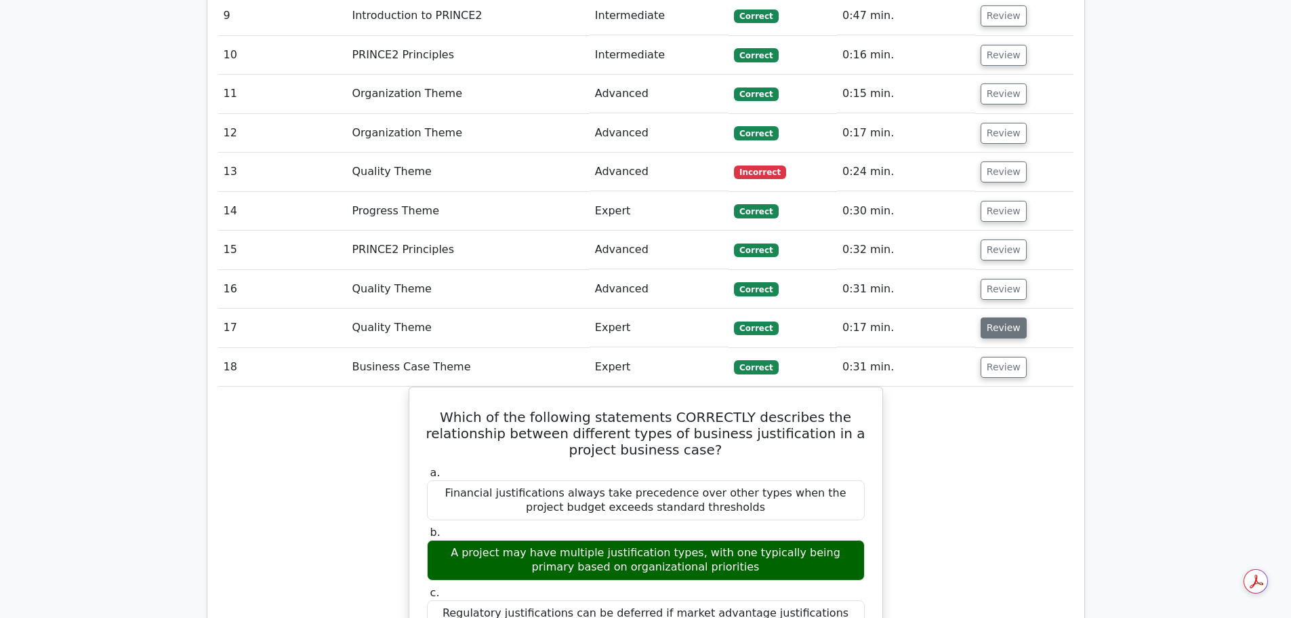
click at [1000, 317] on button "Review" at bounding box center [1004, 327] width 46 height 21
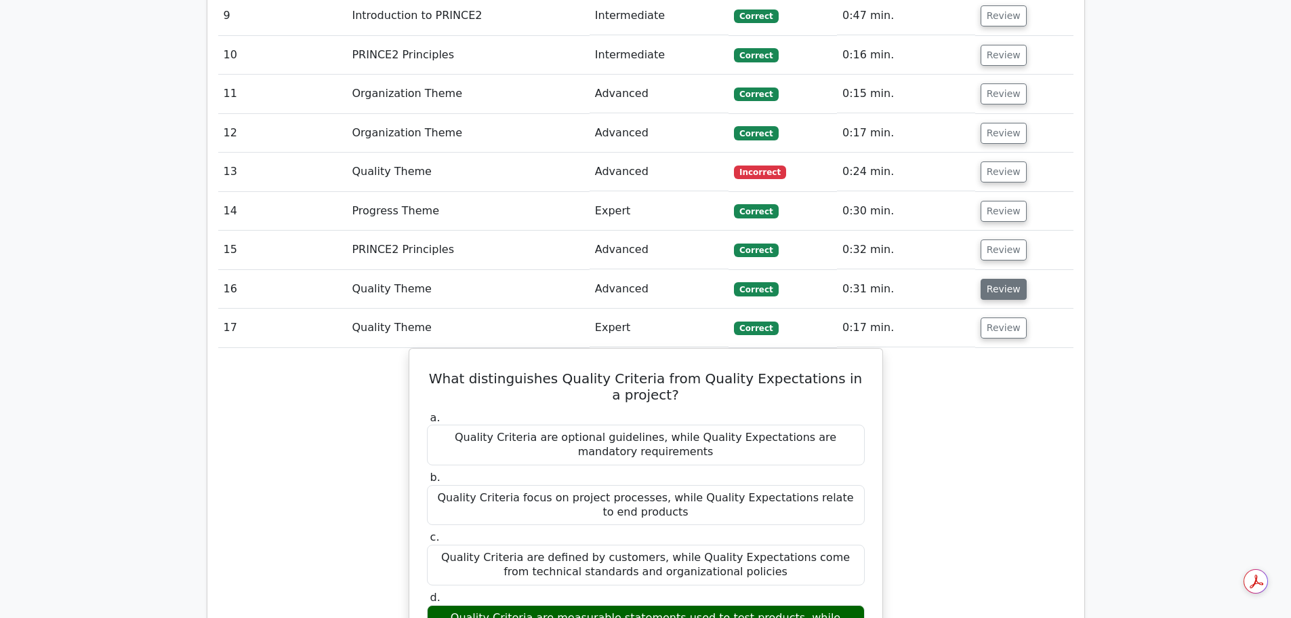
click at [1009, 279] on button "Review" at bounding box center [1004, 289] width 46 height 21
drag, startPoint x: 1002, startPoint y: 125, endPoint x: 1001, endPoint y: 104, distance: 21.0
click at [1001, 239] on button "Review" at bounding box center [1004, 249] width 46 height 21
drag, startPoint x: 997, startPoint y: 92, endPoint x: 996, endPoint y: 83, distance: 8.9
click at [997, 201] on button "Review" at bounding box center [1004, 211] width 46 height 21
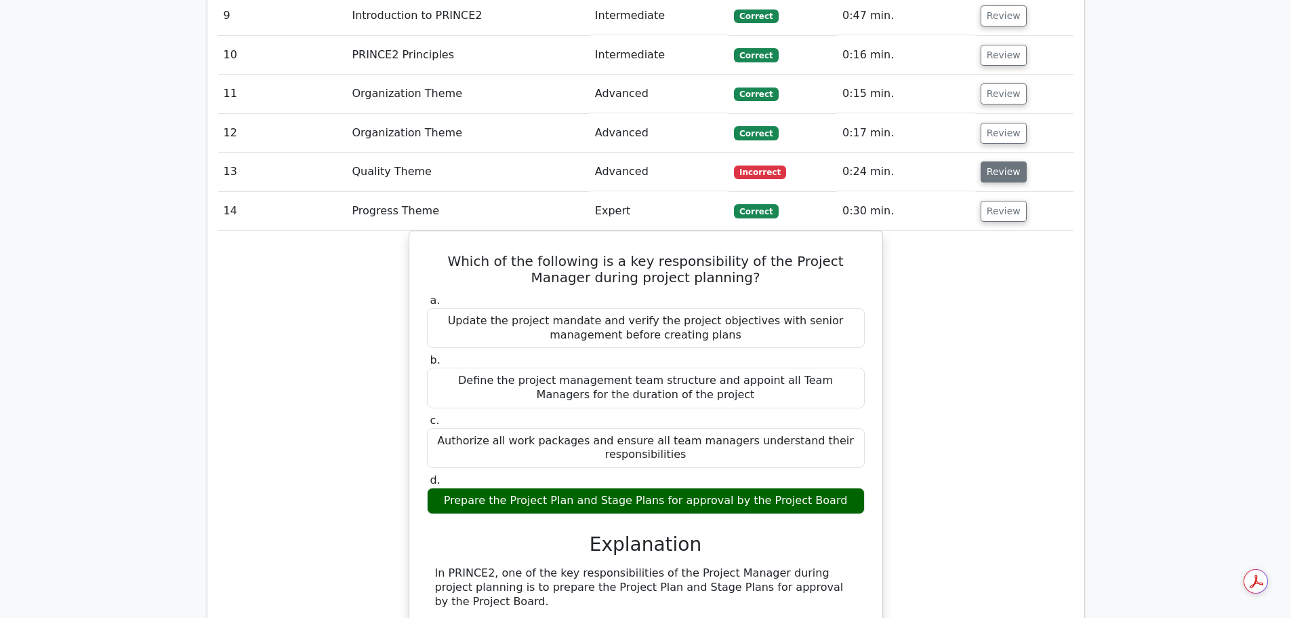
click at [994, 161] on button "Review" at bounding box center [1004, 171] width 46 height 21
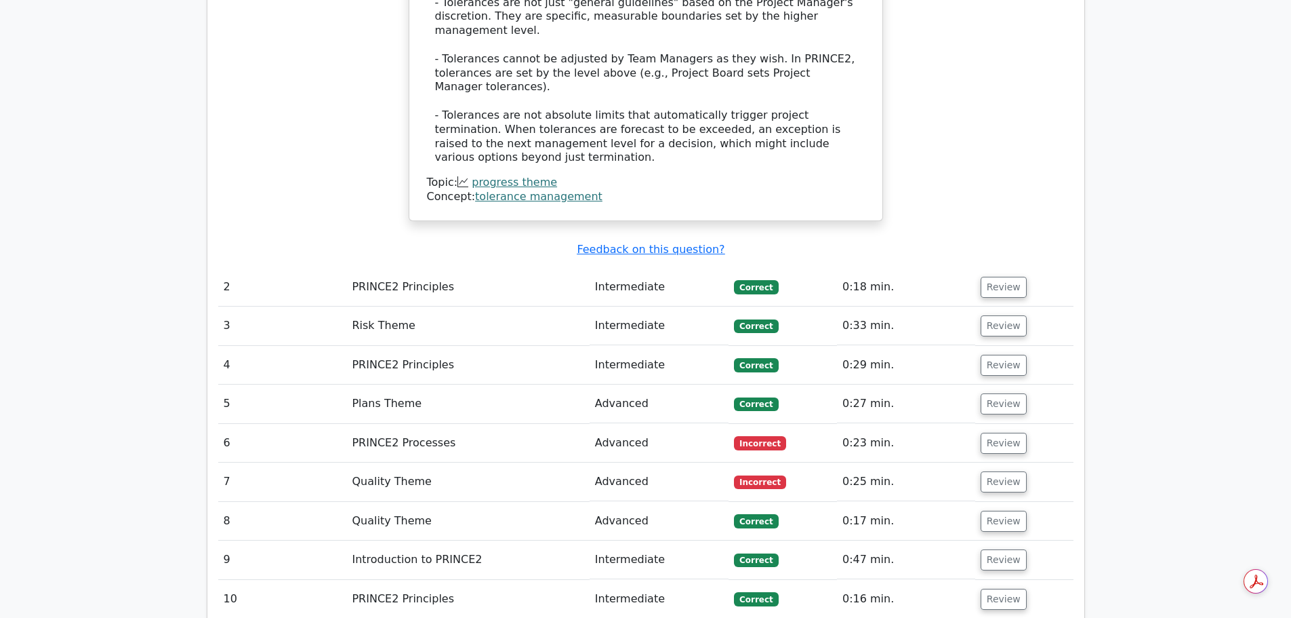
scroll to position [1830, 0]
click at [999, 587] on button "Review" at bounding box center [1004, 597] width 46 height 21
click at [998, 548] on button "Review" at bounding box center [1004, 558] width 46 height 21
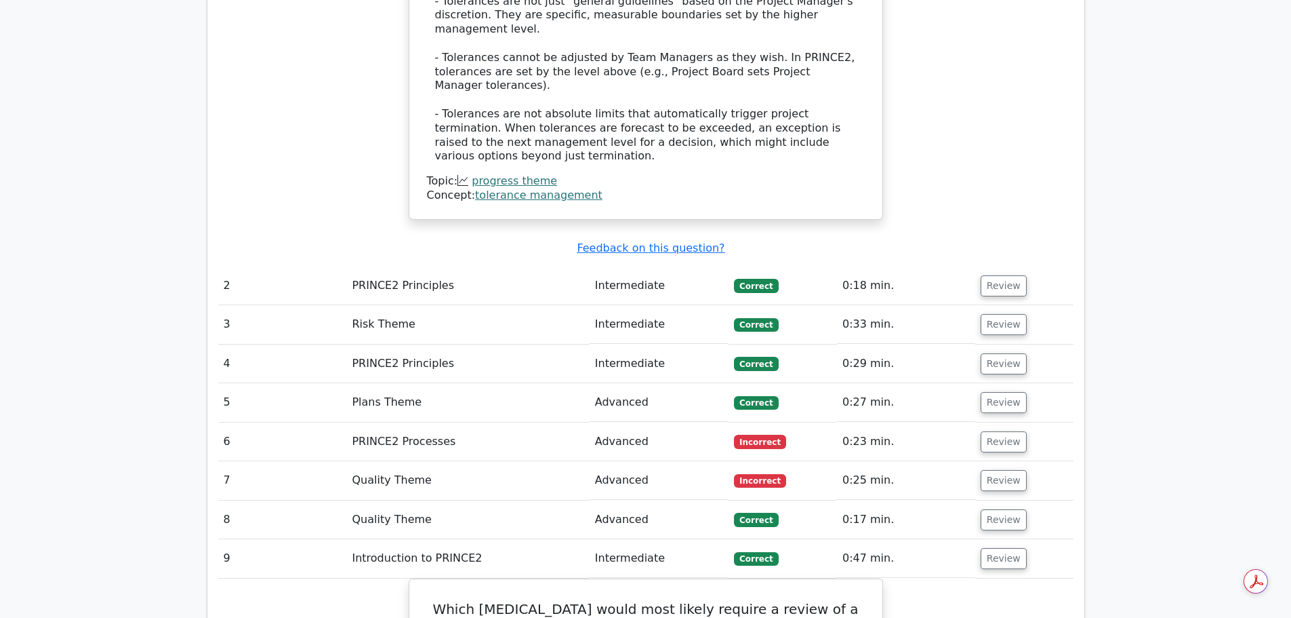
drag, startPoint x: 998, startPoint y: 398, endPoint x: 998, endPoint y: 380, distance: 18.3
click at [998, 509] on button "Review" at bounding box center [1004, 519] width 46 height 21
drag, startPoint x: 998, startPoint y: 360, endPoint x: 998, endPoint y: 349, distance: 10.8
click at [998, 470] on button "Review" at bounding box center [1004, 480] width 46 height 21
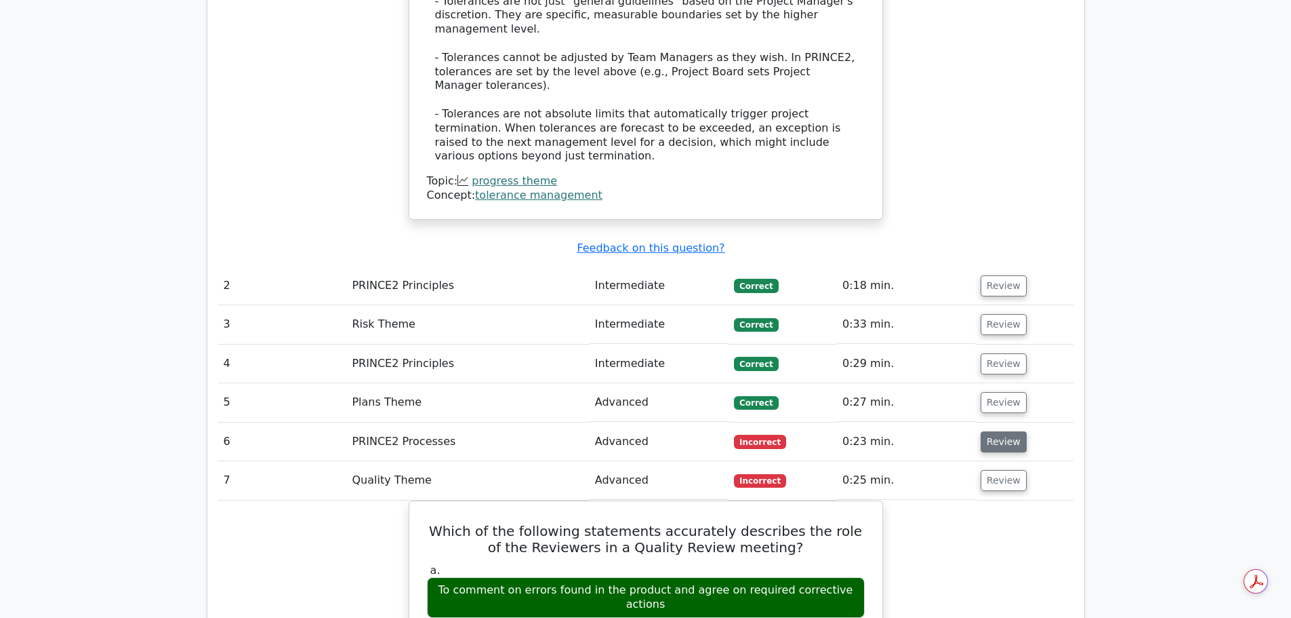
click at [998, 431] on button "Review" at bounding box center [1004, 441] width 46 height 21
click at [998, 392] on button "Review" at bounding box center [1004, 402] width 46 height 21
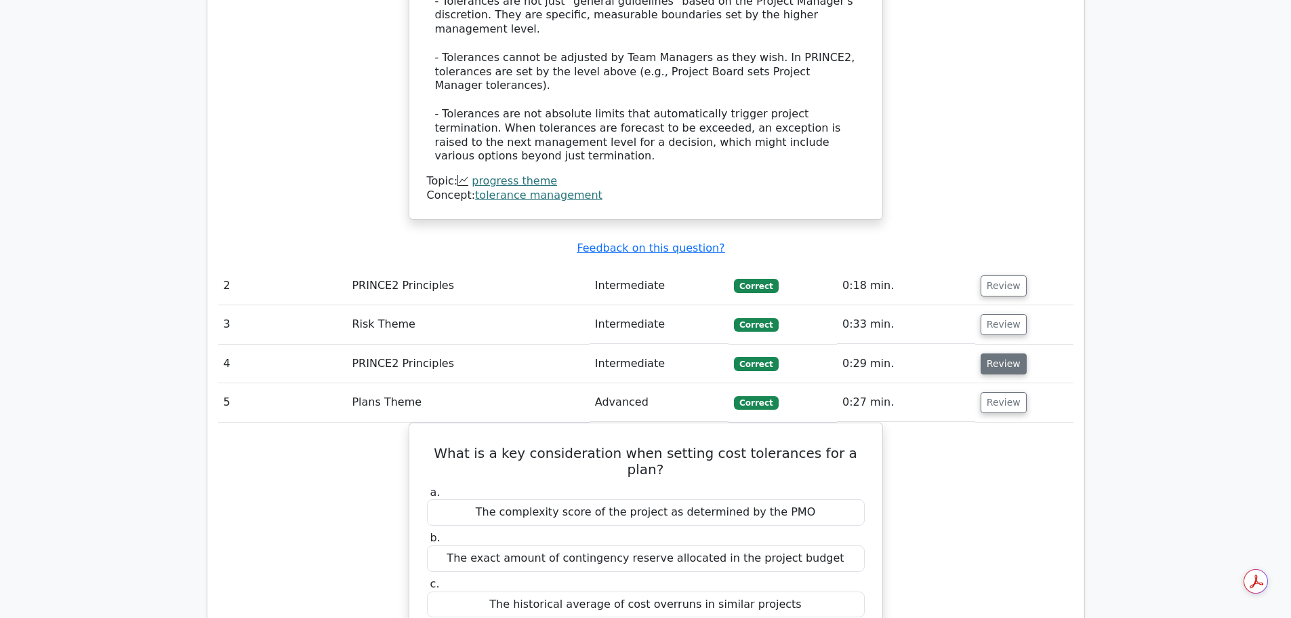
click at [1007, 353] on button "Review" at bounding box center [1004, 363] width 46 height 21
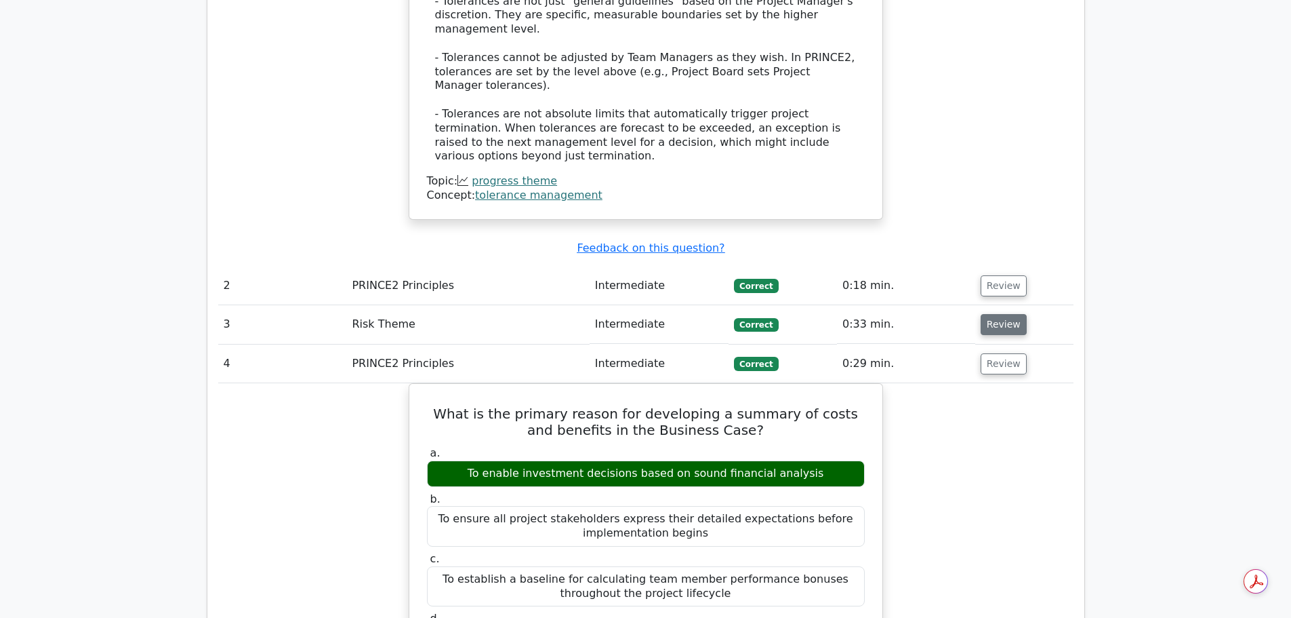
click at [998, 314] on button "Review" at bounding box center [1004, 324] width 46 height 21
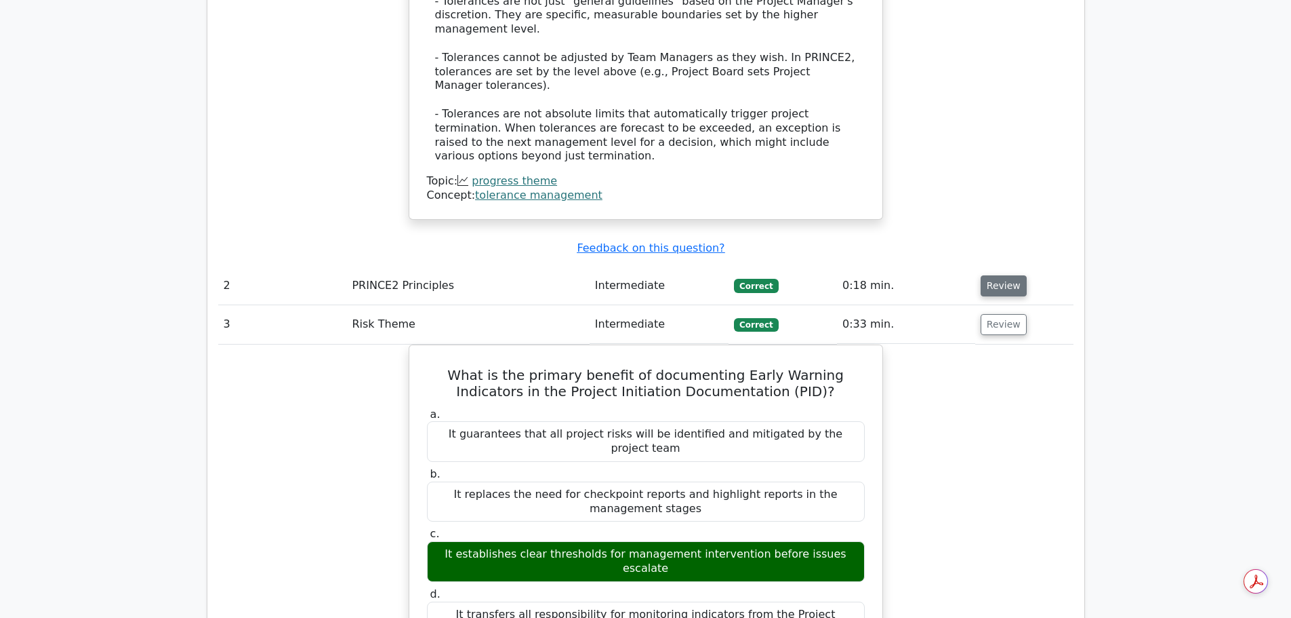
drag, startPoint x: 1007, startPoint y: 162, endPoint x: 1014, endPoint y: 164, distance: 7.7
click at [1007, 275] on button "Review" at bounding box center [1004, 285] width 46 height 21
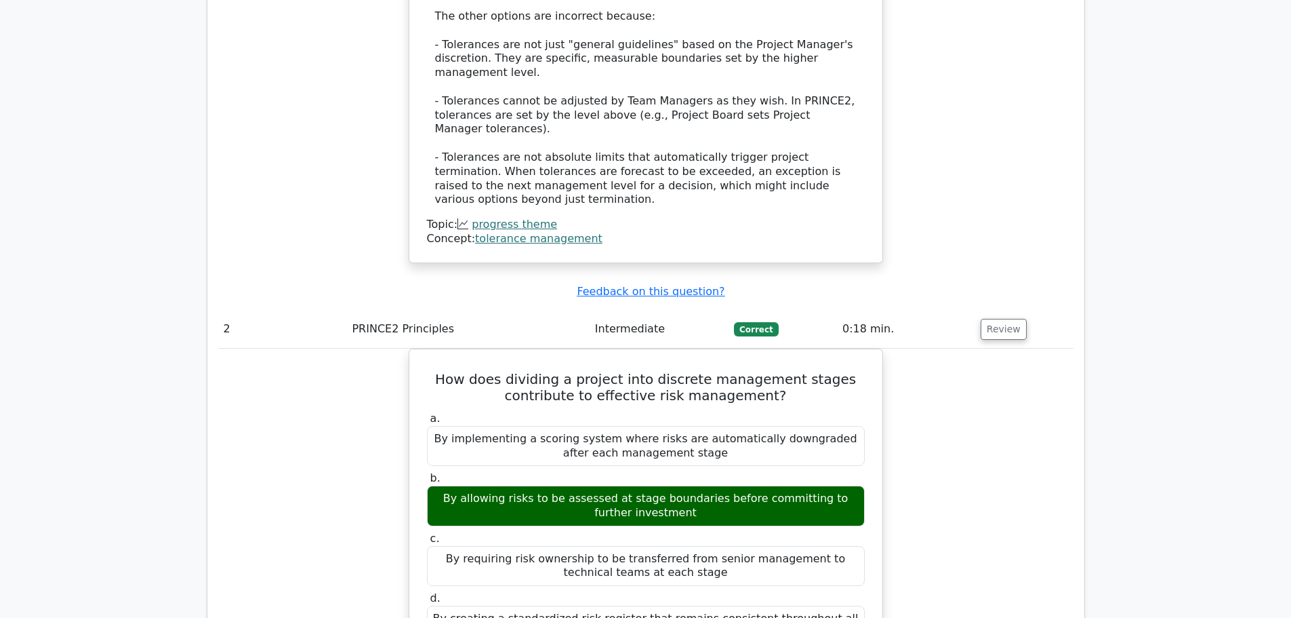
scroll to position [1695, 0]
